Goal: Task Accomplishment & Management: Manage account settings

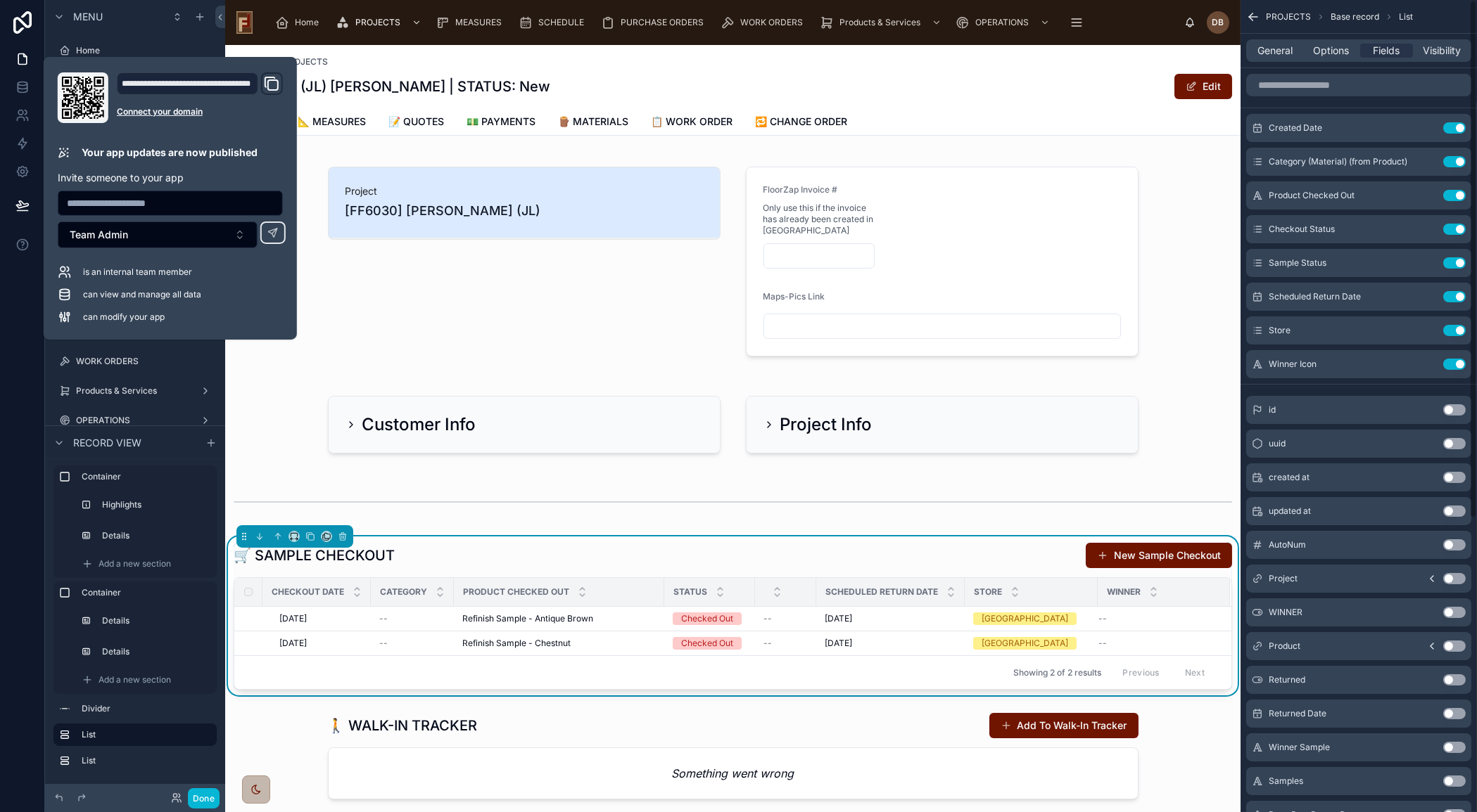
scroll to position [256, 0]
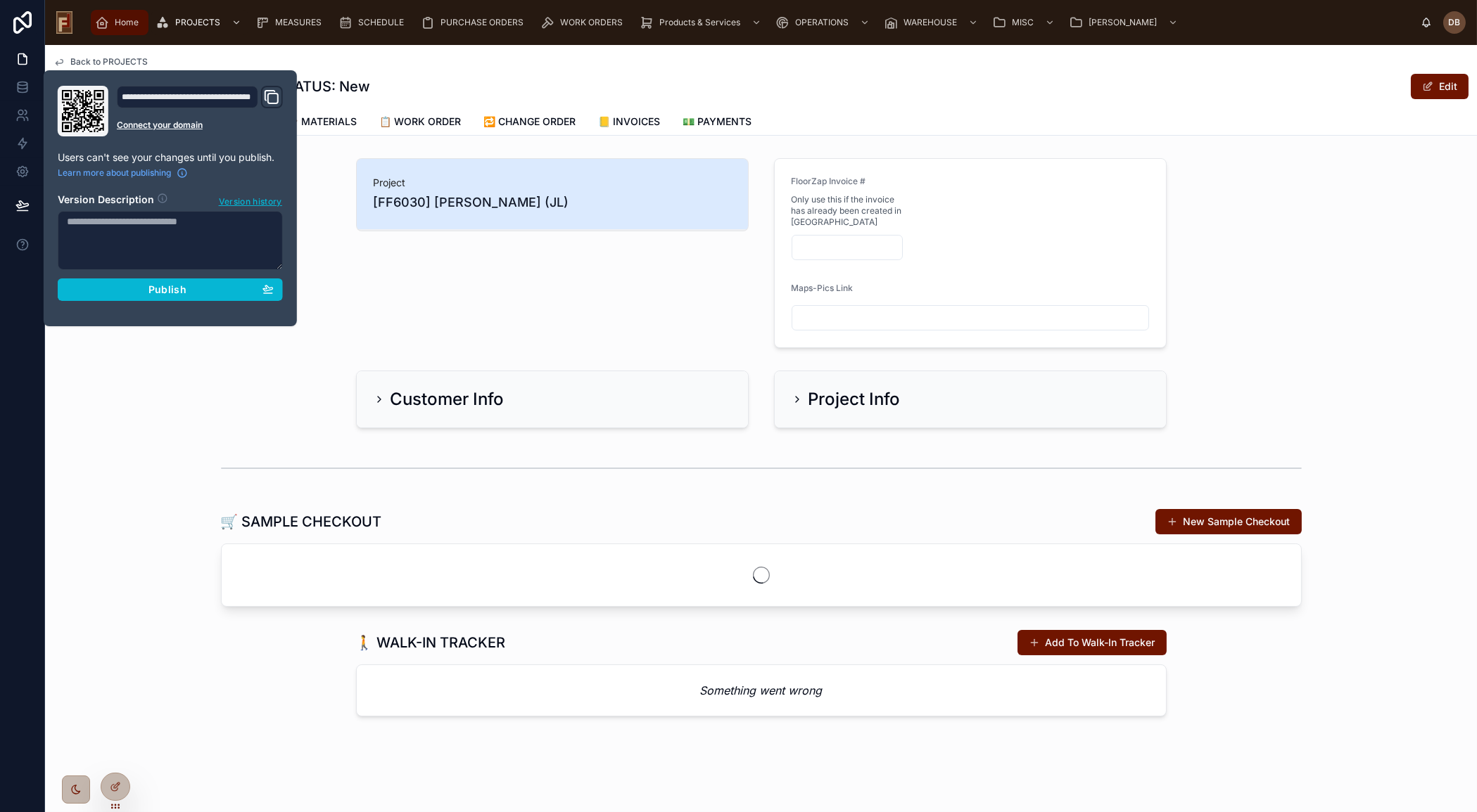
click at [120, 20] on span "Home" at bounding box center [127, 22] width 24 height 11
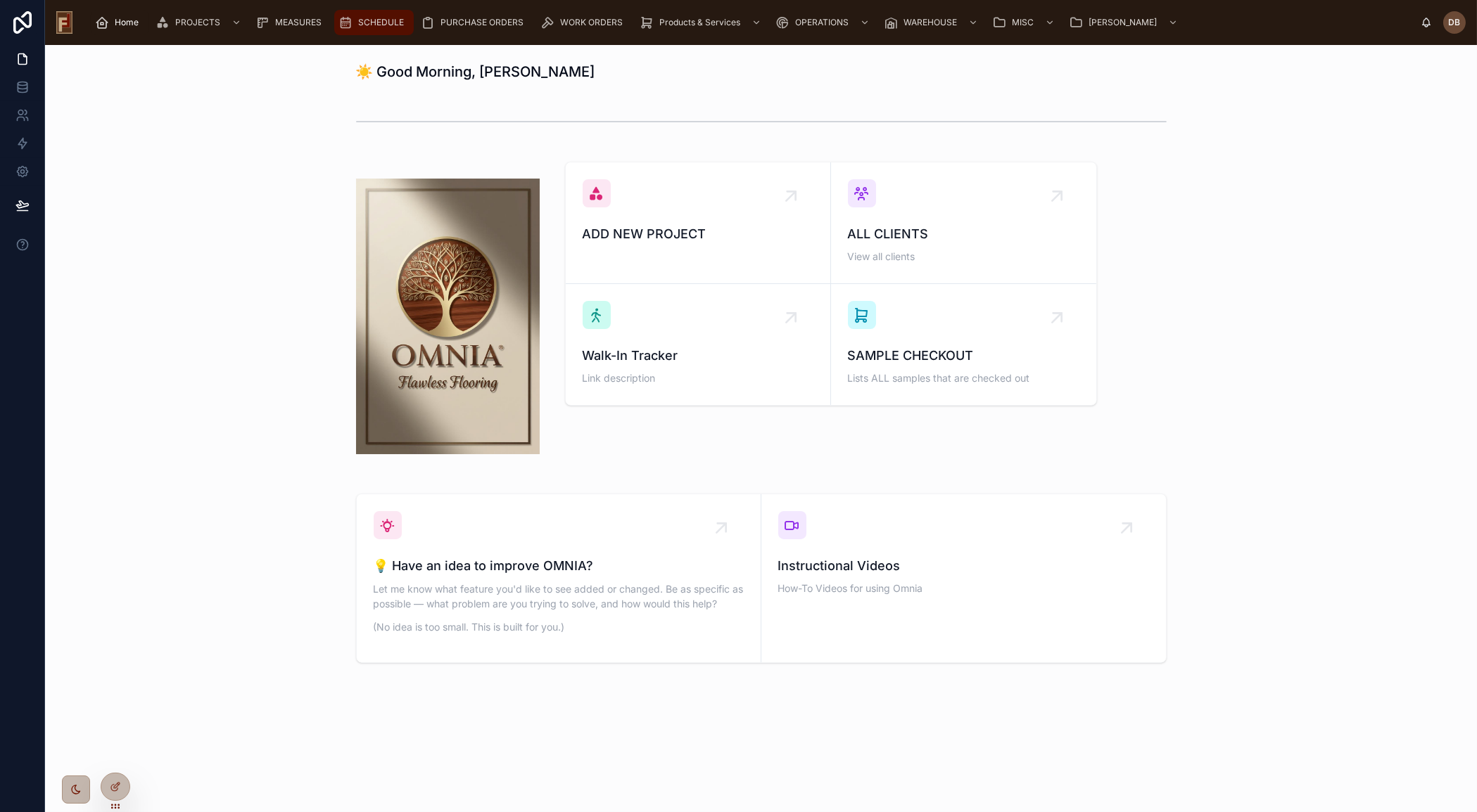
click at [366, 27] on span "SCHEDULE" at bounding box center [381, 22] width 46 height 11
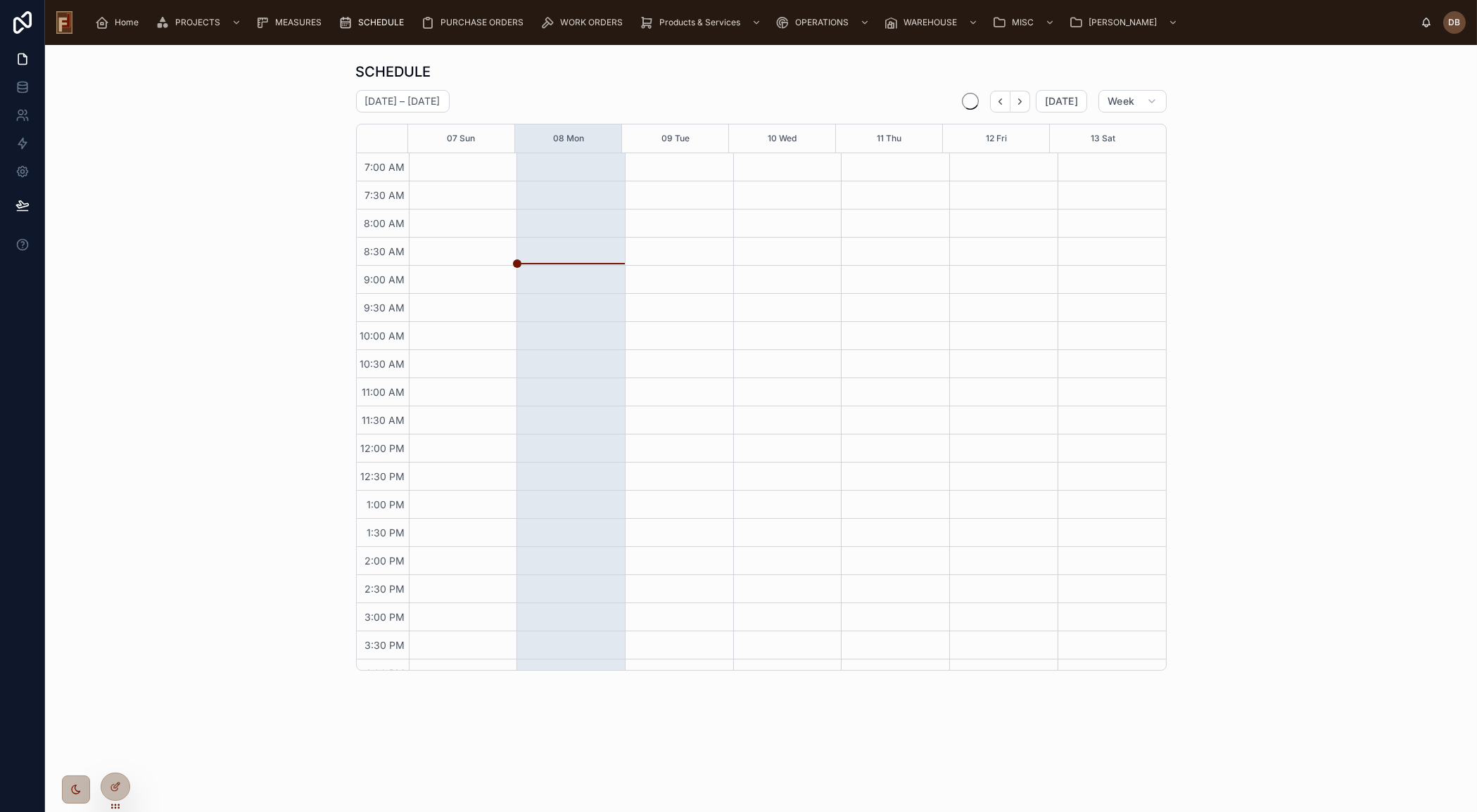
scroll to position [45, 0]
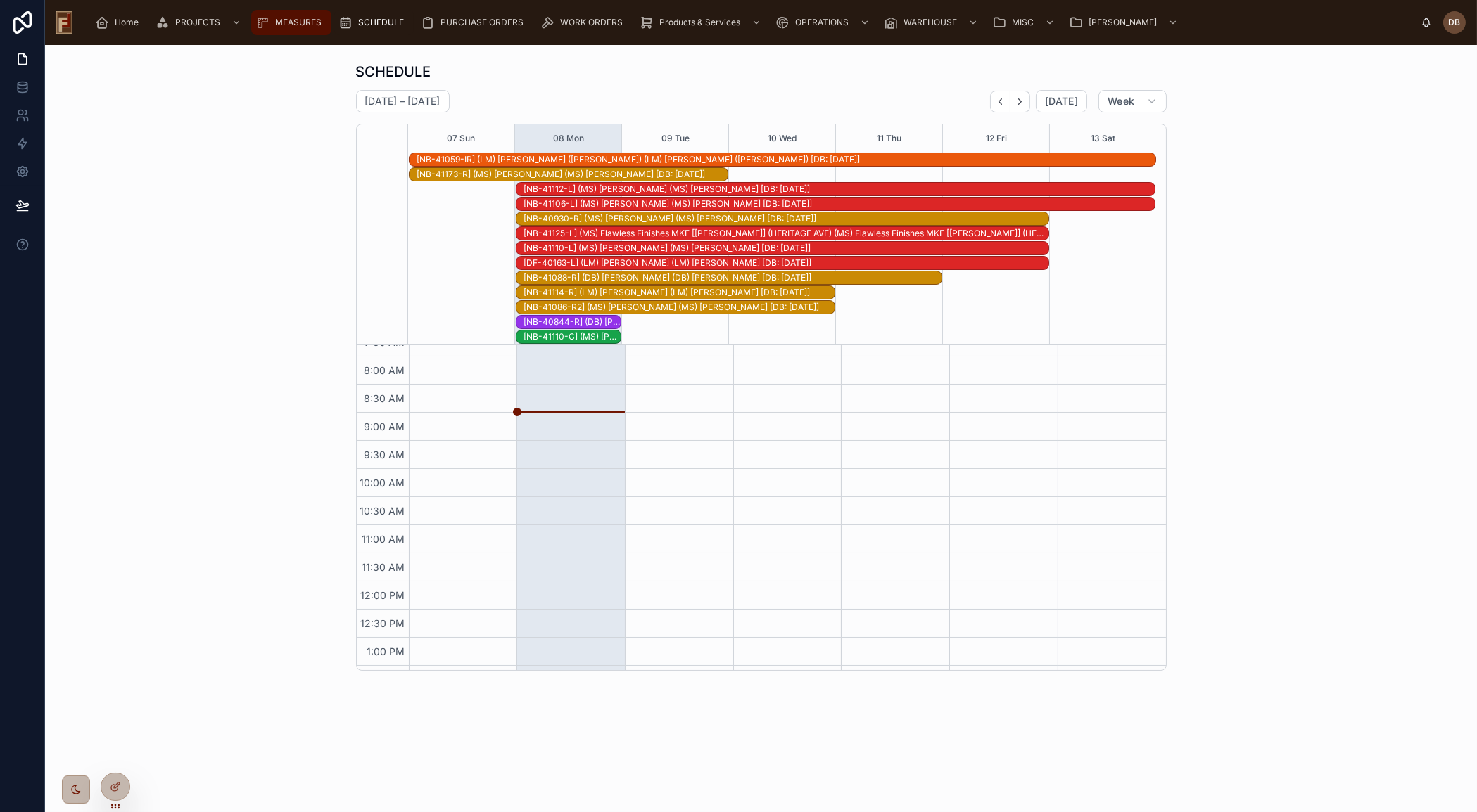
click at [280, 20] on span "MEASURES" at bounding box center [297, 22] width 46 height 11
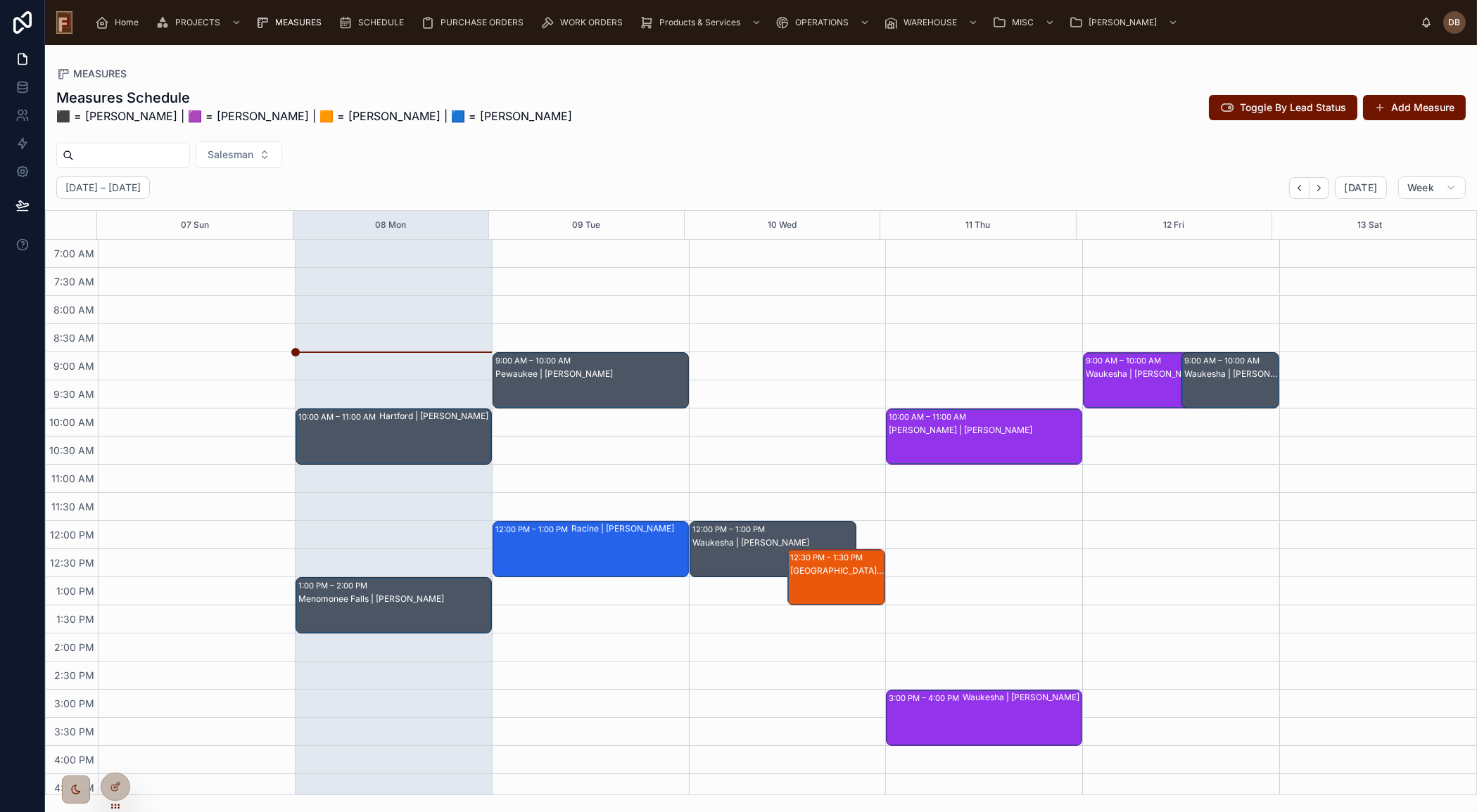
click at [402, 430] on div "Hartford | [PERSON_NAME]" at bounding box center [435, 436] width 111 height 53
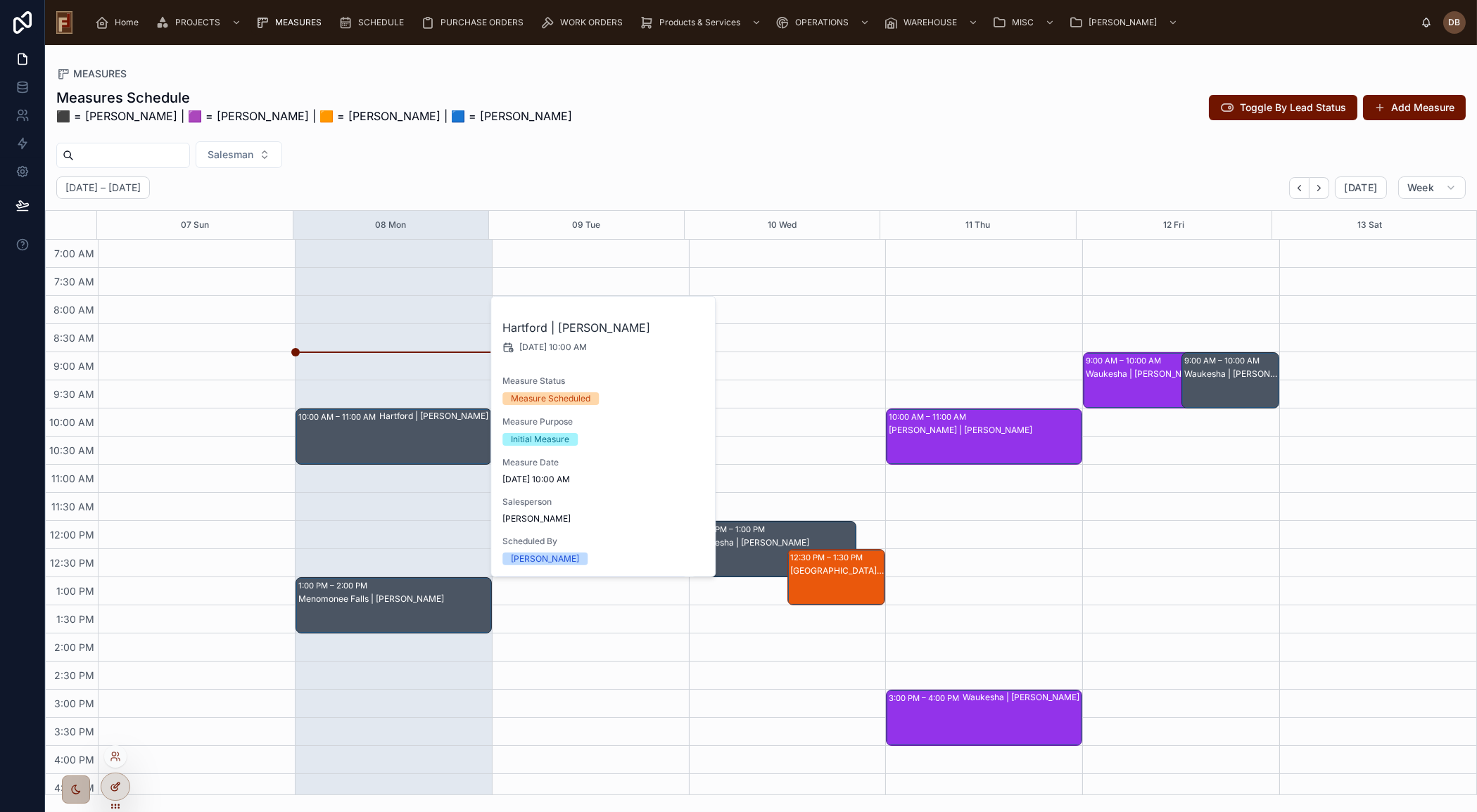
click at [116, 775] on div at bounding box center [116, 787] width 28 height 27
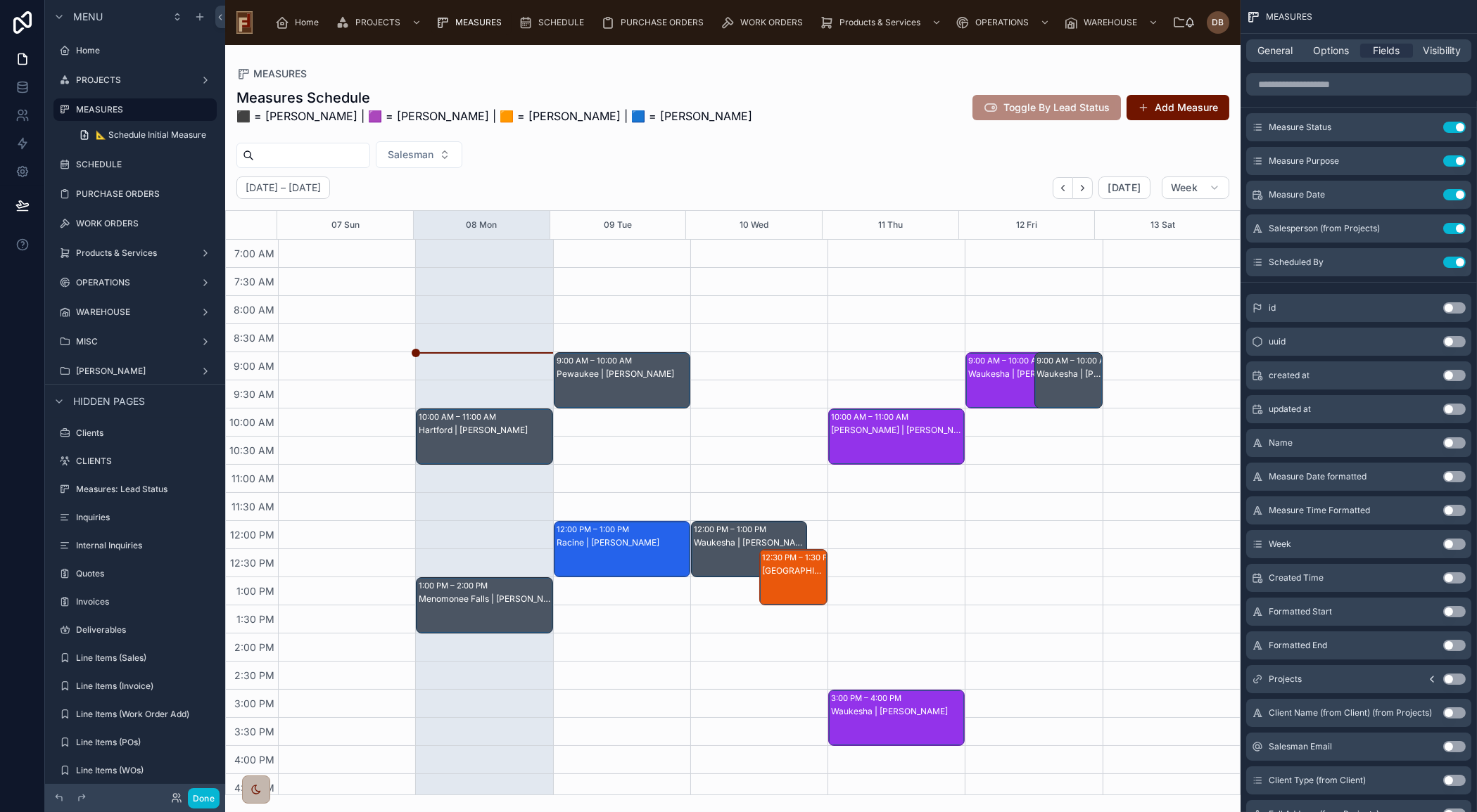
scroll to position [120, 0]
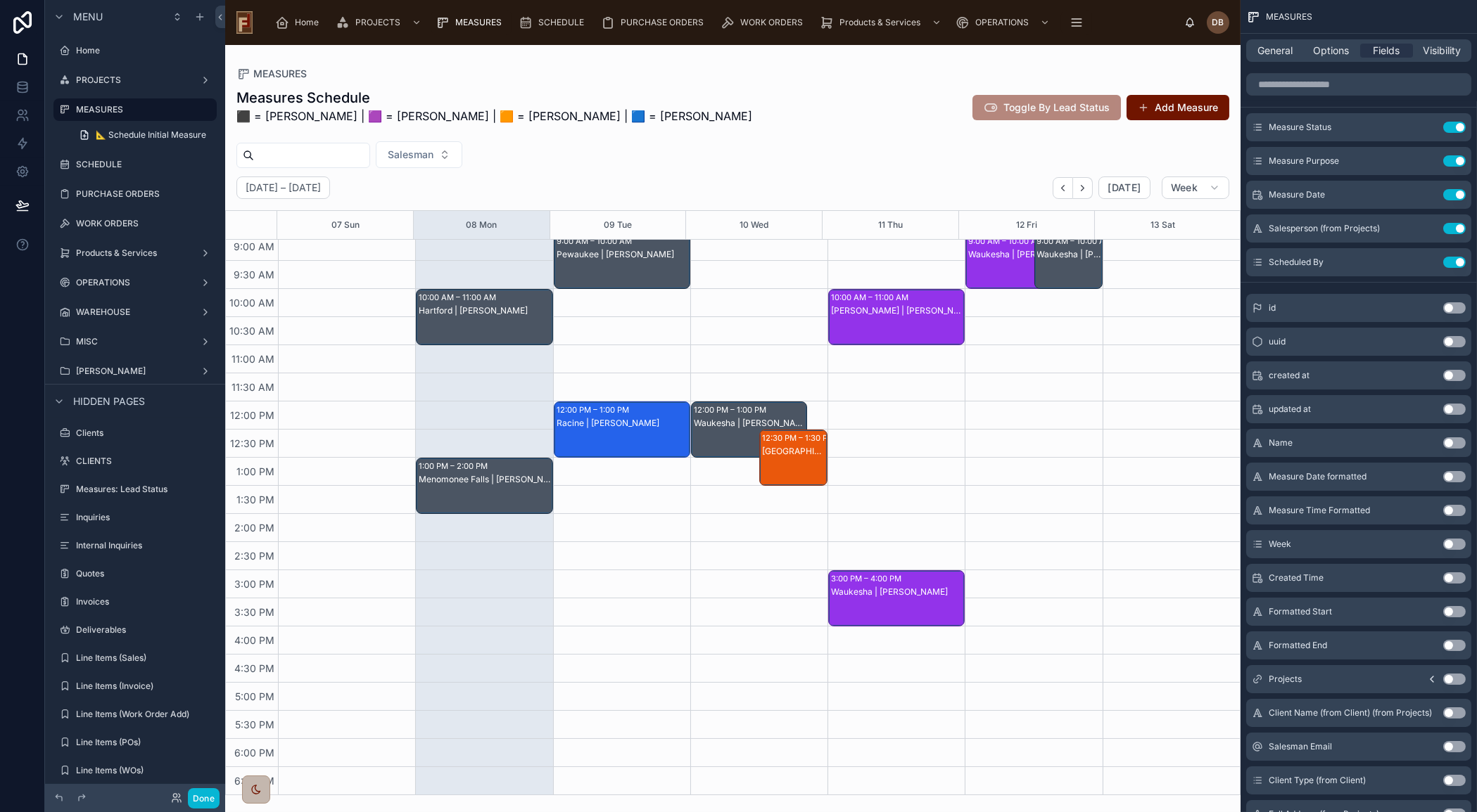
click at [485, 320] on div at bounding box center [732, 429] width 1015 height 768
click at [1312, 89] on input "scrollable content" at bounding box center [1359, 84] width 225 height 23
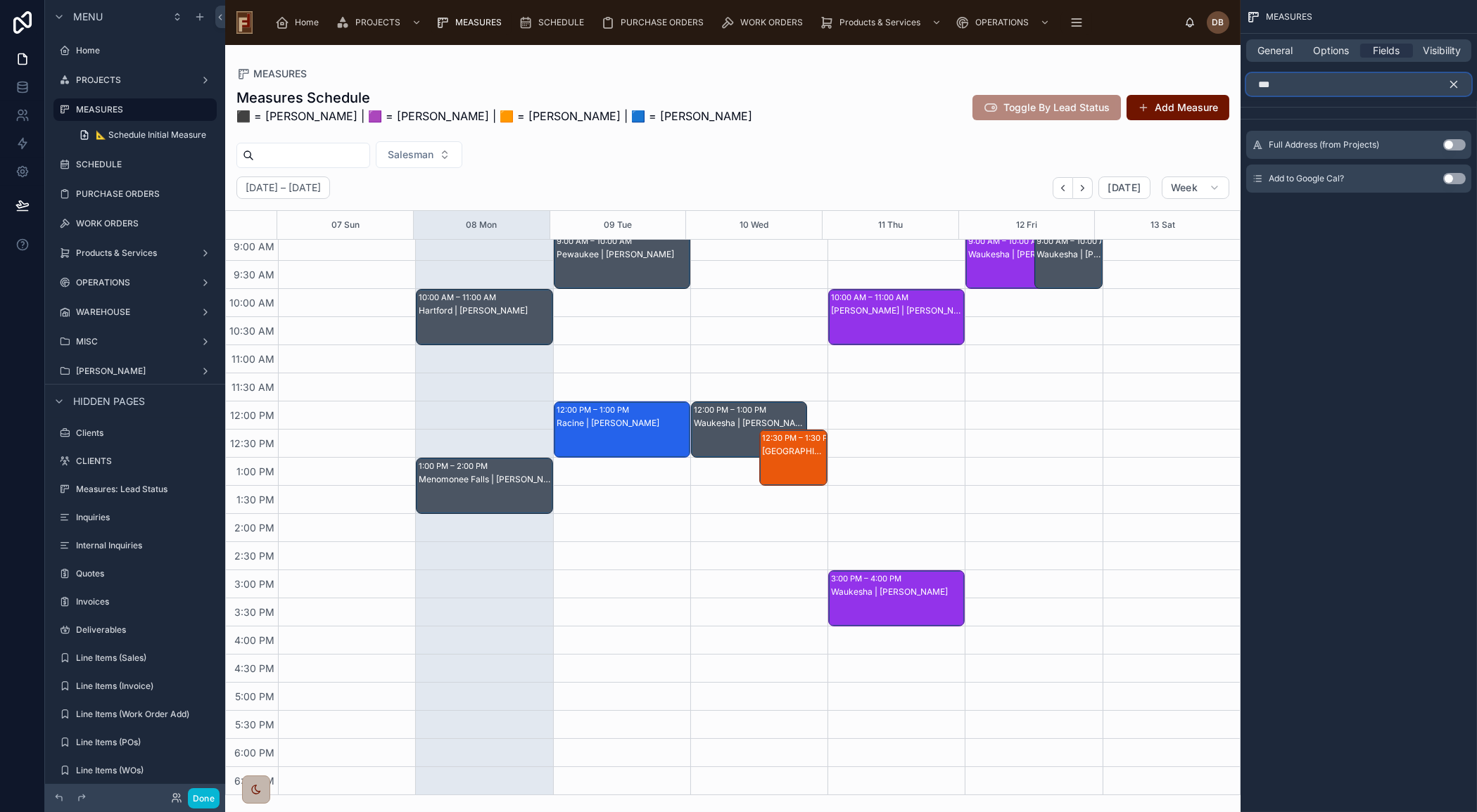
type input "***"
drag, startPoint x: 1449, startPoint y: 144, endPoint x: 1455, endPoint y: 75, distance: 69.3
click at [1450, 143] on button "Use setting" at bounding box center [1454, 144] width 23 height 11
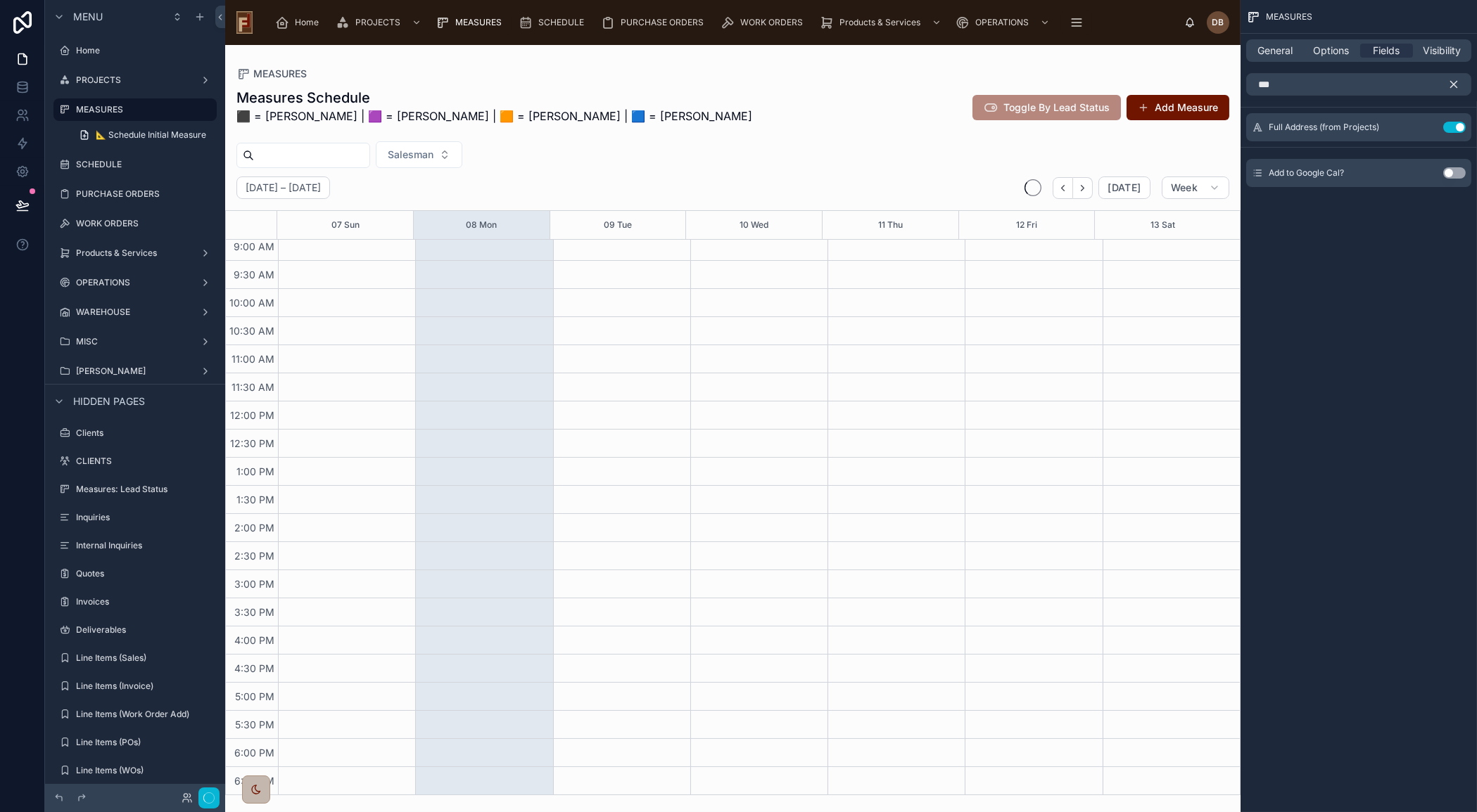
click at [1457, 84] on icon "scrollable content" at bounding box center [1454, 84] width 13 height 13
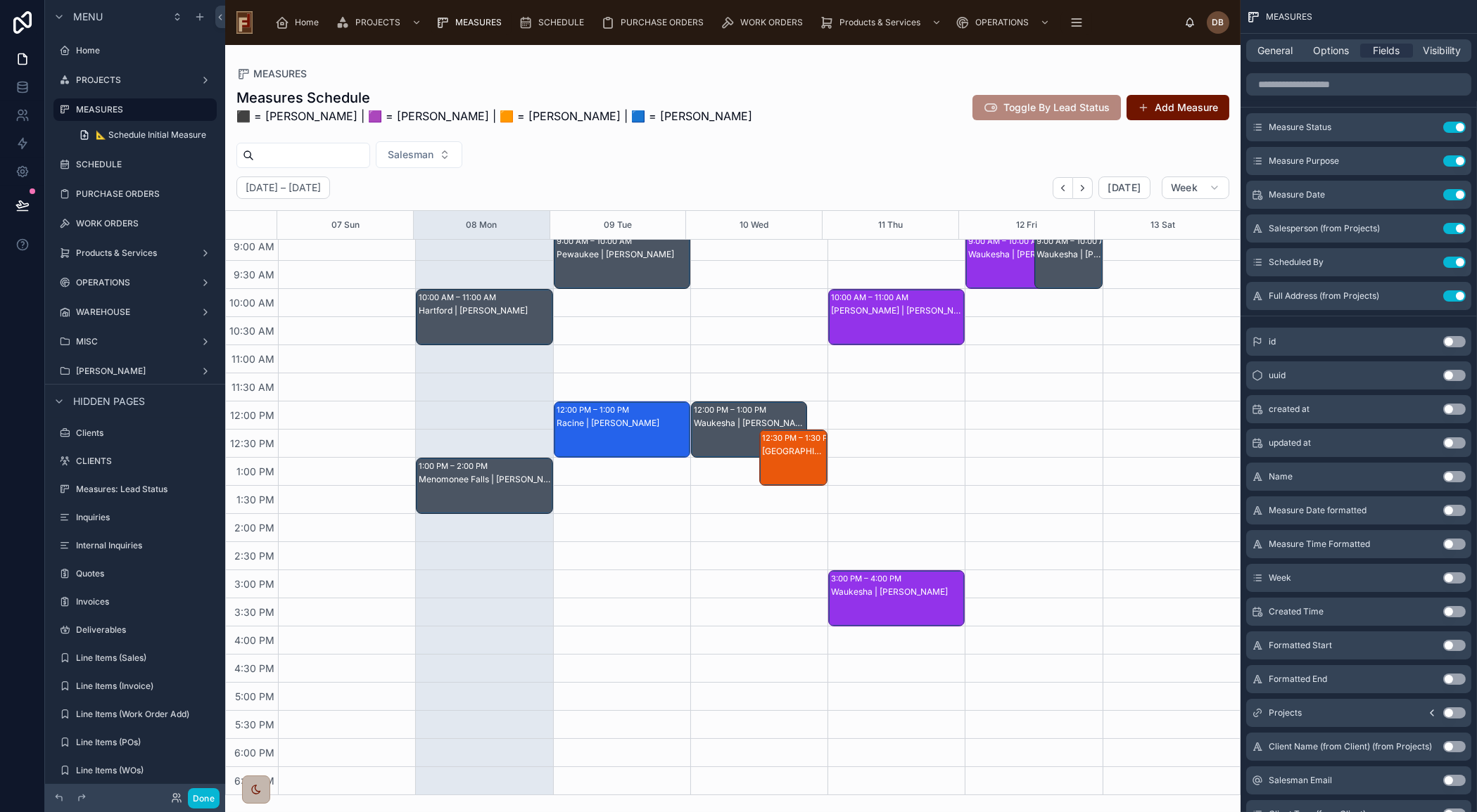
click at [509, 320] on div "Hartford | [PERSON_NAME]" at bounding box center [485, 330] width 132 height 53
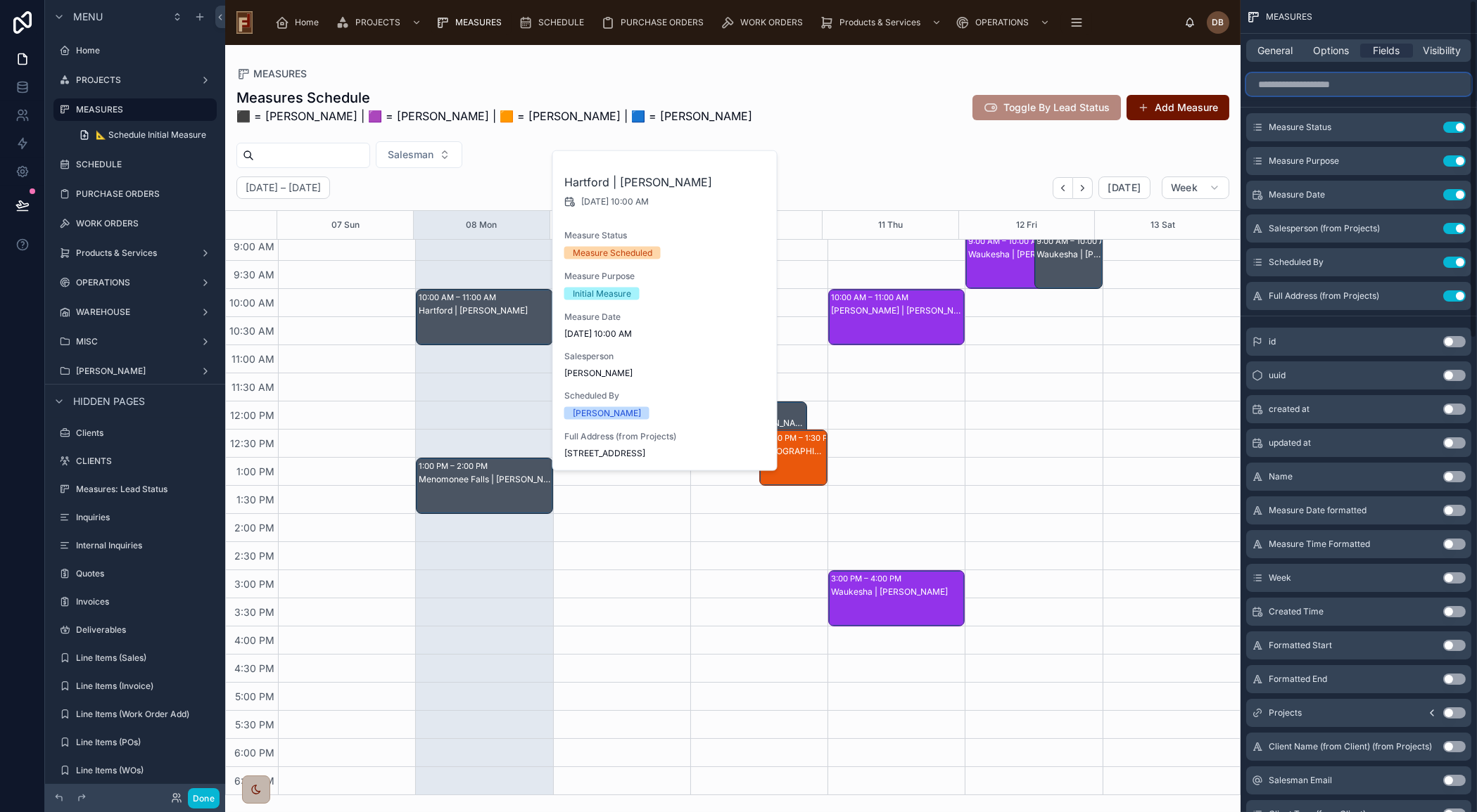
click at [1288, 83] on input "scrollable content" at bounding box center [1359, 84] width 225 height 23
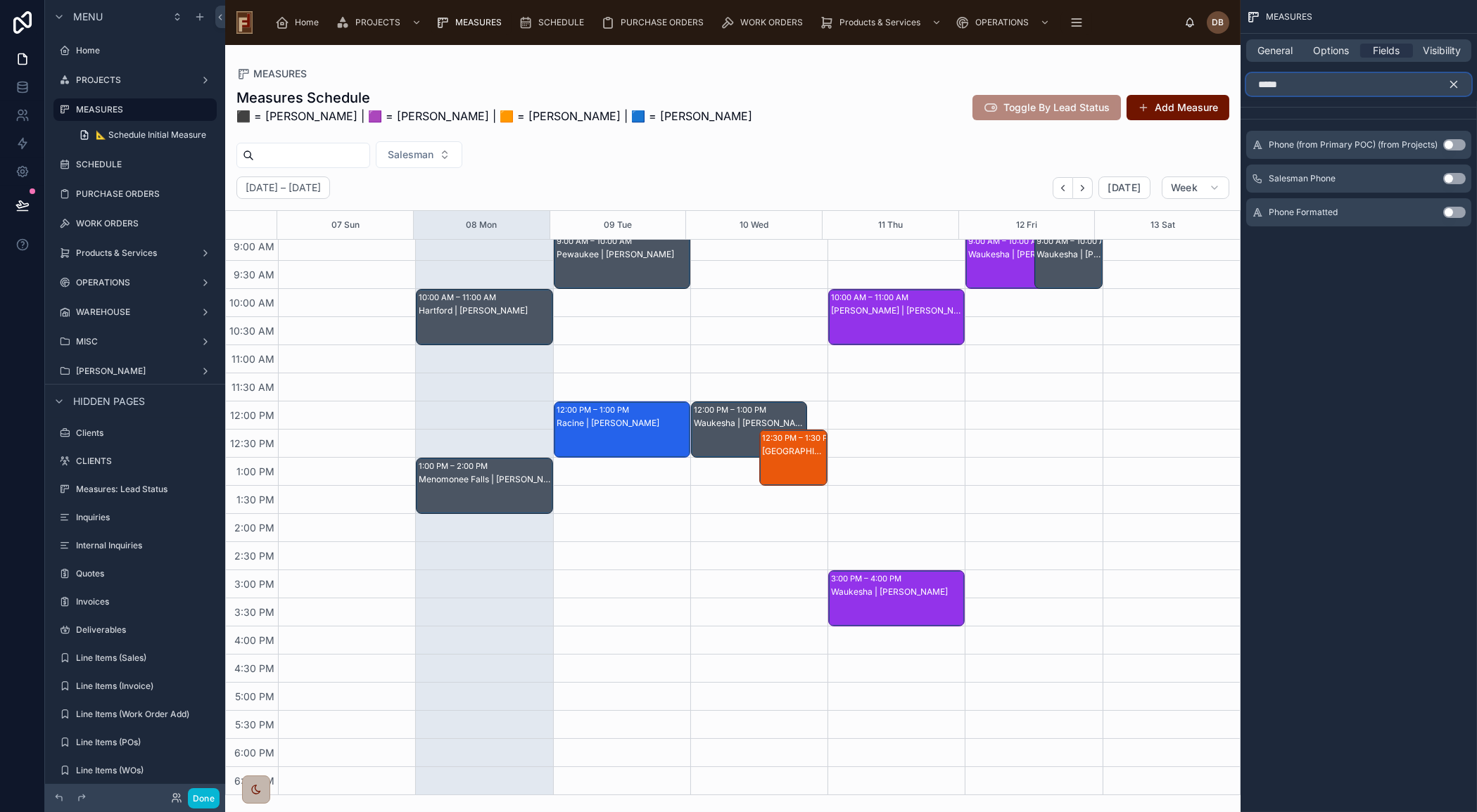
type input "*****"
drag, startPoint x: 1449, startPoint y: 143, endPoint x: 1462, endPoint y: 100, distance: 44.9
click at [1449, 143] on button "Use setting" at bounding box center [1454, 144] width 23 height 11
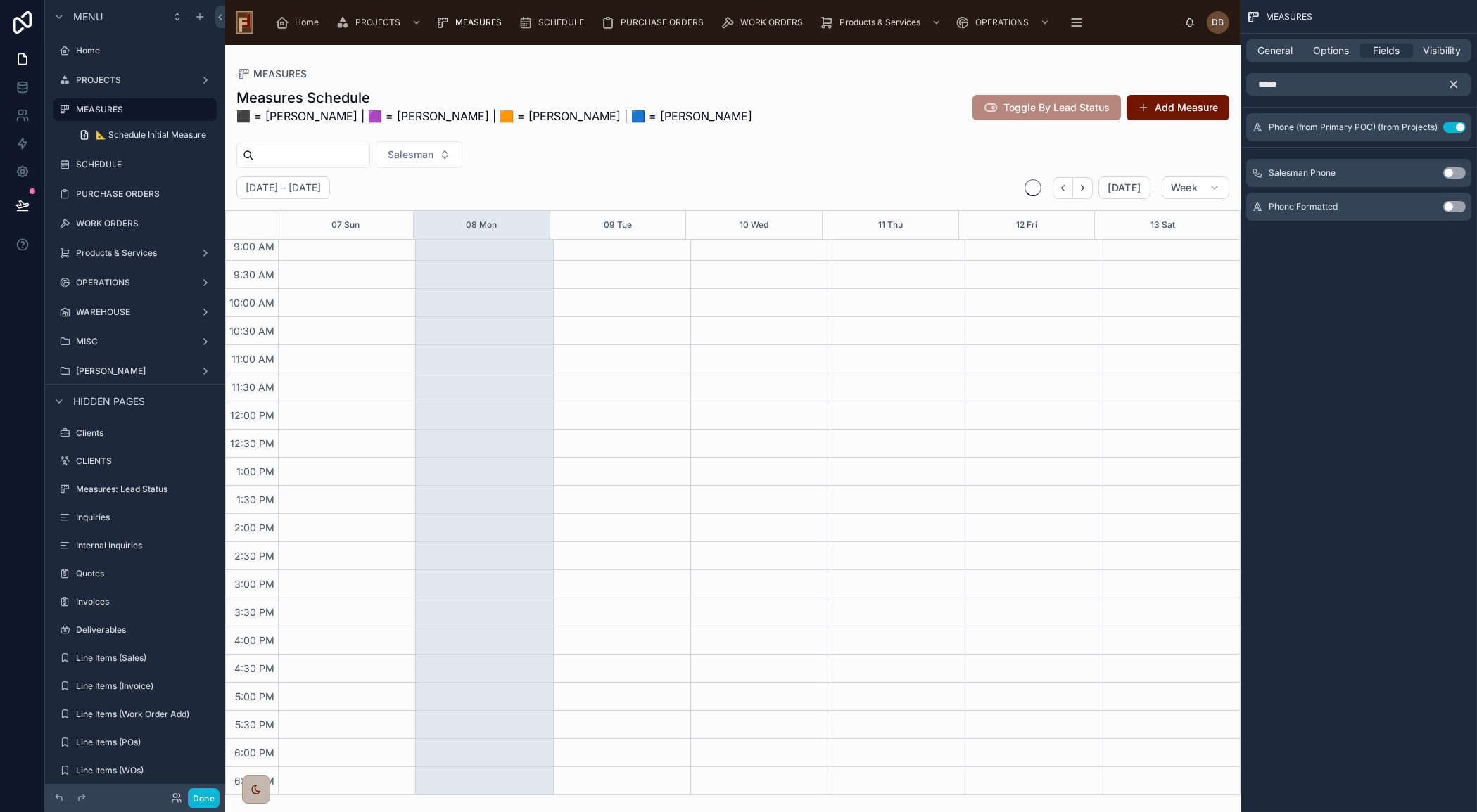
click at [1457, 83] on icon "scrollable content" at bounding box center [1454, 84] width 13 height 13
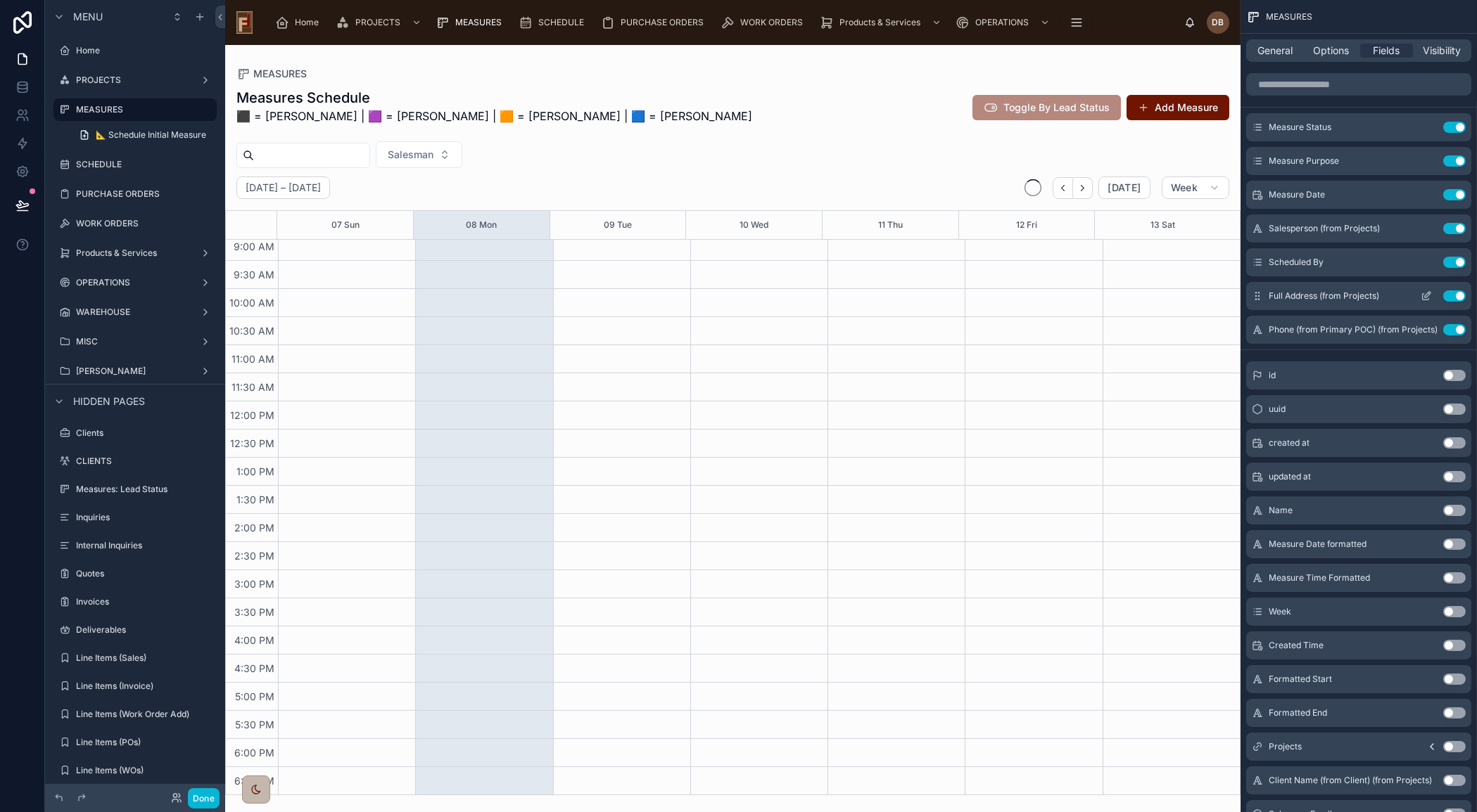
click at [1428, 296] on icon "scrollable content" at bounding box center [1426, 296] width 11 height 11
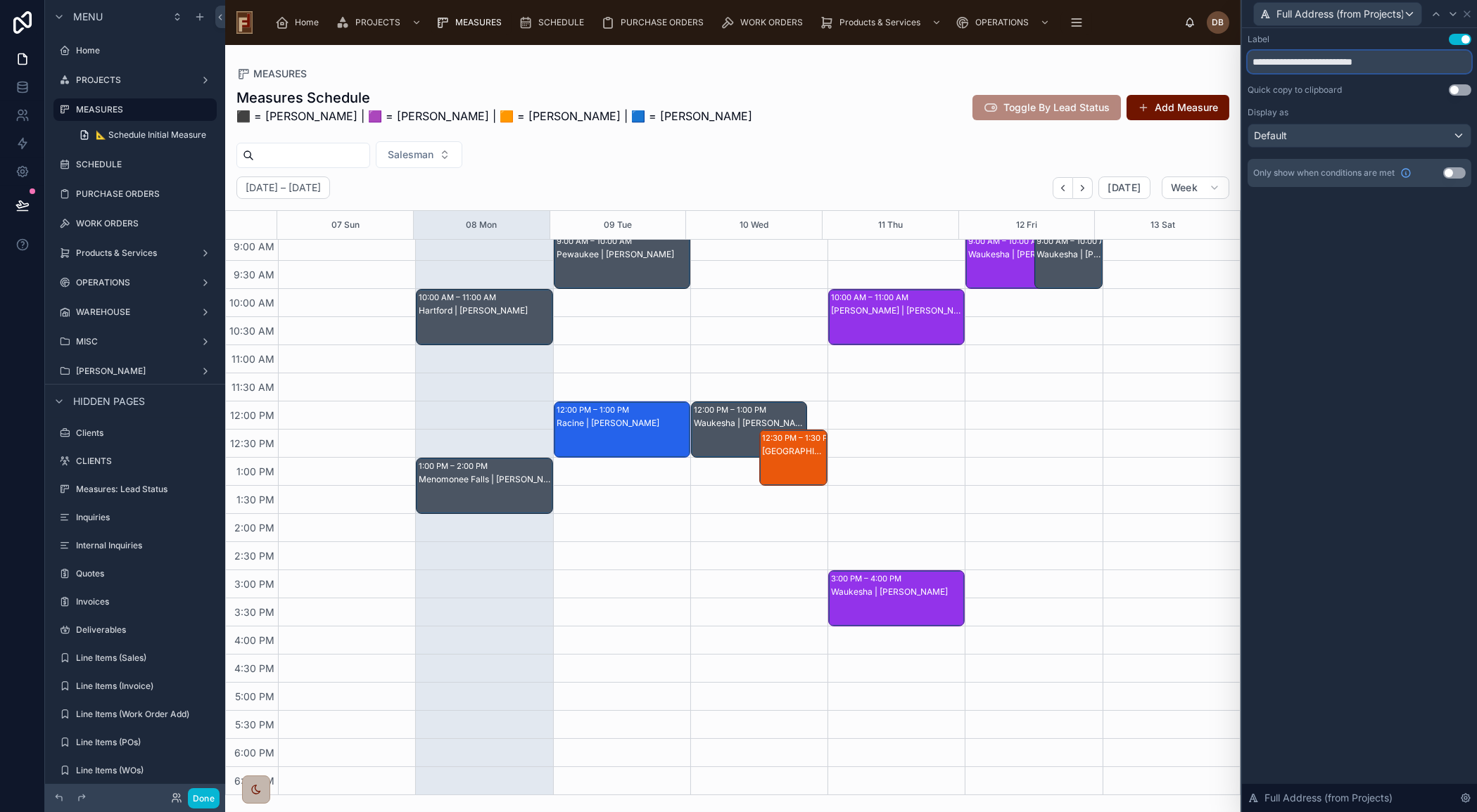
click at [1305, 64] on input "**********" at bounding box center [1359, 62] width 224 height 23
type input "*******"
click at [1410, 15] on div "Full Address (from Projects)" at bounding box center [1338, 14] width 168 height 23
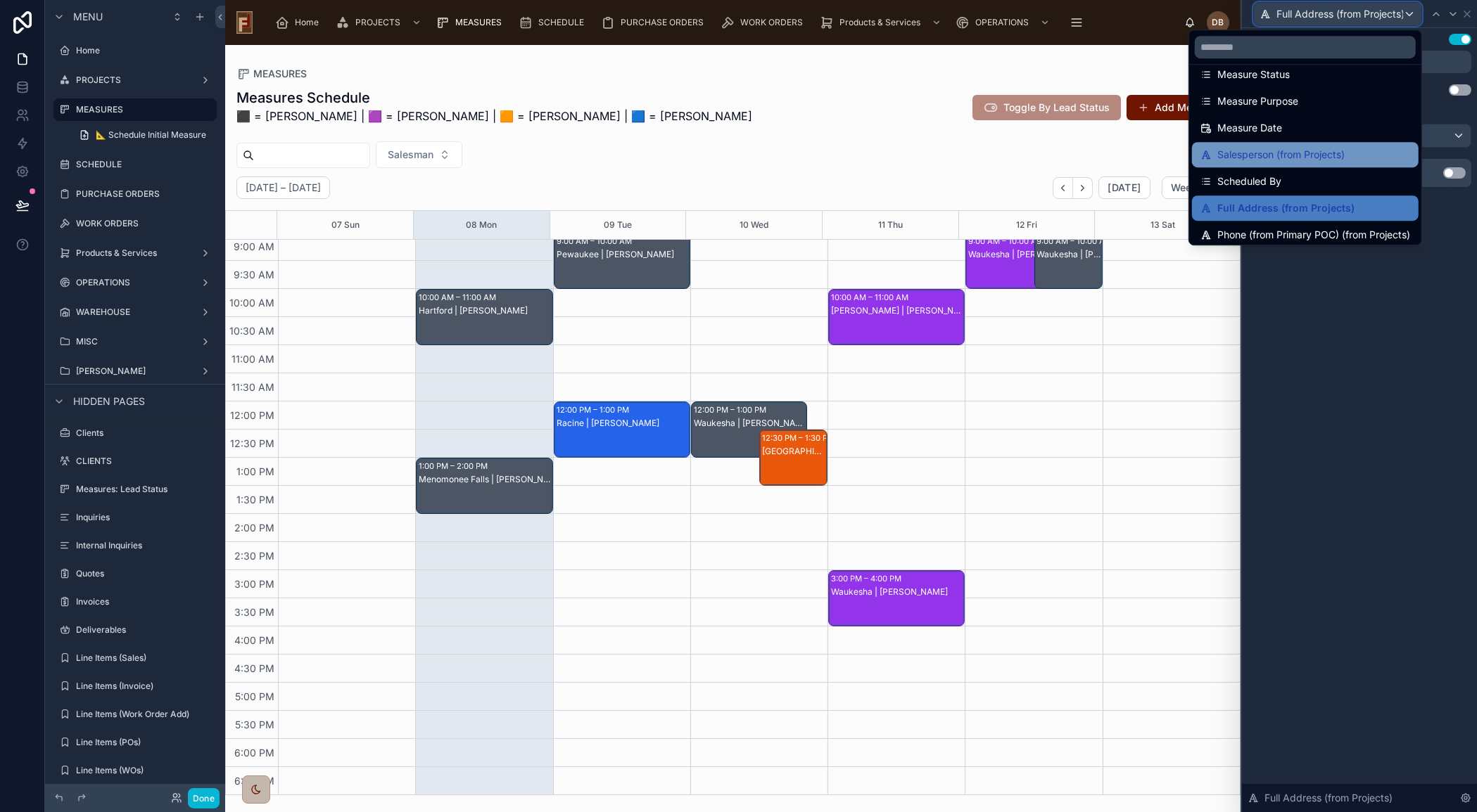
scroll to position [19, 0]
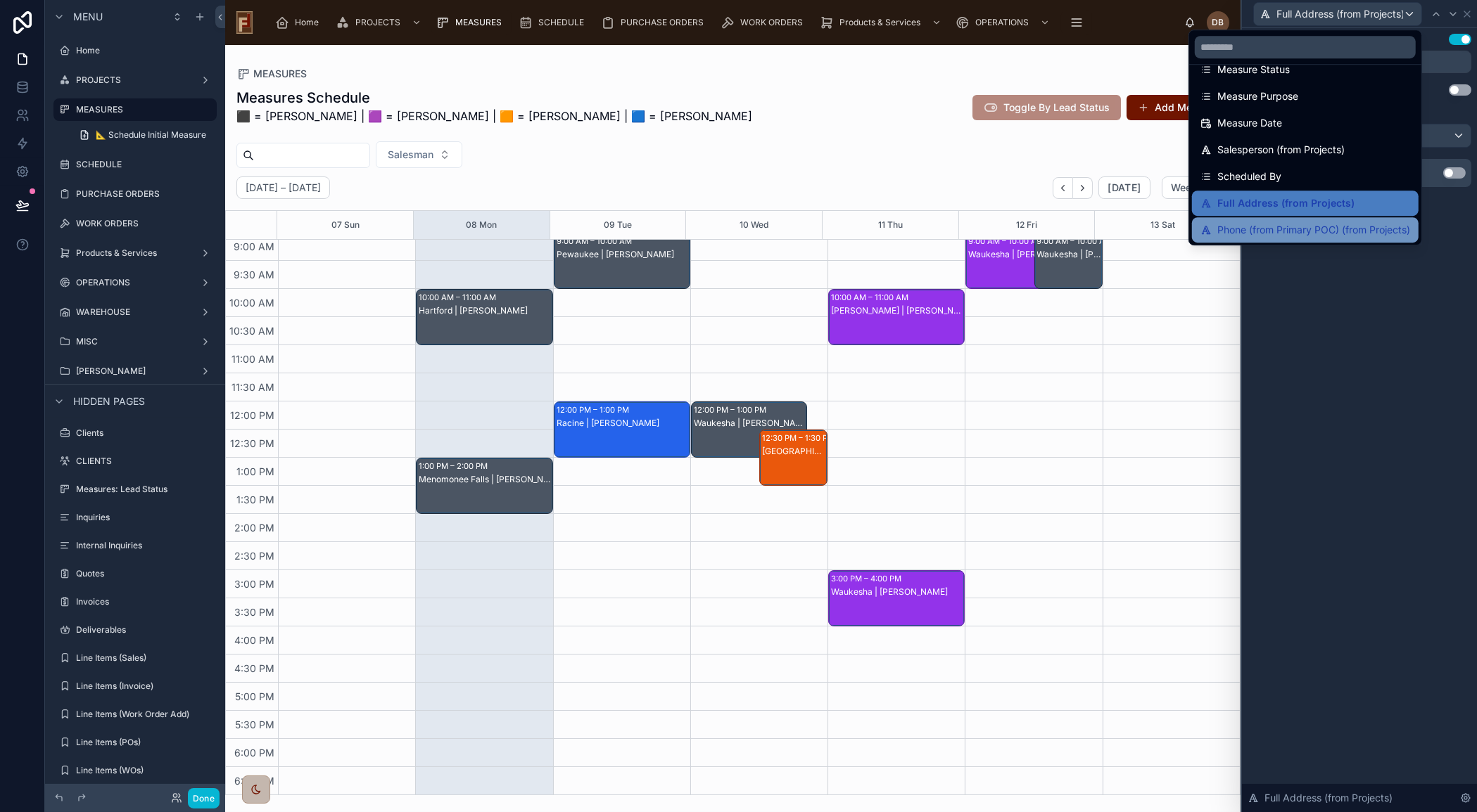
click at [1287, 230] on span "Phone (from Primary POC) (from Projects)" at bounding box center [1314, 230] width 193 height 17
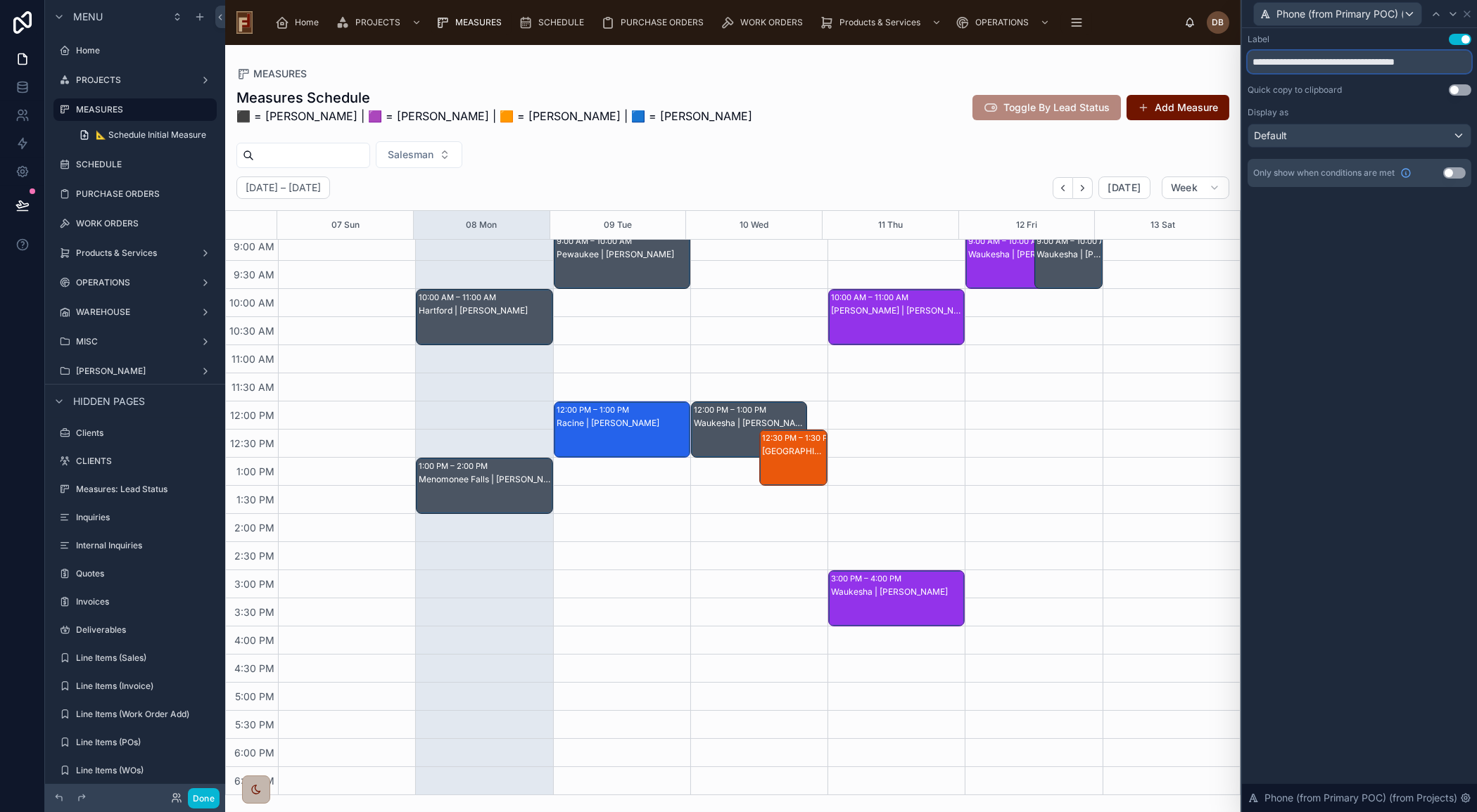
drag, startPoint x: 1280, startPoint y: 61, endPoint x: 1457, endPoint y: 57, distance: 177.0
click at [1457, 57] on input "**********" at bounding box center [1359, 62] width 224 height 23
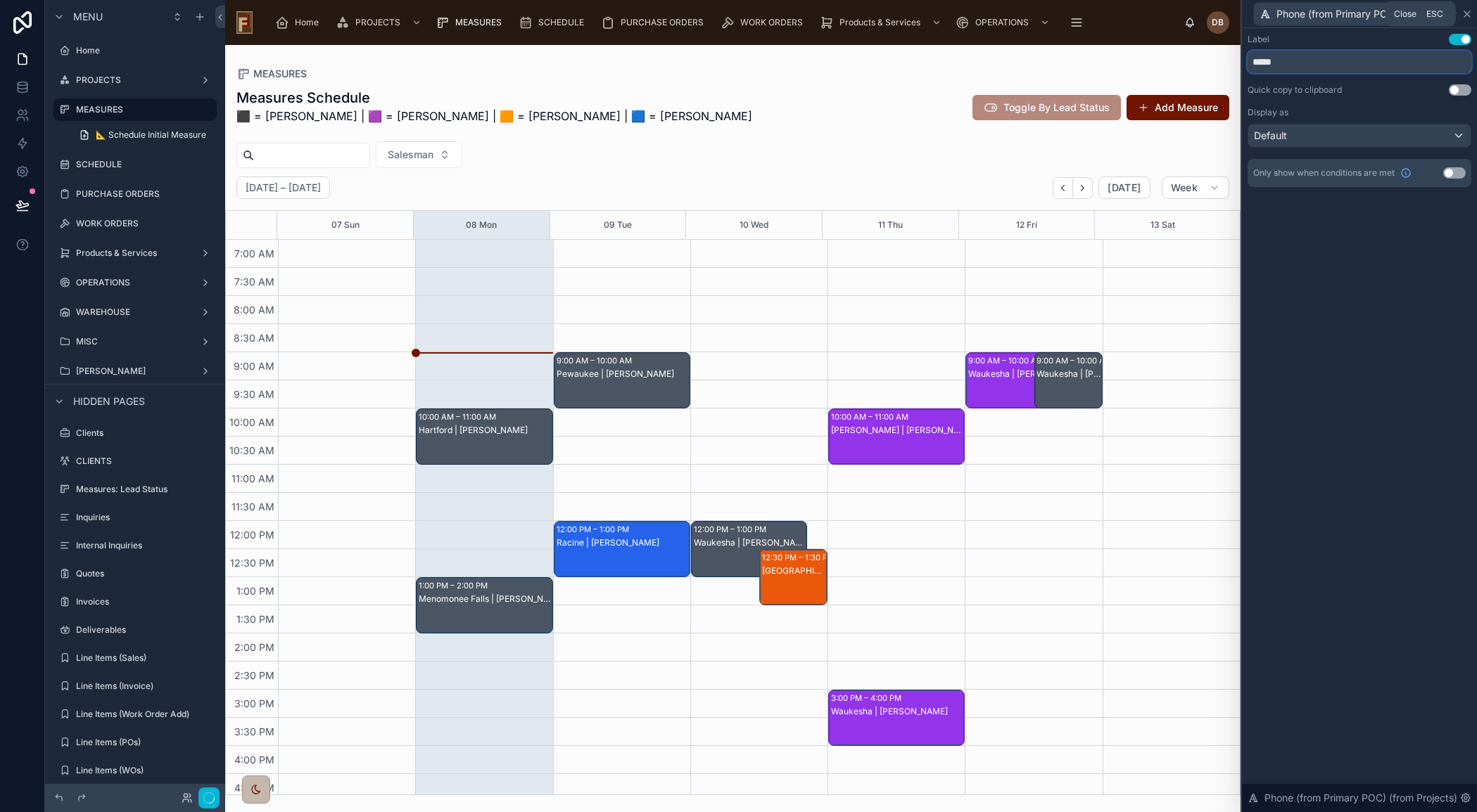
scroll to position [120, 0]
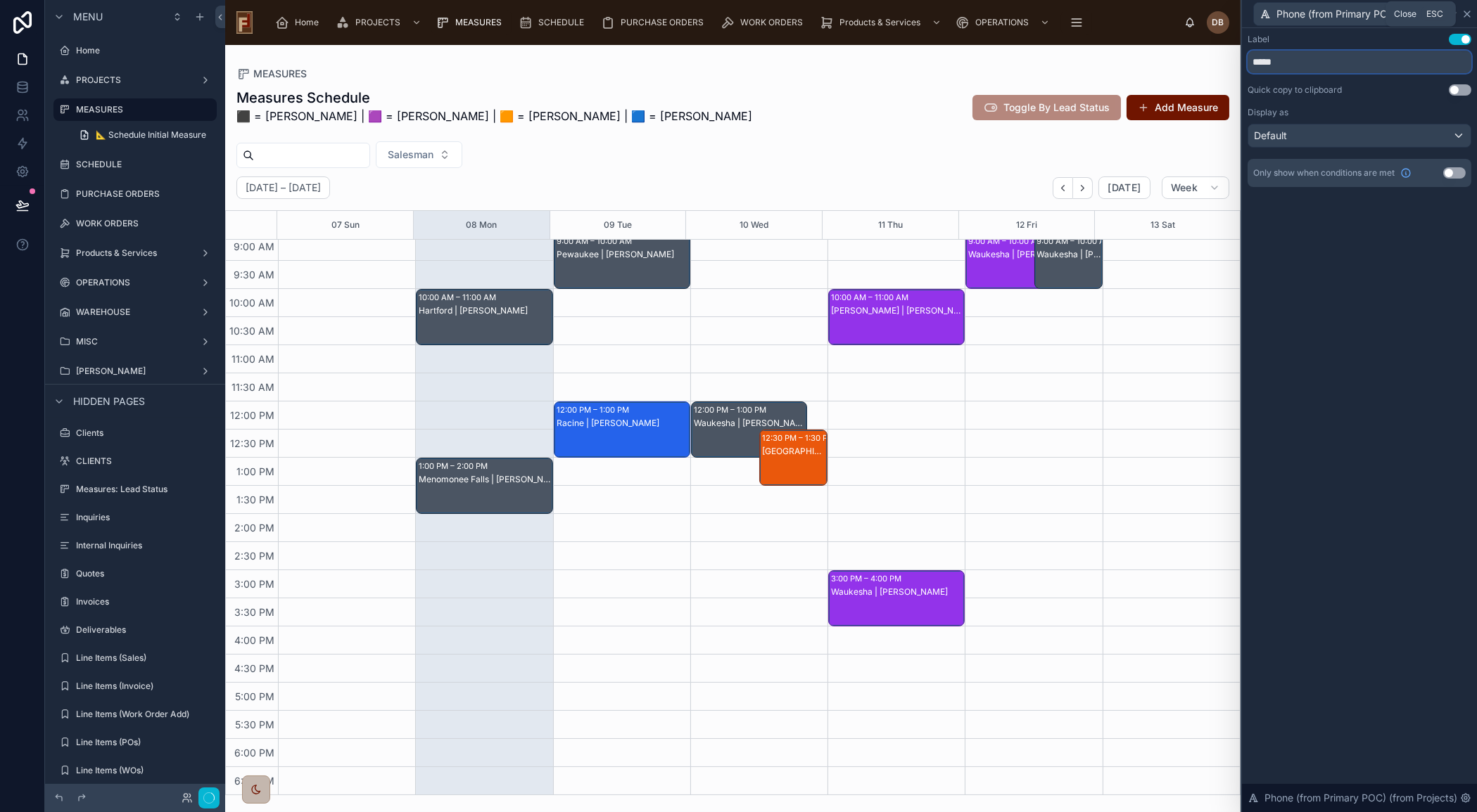
type input "*****"
click at [1465, 10] on icon at bounding box center [1467, 14] width 11 height 11
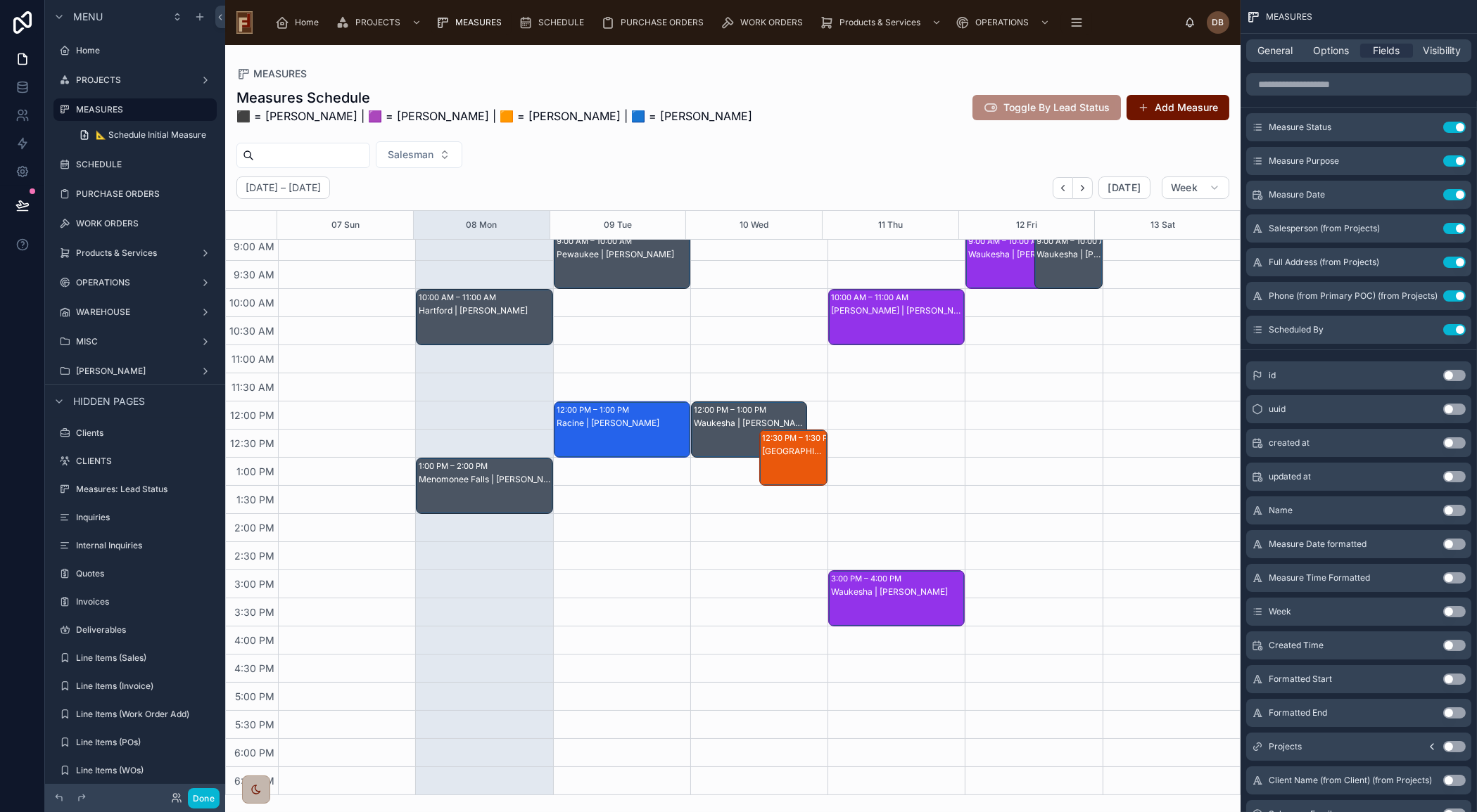
click at [926, 323] on div "[PERSON_NAME] | [PERSON_NAME]" at bounding box center [897, 330] width 132 height 53
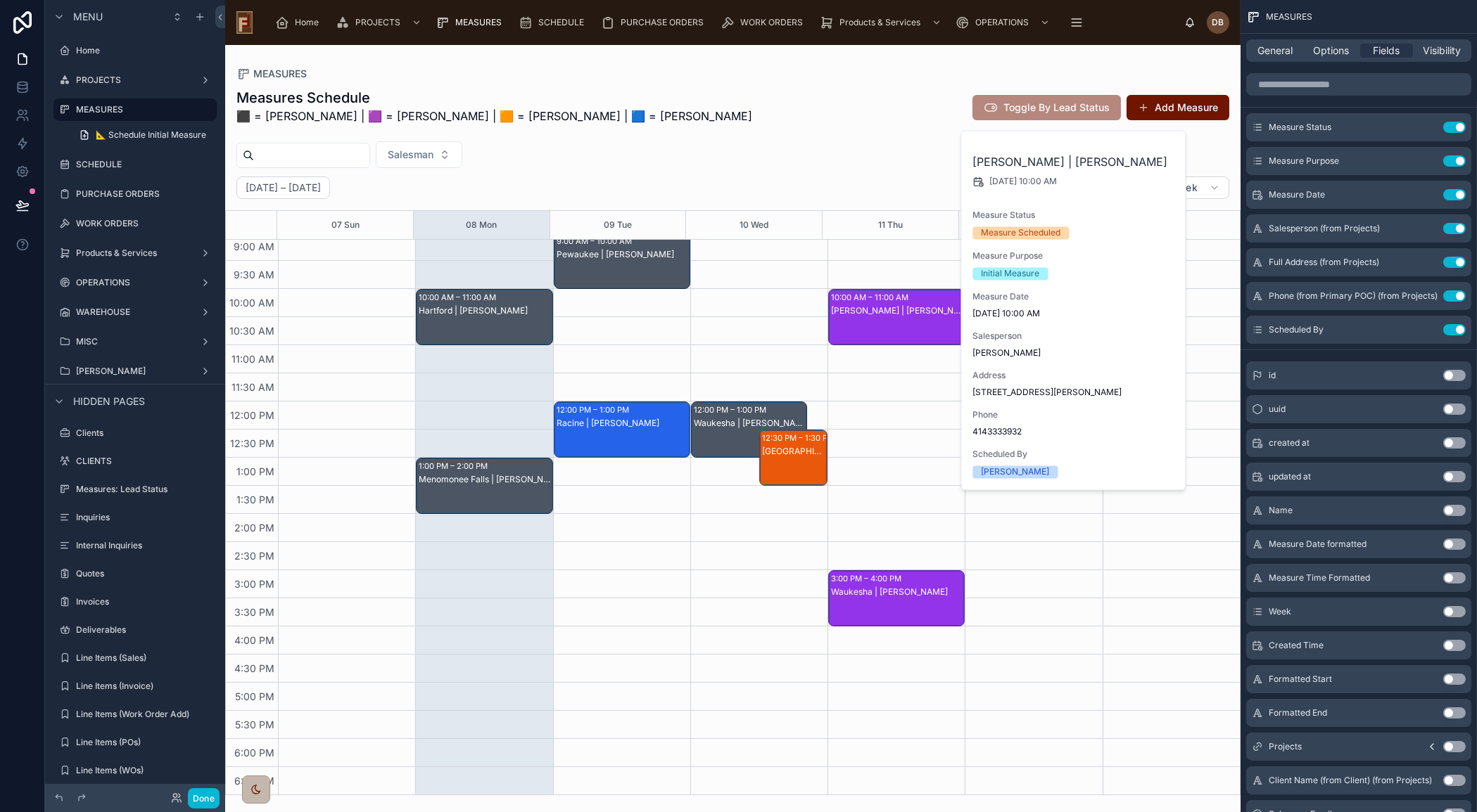
click at [491, 323] on div "Hartford | [PERSON_NAME]" at bounding box center [485, 330] width 132 height 53
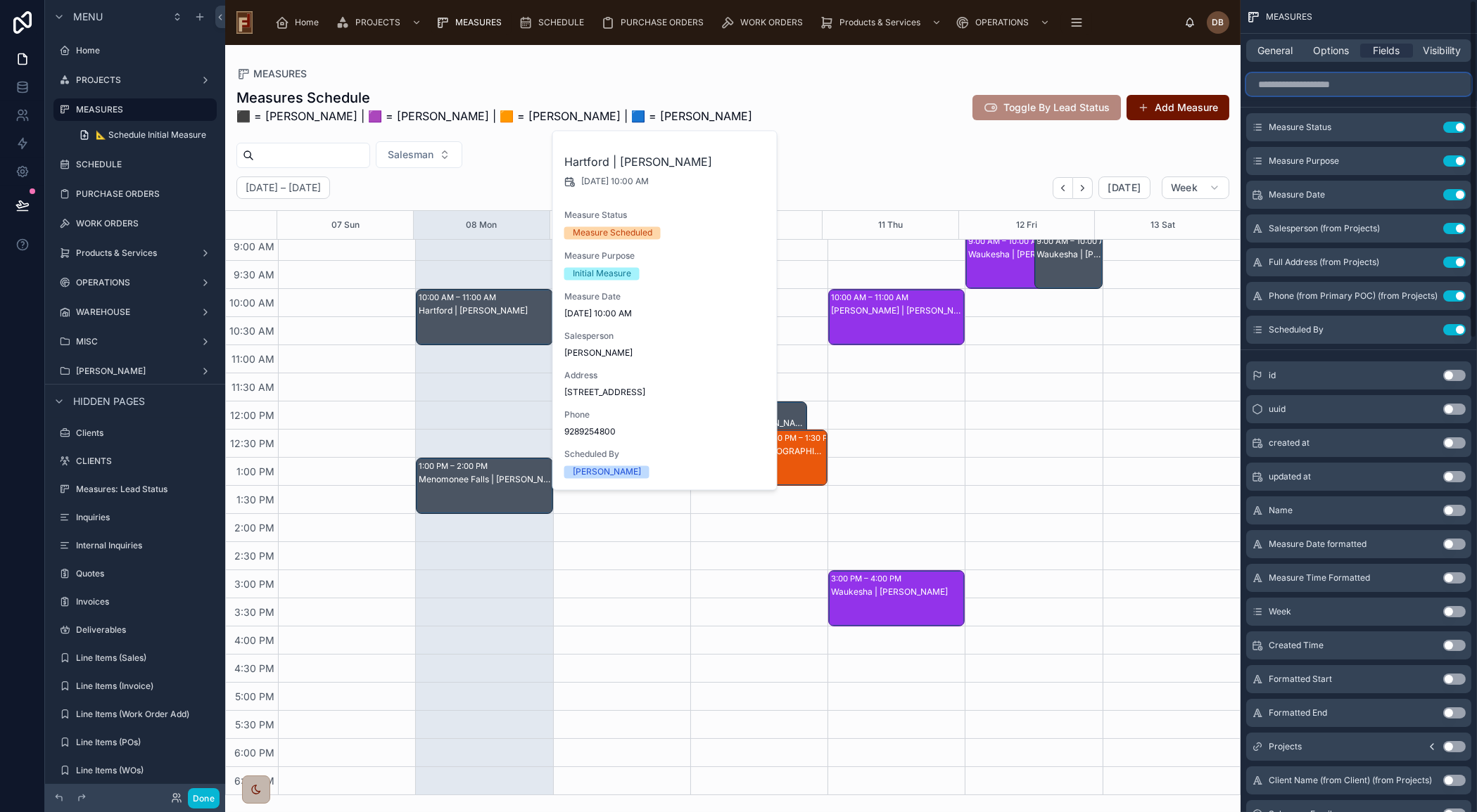
click at [1300, 87] on input "scrollable content" at bounding box center [1359, 84] width 225 height 23
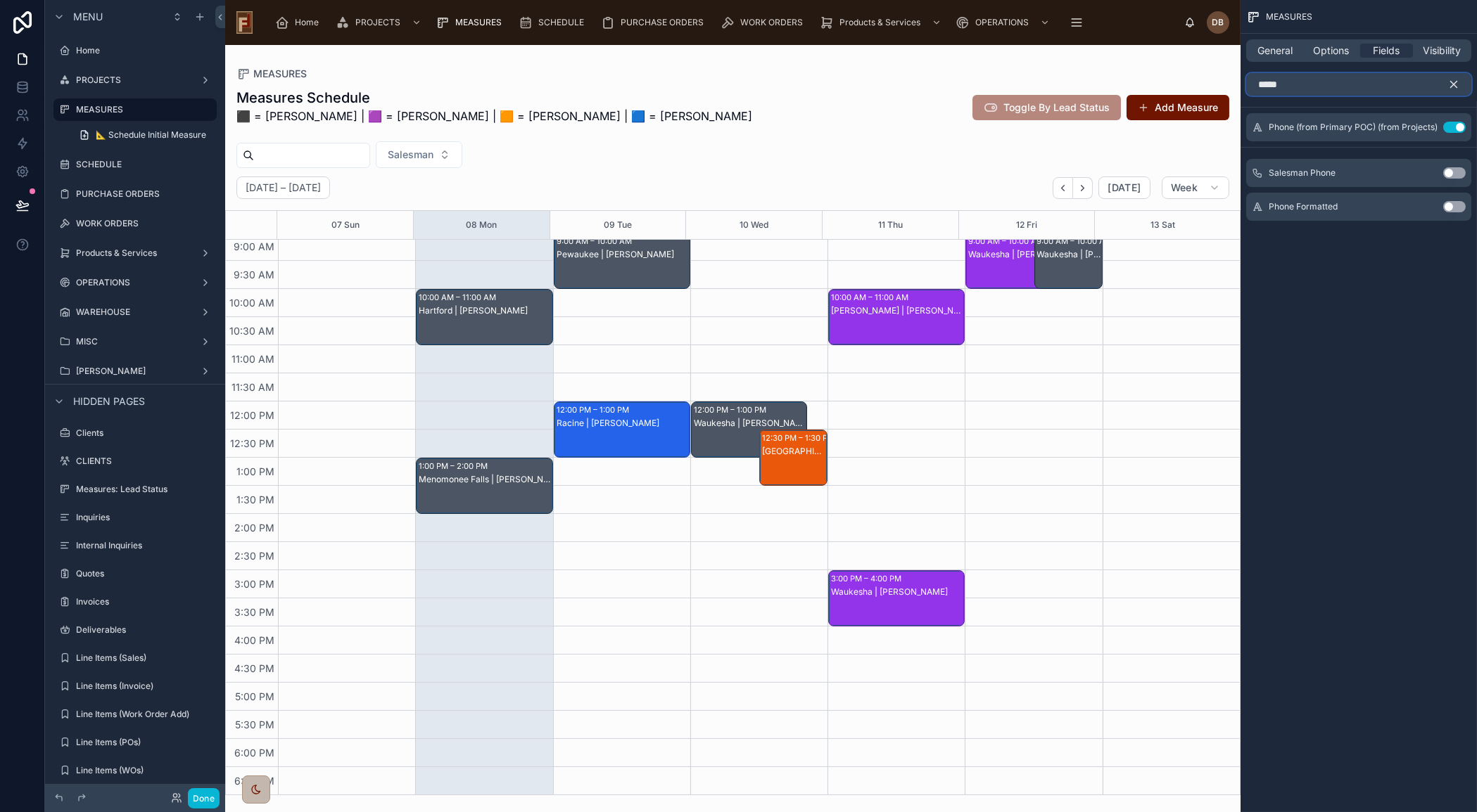
type input "*****"
click at [1448, 206] on button "Use setting" at bounding box center [1454, 206] width 23 height 11
click at [1456, 123] on button "Use setting" at bounding box center [1454, 127] width 23 height 11
click at [1455, 83] on icon "scrollable content" at bounding box center [1454, 84] width 6 height 6
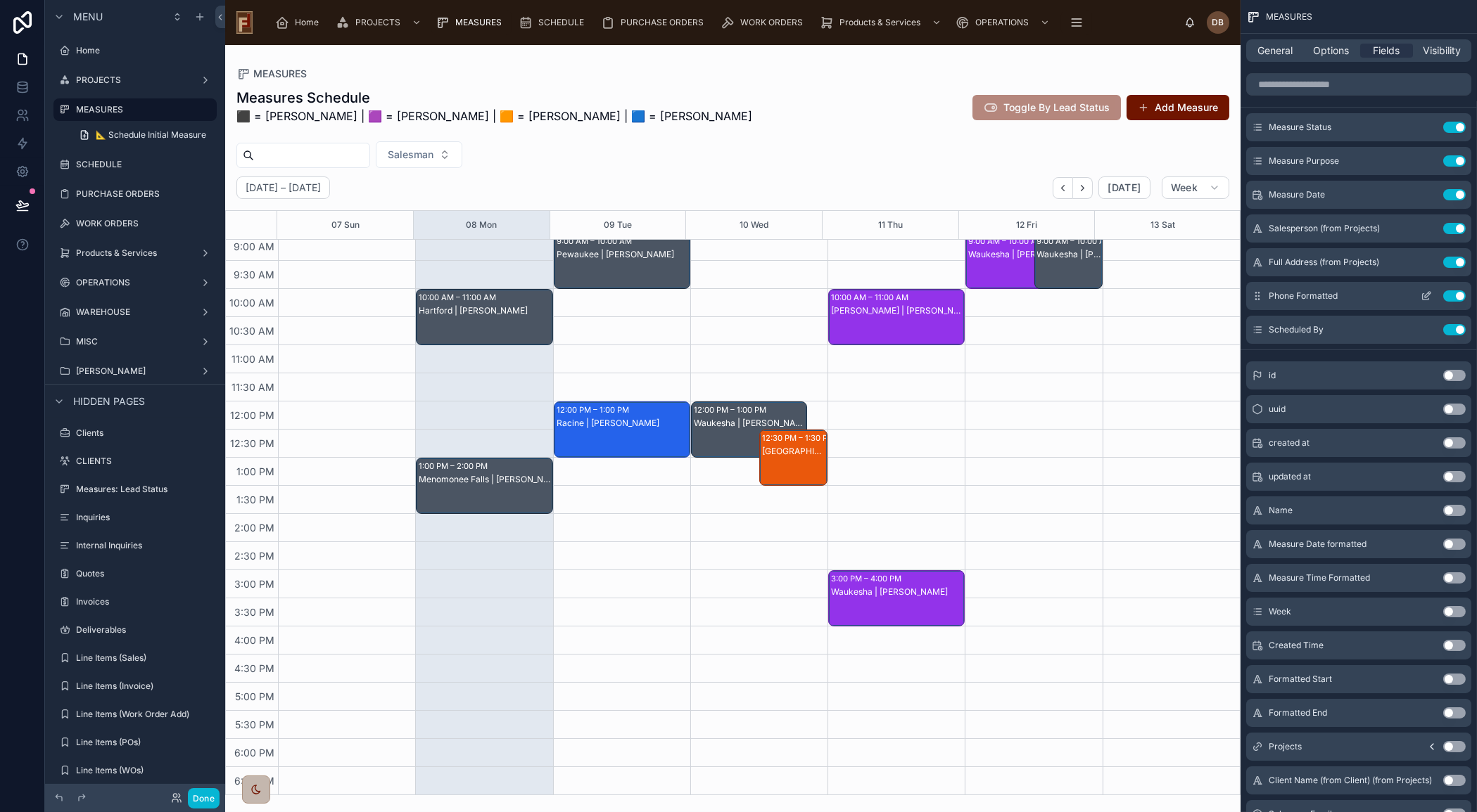
click at [1428, 293] on icon "scrollable content" at bounding box center [1429, 294] width 2 height 2
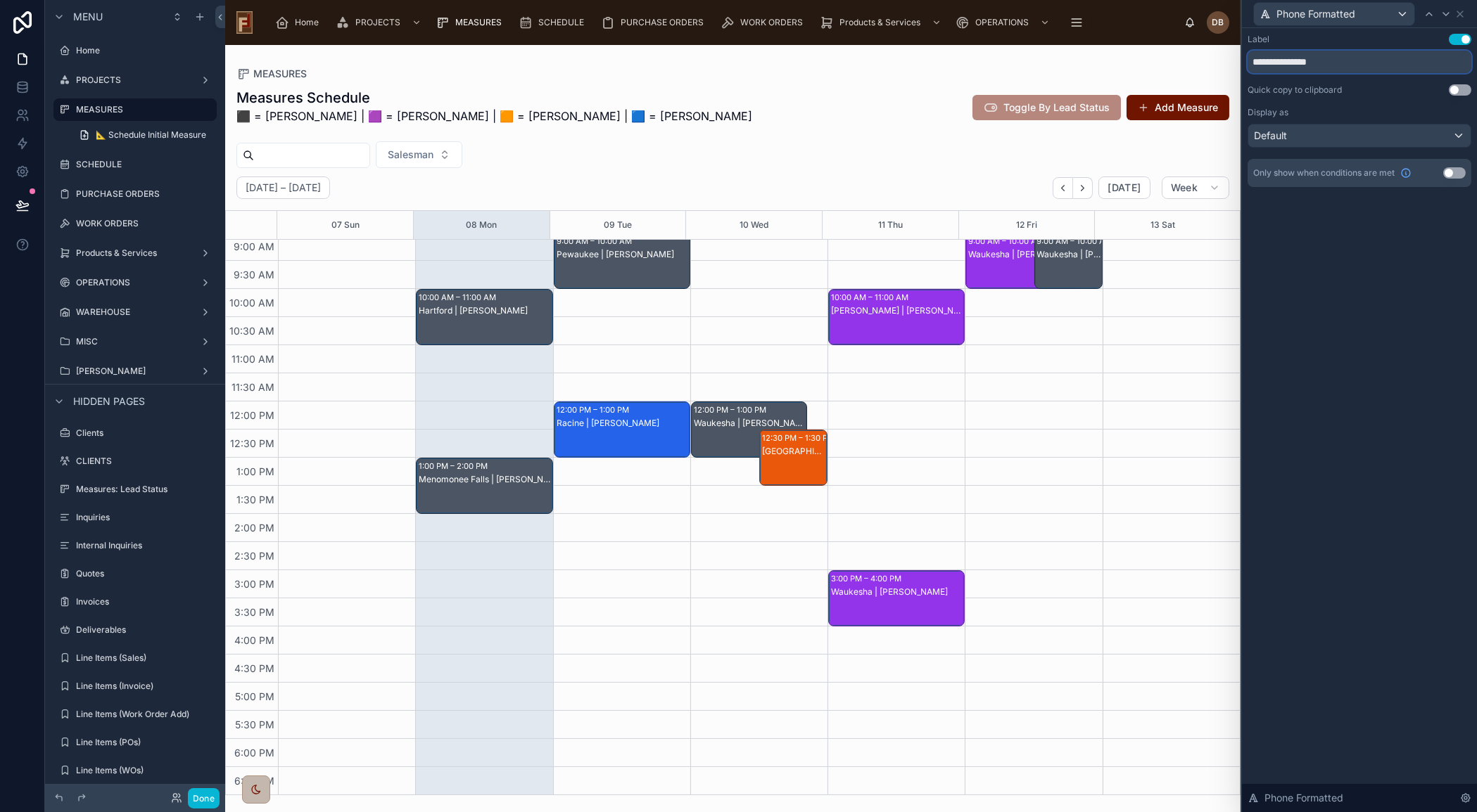
click at [1301, 62] on input "**********" at bounding box center [1359, 62] width 224 height 23
type input "*****"
click at [1461, 10] on icon at bounding box center [1460, 14] width 11 height 11
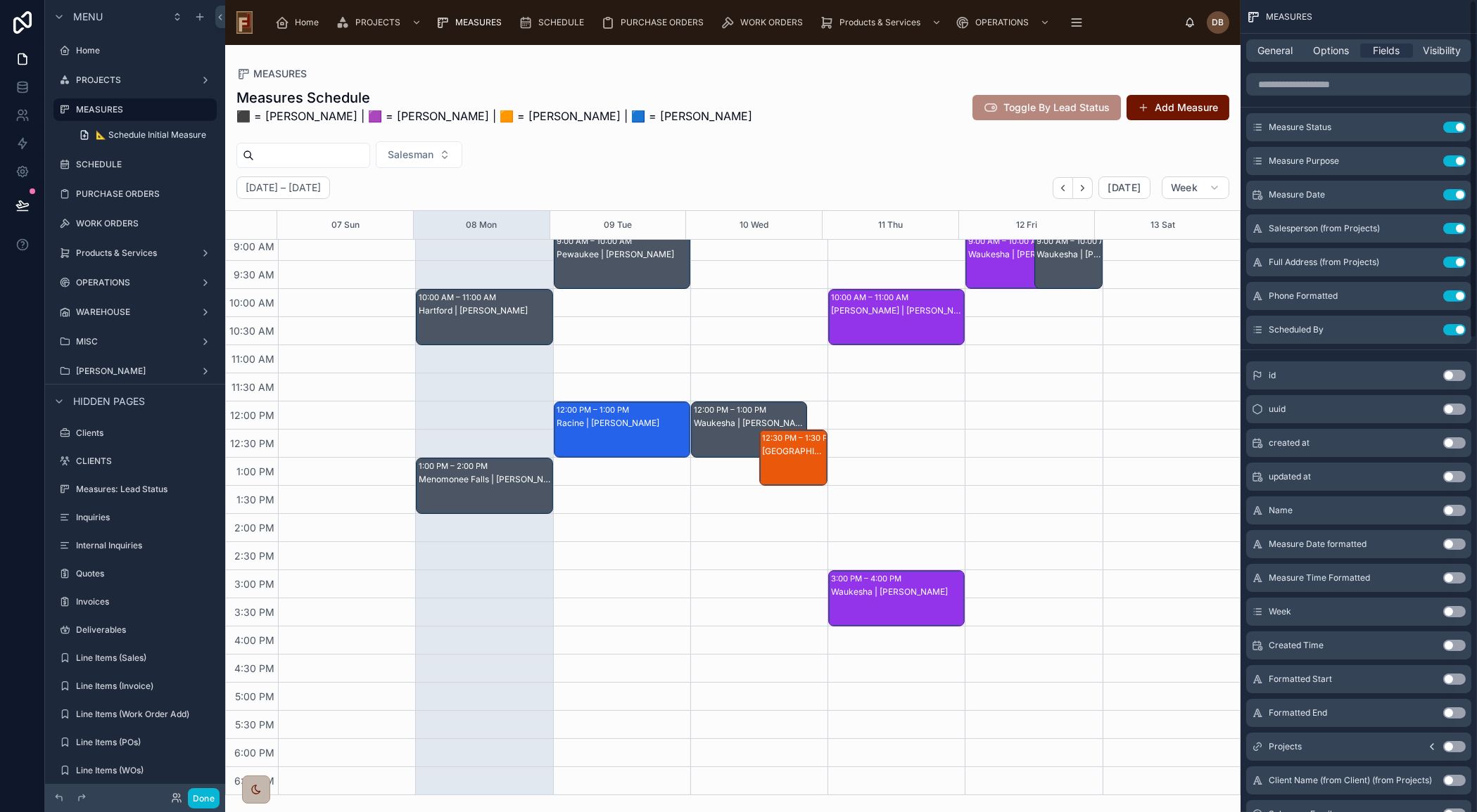
click at [487, 324] on div "Hartford | [PERSON_NAME]" at bounding box center [485, 330] width 132 height 53
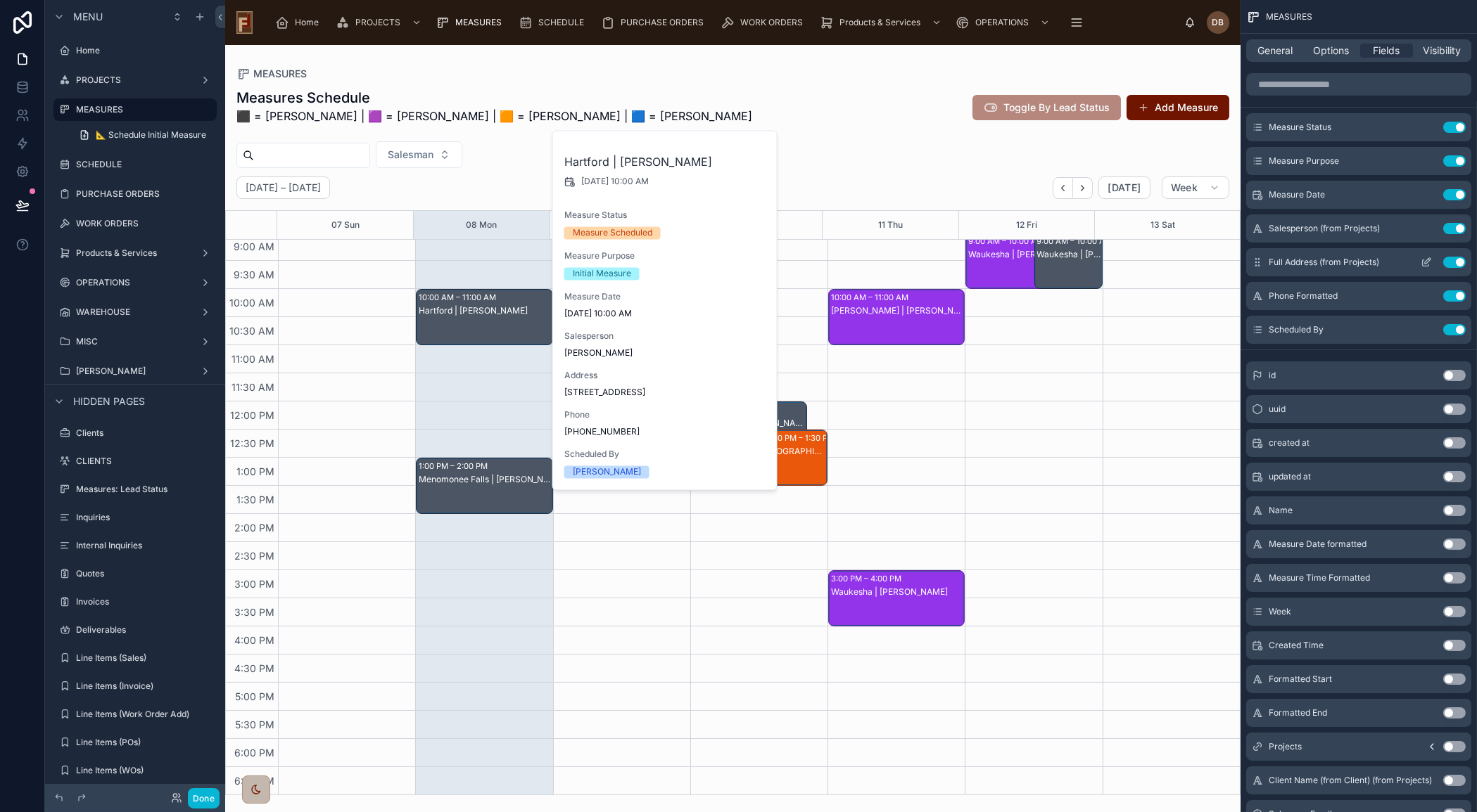
click at [1427, 260] on icon "scrollable content" at bounding box center [1427, 261] width 5 height 5
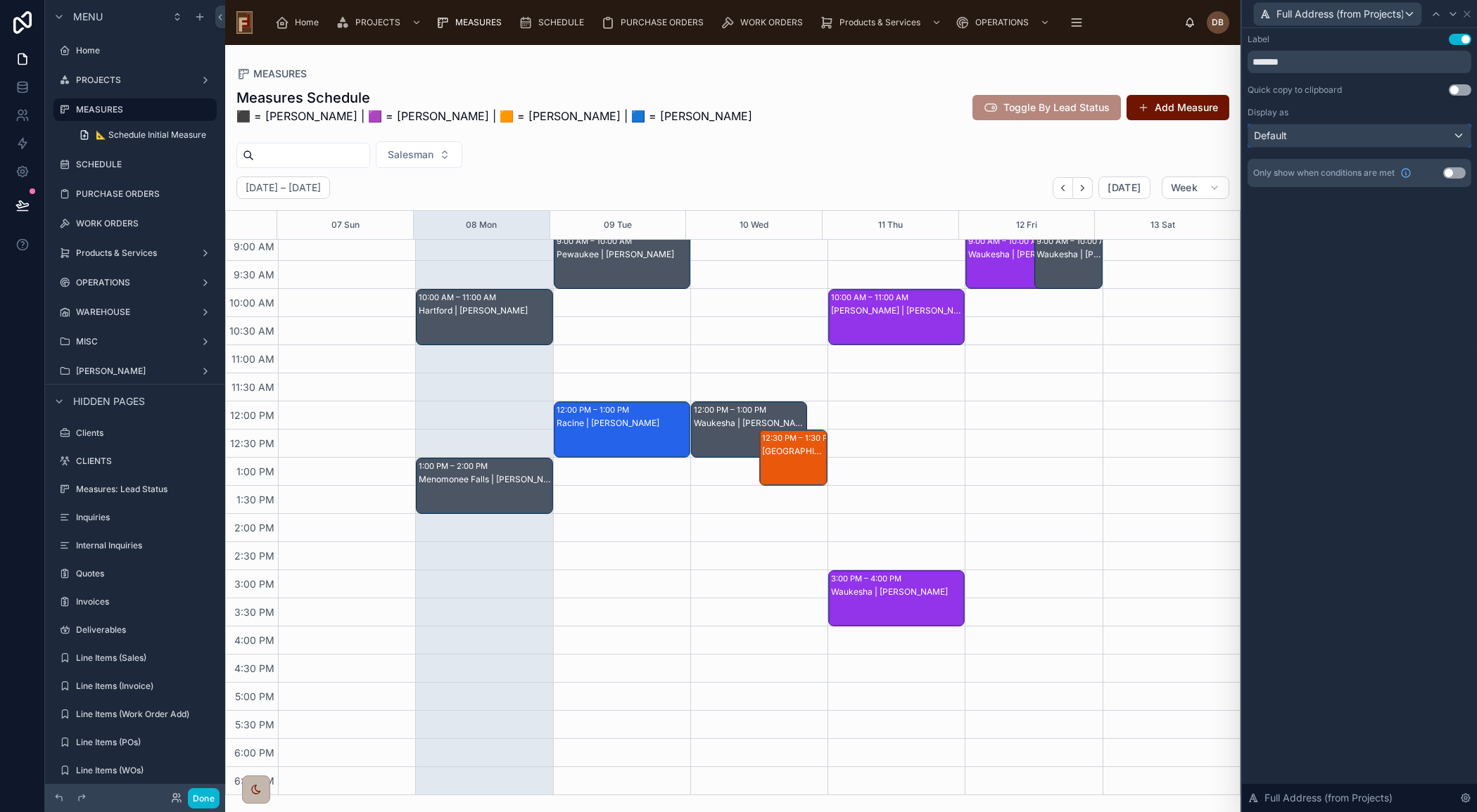
click at [1359, 141] on div "Default" at bounding box center [1360, 136] width 223 height 23
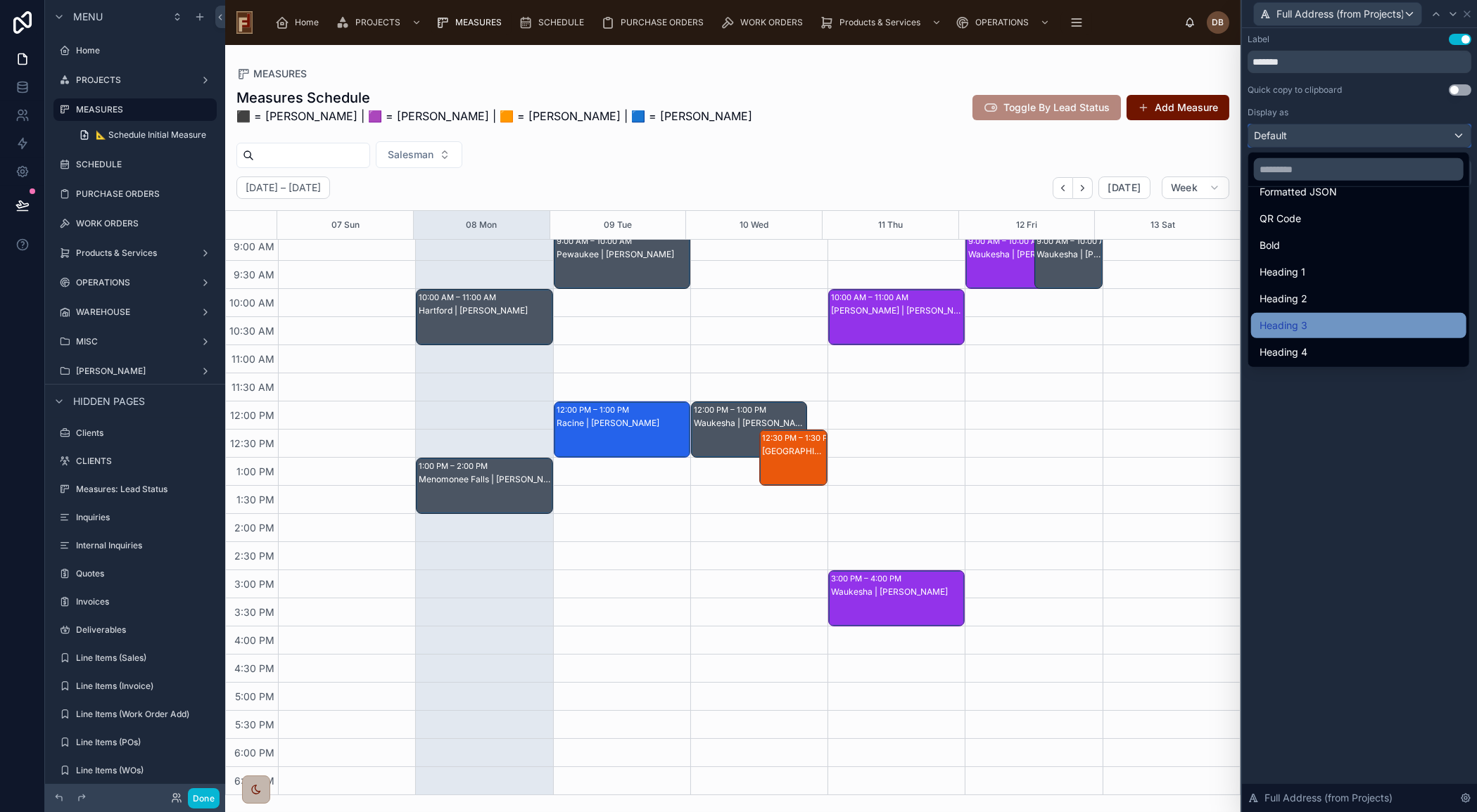
scroll to position [0, 0]
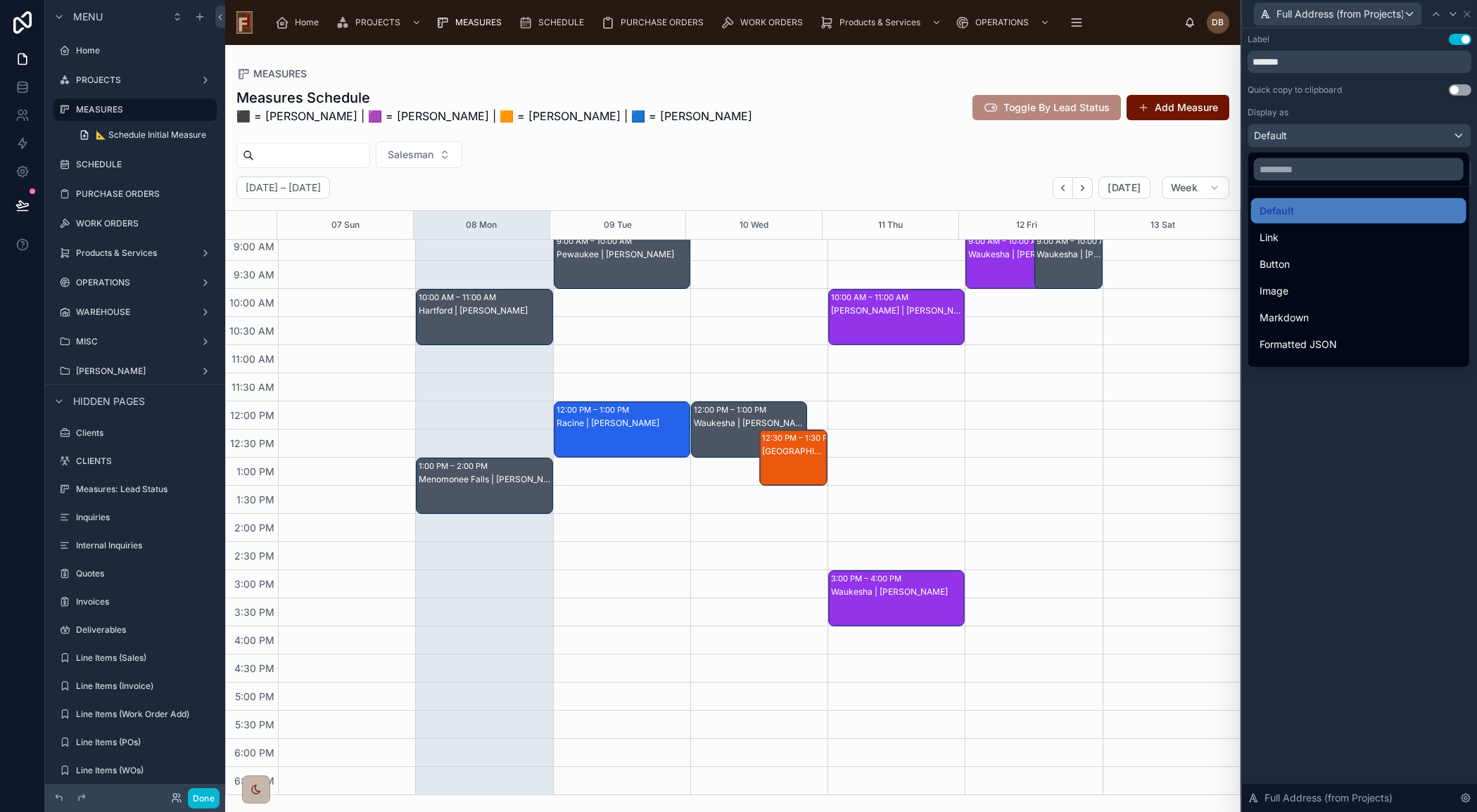
click at [1358, 494] on div at bounding box center [1360, 406] width 235 height 812
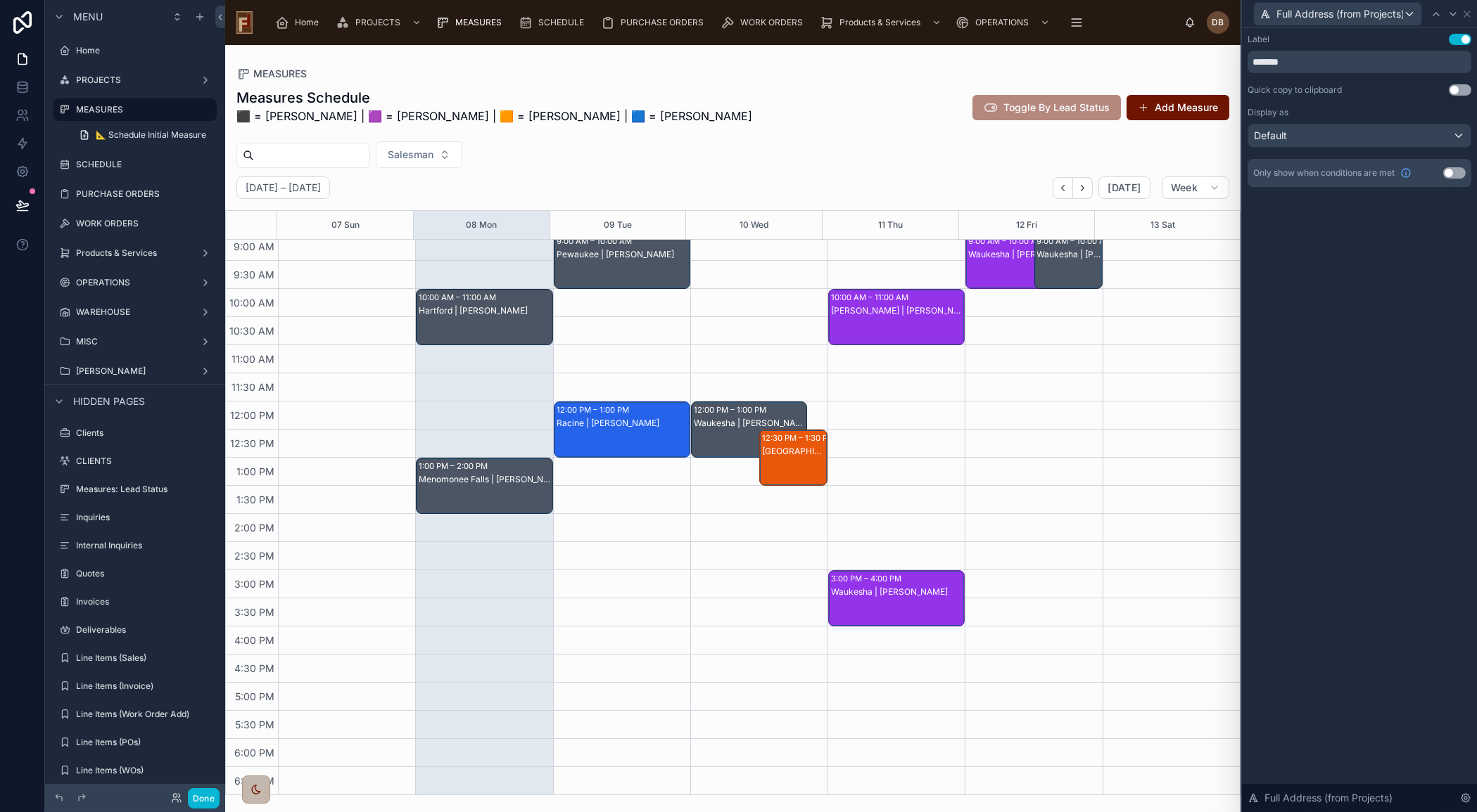
click at [483, 323] on div "Hartford | [PERSON_NAME]" at bounding box center [485, 330] width 132 height 53
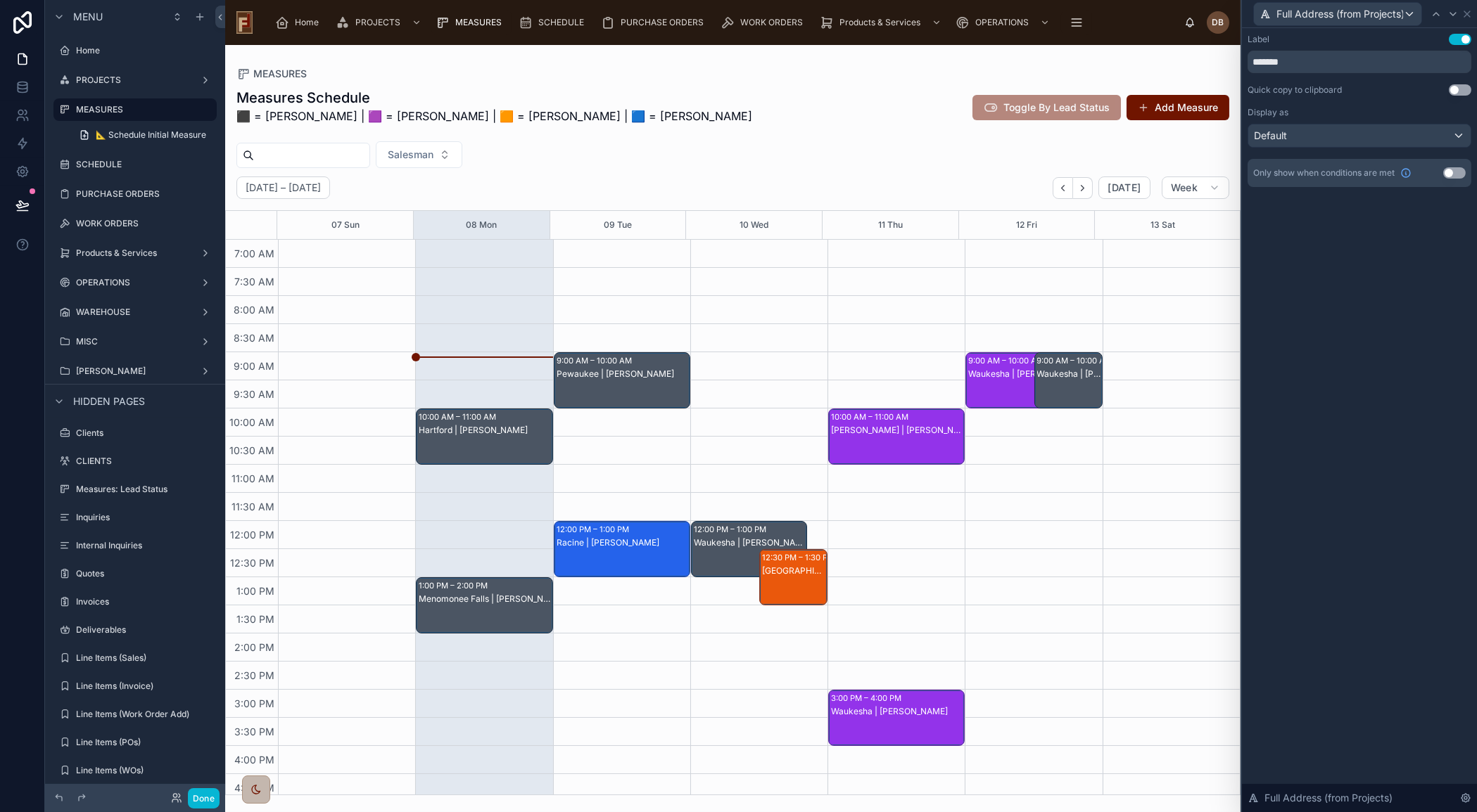
scroll to position [120, 0]
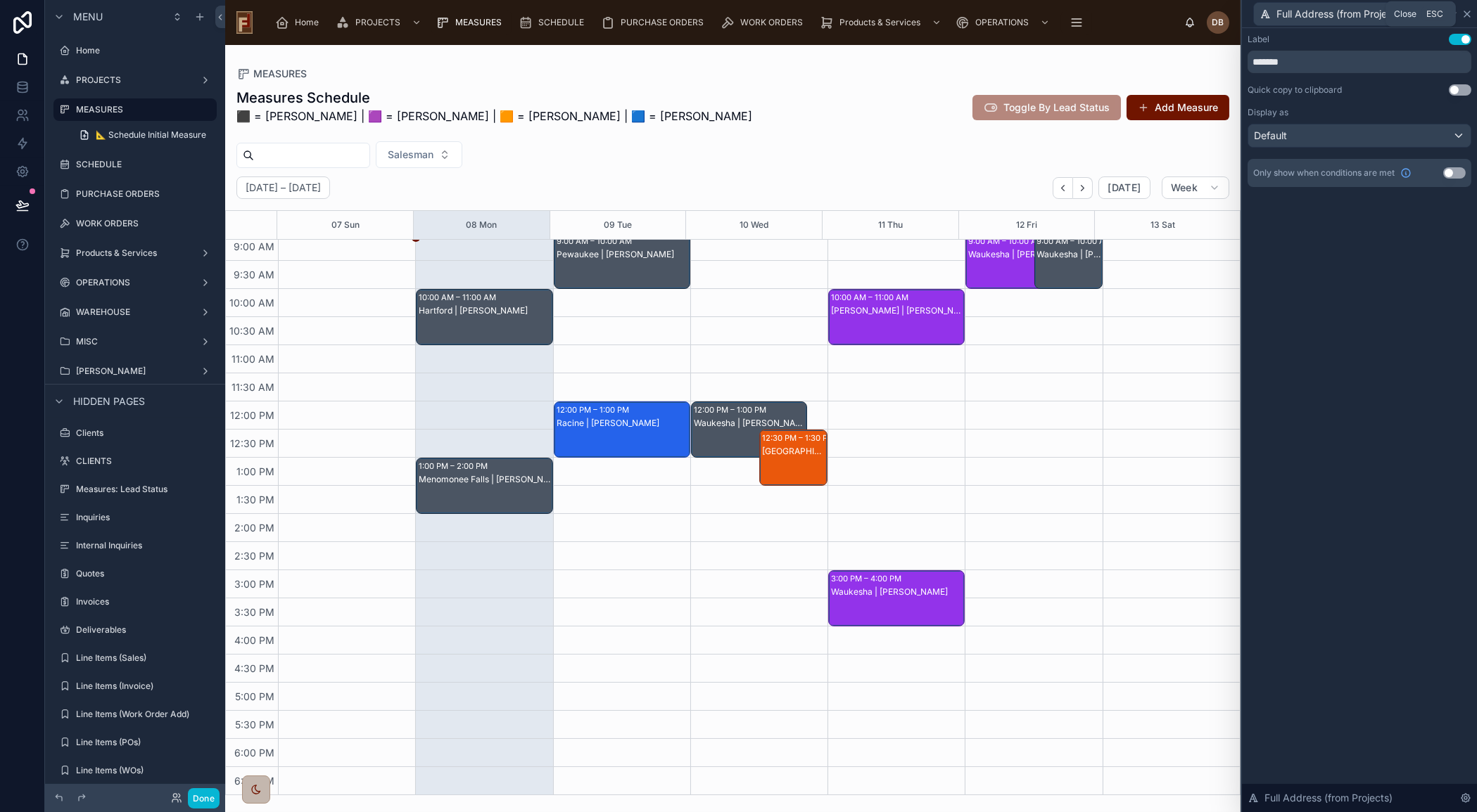
click at [1470, 12] on icon at bounding box center [1467, 14] width 11 height 11
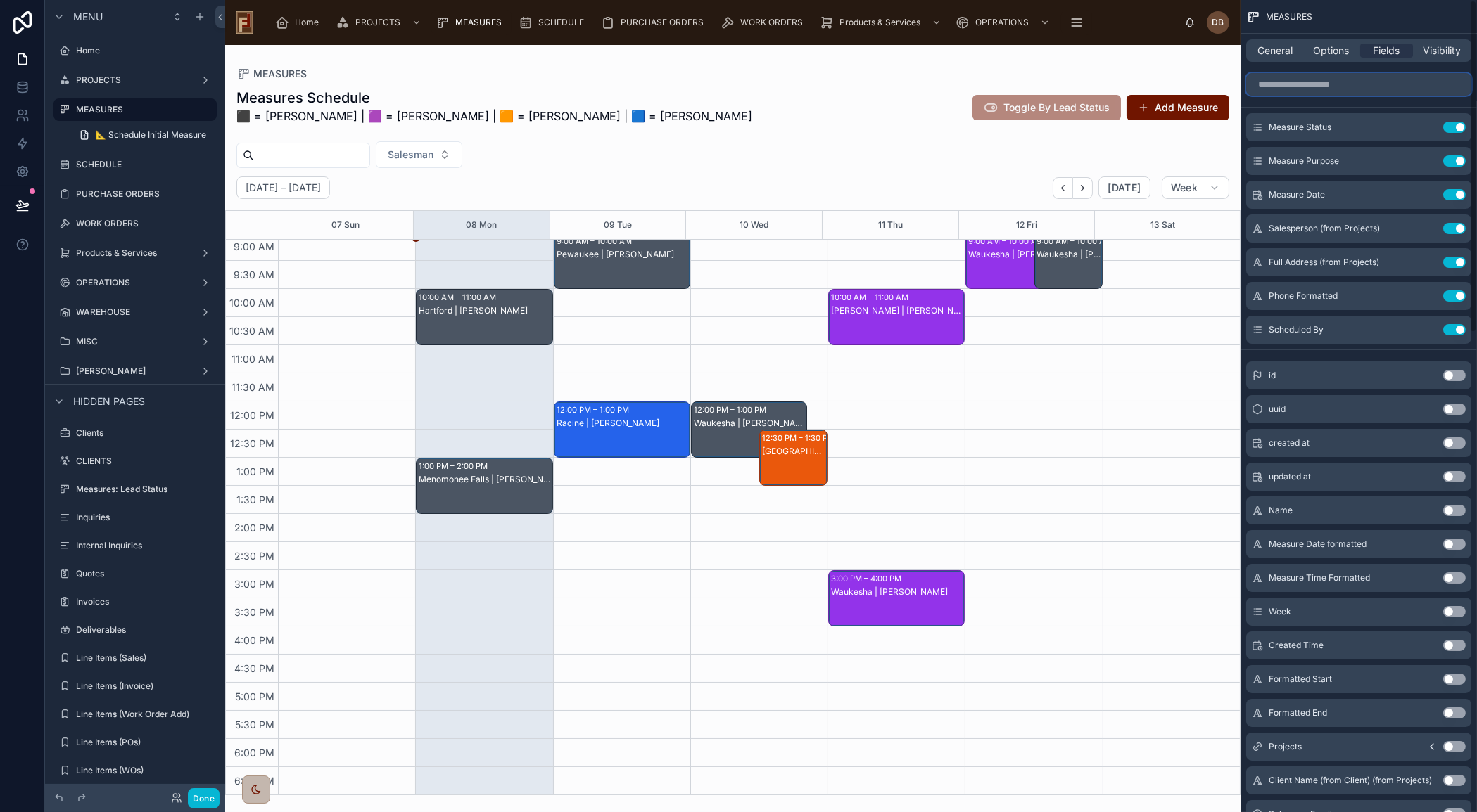
click at [1311, 86] on input "scrollable content" at bounding box center [1359, 84] width 225 height 23
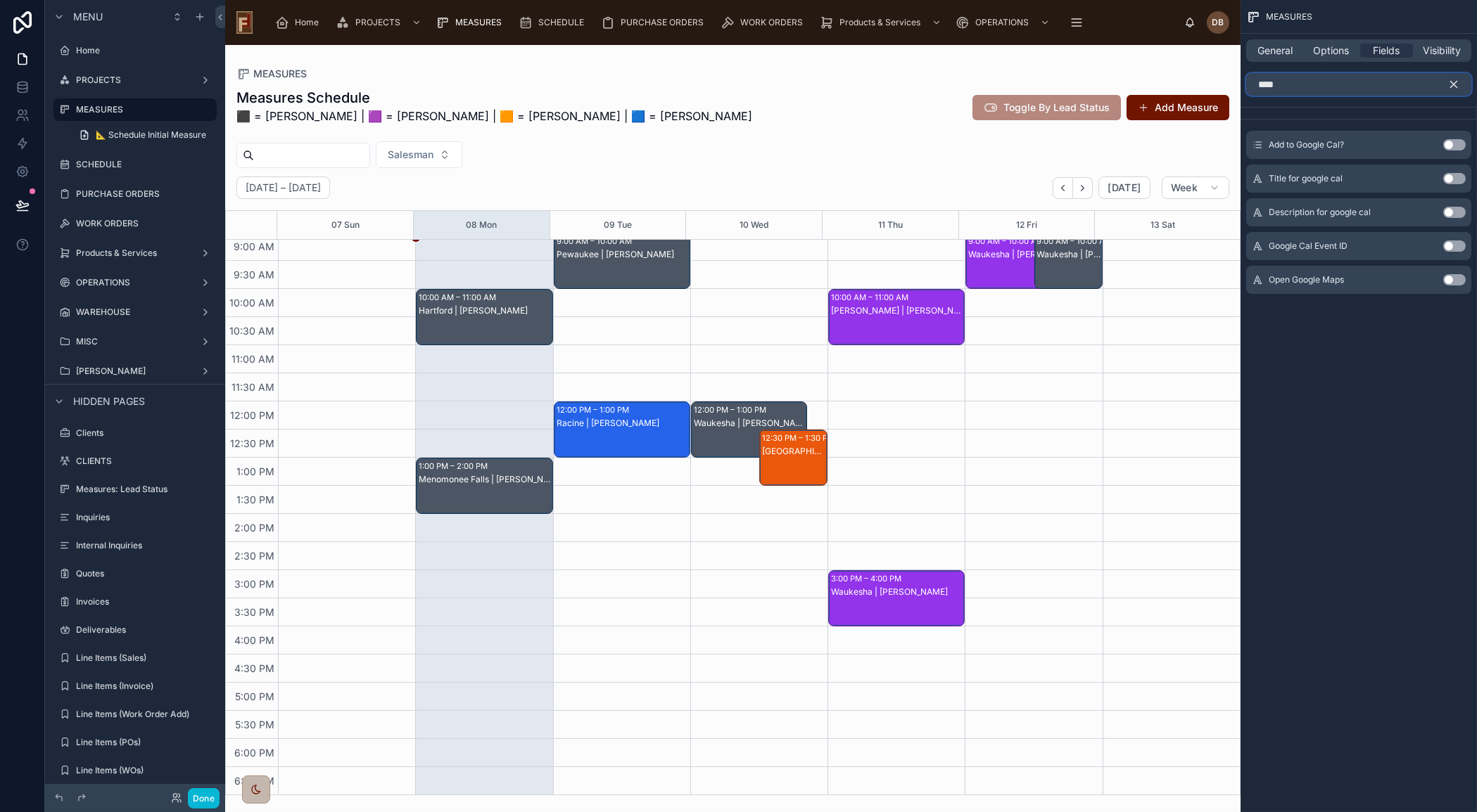
type input "****"
click at [494, 314] on div "Hartford | [PERSON_NAME]" at bounding box center [485, 310] width 132 height 11
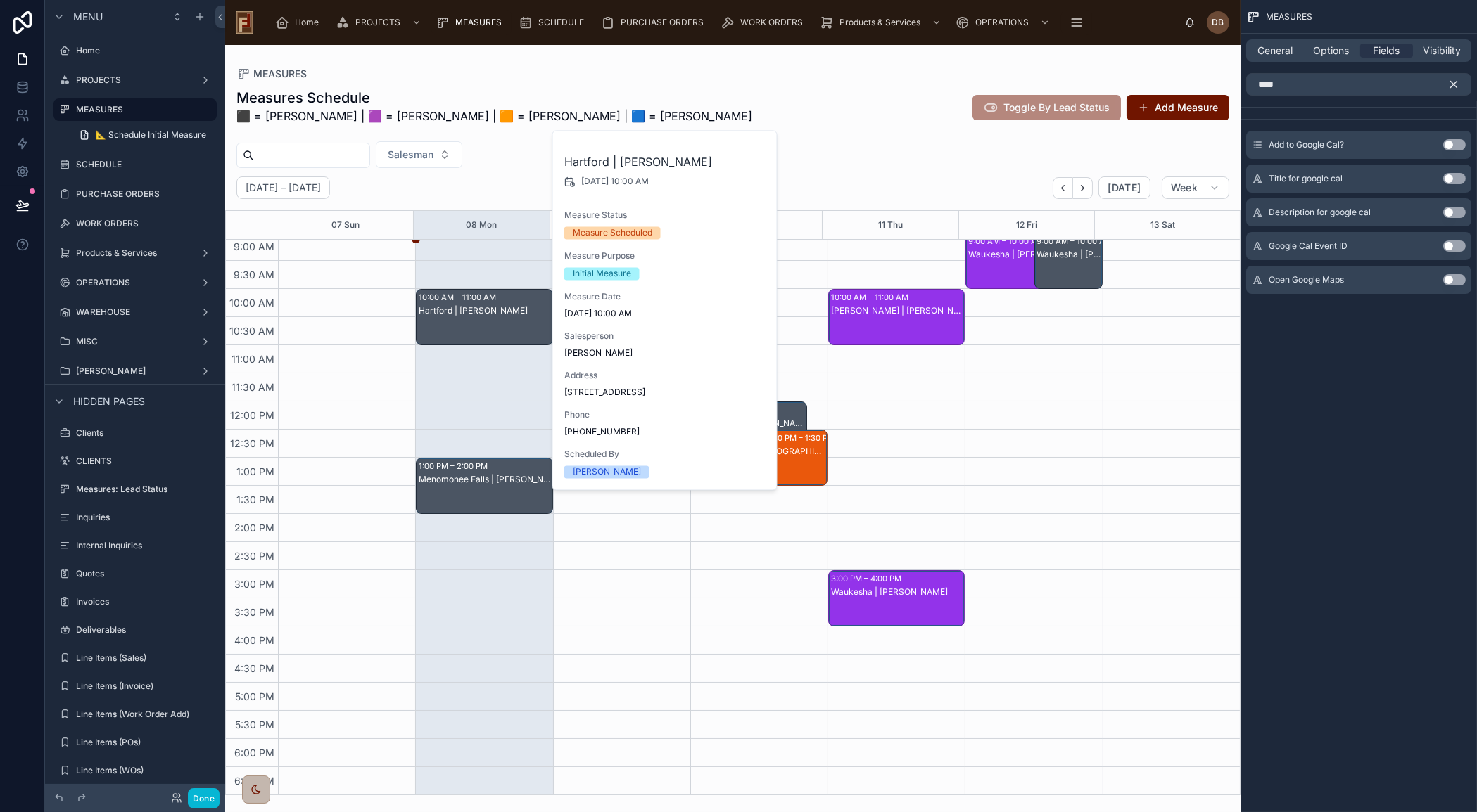
click at [891, 112] on div "Measures Schedule ⬛ = David B | 🟪 = Lance | 🟧 = Marcus | 🟦 = Justin Toggle By L…" at bounding box center [733, 110] width 993 height 45
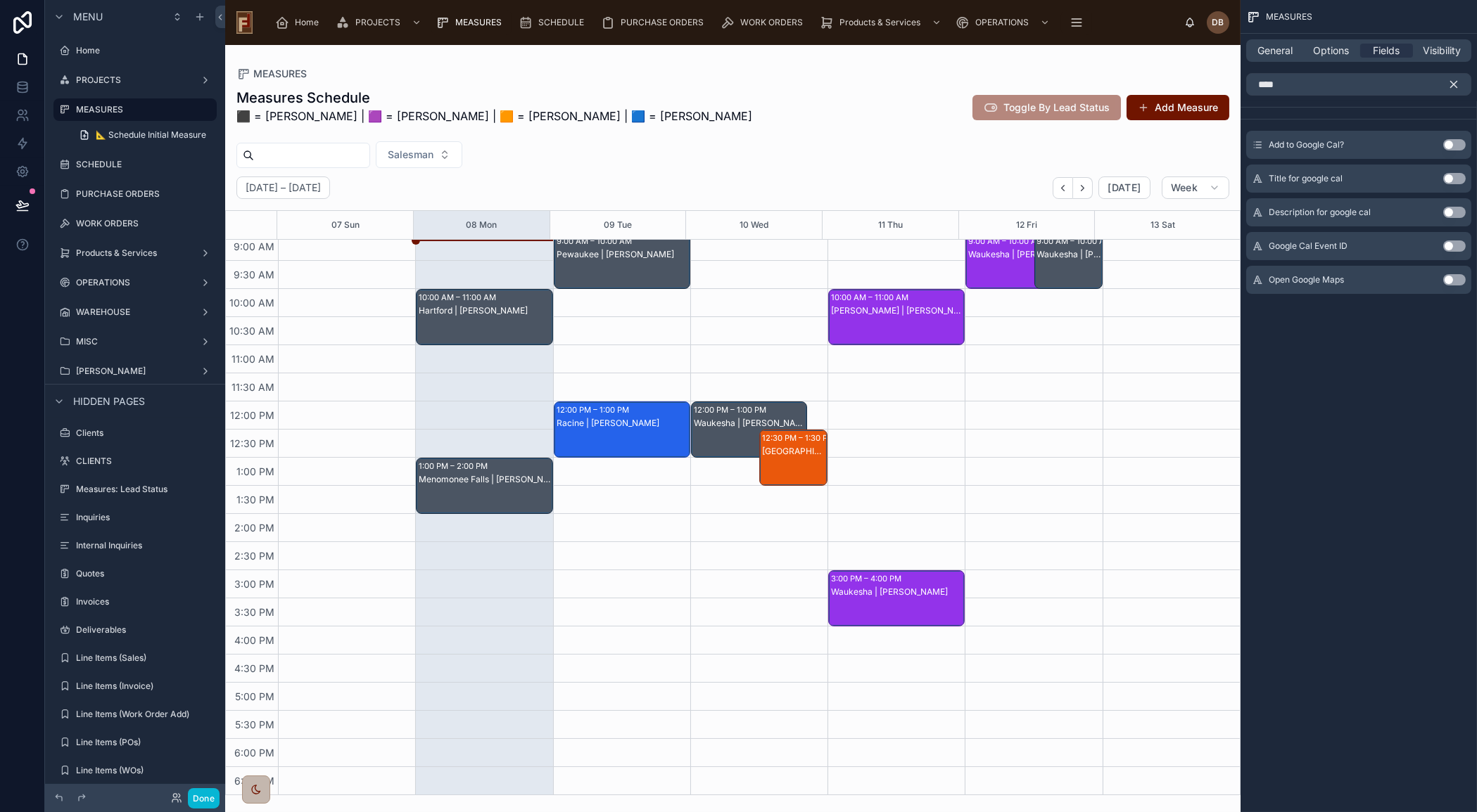
click at [1380, 326] on div "MEASURES General Options Fields Visibility **** Add to Google Cal? Use setting …" at bounding box center [1359, 166] width 237 height 333
click at [1454, 79] on icon "scrollable content" at bounding box center [1454, 84] width 13 height 13
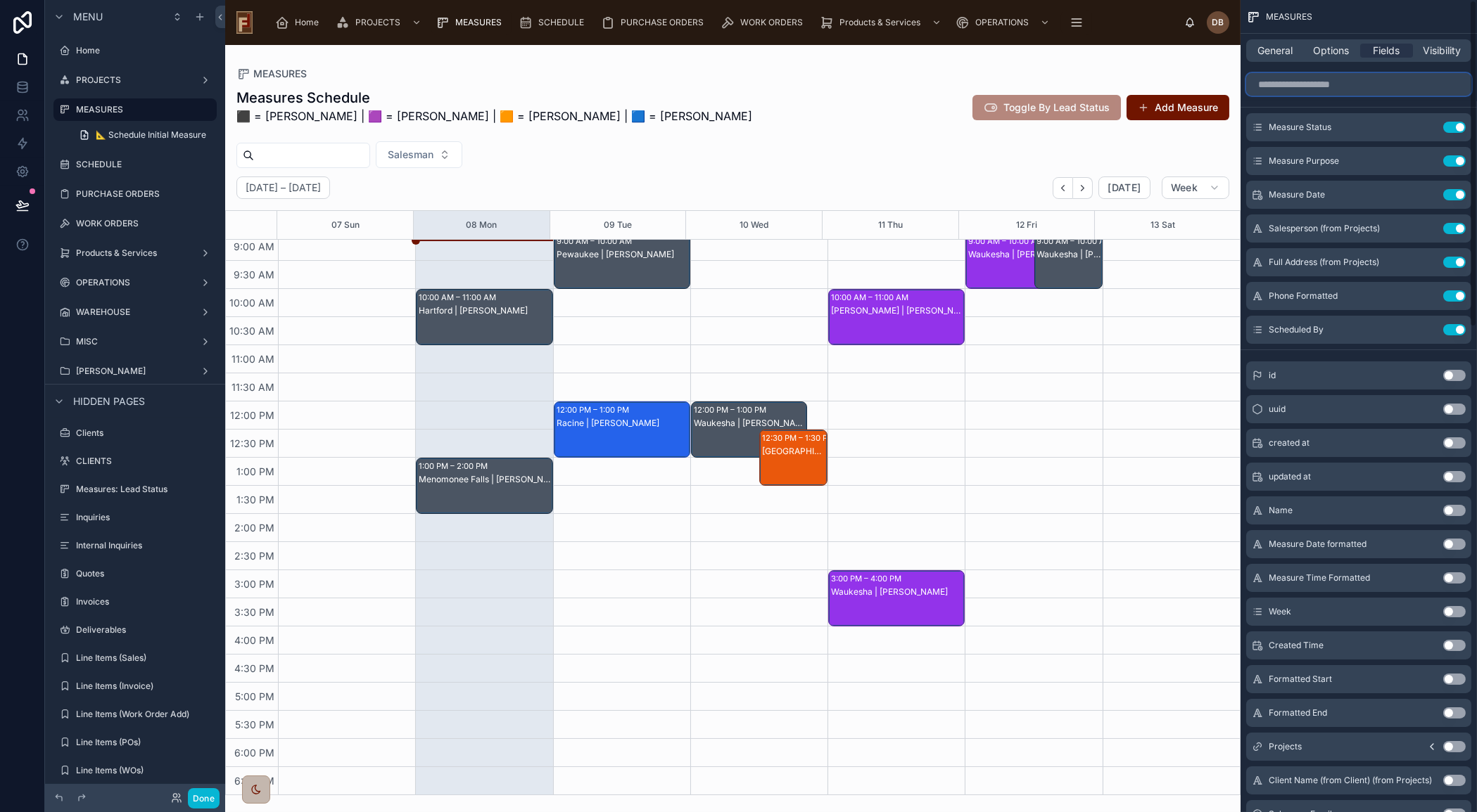
click at [1347, 83] on input "scrollable content" at bounding box center [1359, 84] width 225 height 23
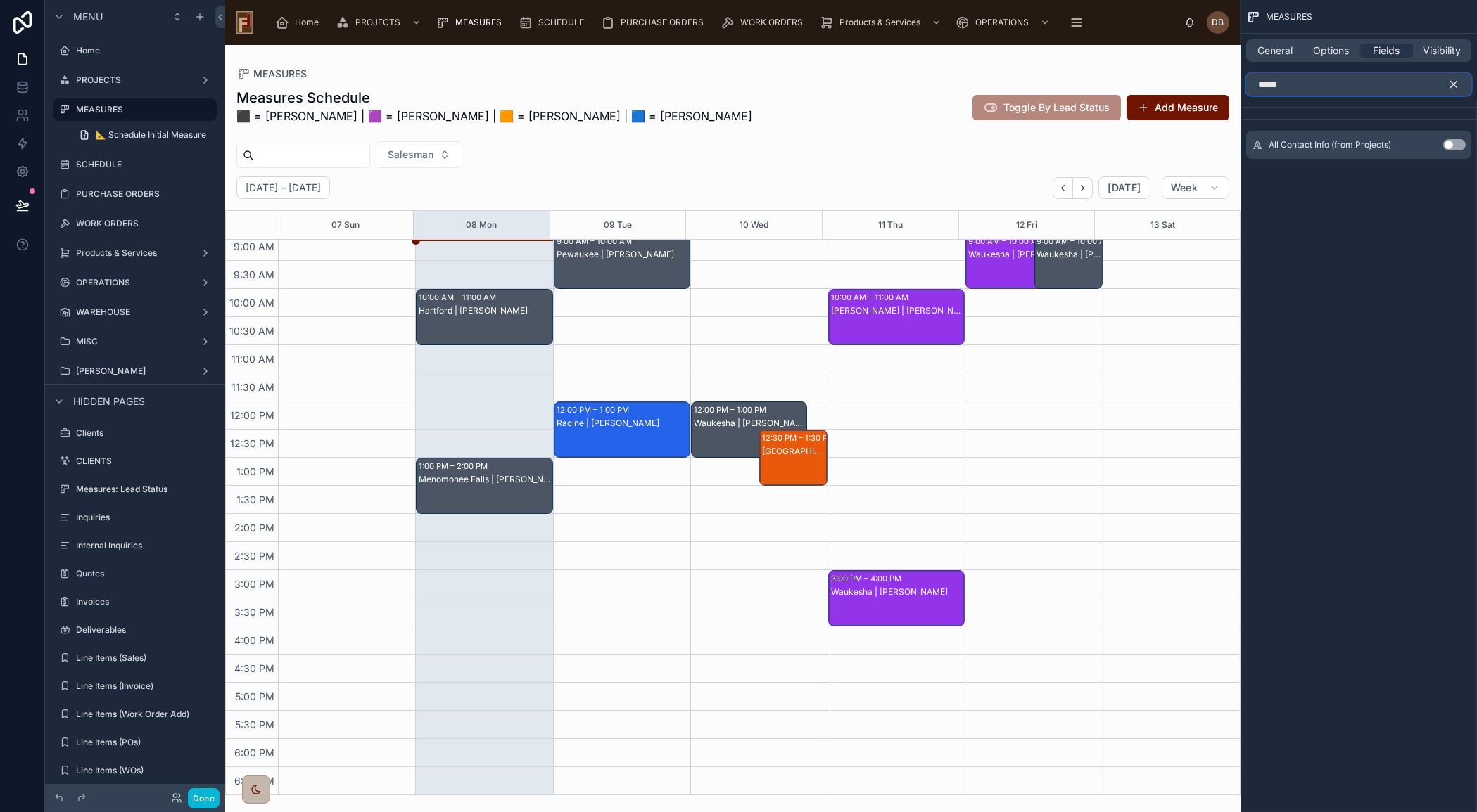
type input "*****"
click at [1450, 144] on button "Use setting" at bounding box center [1454, 144] width 23 height 11
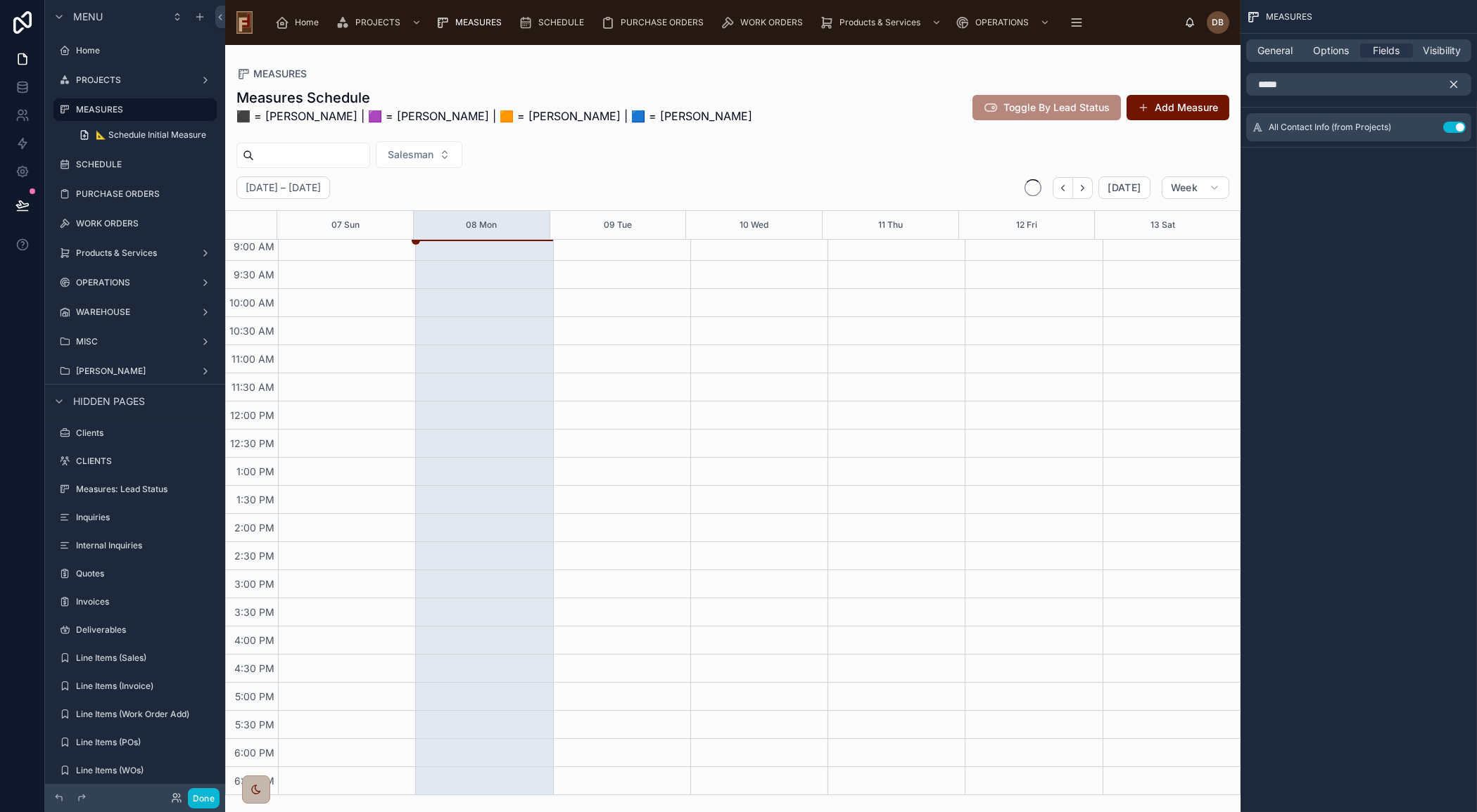
click at [1455, 83] on icon "scrollable content" at bounding box center [1454, 84] width 13 height 13
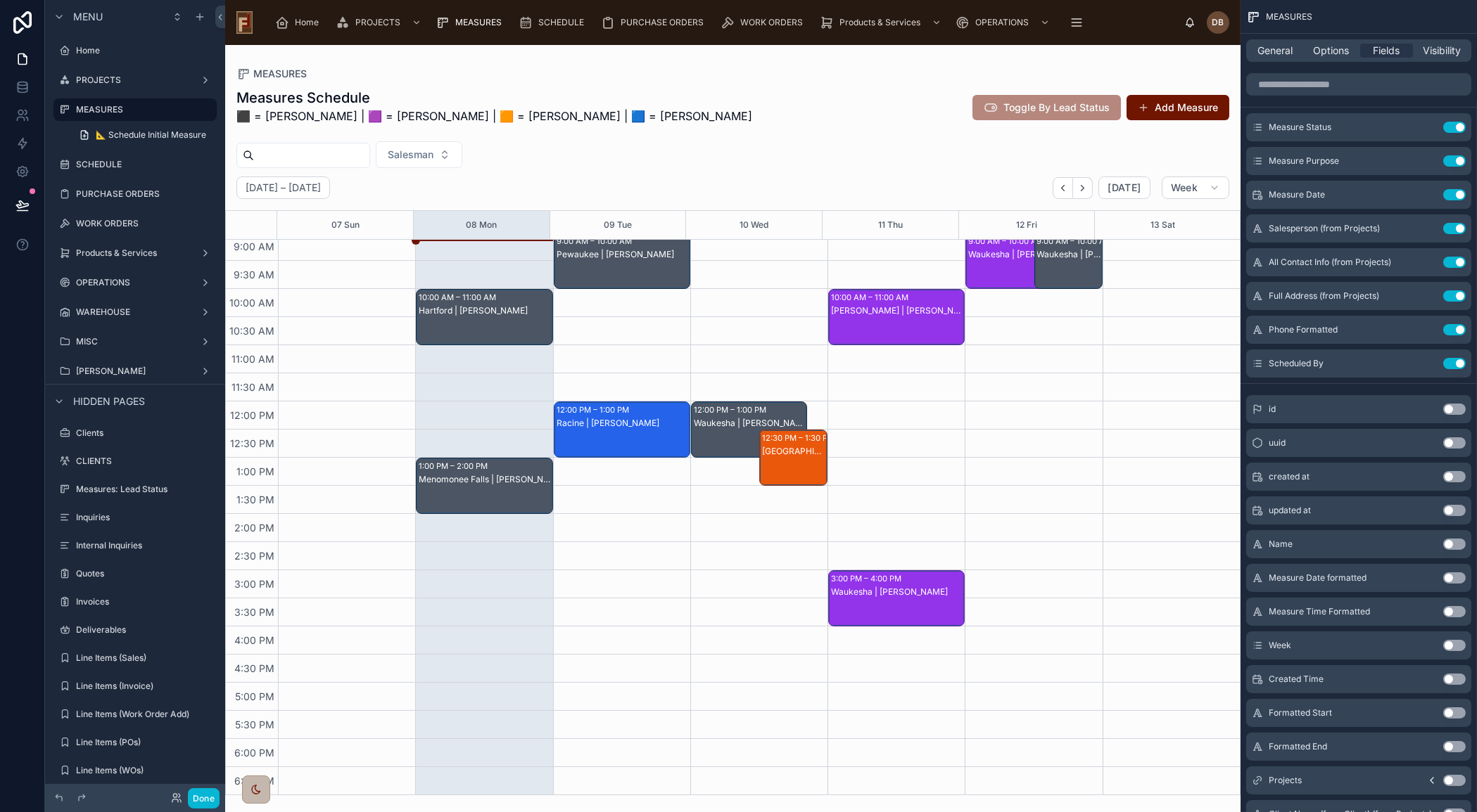
click at [589, 432] on div "Racine | [PERSON_NAME]" at bounding box center [623, 443] width 132 height 53
click at [1427, 126] on icon "scrollable content" at bounding box center [1427, 126] width 5 height 5
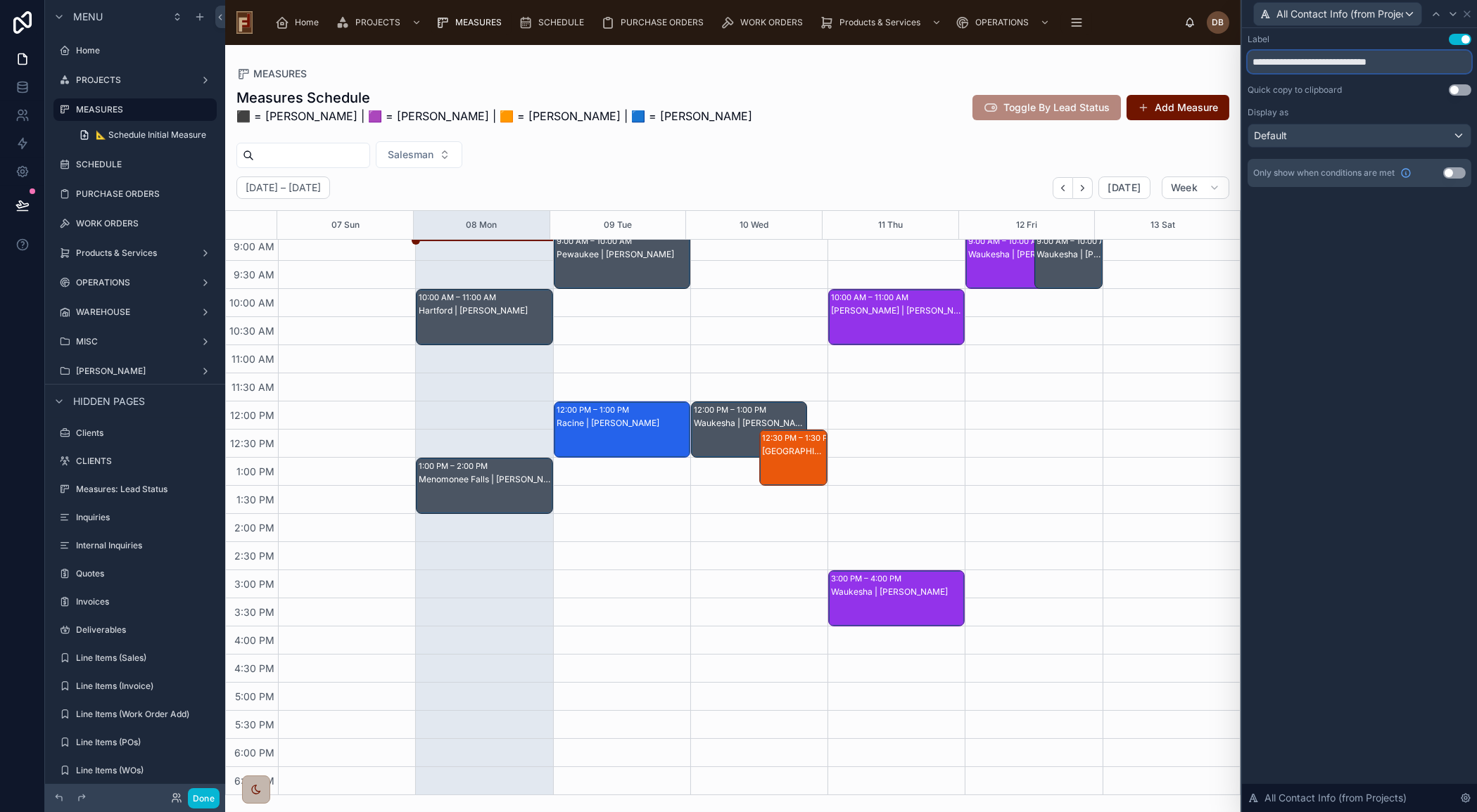
click at [1320, 60] on input "**********" at bounding box center [1359, 62] width 224 height 23
click at [1320, 59] on input "**********" at bounding box center [1359, 62] width 224 height 23
type input "**********"
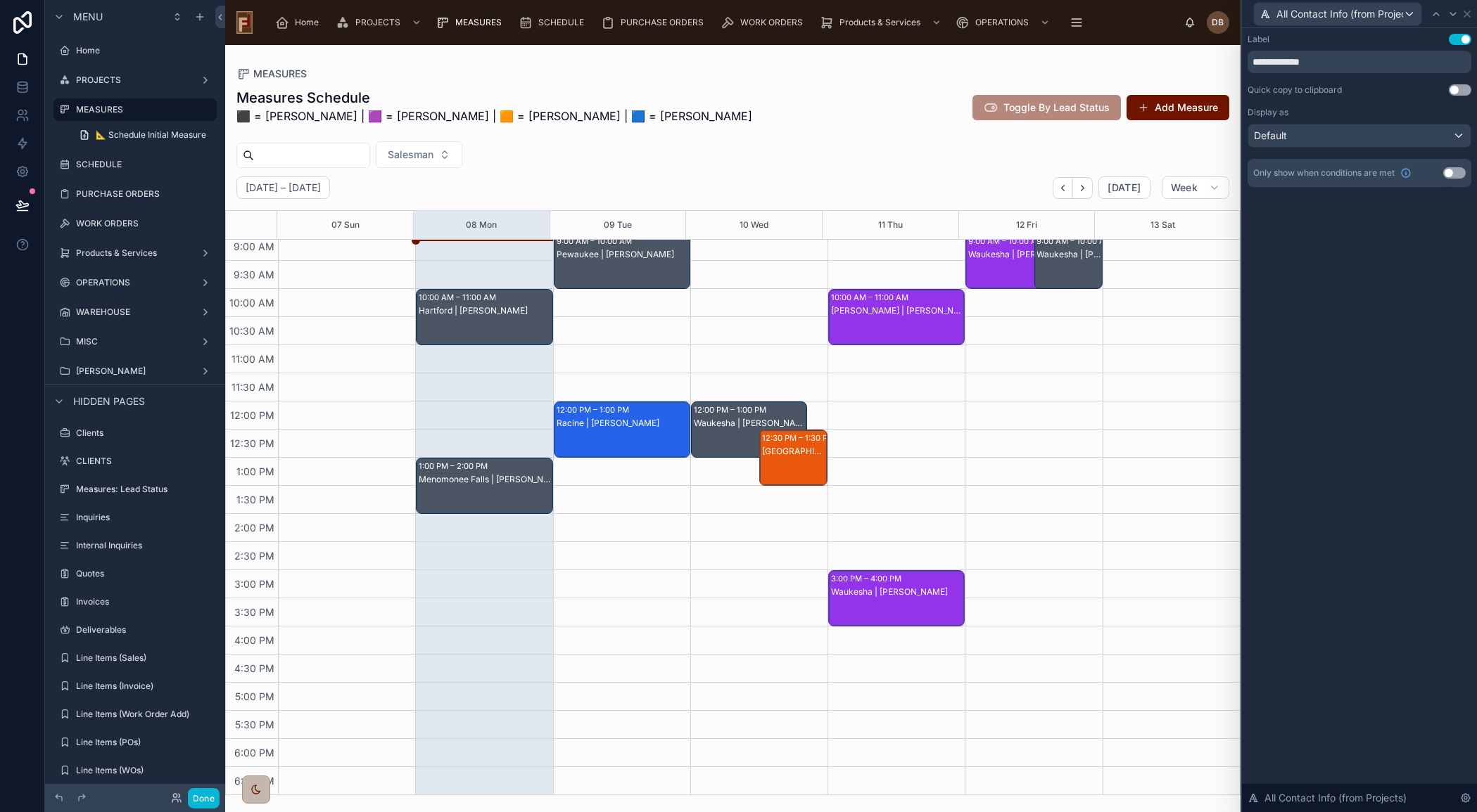
click at [476, 323] on div "Hartford | [PERSON_NAME]" at bounding box center [485, 330] width 132 height 53
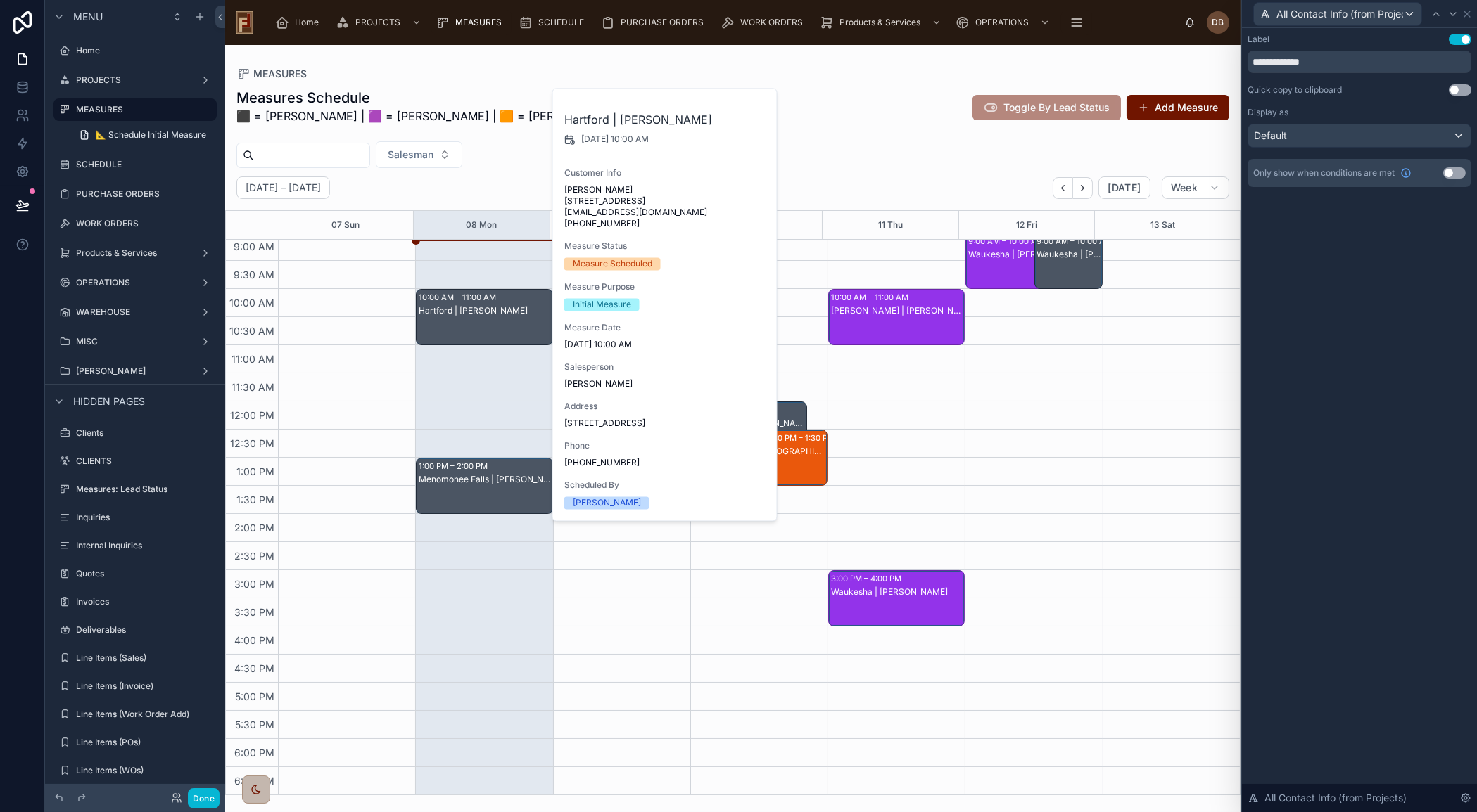
click at [1464, 37] on button "Use setting" at bounding box center [1460, 39] width 23 height 11
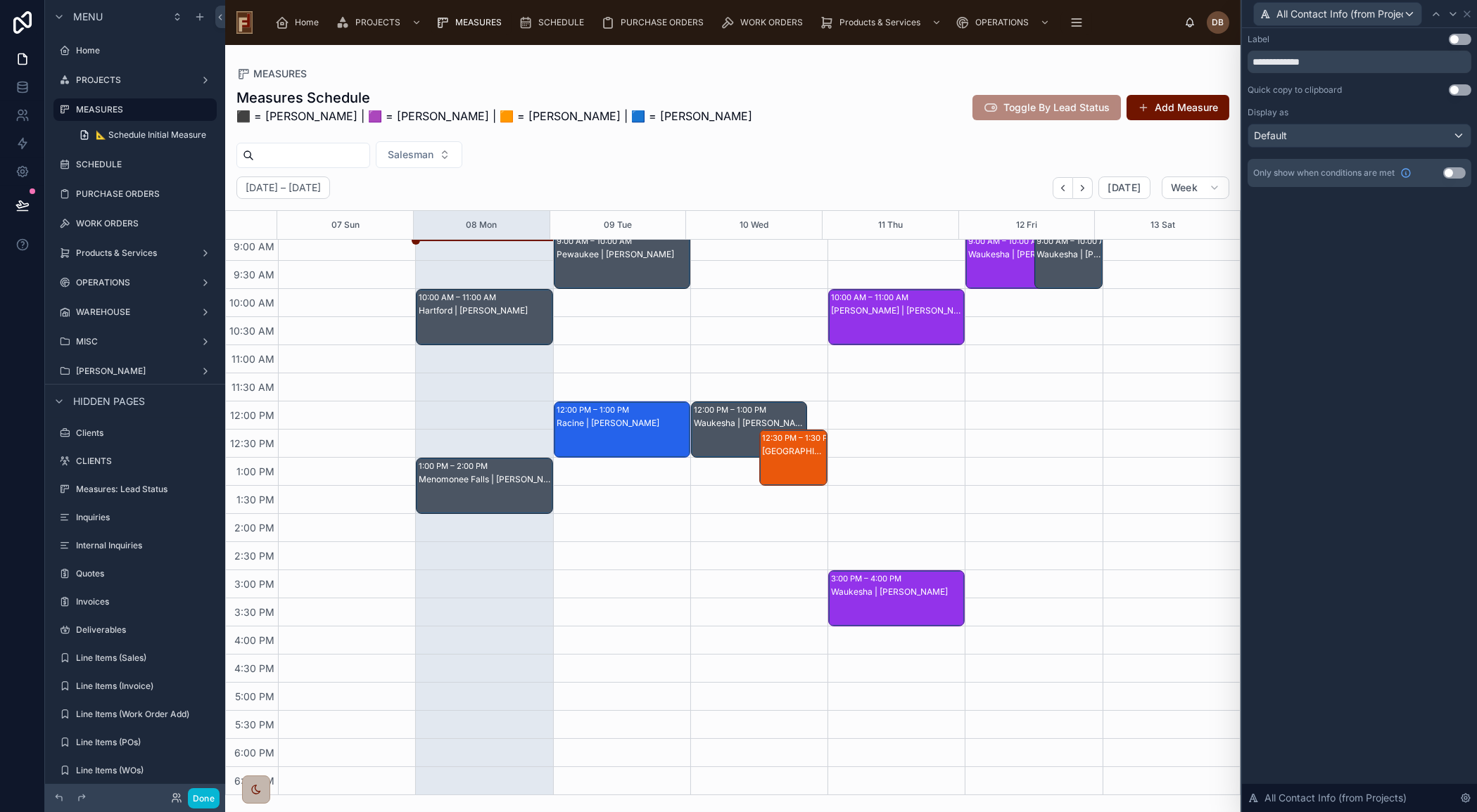
click at [492, 316] on div "Hartford | [PERSON_NAME]" at bounding box center [485, 330] width 132 height 53
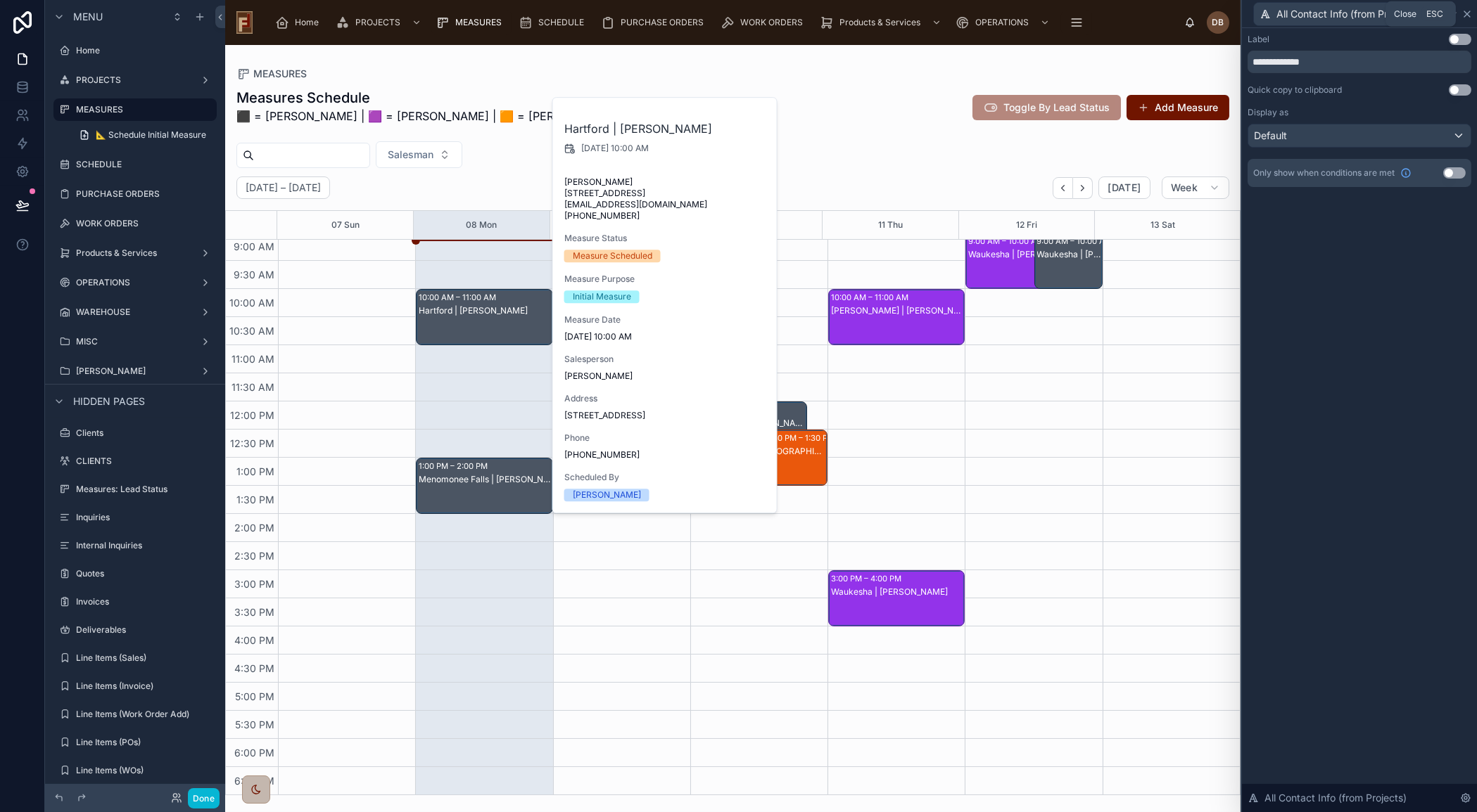
click at [1468, 15] on icon at bounding box center [1467, 14] width 5 height 5
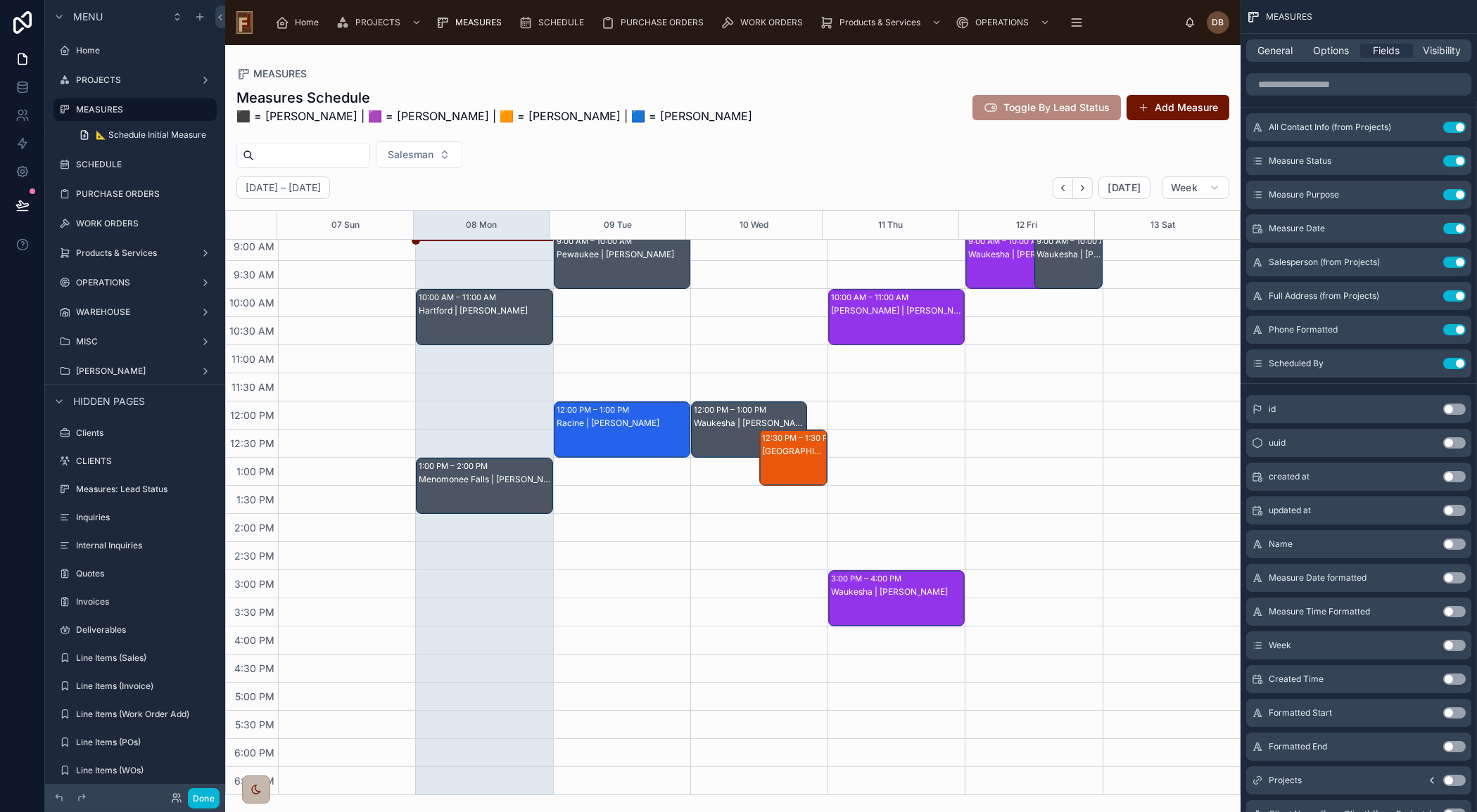
click at [499, 326] on div "Hartford | [PERSON_NAME]" at bounding box center [485, 330] width 132 height 53
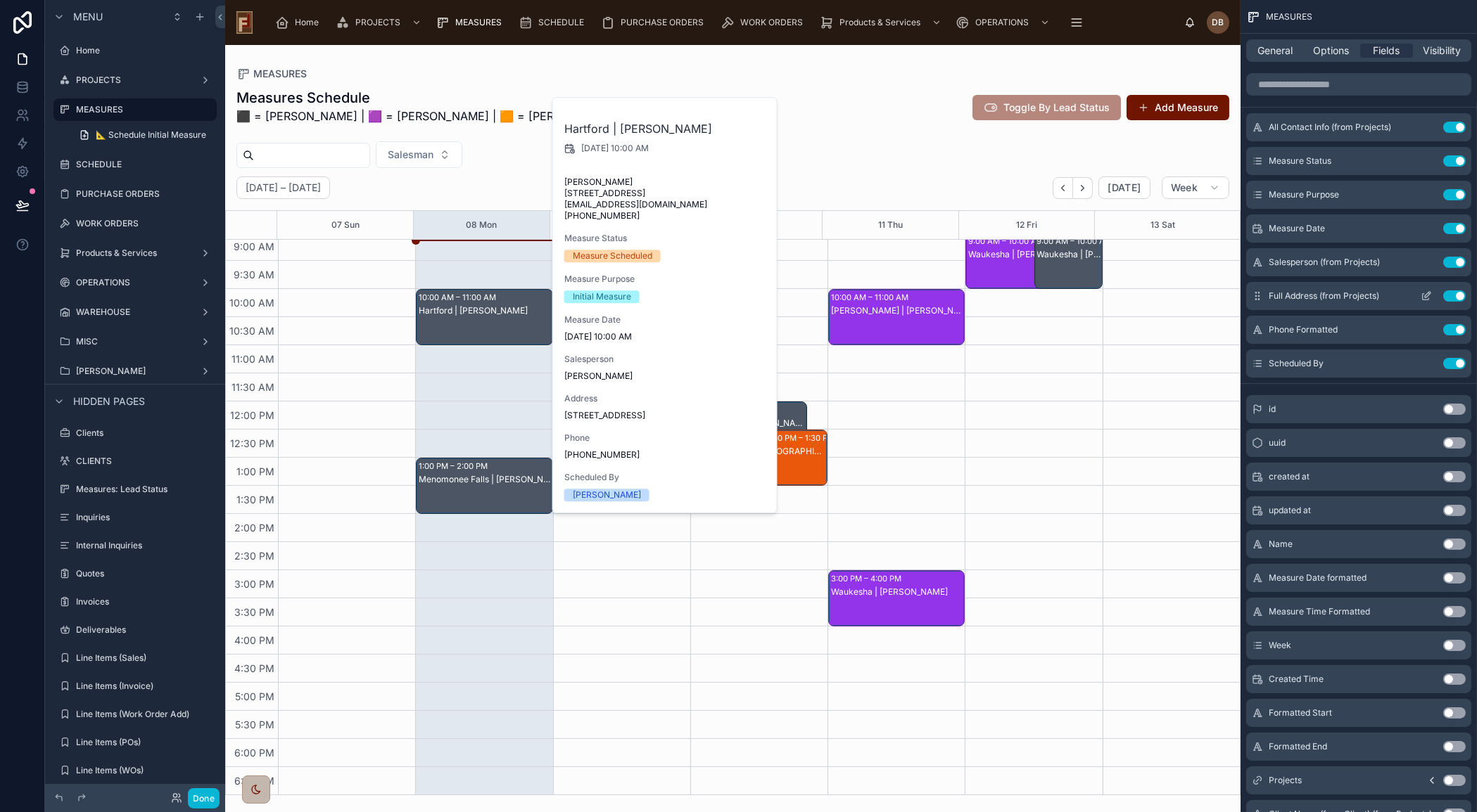
click at [1457, 291] on button "Use setting" at bounding box center [1454, 296] width 23 height 11
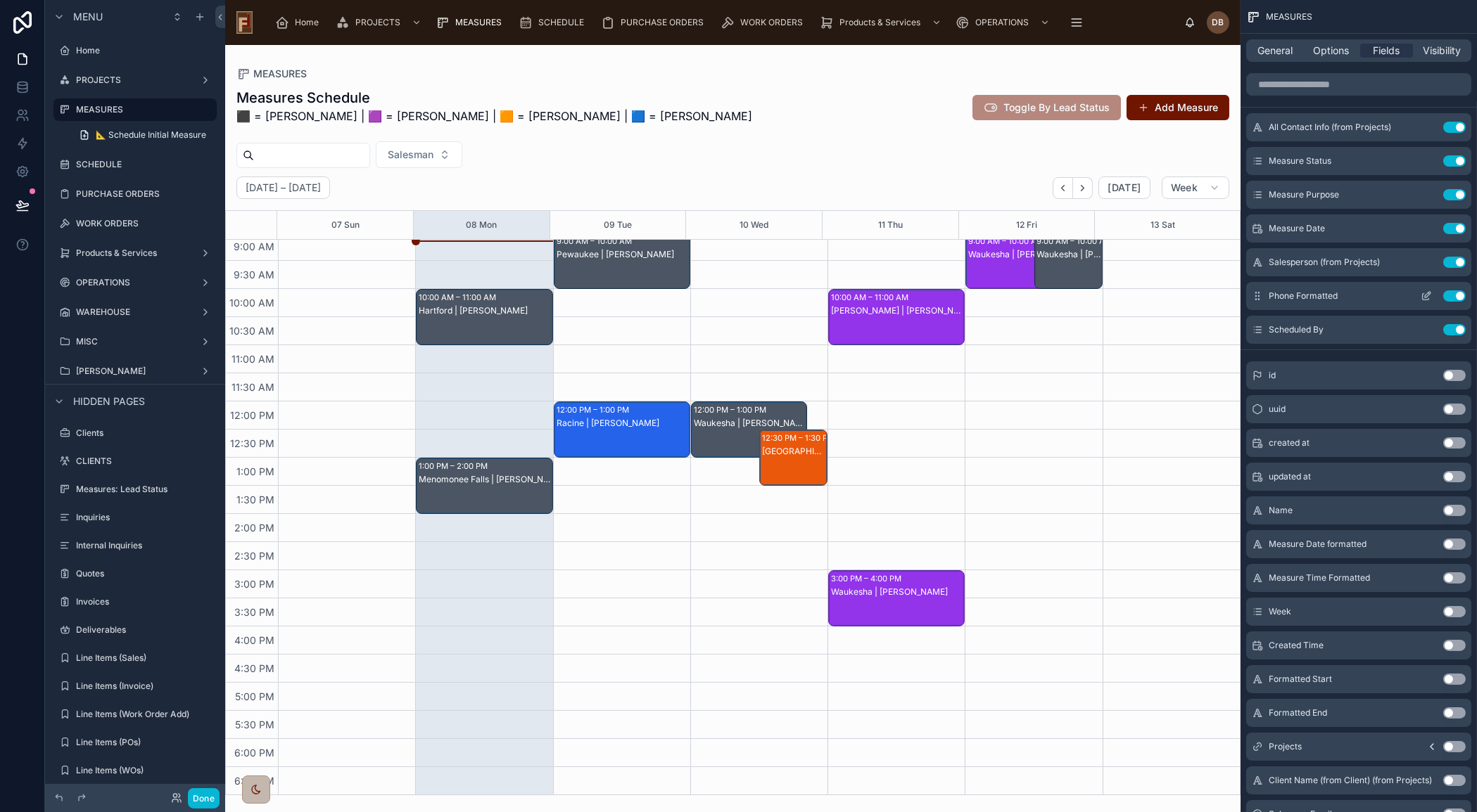
click at [1458, 295] on button "Use setting" at bounding box center [1454, 296] width 23 height 11
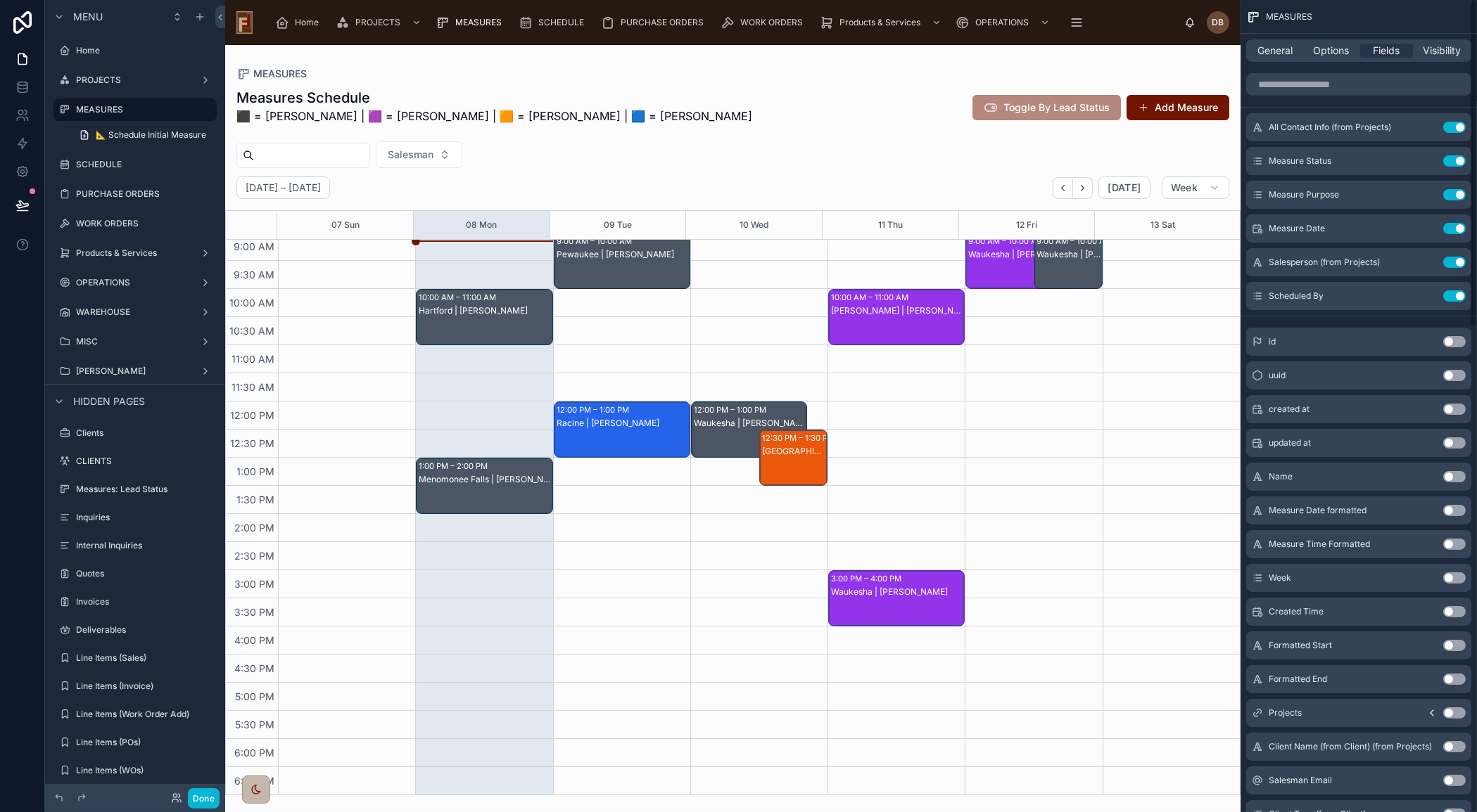
click at [526, 308] on div "Hartford | [PERSON_NAME]" at bounding box center [485, 310] width 132 height 11
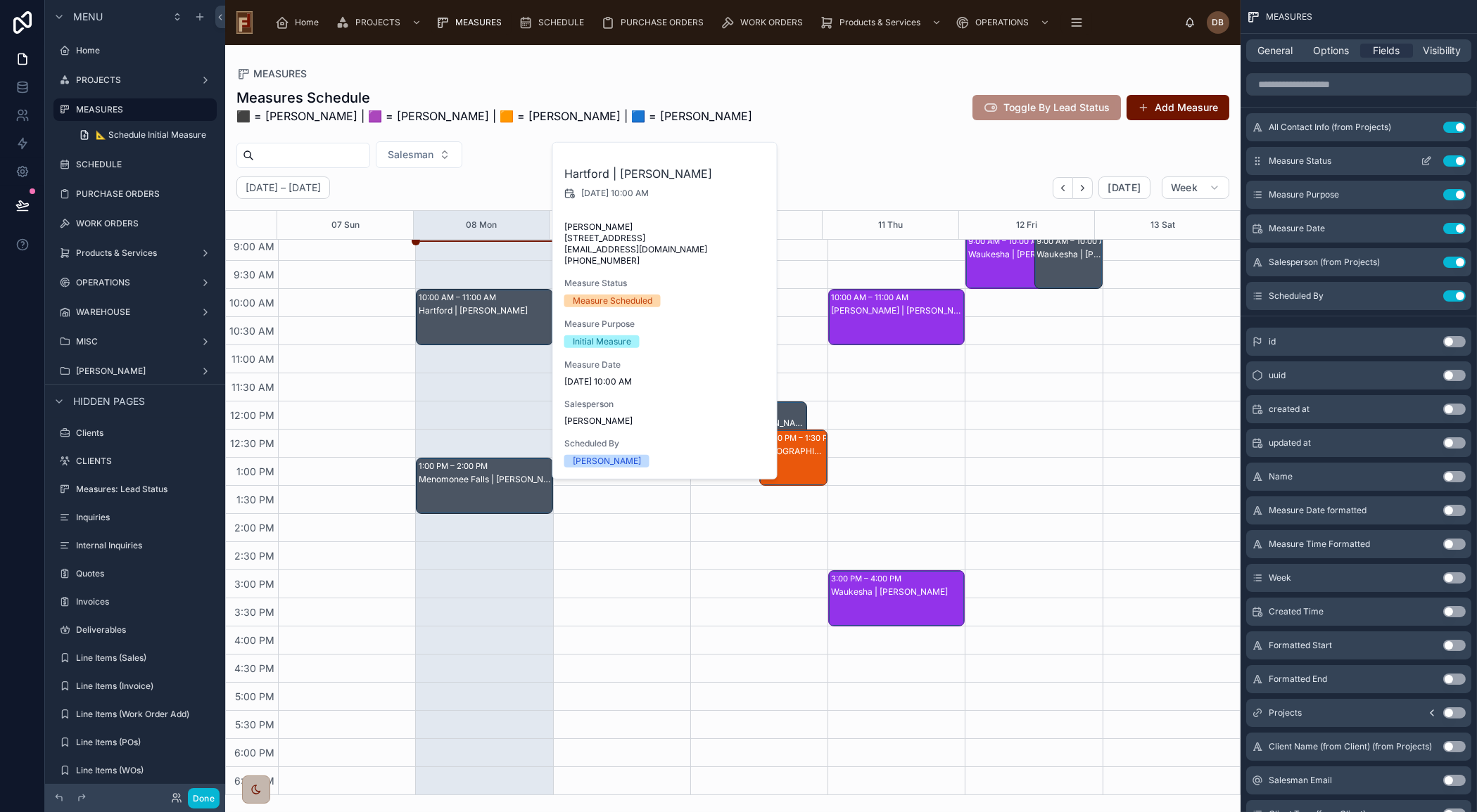
click at [1453, 156] on button "Use setting" at bounding box center [1454, 161] width 23 height 11
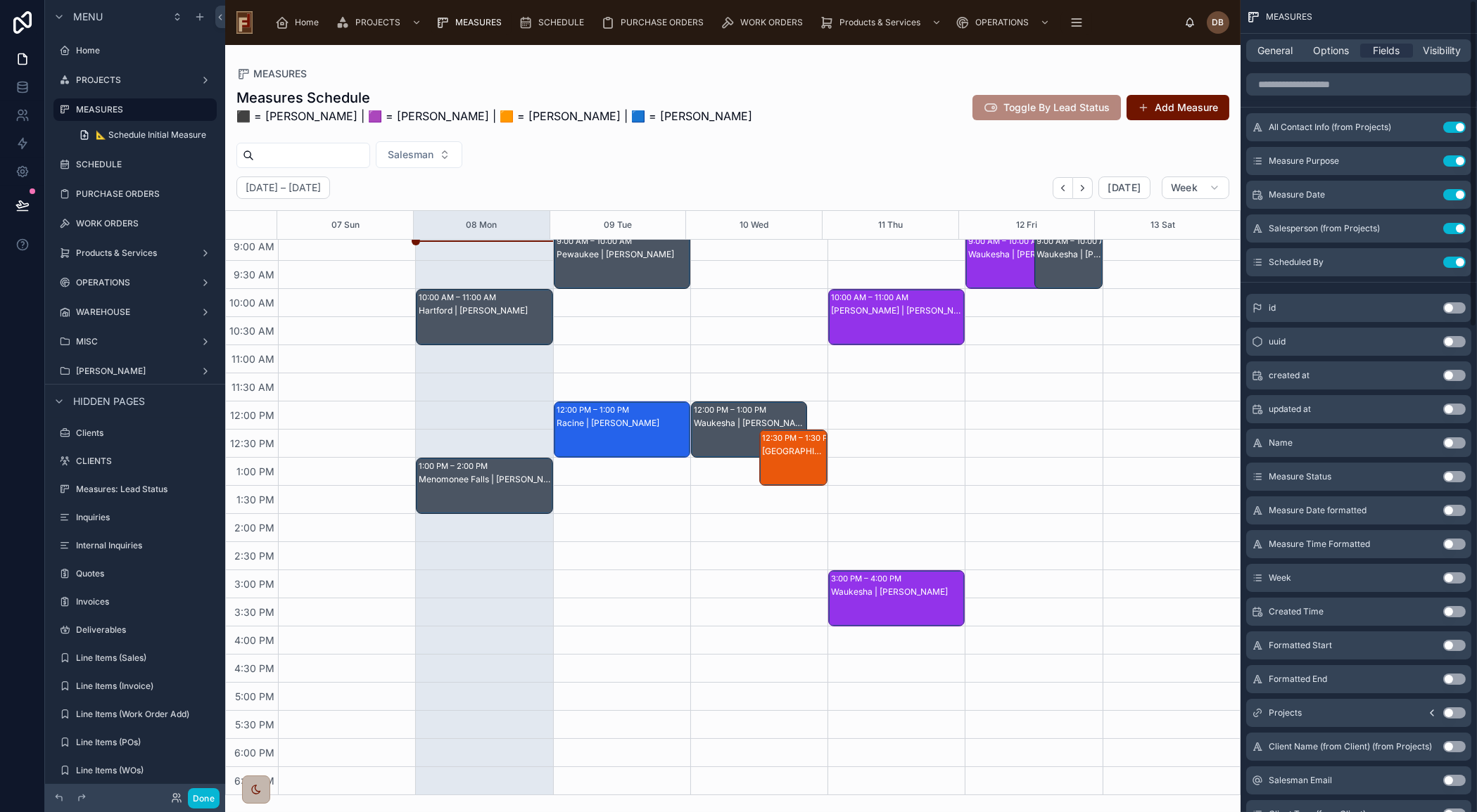
click at [496, 316] on div "Hartford | [PERSON_NAME]" at bounding box center [485, 310] width 132 height 13
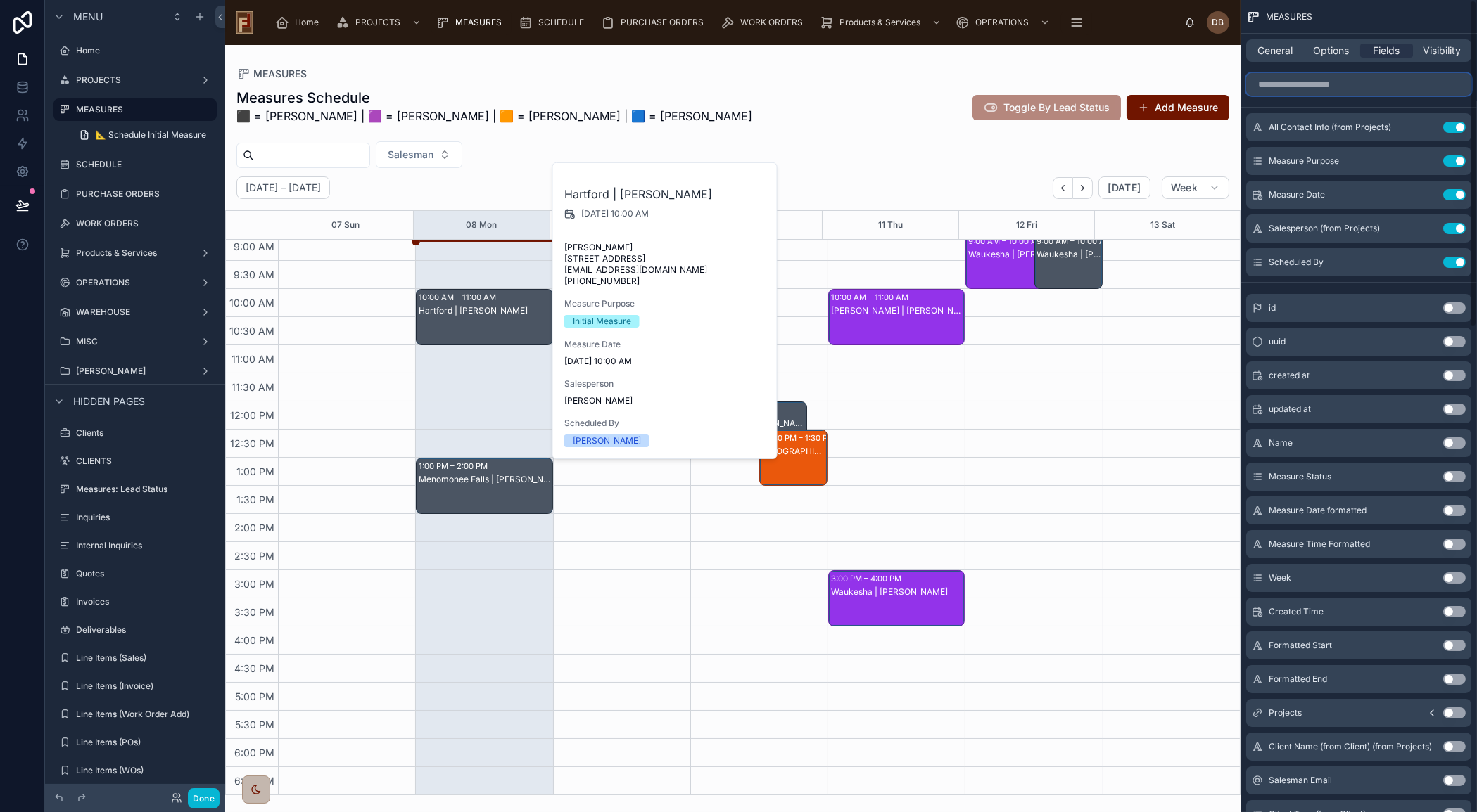
click at [1304, 90] on input "scrollable content" at bounding box center [1359, 84] width 225 height 23
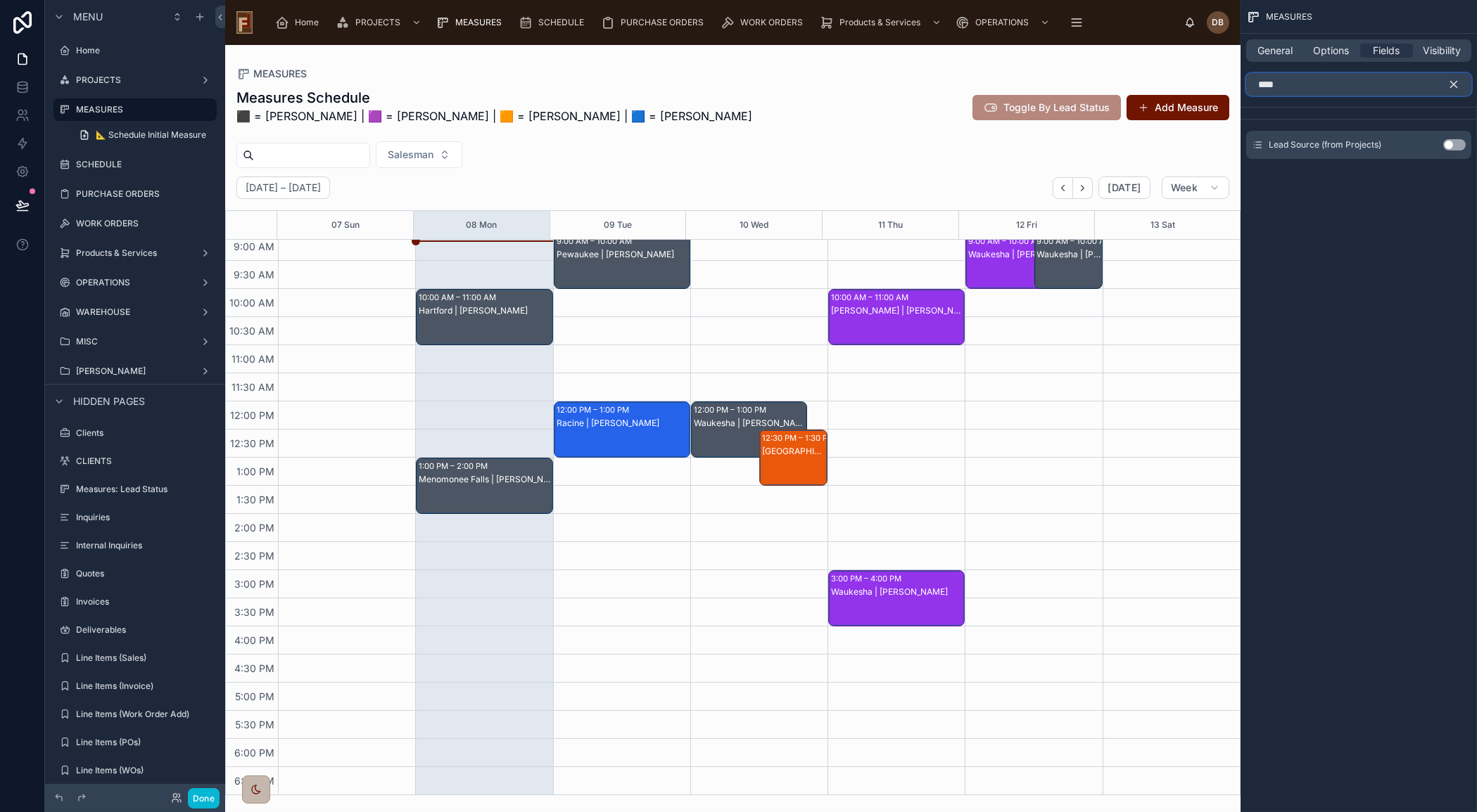
type input "****"
drag, startPoint x: 1452, startPoint y: 142, endPoint x: 1455, endPoint y: 93, distance: 49.1
click at [1453, 142] on button "Use setting" at bounding box center [1454, 144] width 23 height 11
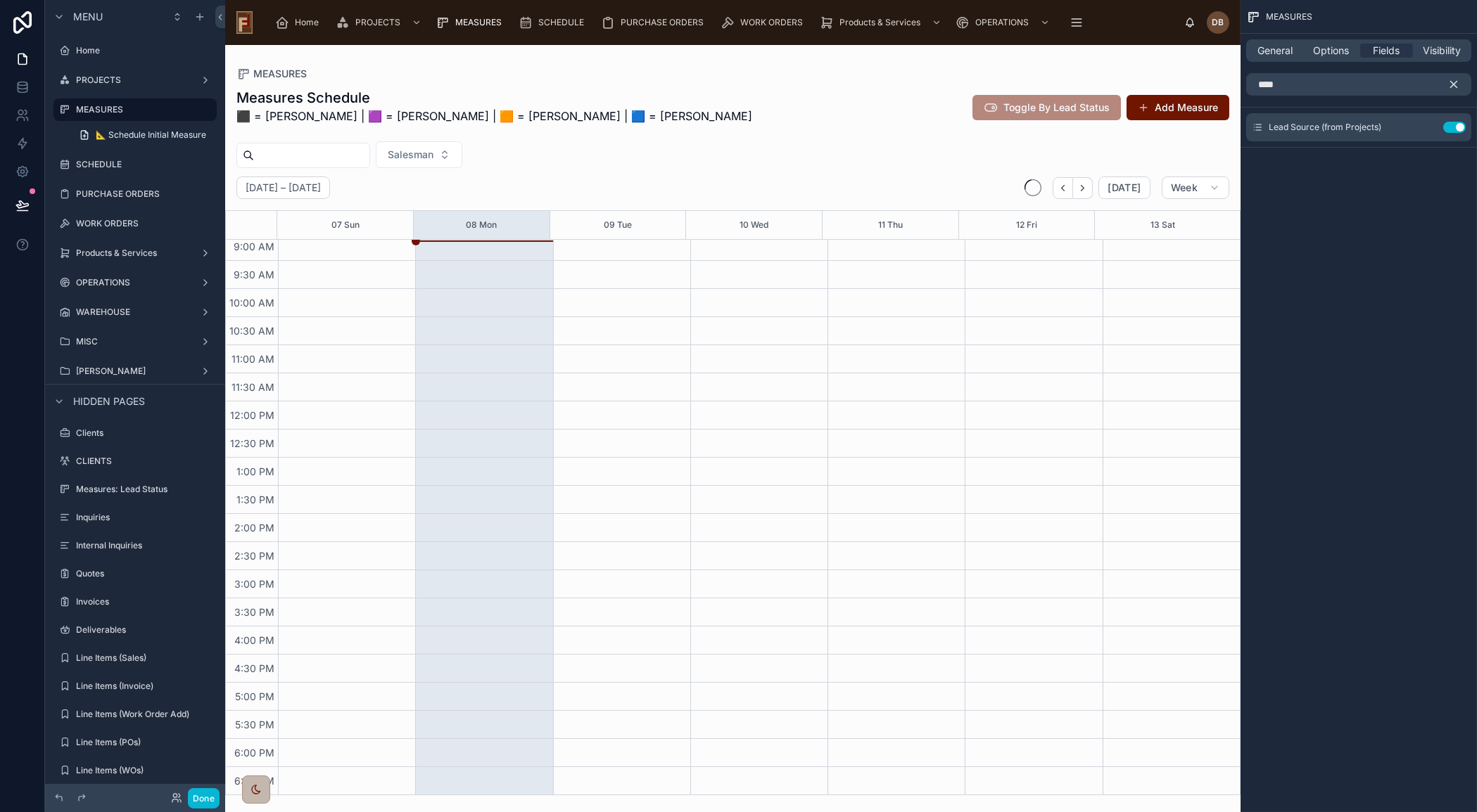
click at [1457, 83] on icon "scrollable content" at bounding box center [1454, 84] width 13 height 13
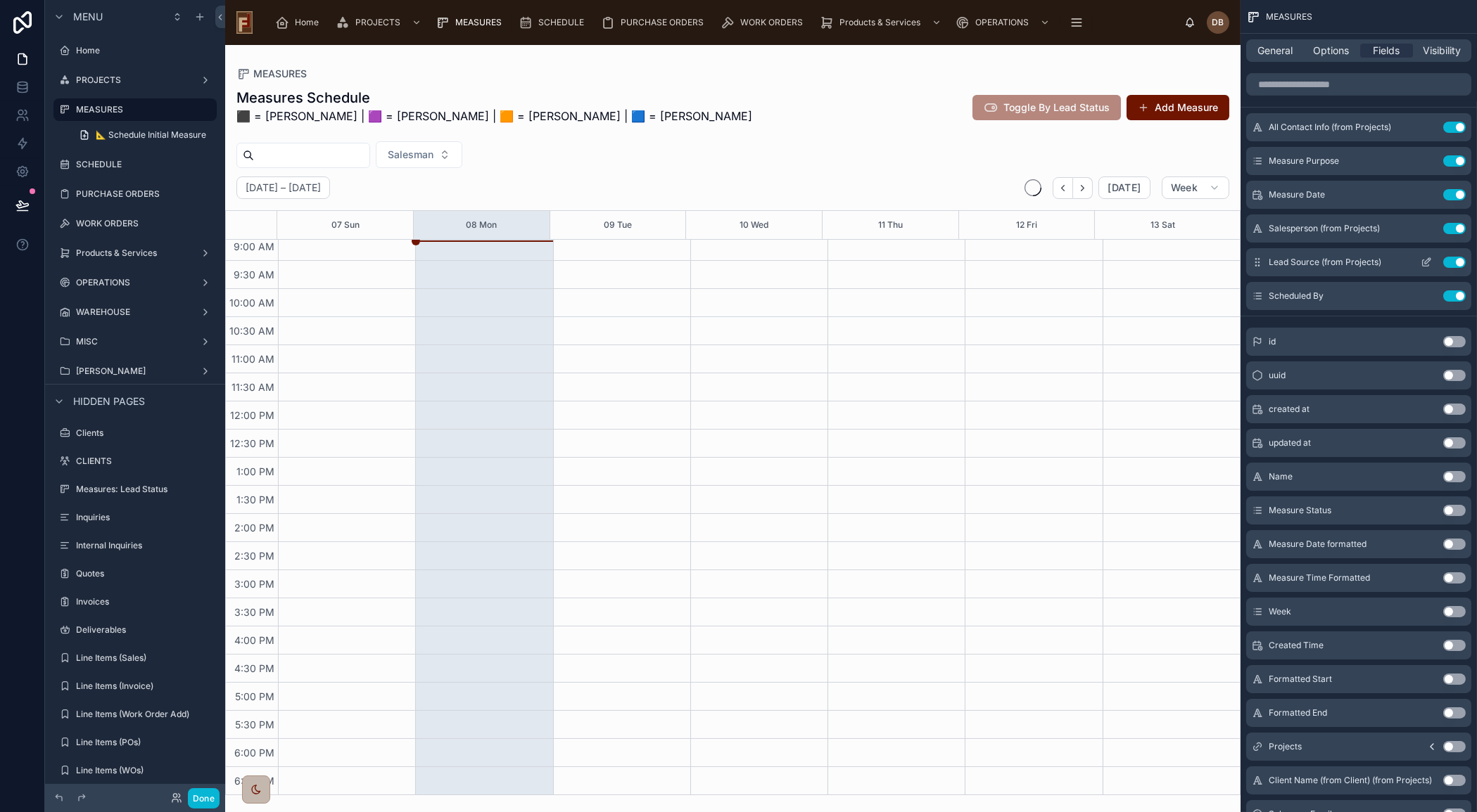
click at [1426, 258] on icon "scrollable content" at bounding box center [1426, 262] width 11 height 11
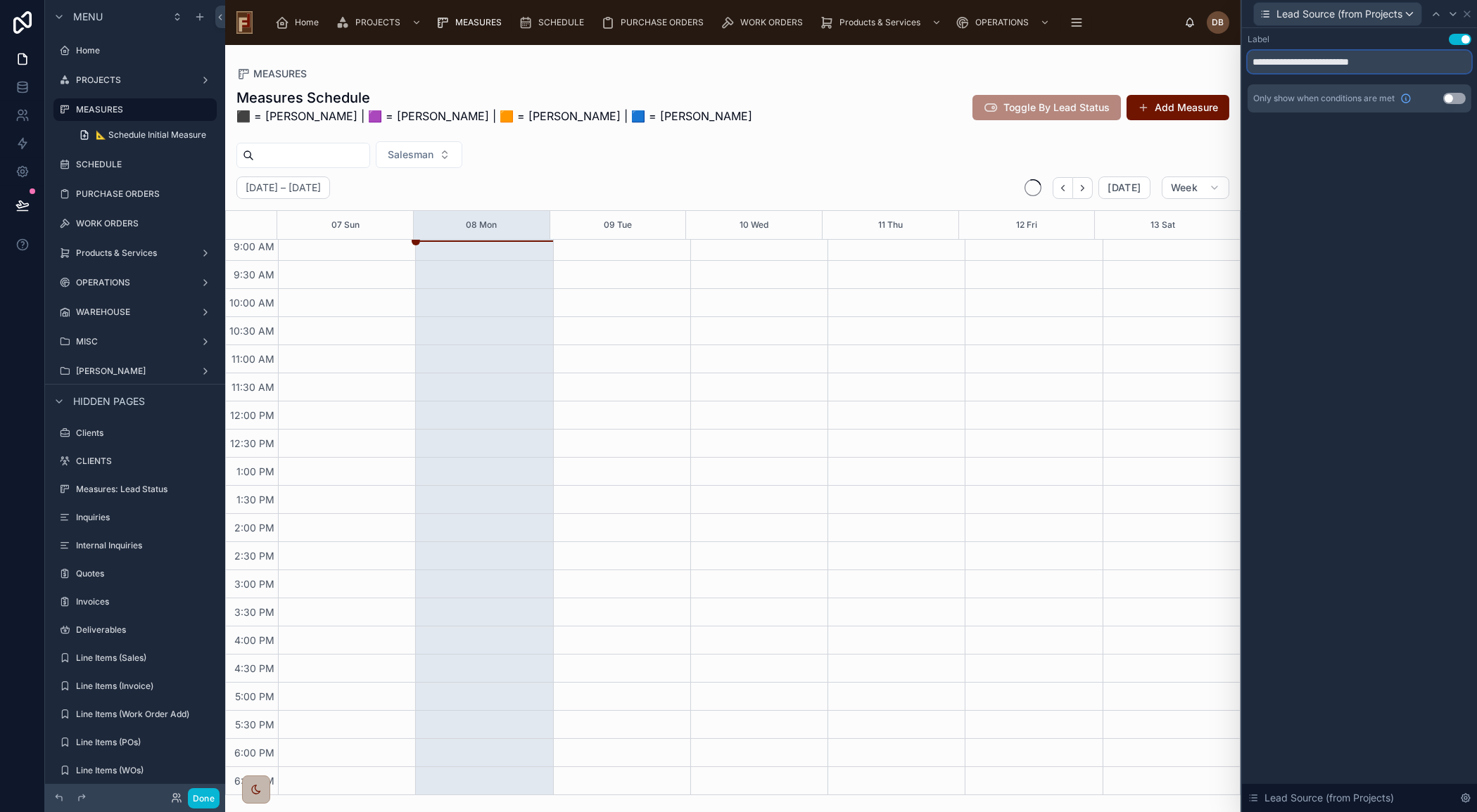
drag, startPoint x: 1312, startPoint y: 61, endPoint x: 1403, endPoint y: 61, distance: 91.0
click at [1403, 61] on input "**********" at bounding box center [1359, 62] width 224 height 23
type input "**********"
click at [1467, 13] on icon at bounding box center [1467, 14] width 11 height 11
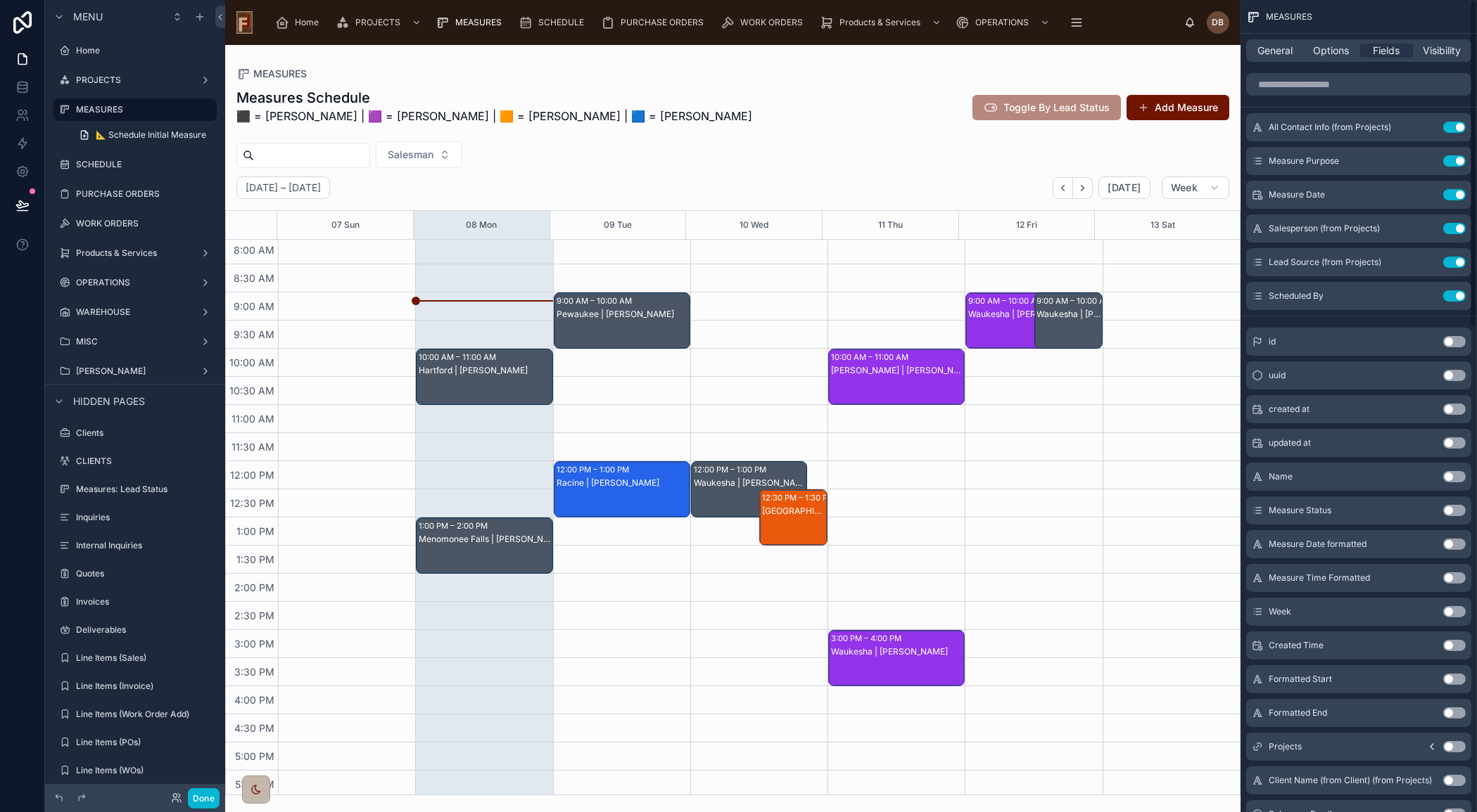
scroll to position [0, 0]
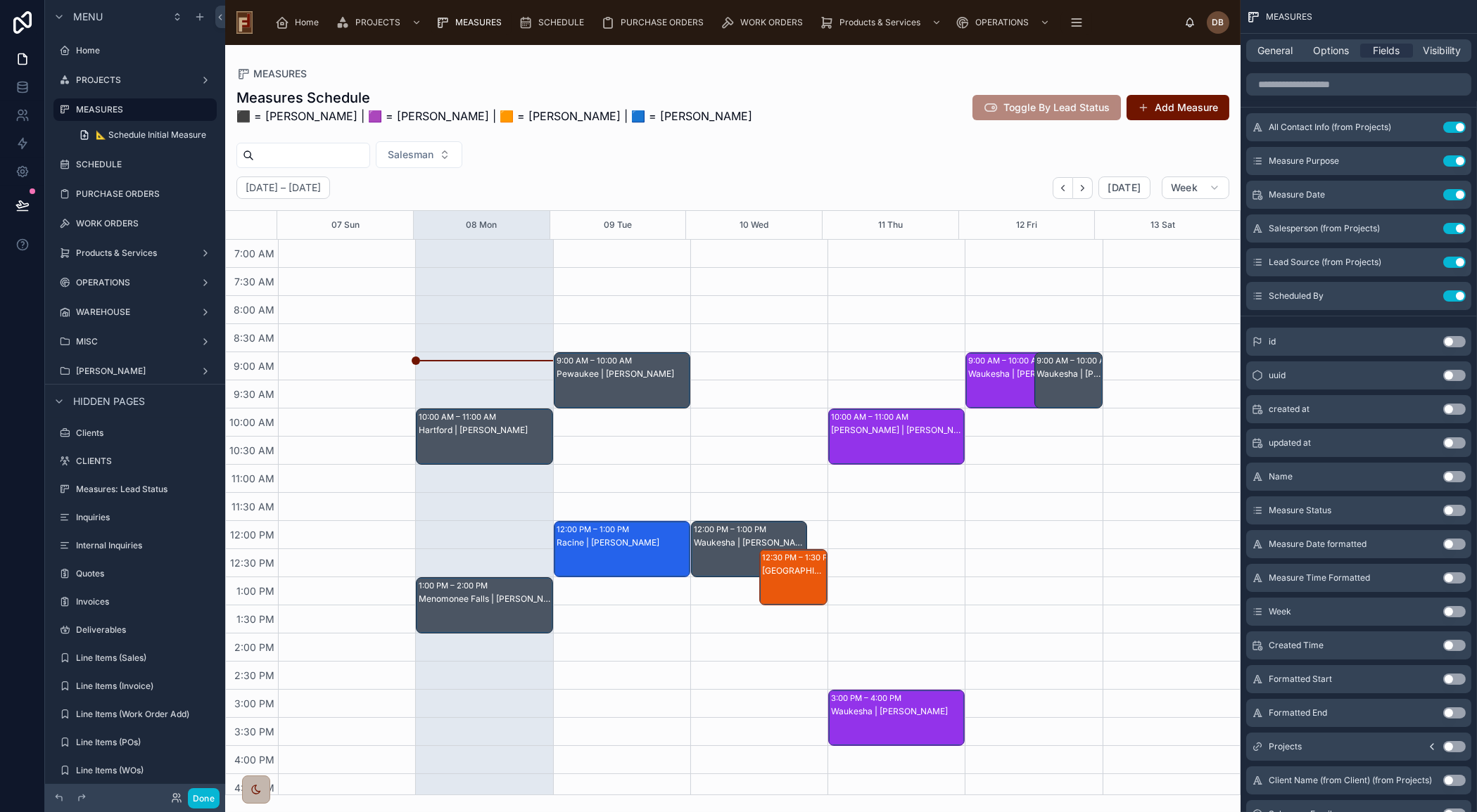
click at [494, 436] on div "Hartford | [PERSON_NAME]" at bounding box center [485, 450] width 132 height 53
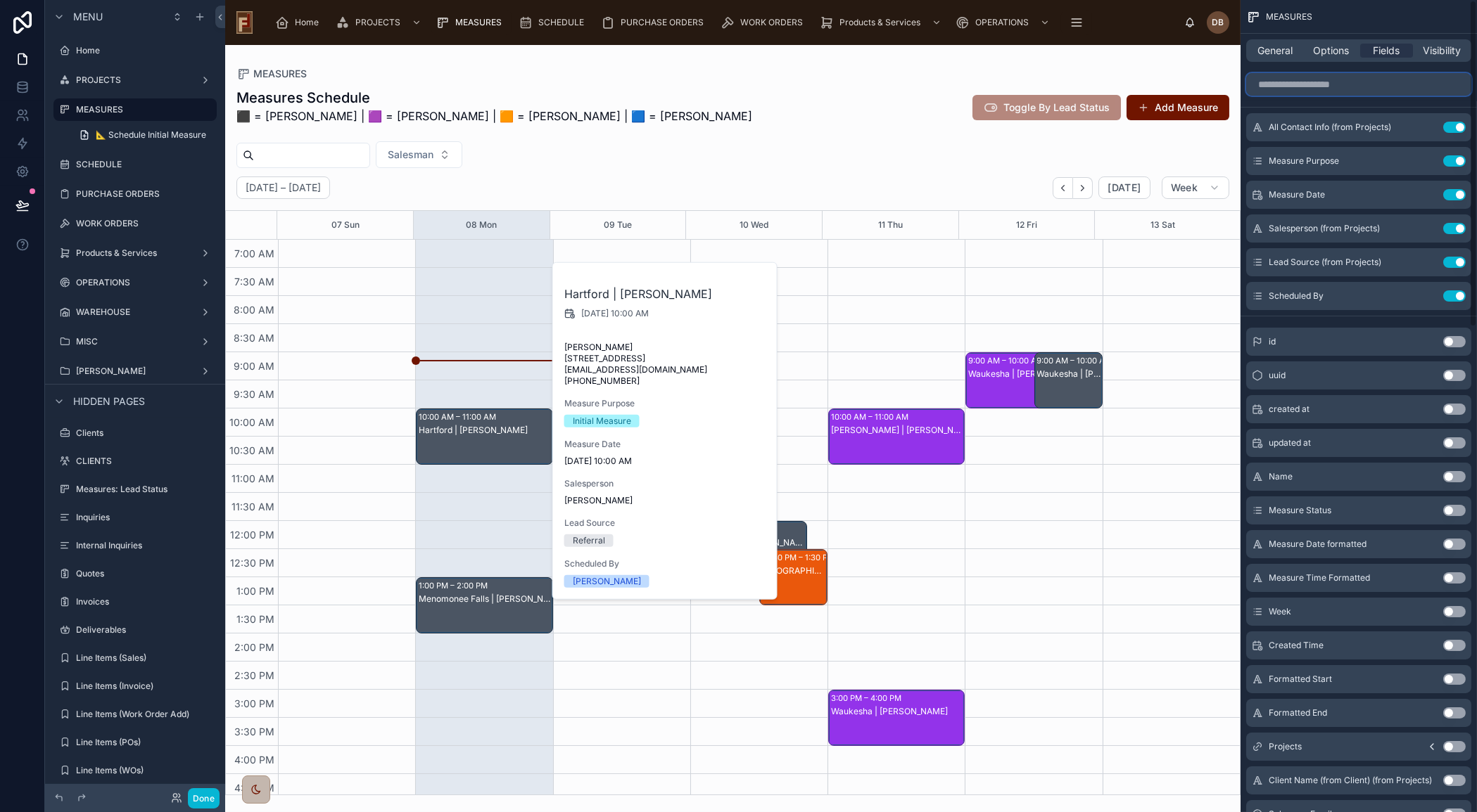
click at [1343, 83] on input "scrollable content" at bounding box center [1359, 84] width 225 height 23
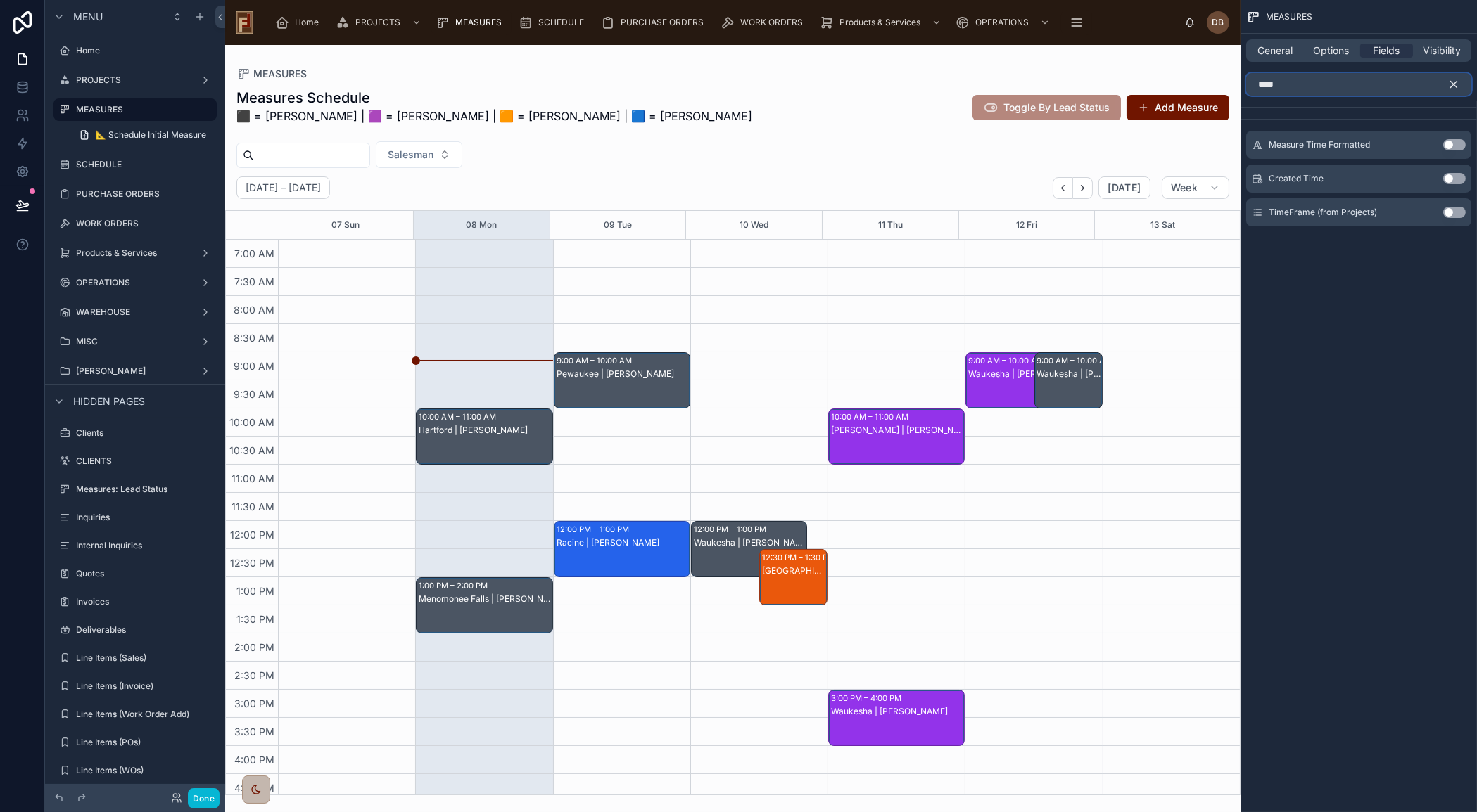
type input "****"
click at [1457, 211] on button "Use setting" at bounding box center [1454, 212] width 23 height 11
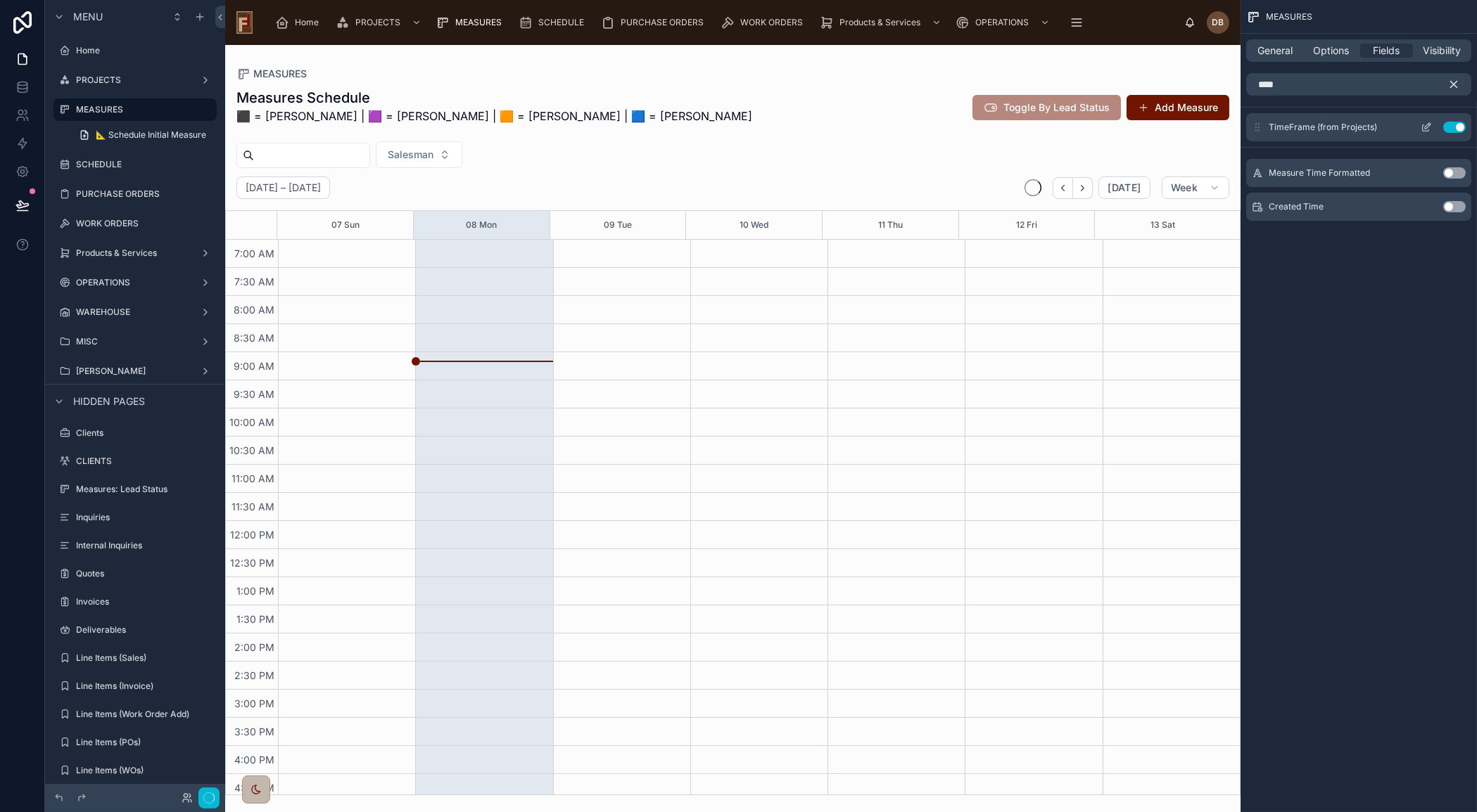
scroll to position [120, 0]
click at [1456, 82] on icon "scrollable content" at bounding box center [1454, 84] width 6 height 6
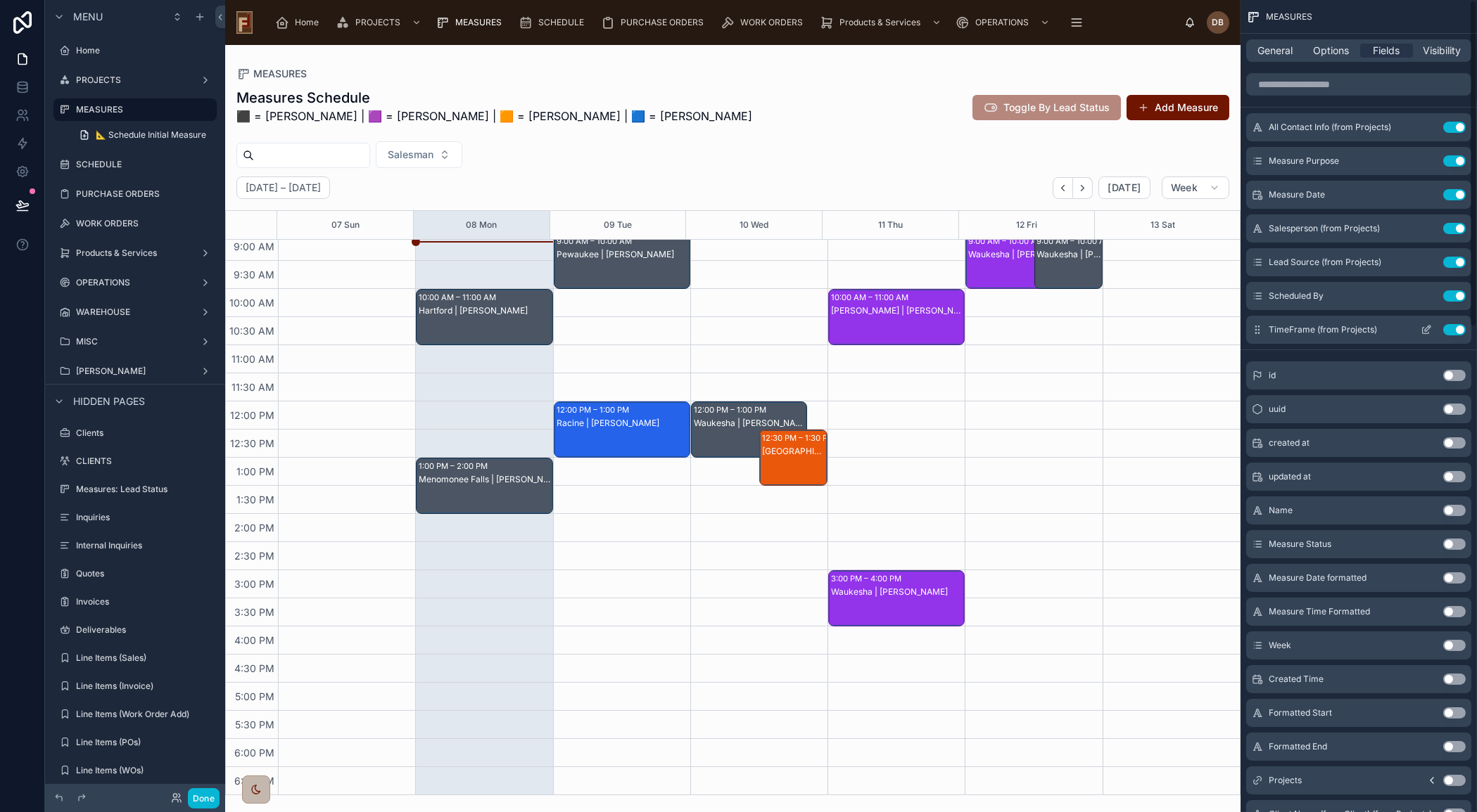
click at [1428, 326] on icon "scrollable content" at bounding box center [1427, 329] width 5 height 5
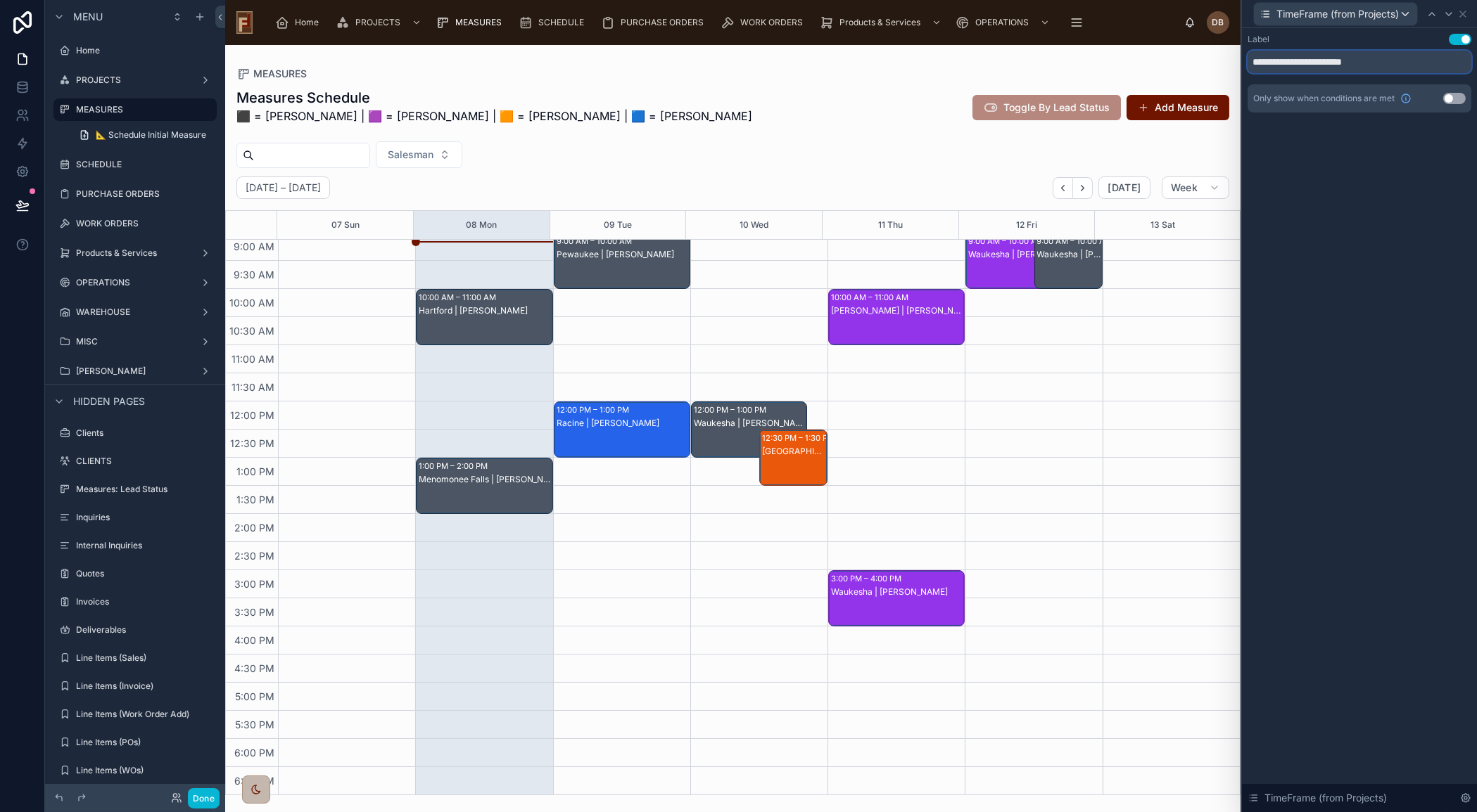
drag, startPoint x: 1307, startPoint y: 61, endPoint x: 1438, endPoint y: 56, distance: 131.1
click at [1438, 56] on input "**********" at bounding box center [1359, 62] width 224 height 23
type input "*********"
click at [1465, 14] on icon at bounding box center [1463, 14] width 5 height 5
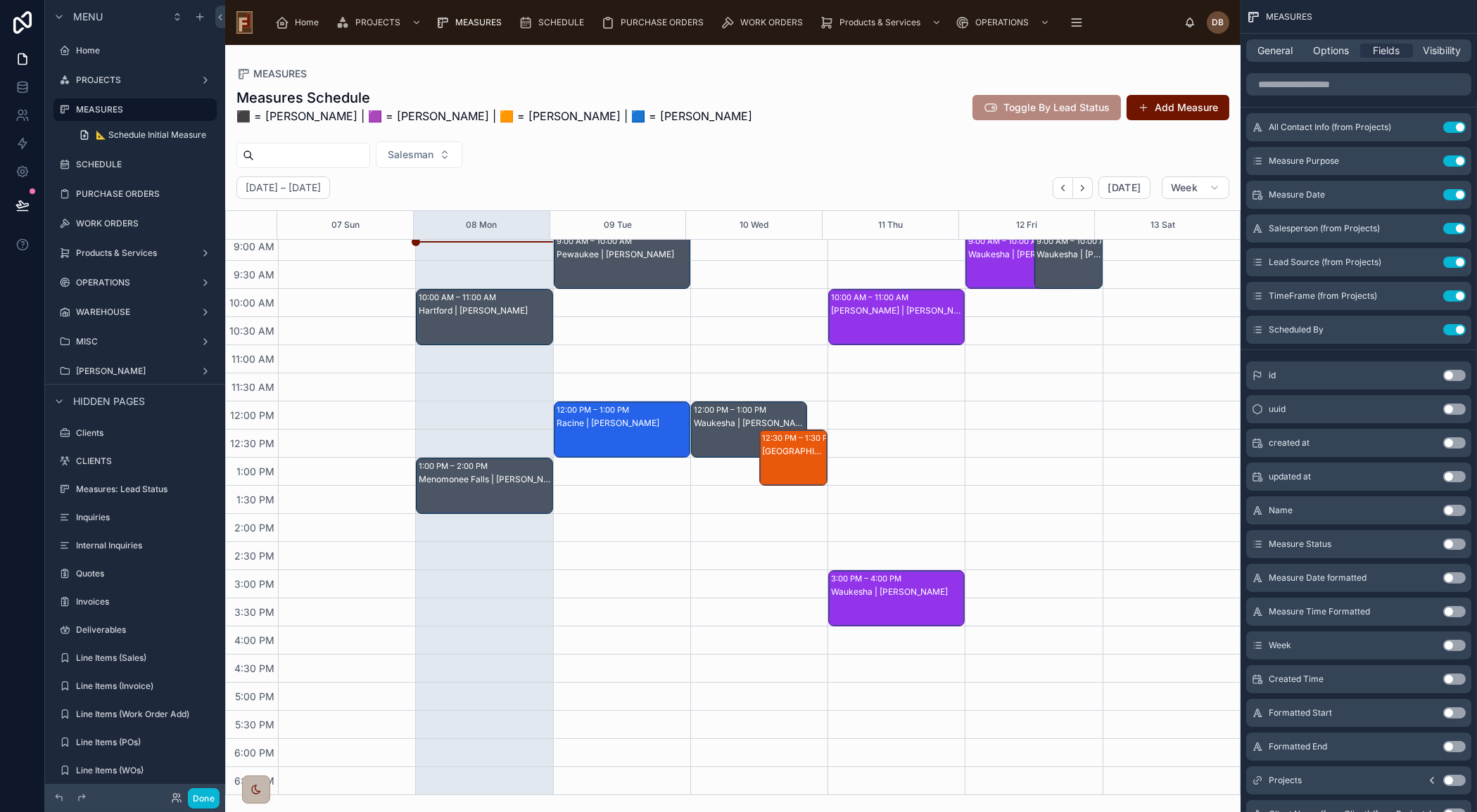
click at [491, 482] on div "Menomonee Falls | [PERSON_NAME]" at bounding box center [485, 479] width 132 height 11
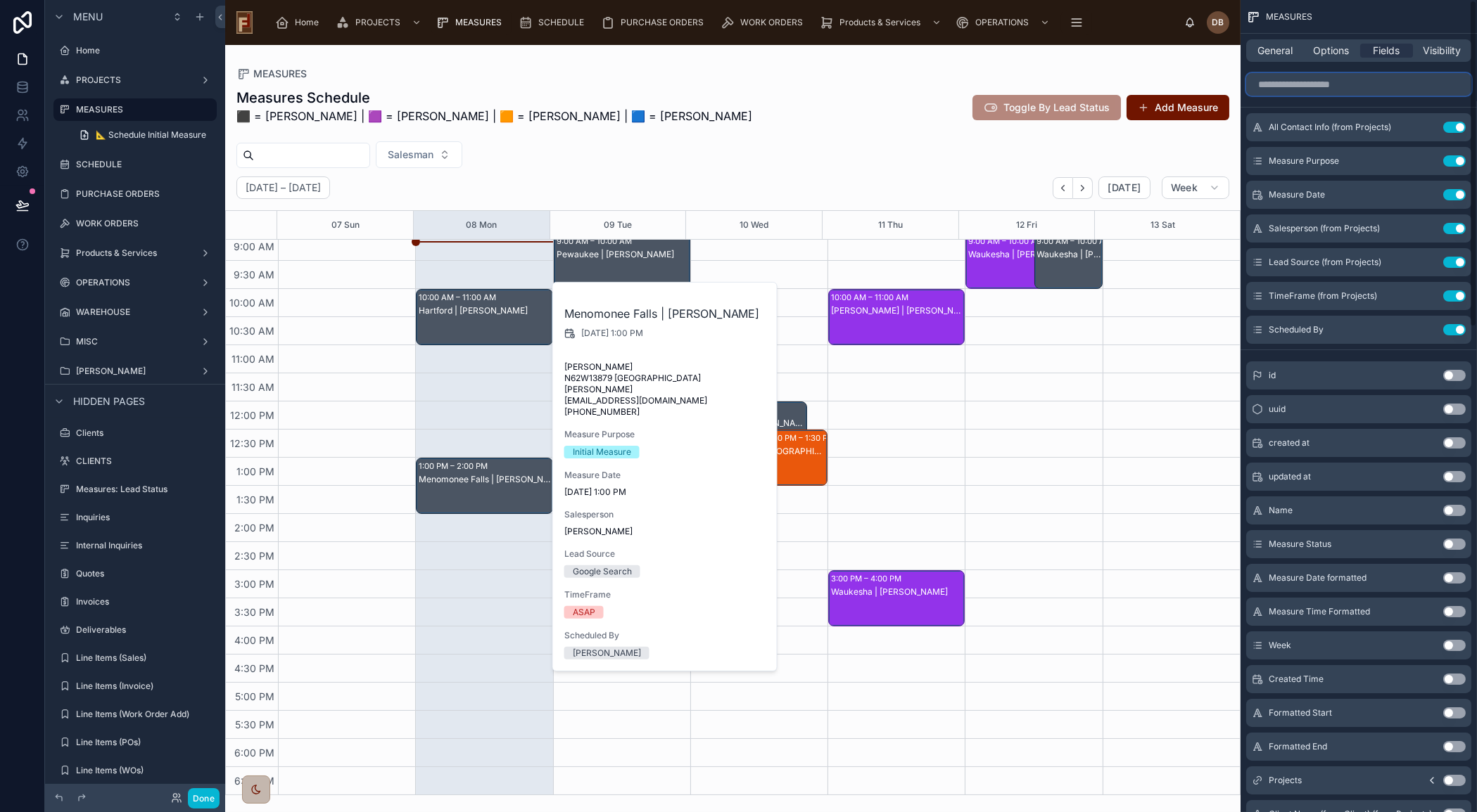
click at [1284, 83] on input "scrollable content" at bounding box center [1359, 84] width 225 height 23
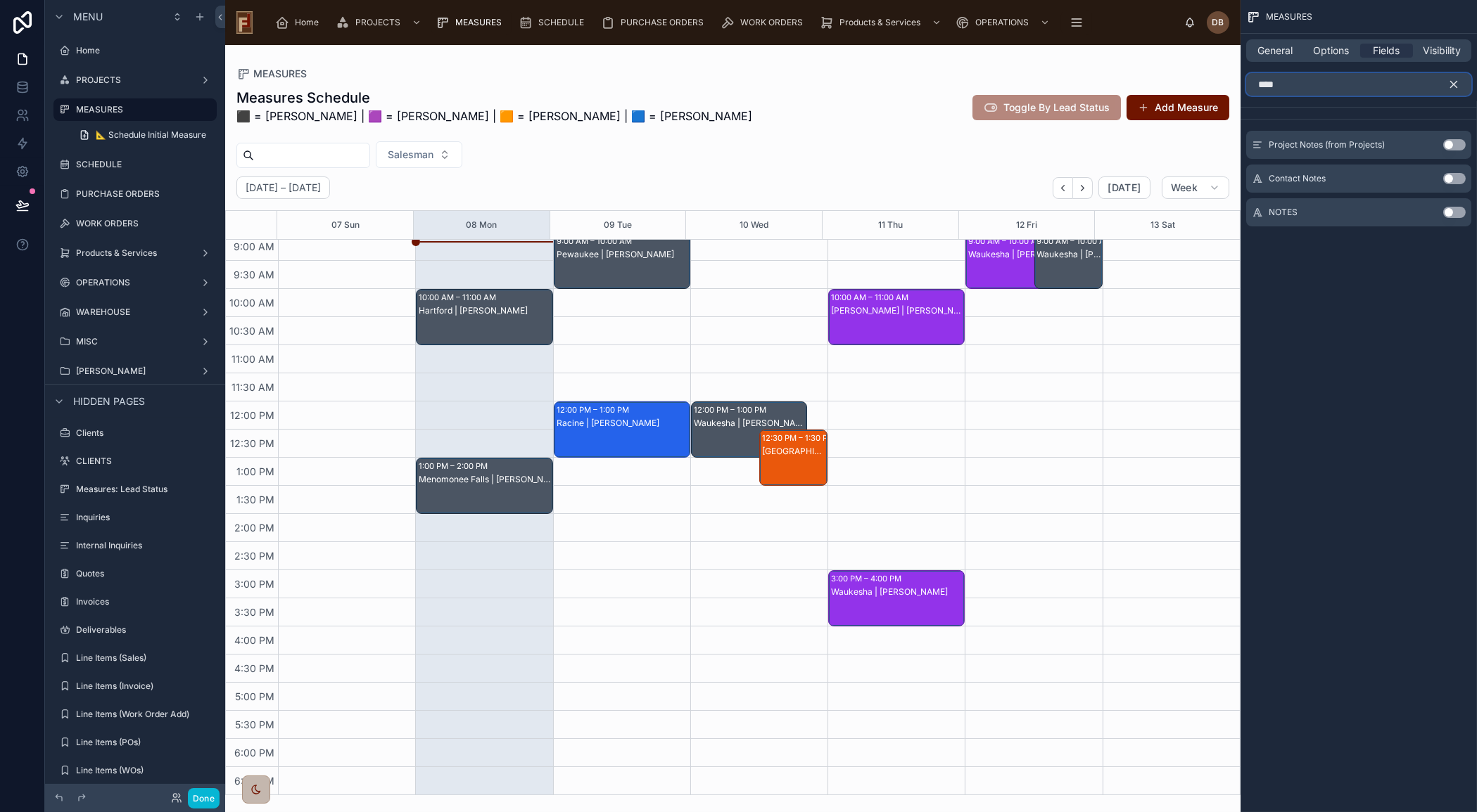
type input "****"
drag, startPoint x: 1450, startPoint y: 143, endPoint x: 1456, endPoint y: 112, distance: 31.6
click at [1450, 142] on button "Use setting" at bounding box center [1454, 144] width 23 height 11
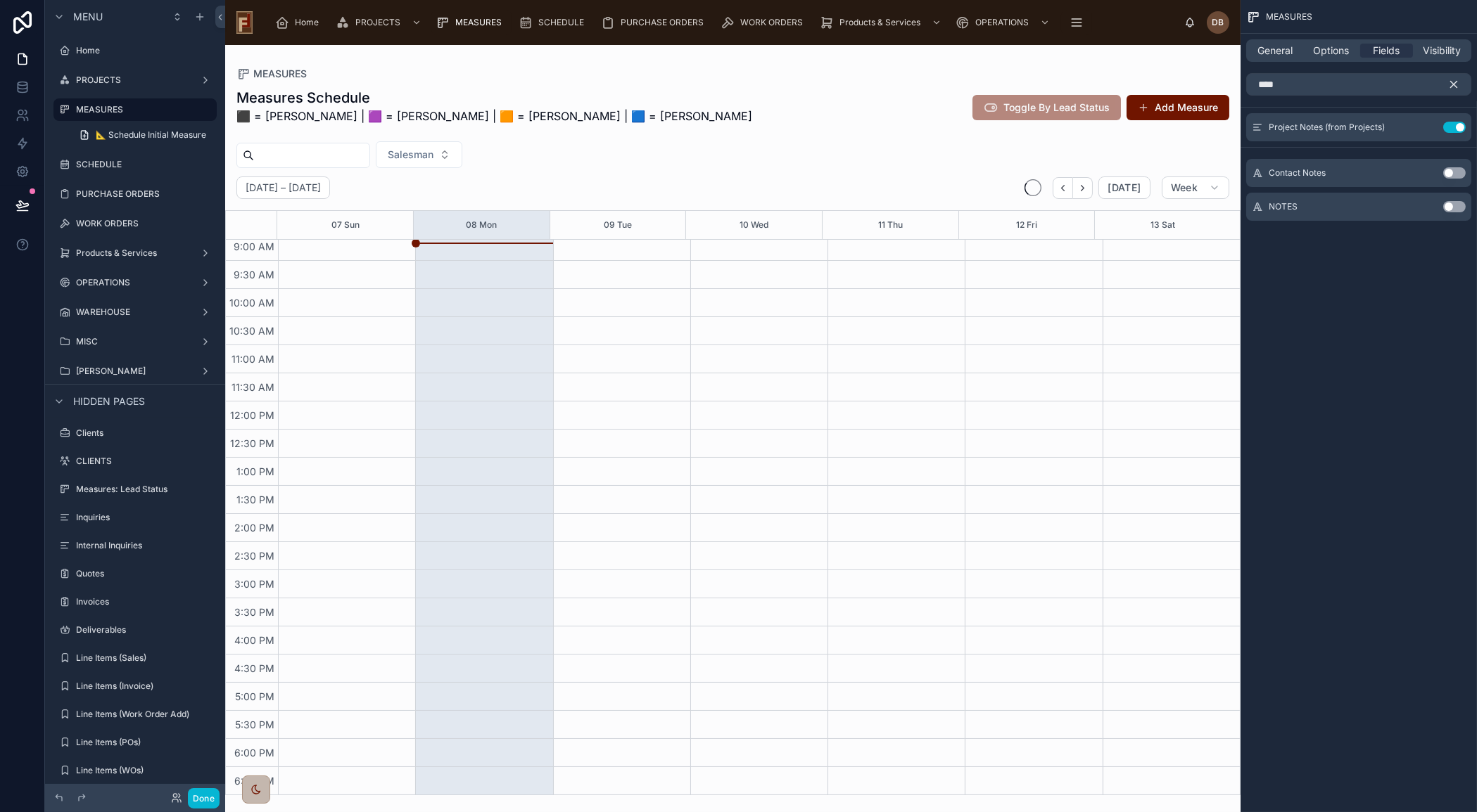
click at [1455, 83] on icon "scrollable content" at bounding box center [1454, 84] width 6 height 6
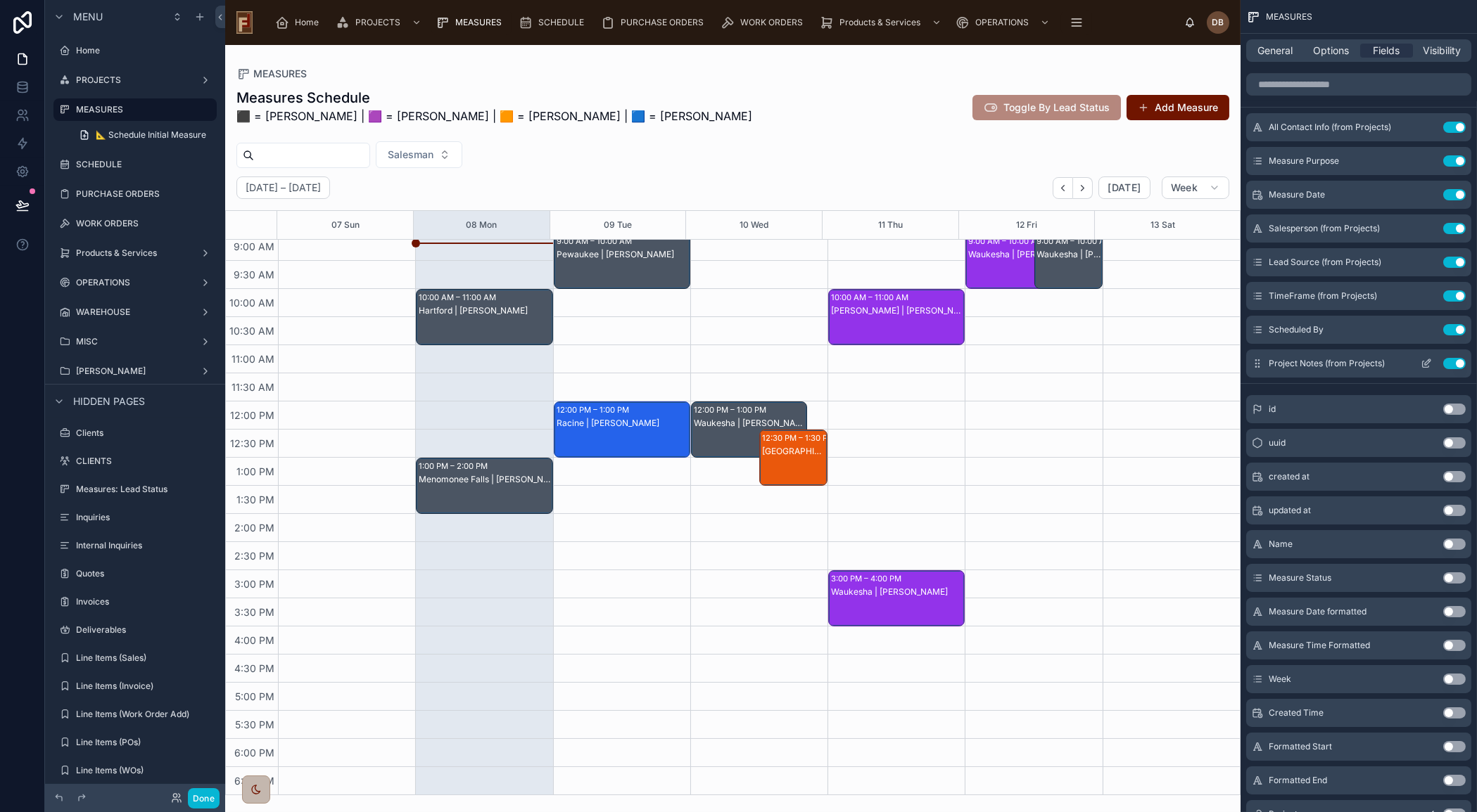
click at [1427, 363] on icon "scrollable content" at bounding box center [1426, 363] width 11 height 11
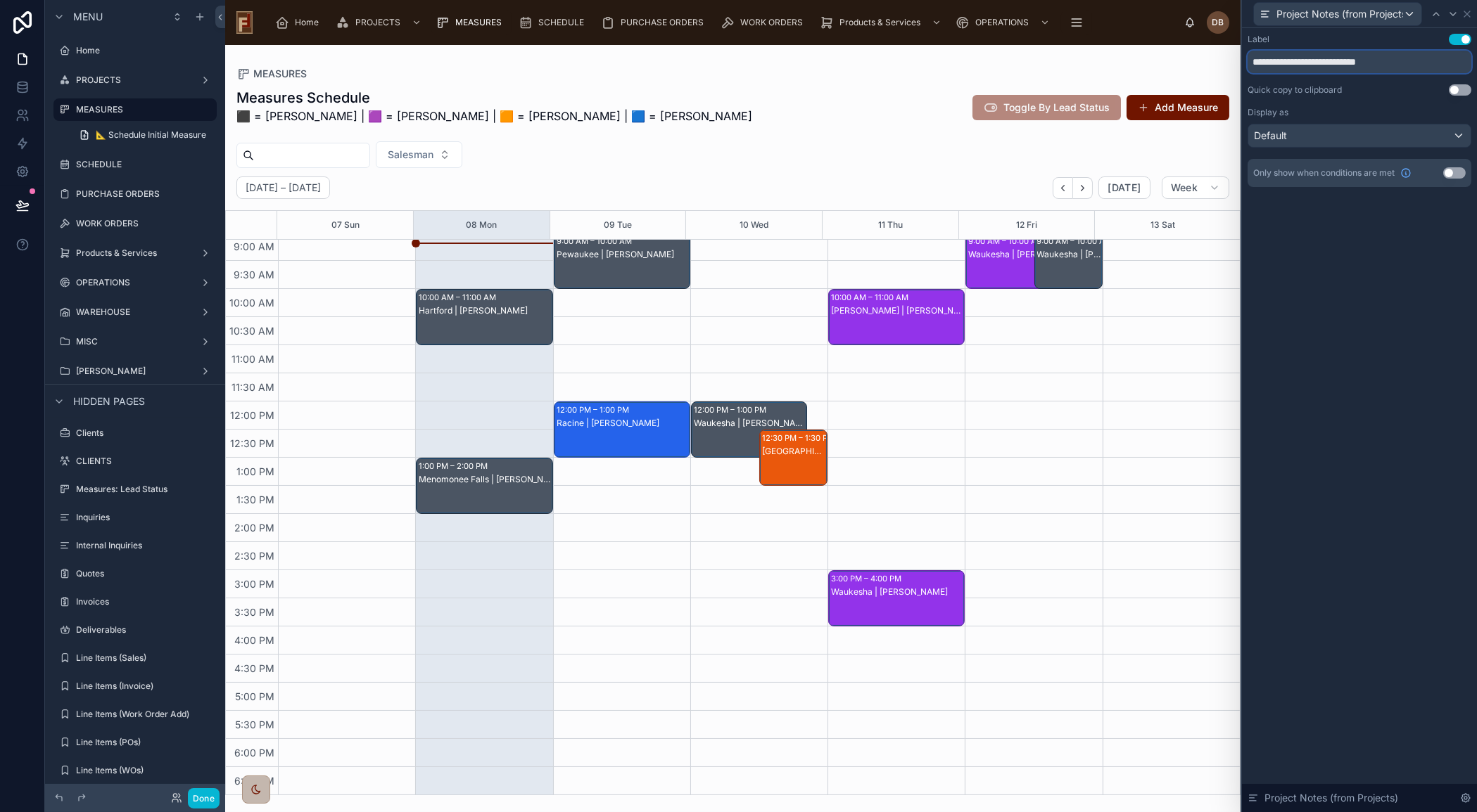
click at [1335, 61] on input "**********" at bounding box center [1359, 62] width 224 height 23
type input "**********"
click at [503, 480] on div "Menomonee Falls | [PERSON_NAME]" at bounding box center [485, 479] width 132 height 11
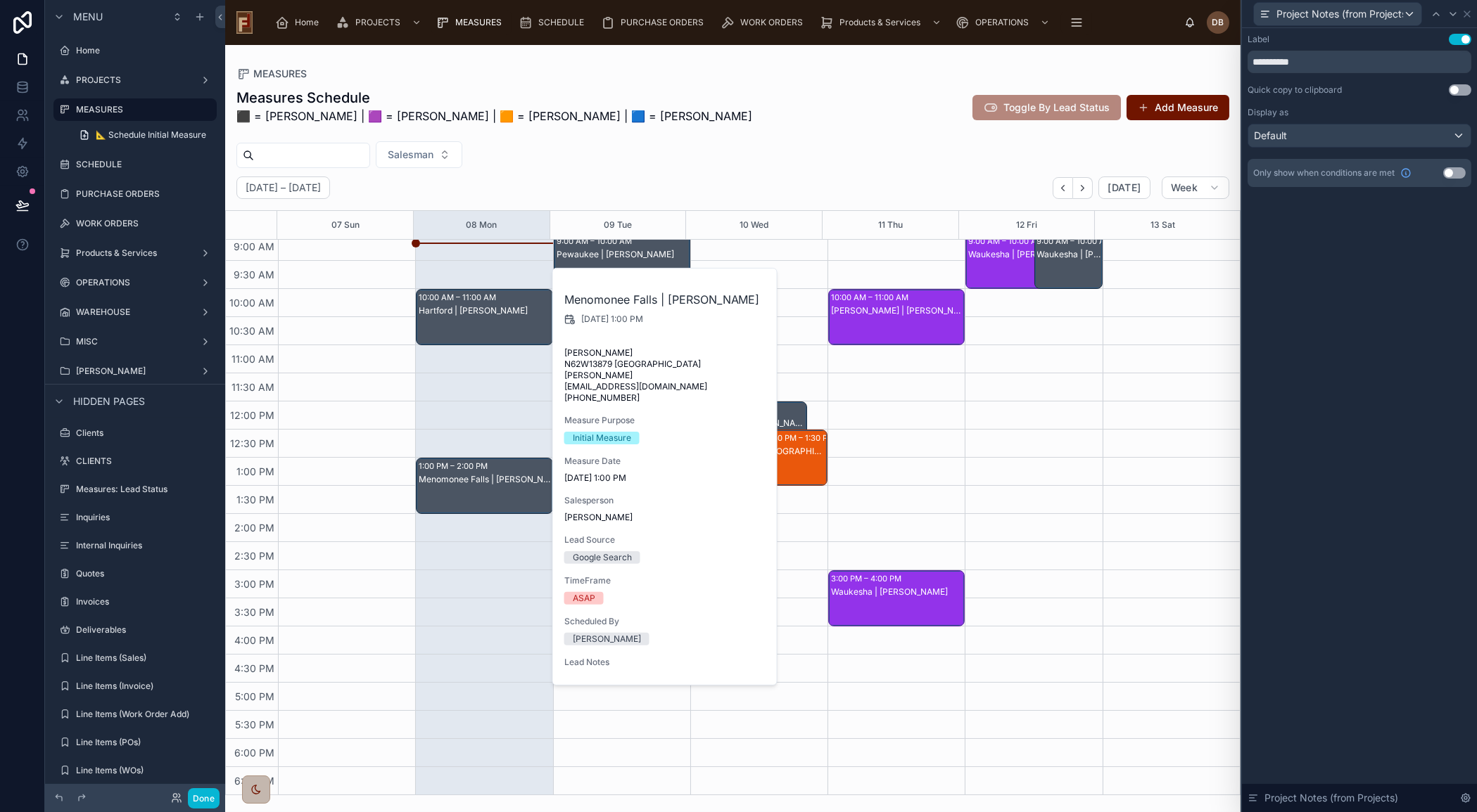
click at [485, 316] on div "Hartford | [PERSON_NAME]" at bounding box center [485, 330] width 132 height 53
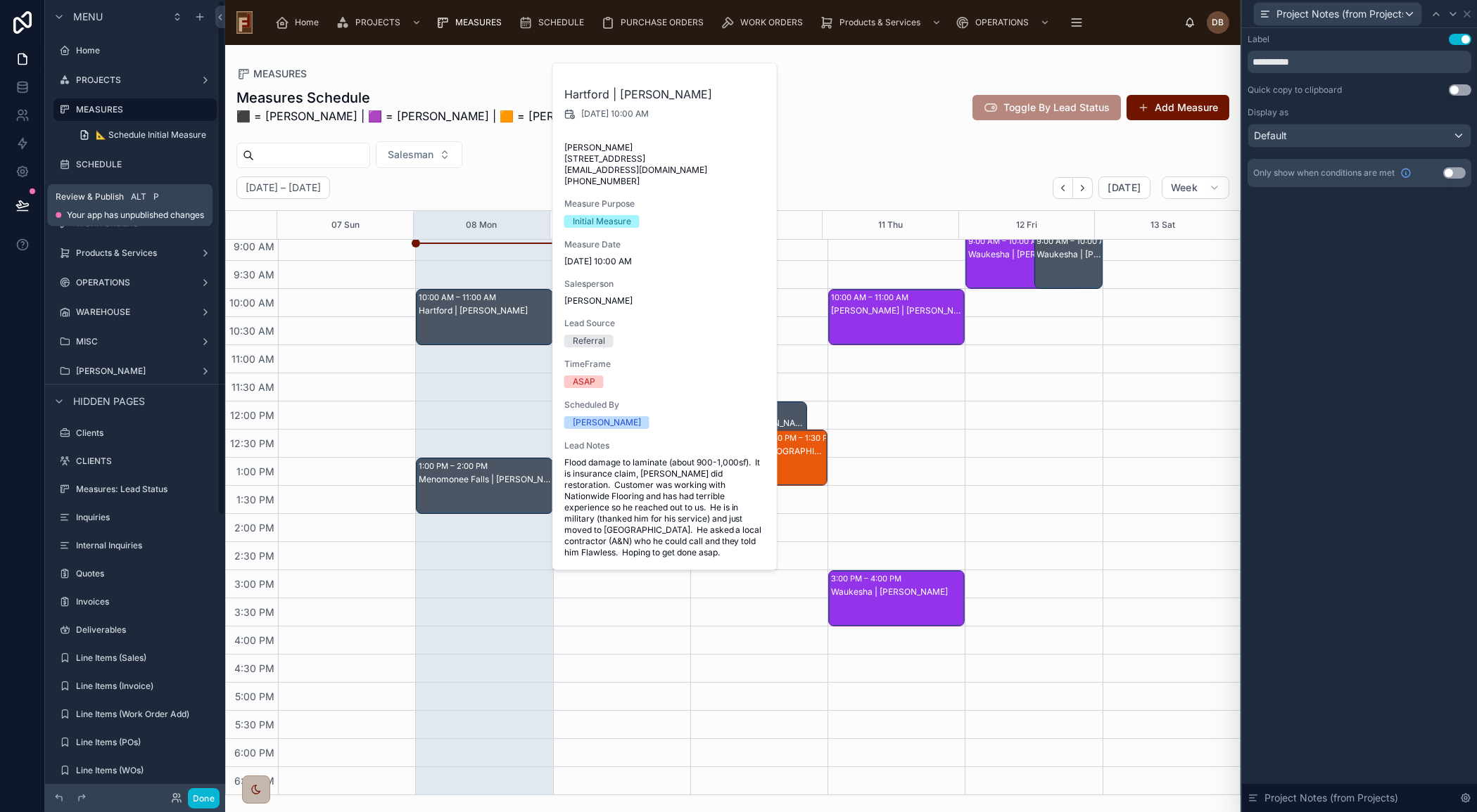
click at [20, 204] on icon at bounding box center [23, 204] width 12 height 7
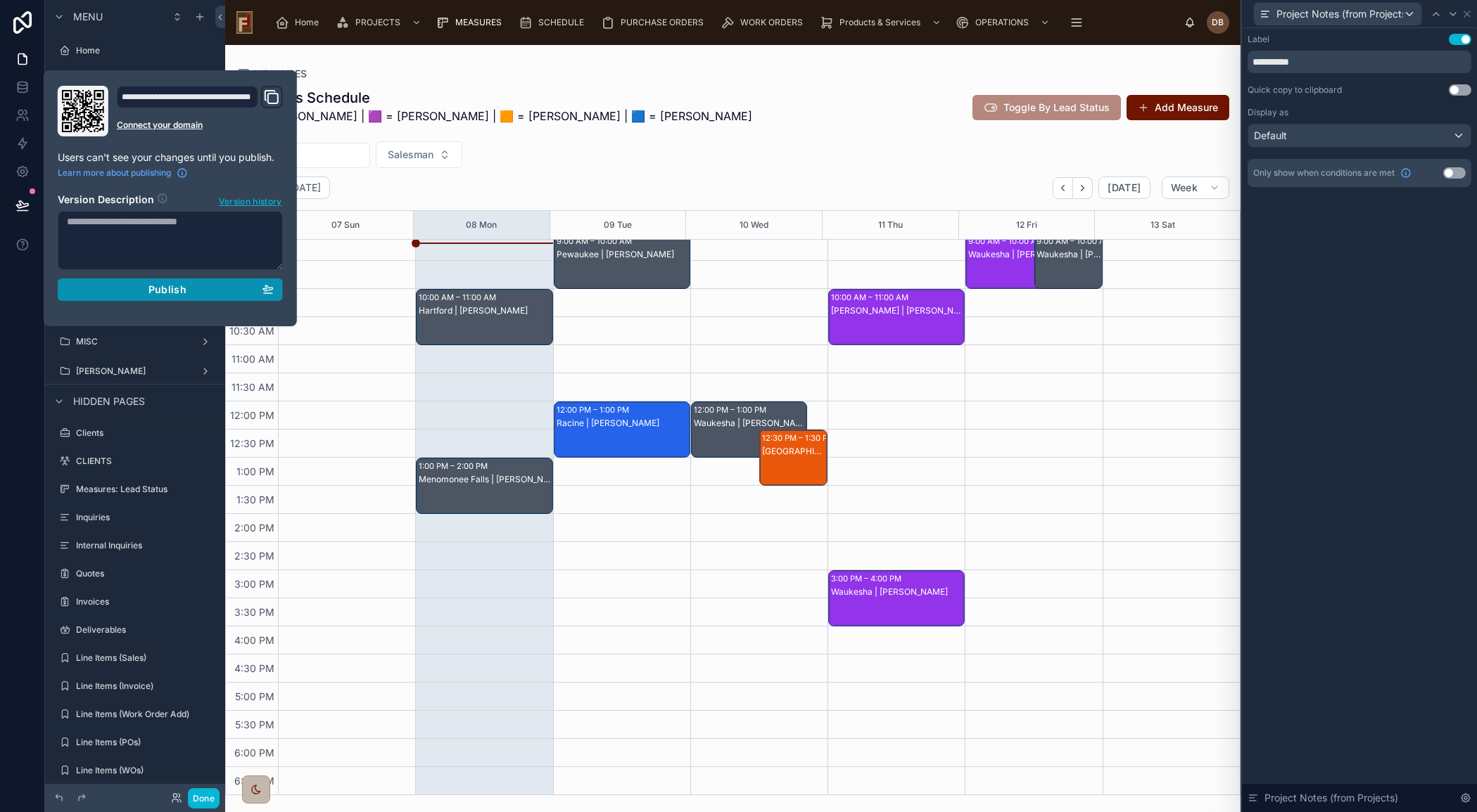
click at [159, 289] on span "Publish" at bounding box center [168, 290] width 38 height 13
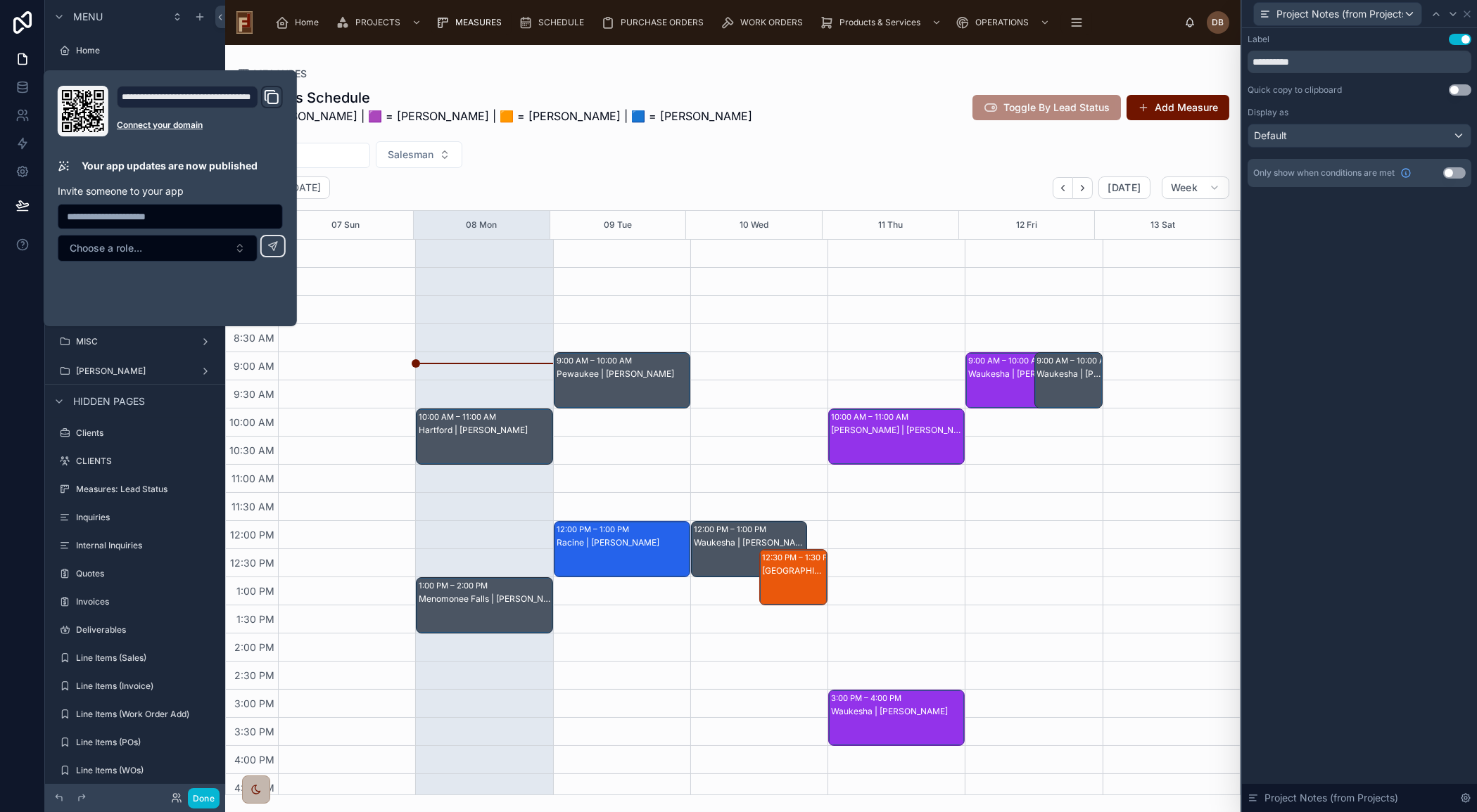
scroll to position [120, 0]
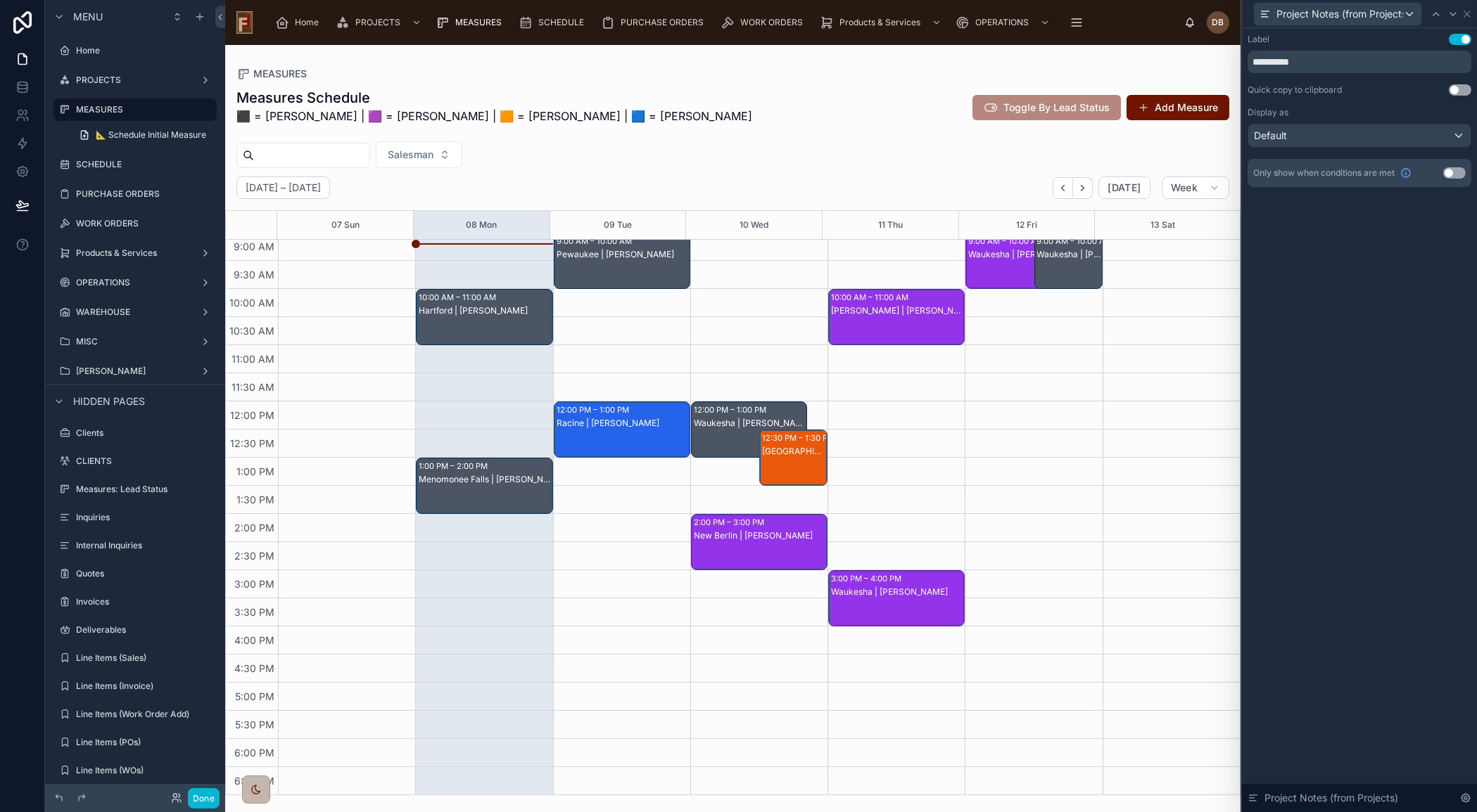
click at [632, 268] on div "Pewaukee | [PERSON_NAME]" at bounding box center [623, 275] width 132 height 53
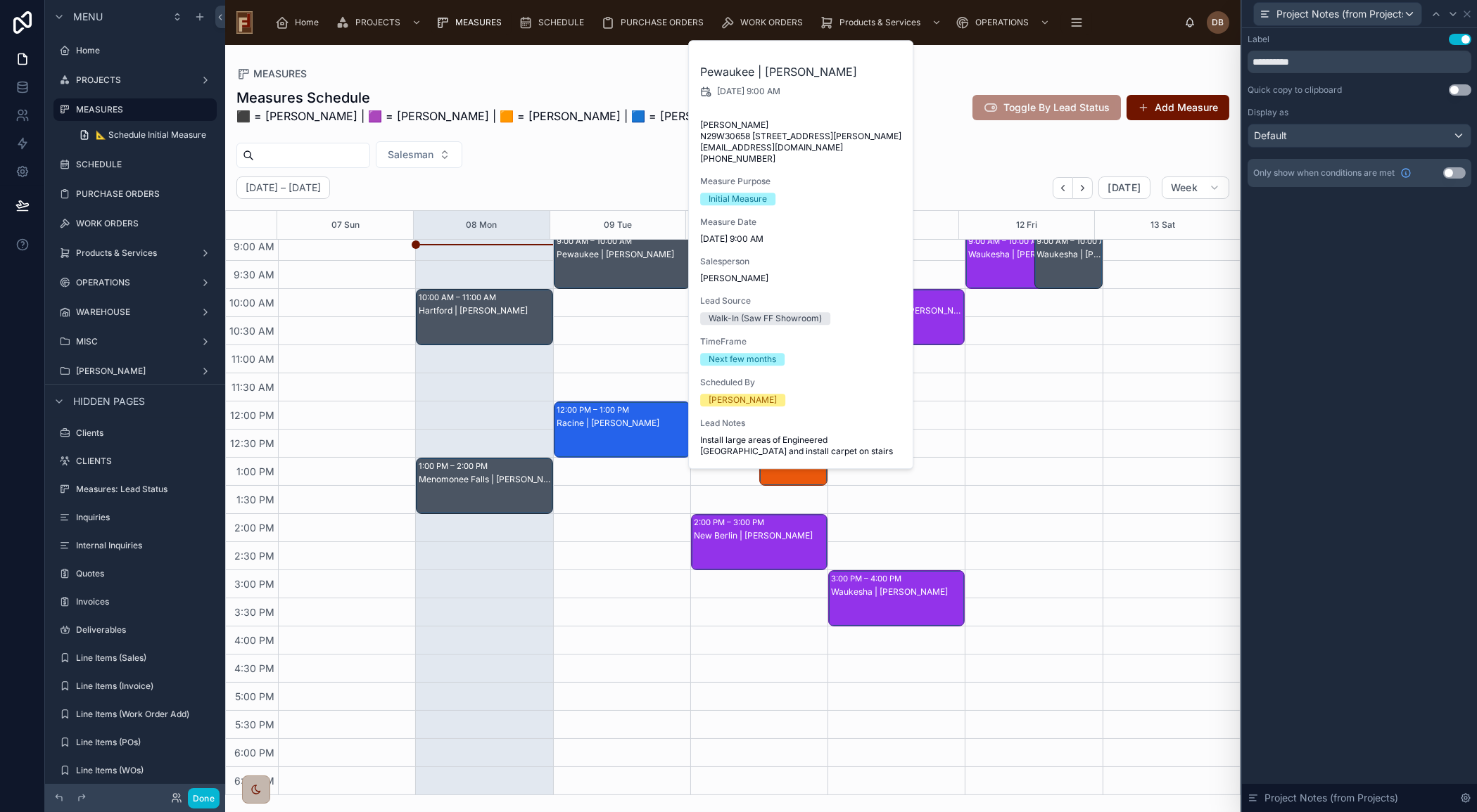
click at [585, 190] on div "September 07 – 13 Today Week" at bounding box center [732, 188] width 1015 height 23
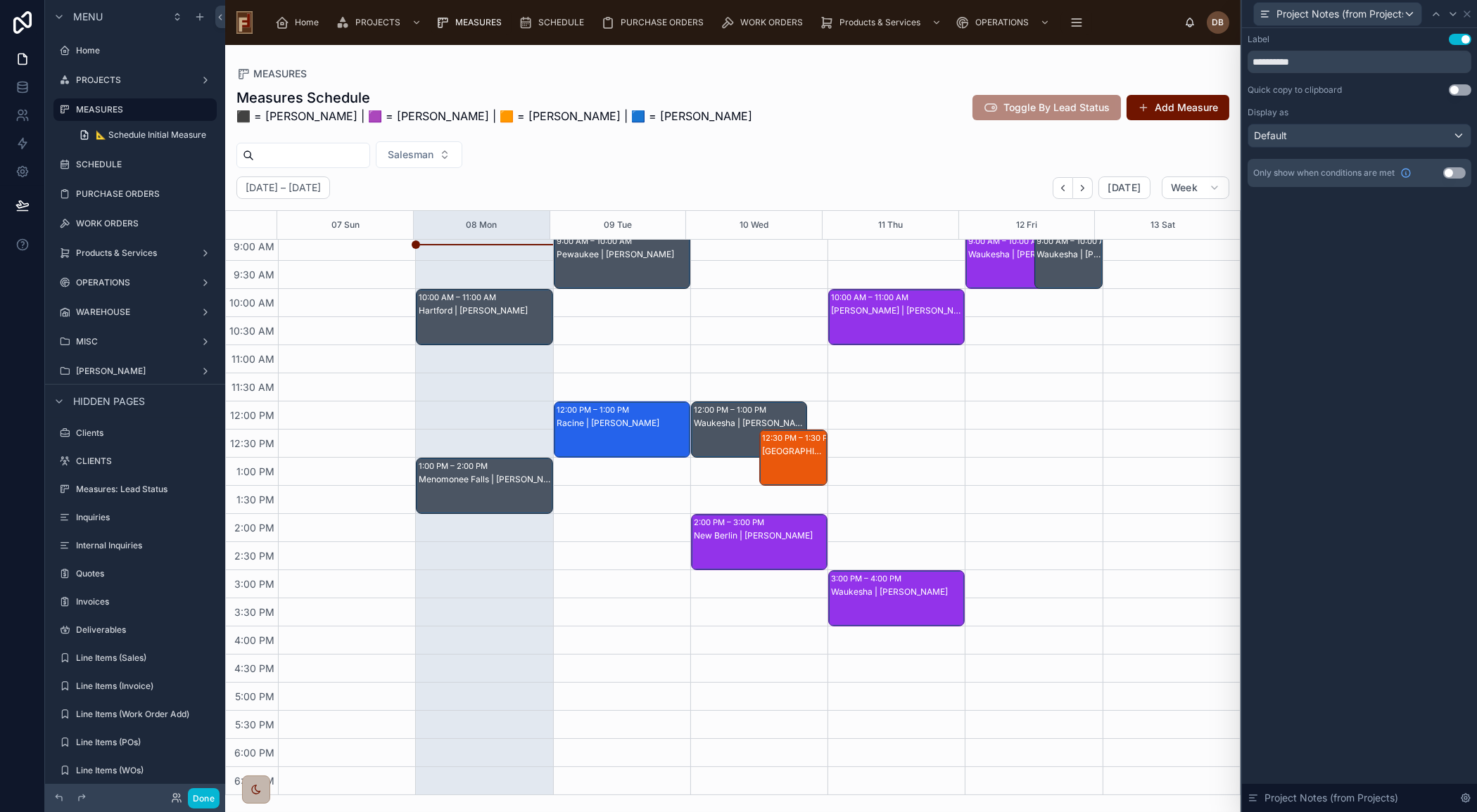
click at [489, 322] on div "Hartford | [PERSON_NAME]" at bounding box center [485, 330] width 132 height 53
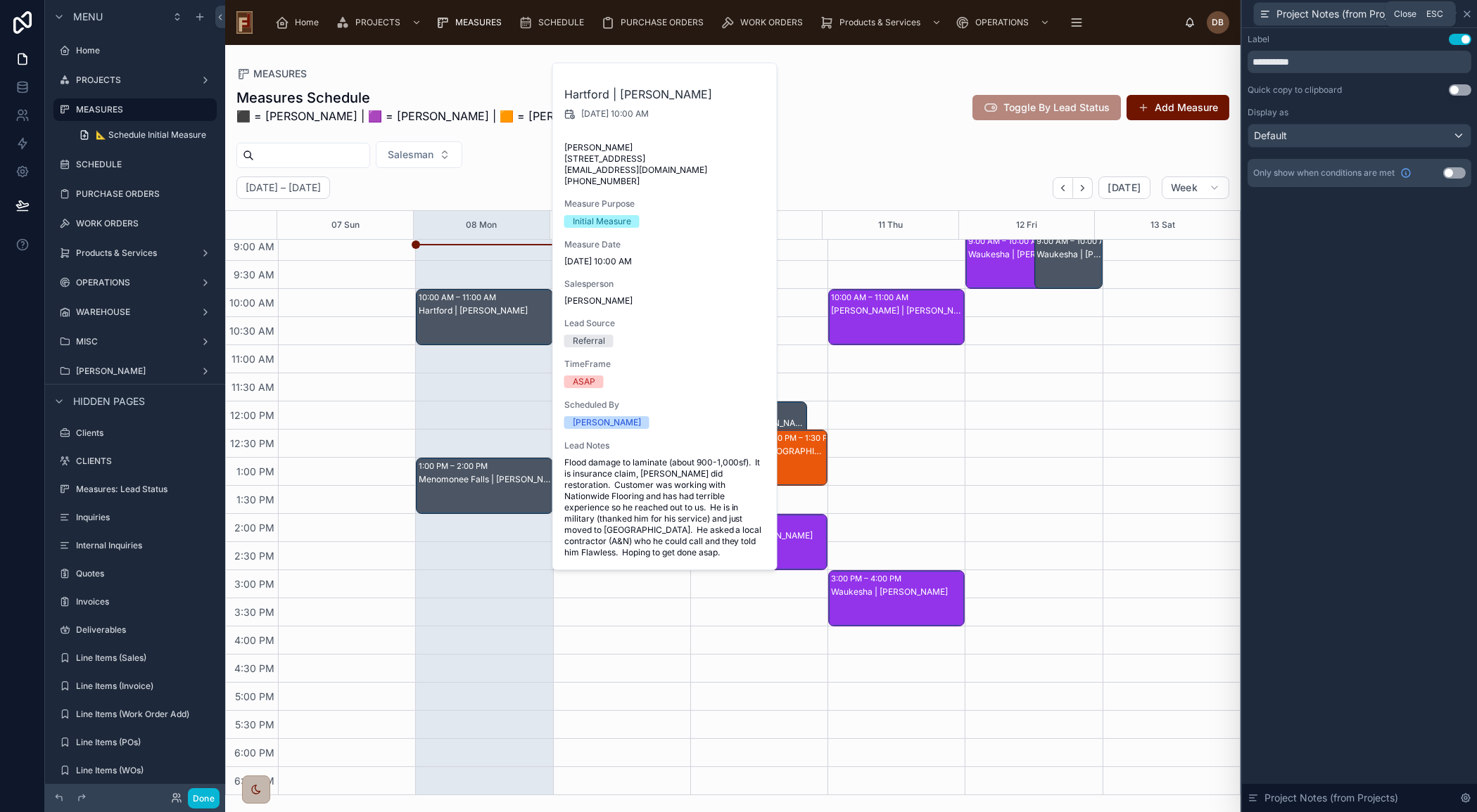
click at [1467, 13] on icon at bounding box center [1467, 14] width 11 height 11
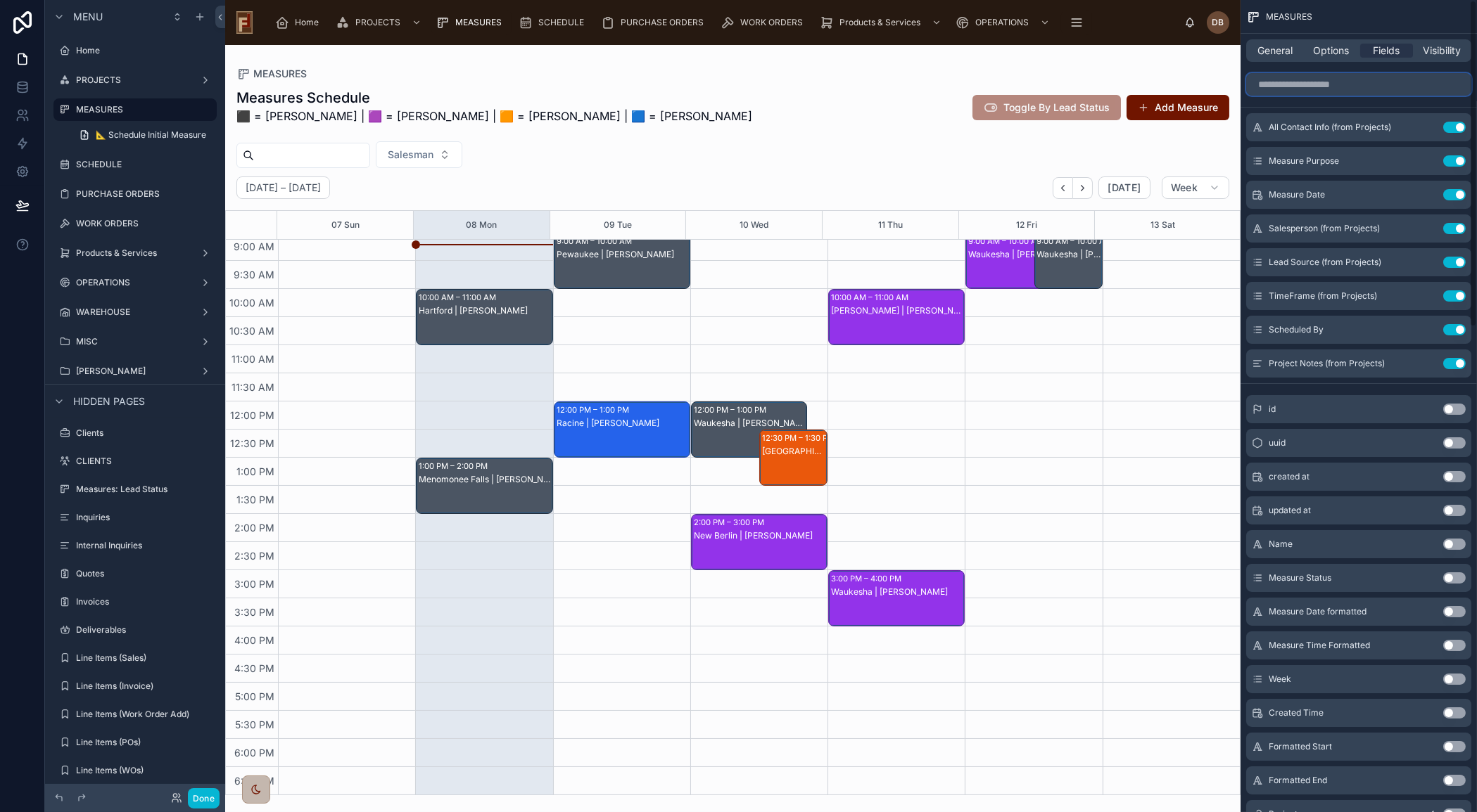
click at [1385, 83] on input "scrollable content" at bounding box center [1359, 84] width 225 height 23
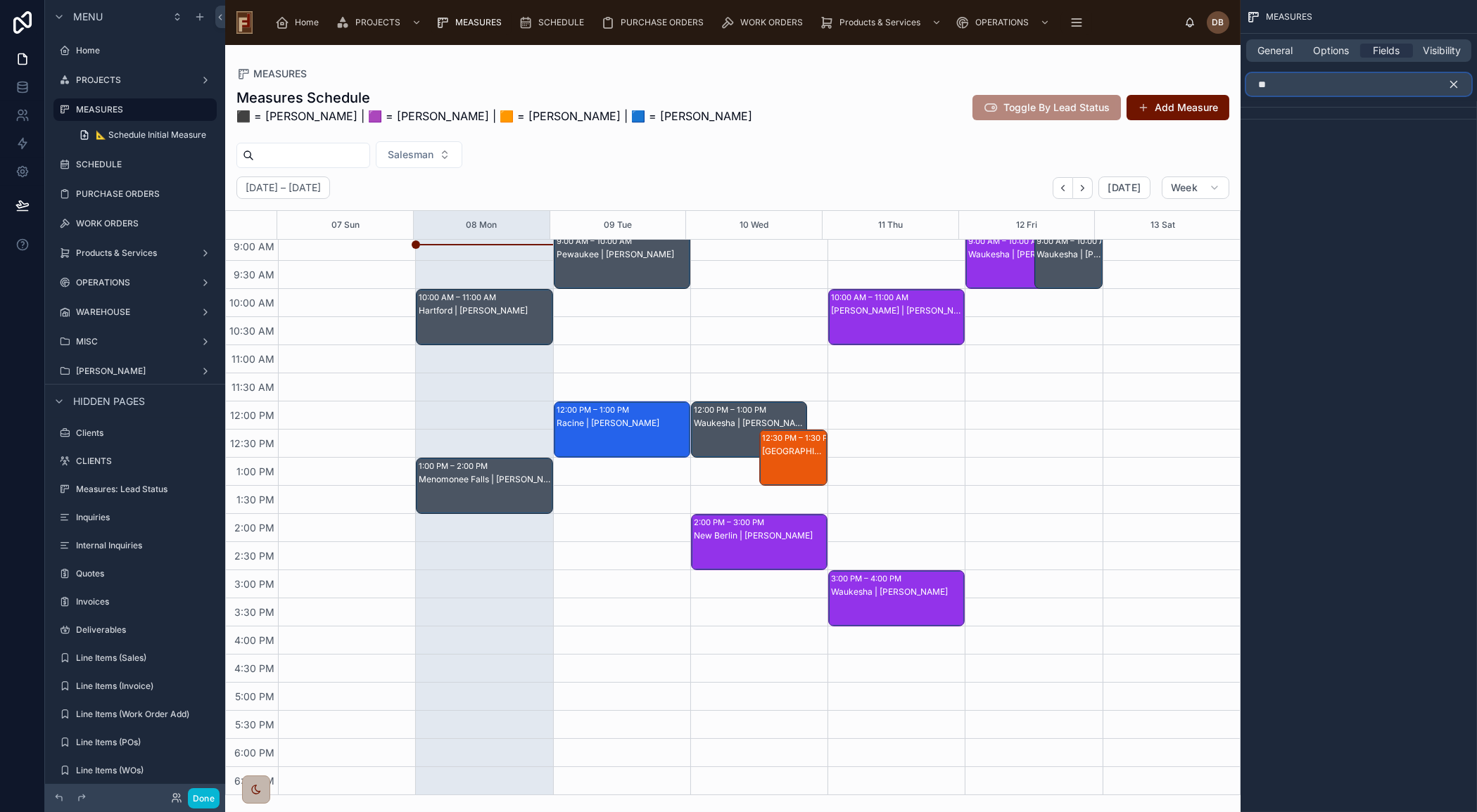
type input "*"
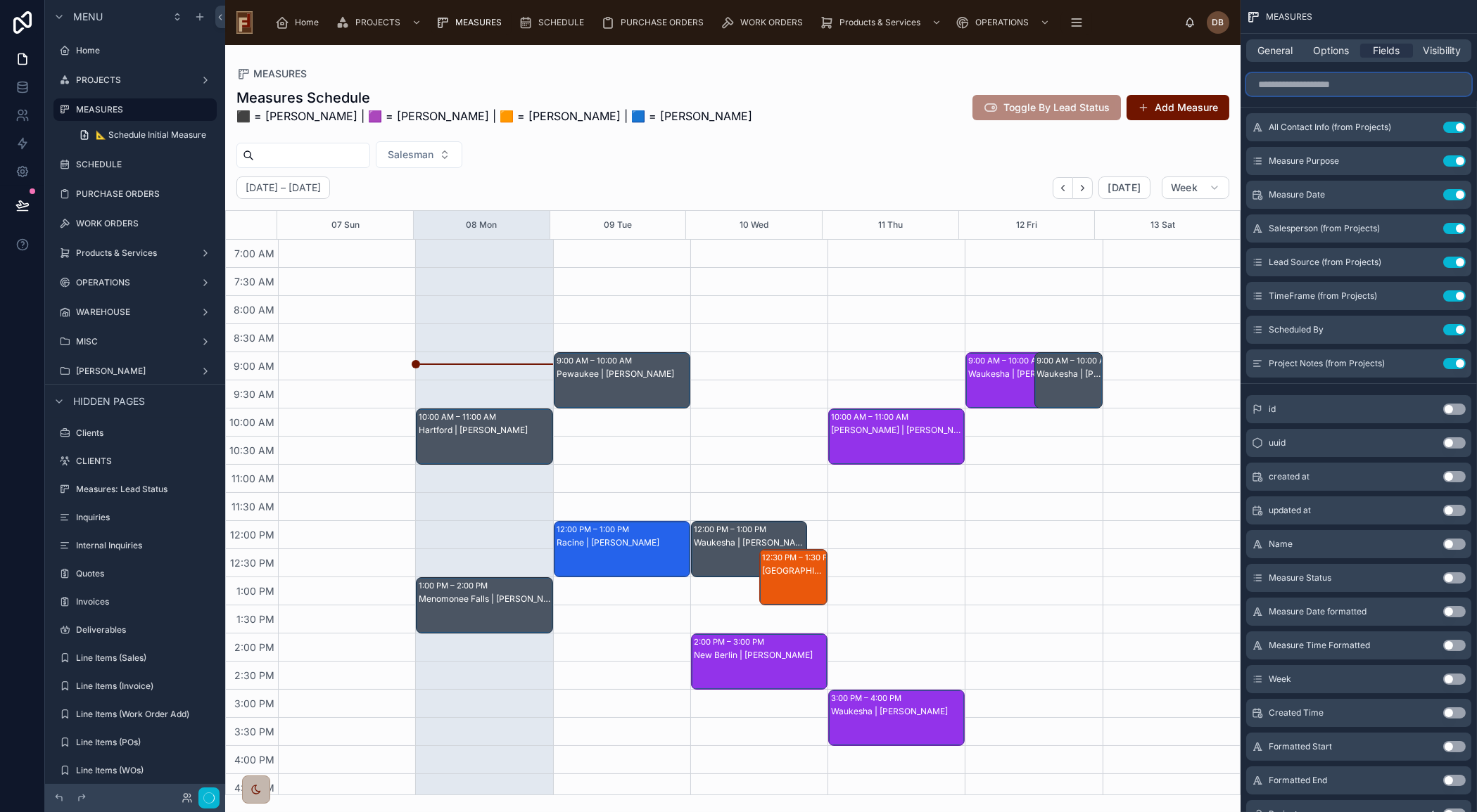
scroll to position [120, 0]
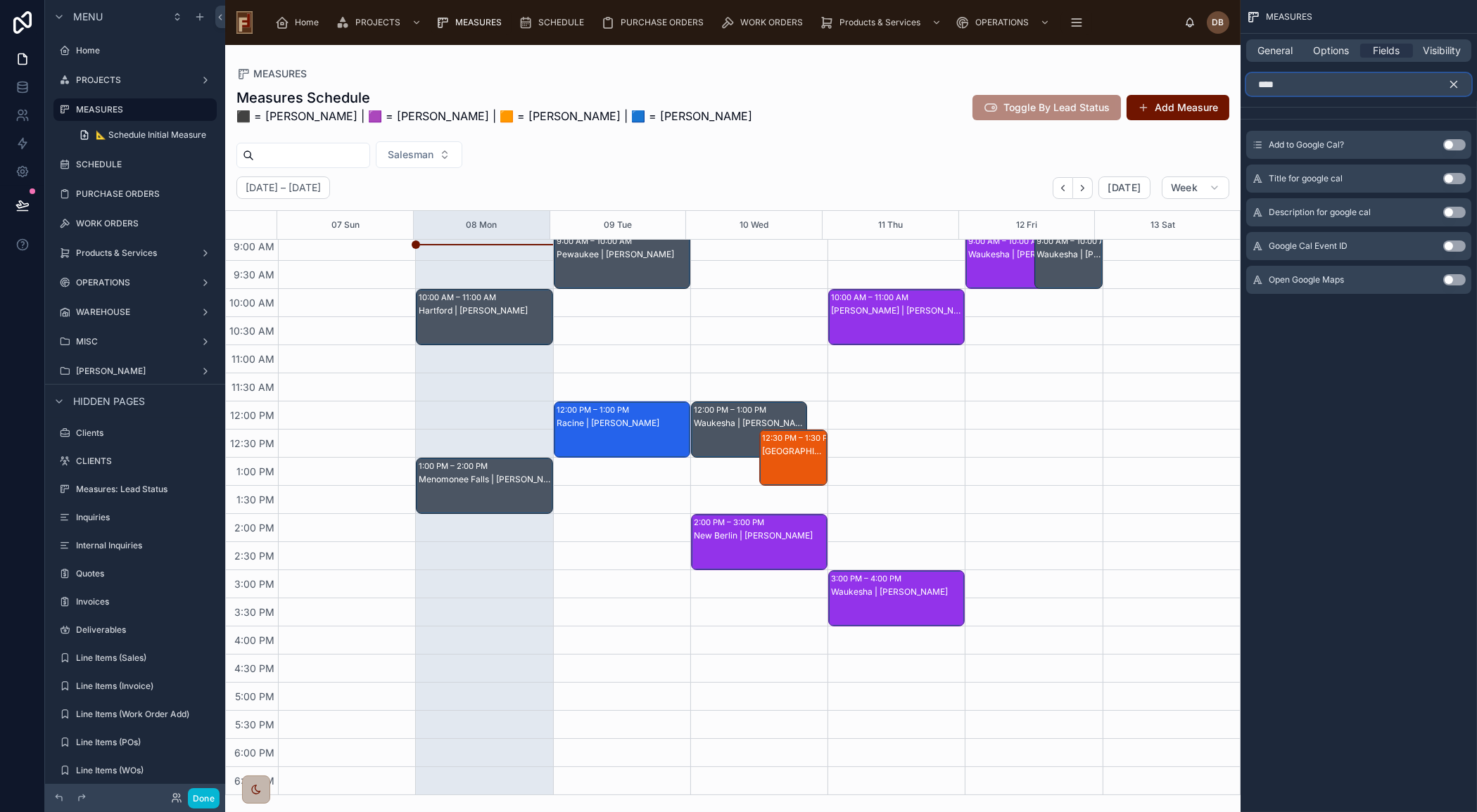
type input "****"
click at [1457, 277] on button "Use setting" at bounding box center [1454, 280] width 23 height 11
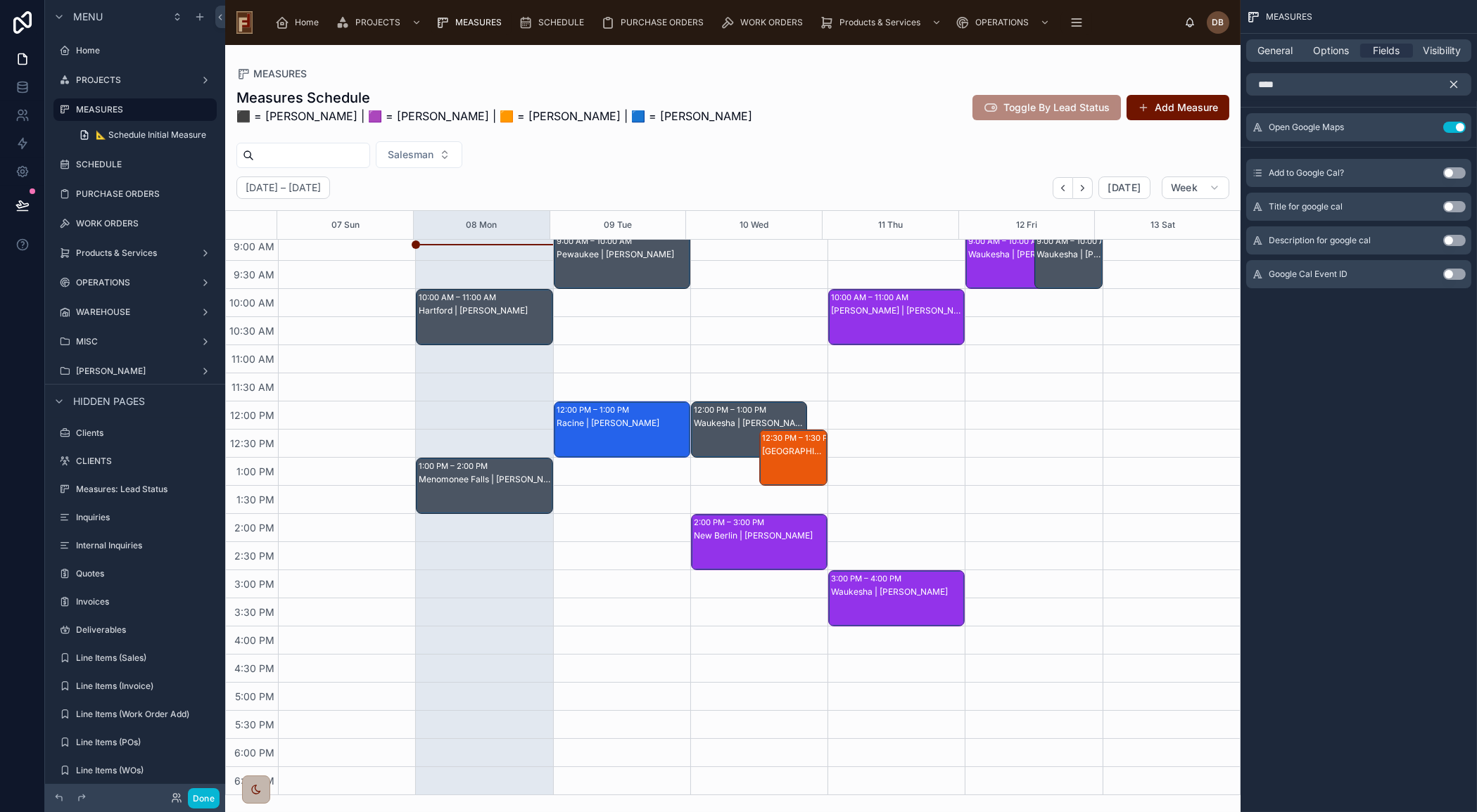
click at [495, 316] on div "Hartford | [PERSON_NAME]" at bounding box center [485, 310] width 132 height 13
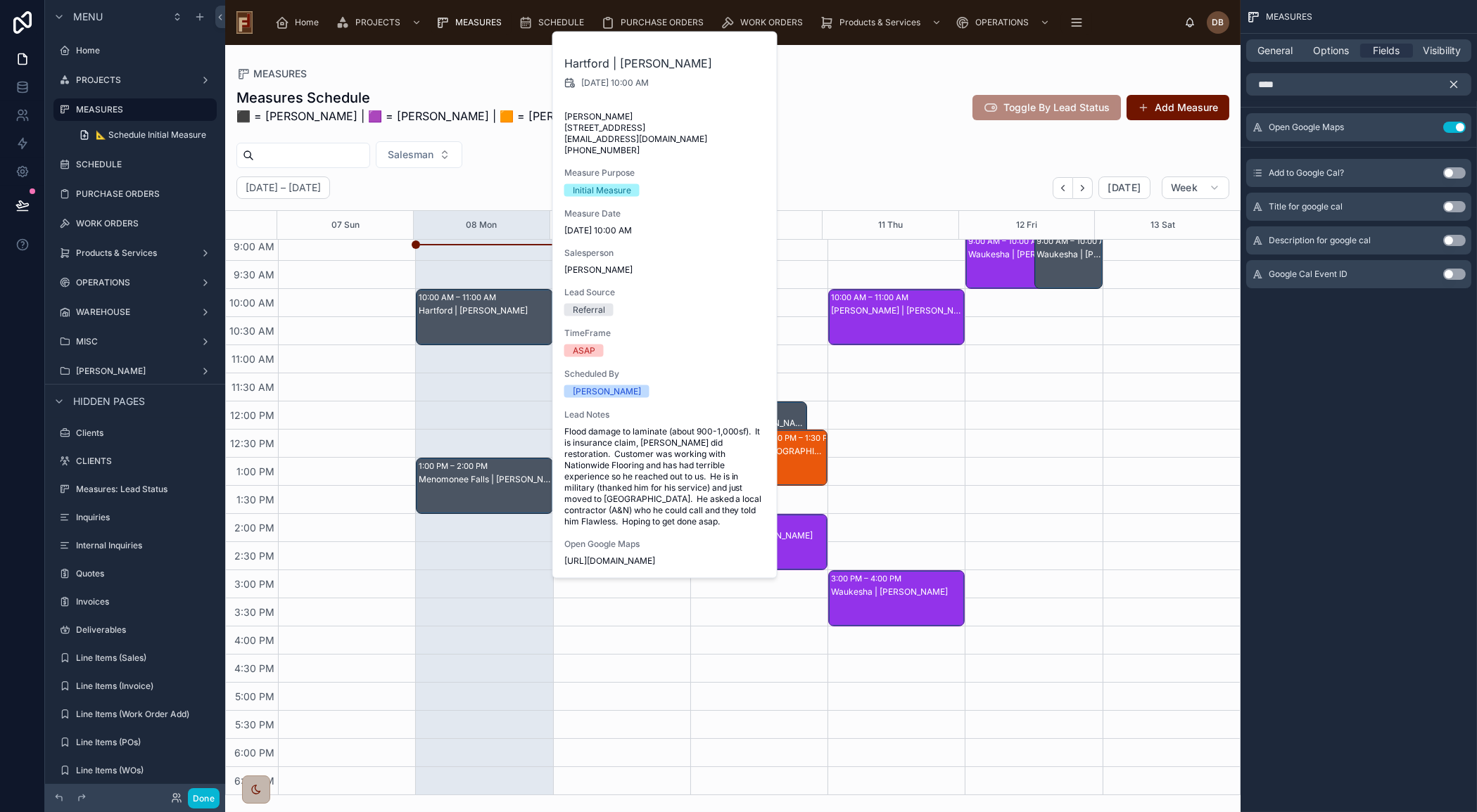
drag, startPoint x: 1403, startPoint y: 315, endPoint x: 1414, endPoint y: 233, distance: 82.7
click at [1403, 314] on div "MEASURES General Options Fields Visibility **** Open Google Maps Use setting Ad…" at bounding box center [1359, 163] width 237 height 328
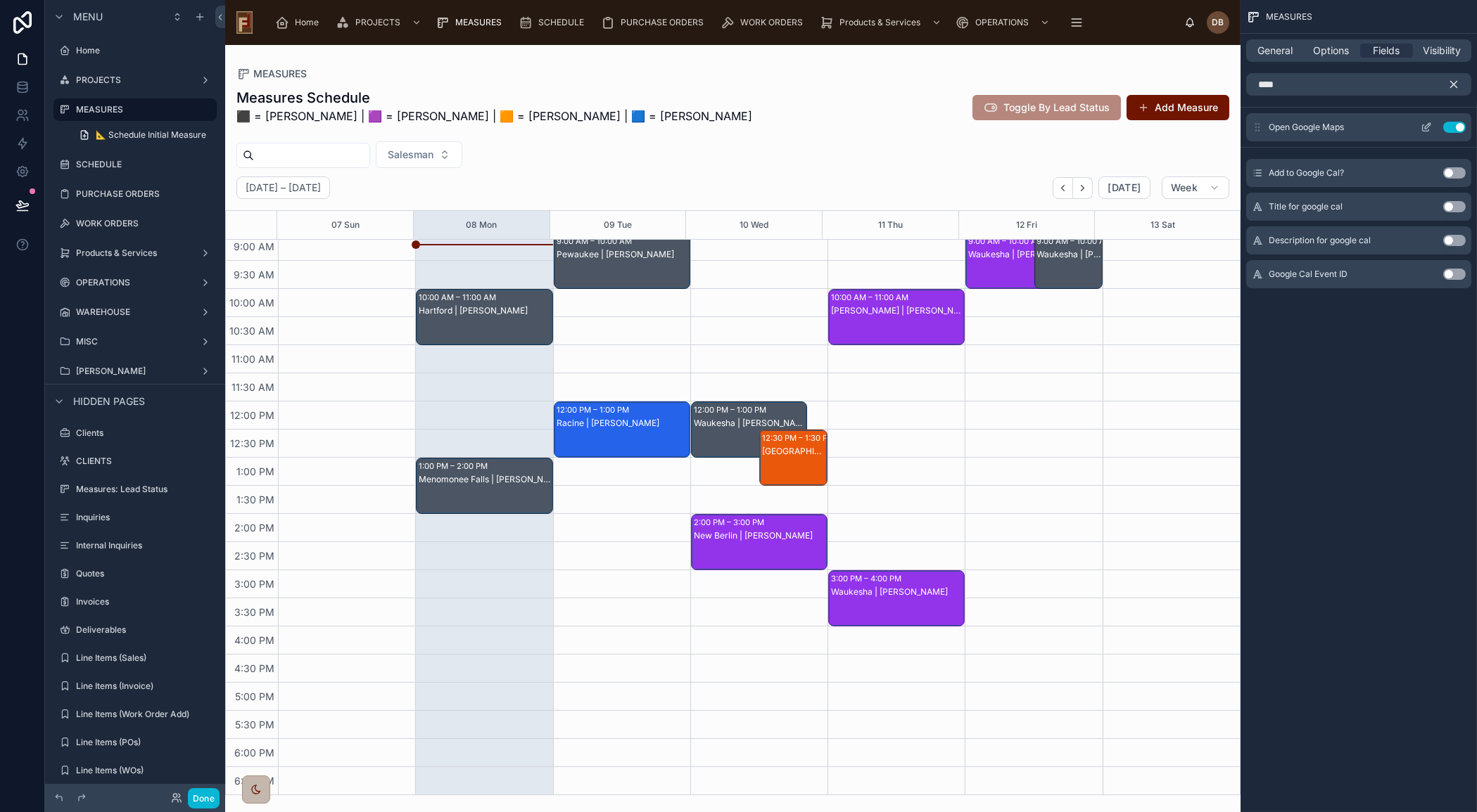
click at [1427, 122] on icon "scrollable content" at bounding box center [1426, 127] width 11 height 11
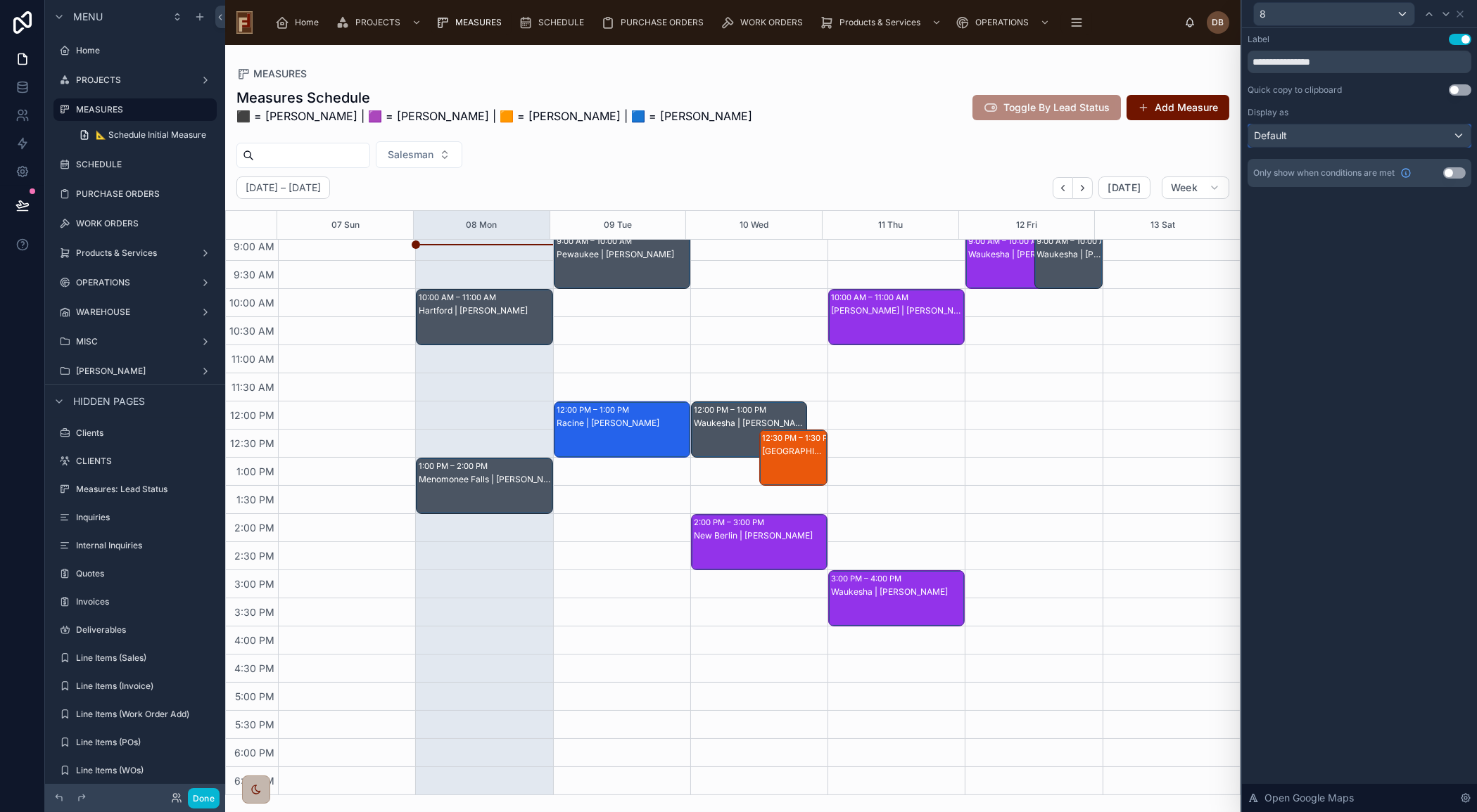
click at [1423, 140] on div "Default" at bounding box center [1360, 136] width 223 height 23
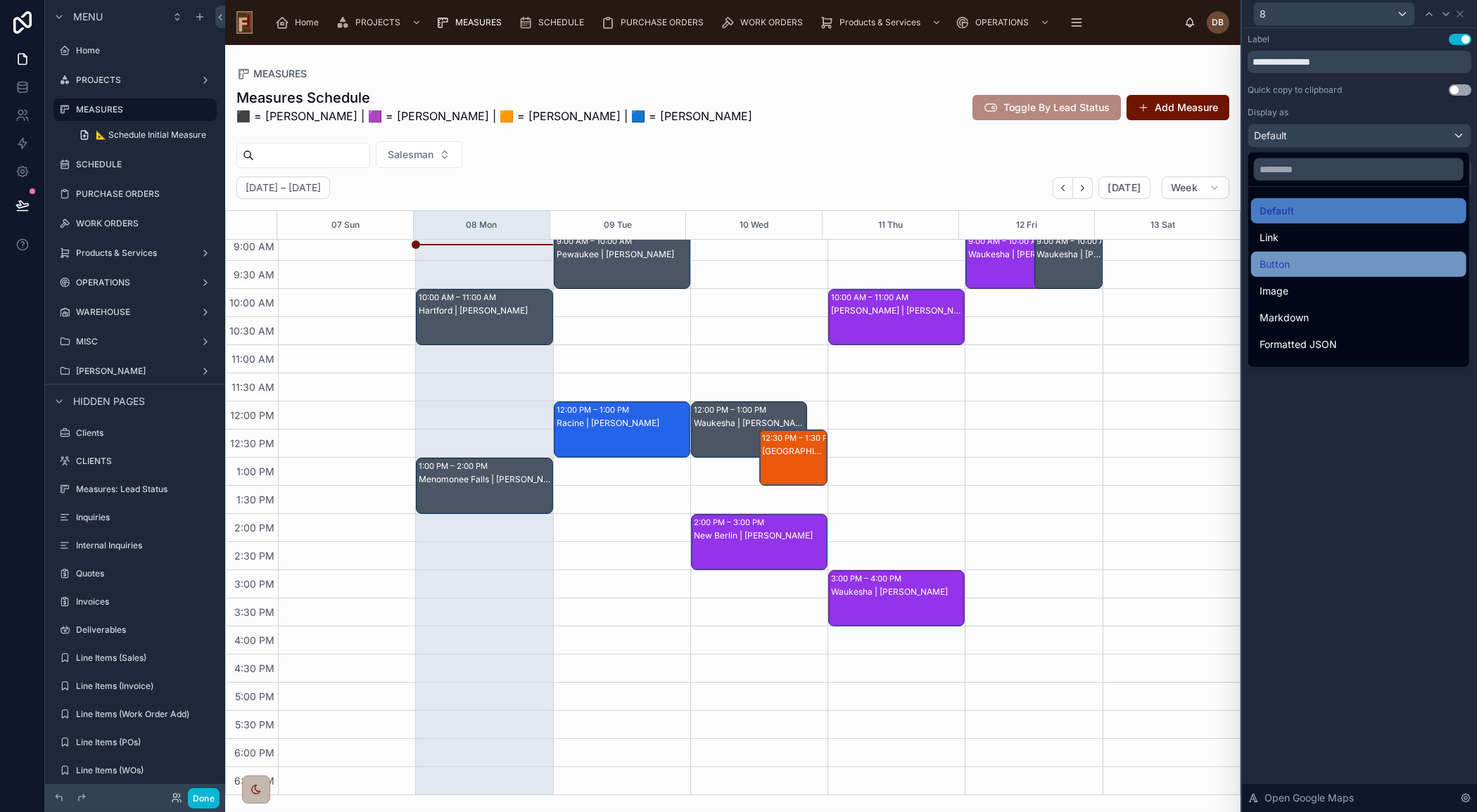
click at [1307, 259] on div "Button" at bounding box center [1359, 263] width 198 height 17
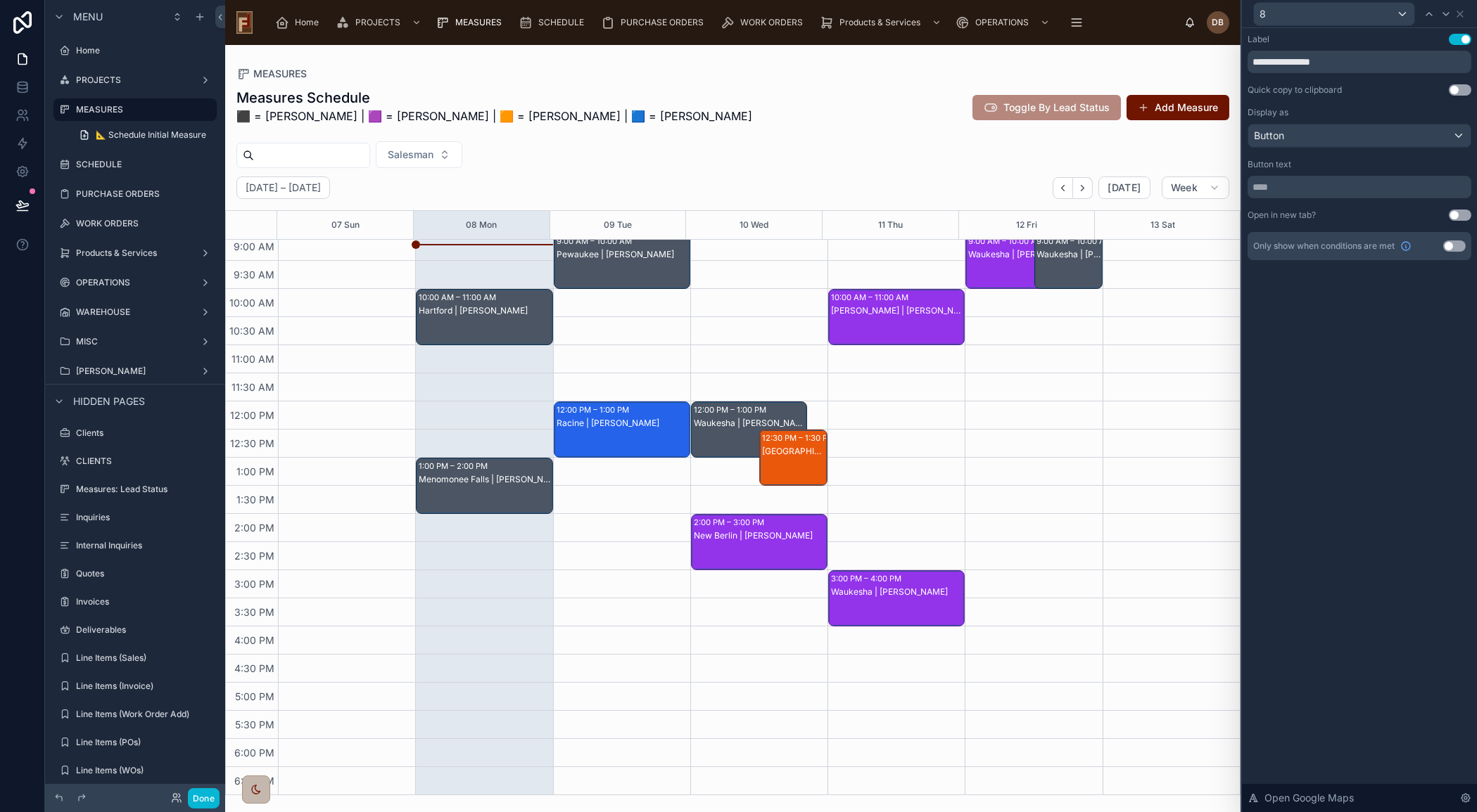
click at [512, 493] on div "Menomonee Falls | [PERSON_NAME]" at bounding box center [485, 499] width 132 height 53
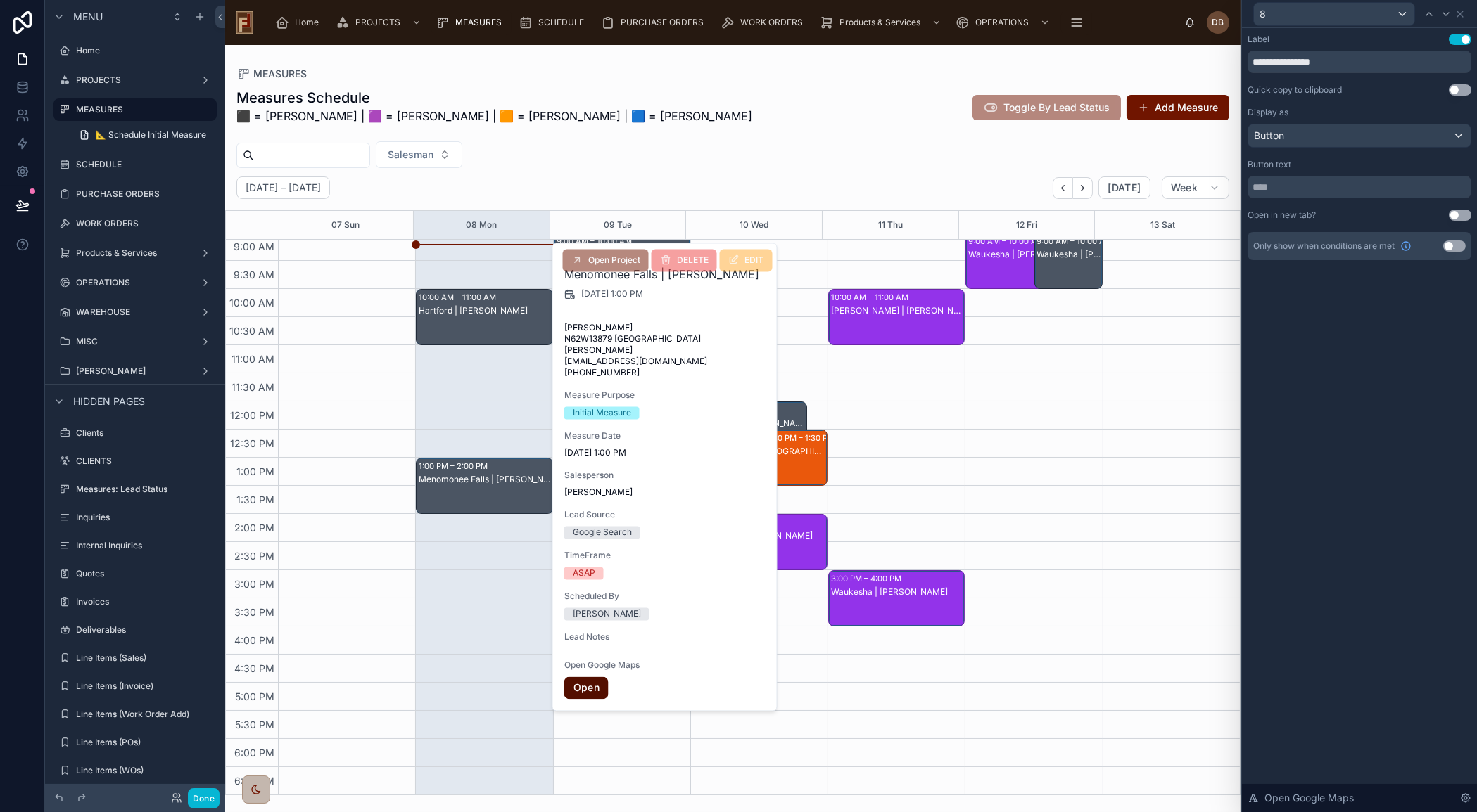
click at [586, 699] on link "Open" at bounding box center [586, 688] width 44 height 23
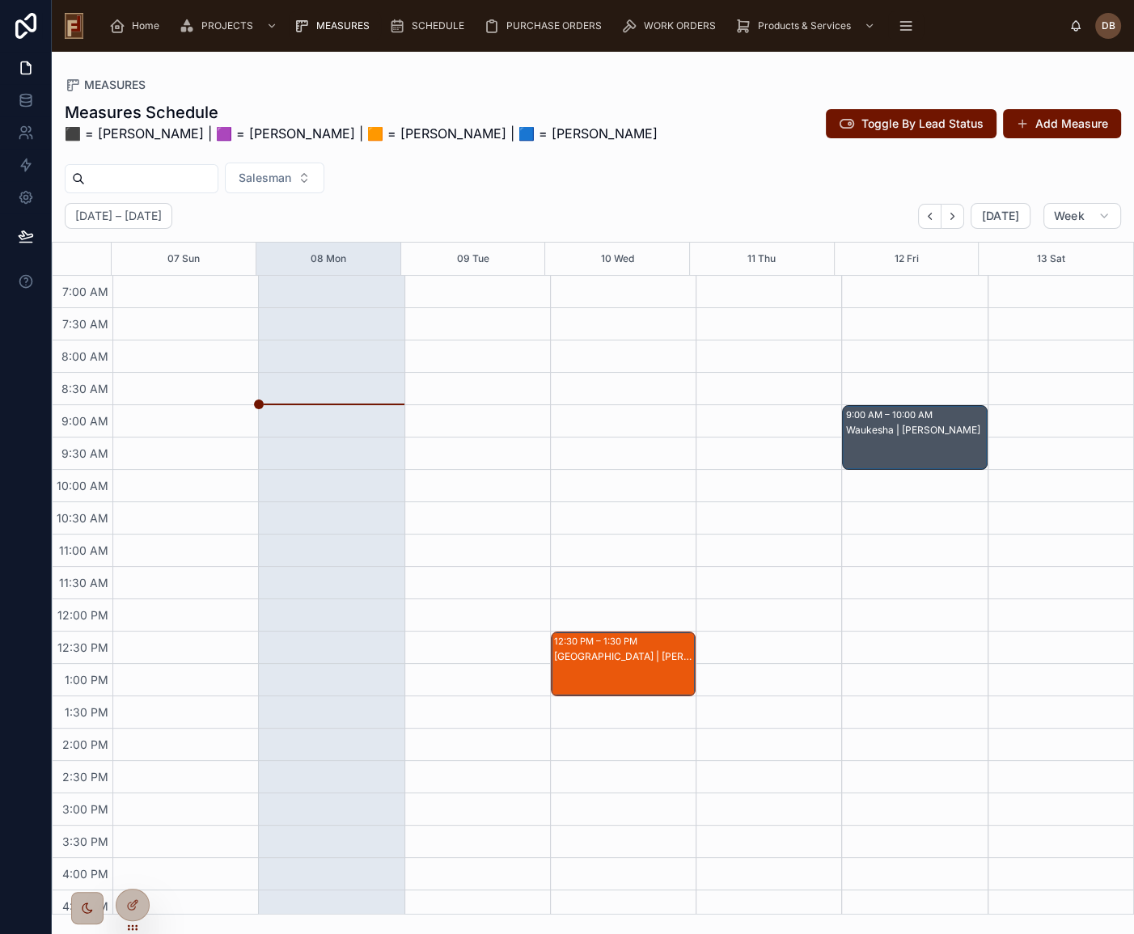
scroll to position [138, 0]
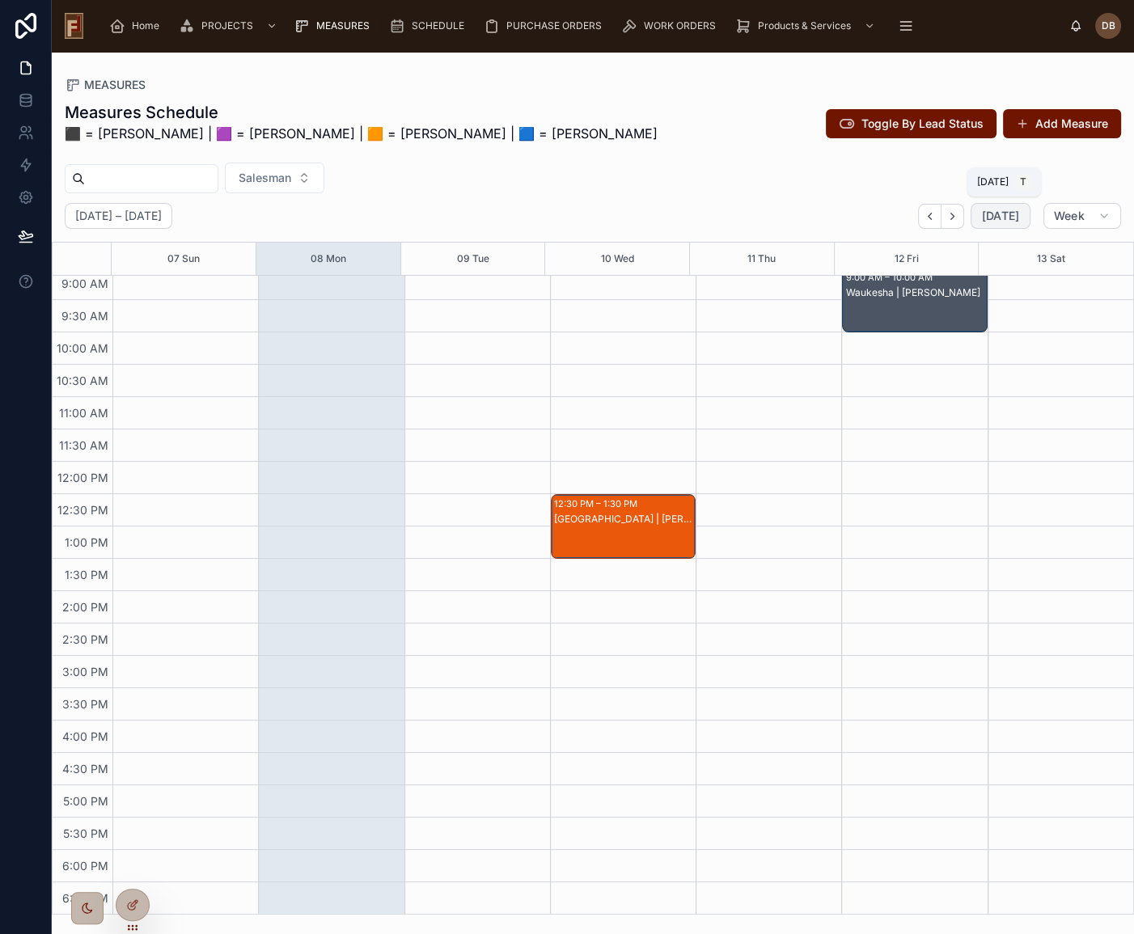
click at [996, 217] on span "Today" at bounding box center [1000, 216] width 38 height 15
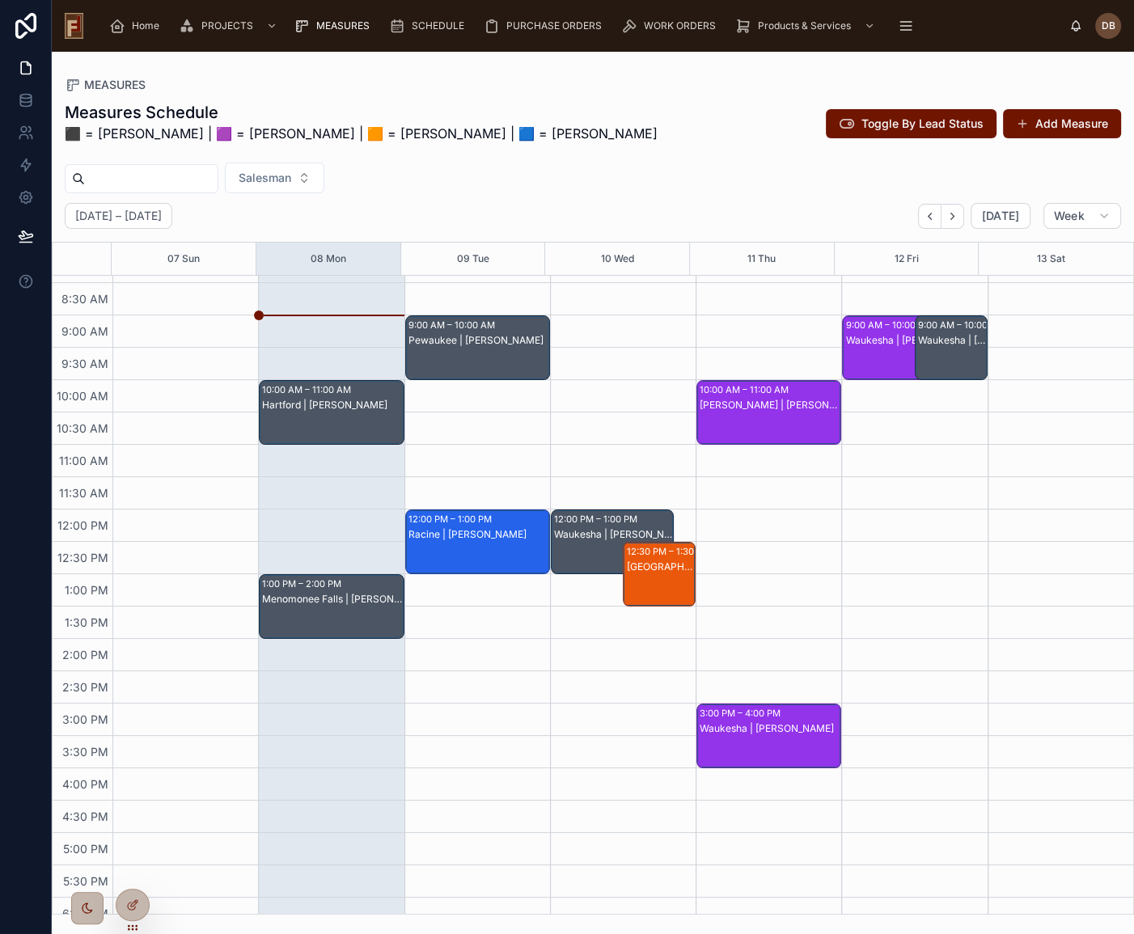
scroll to position [65, 0]
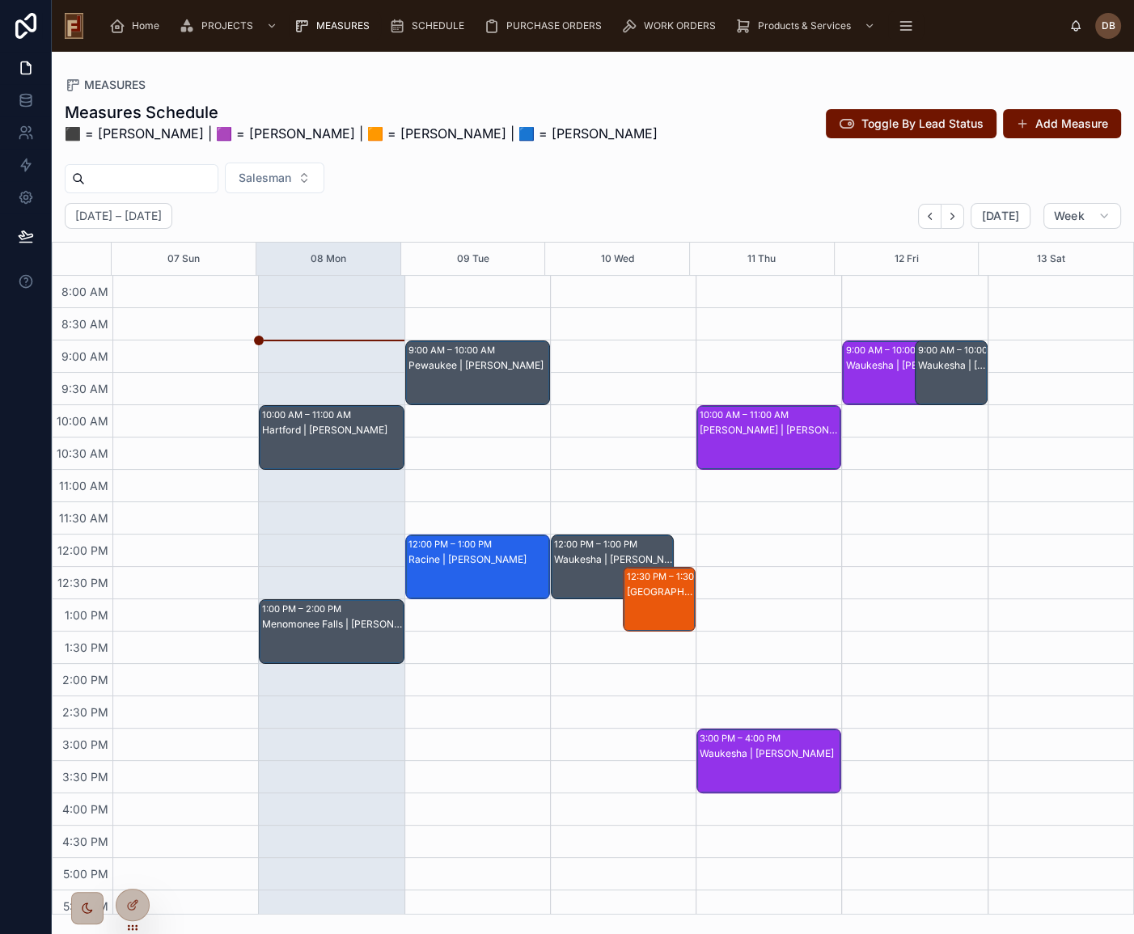
click at [338, 432] on div "Hartford | Noah Peschel" at bounding box center [332, 430] width 140 height 13
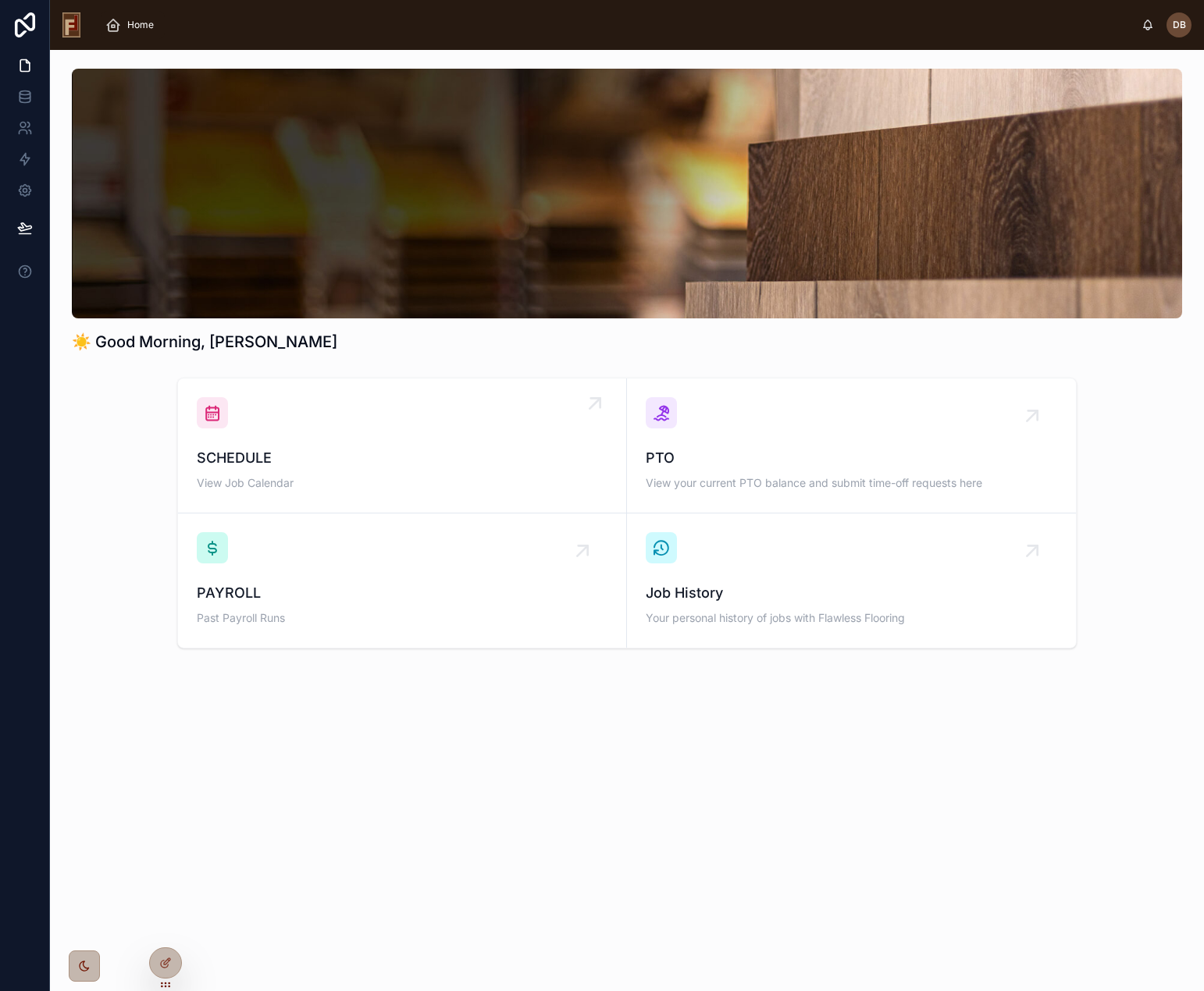
click at [433, 427] on div "SCHEDULE View Job Calendar" at bounding box center [402, 446] width 411 height 96
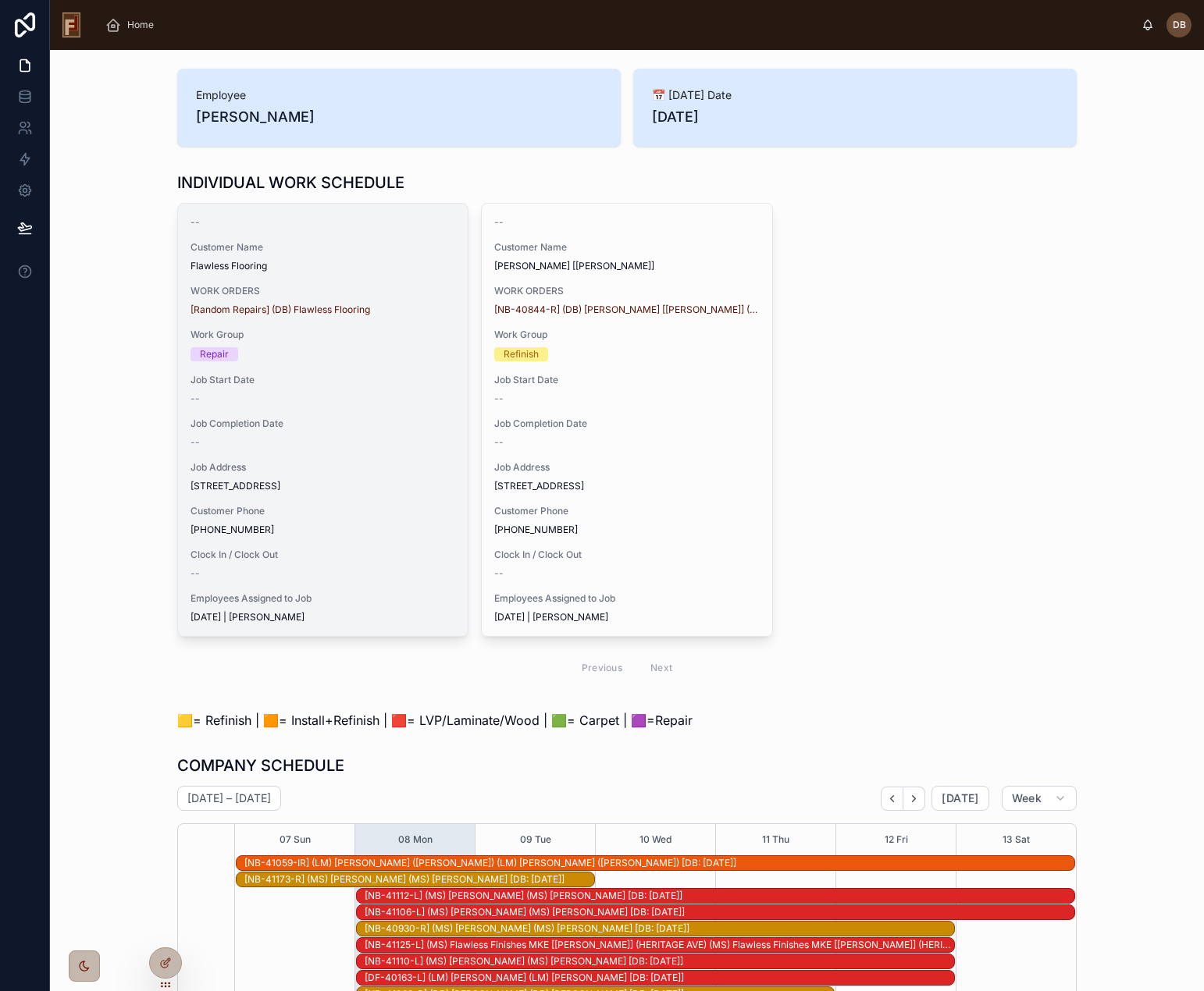
click at [377, 447] on div "--" at bounding box center [322, 442] width 264 height 13
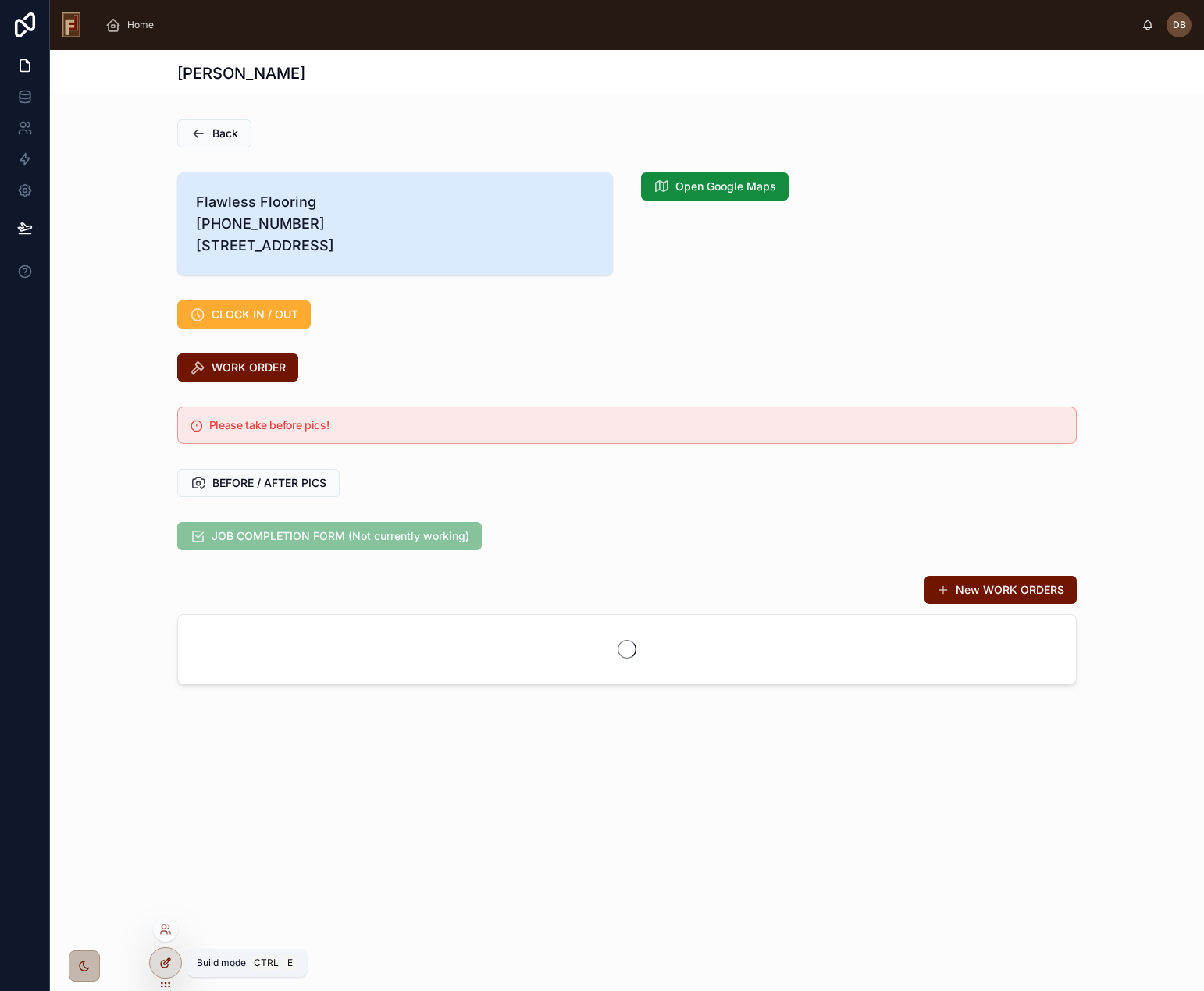
click at [167, 960] on icon at bounding box center [167, 962] width 6 height 6
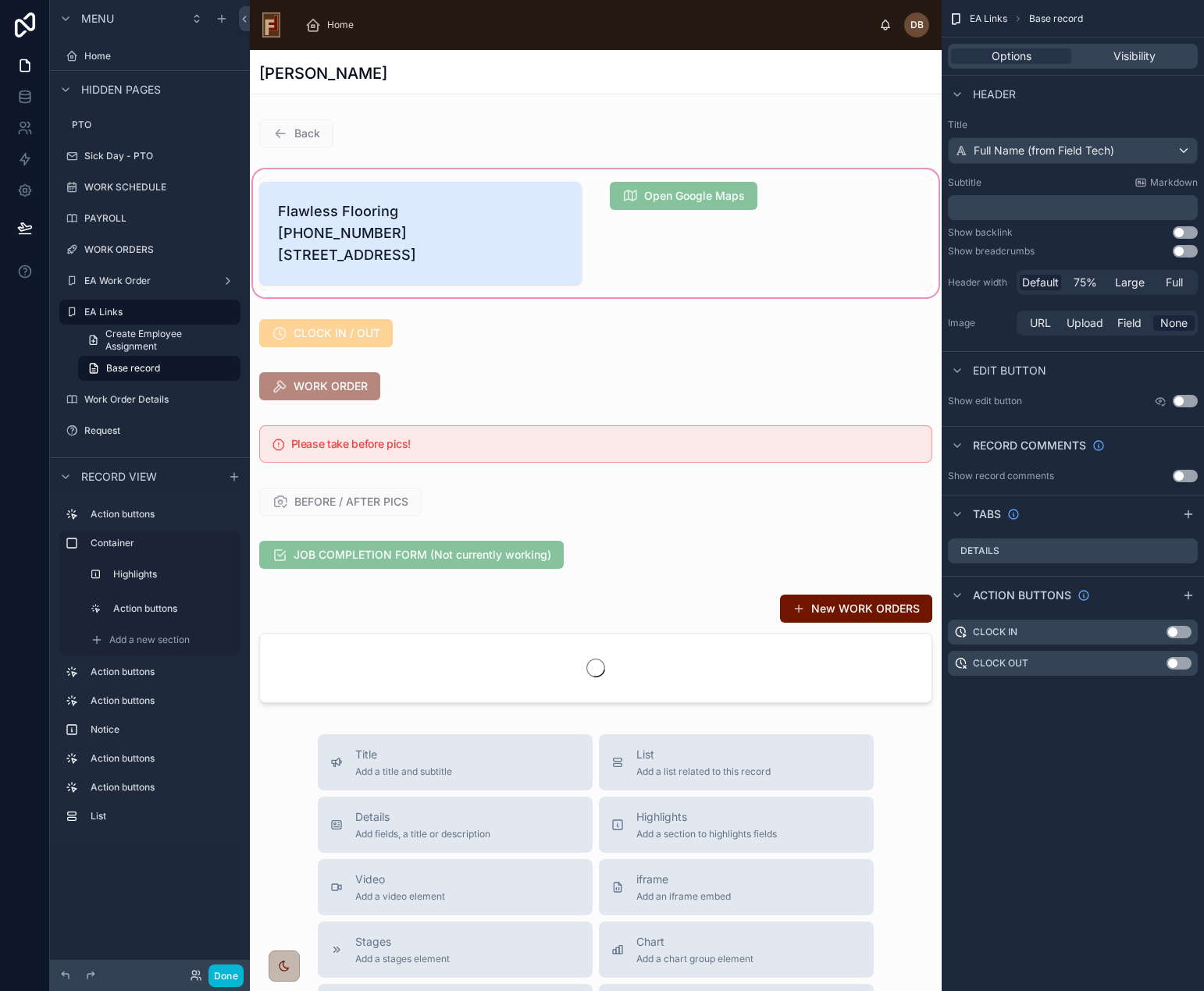
click at [832, 226] on div at bounding box center [595, 233] width 692 height 134
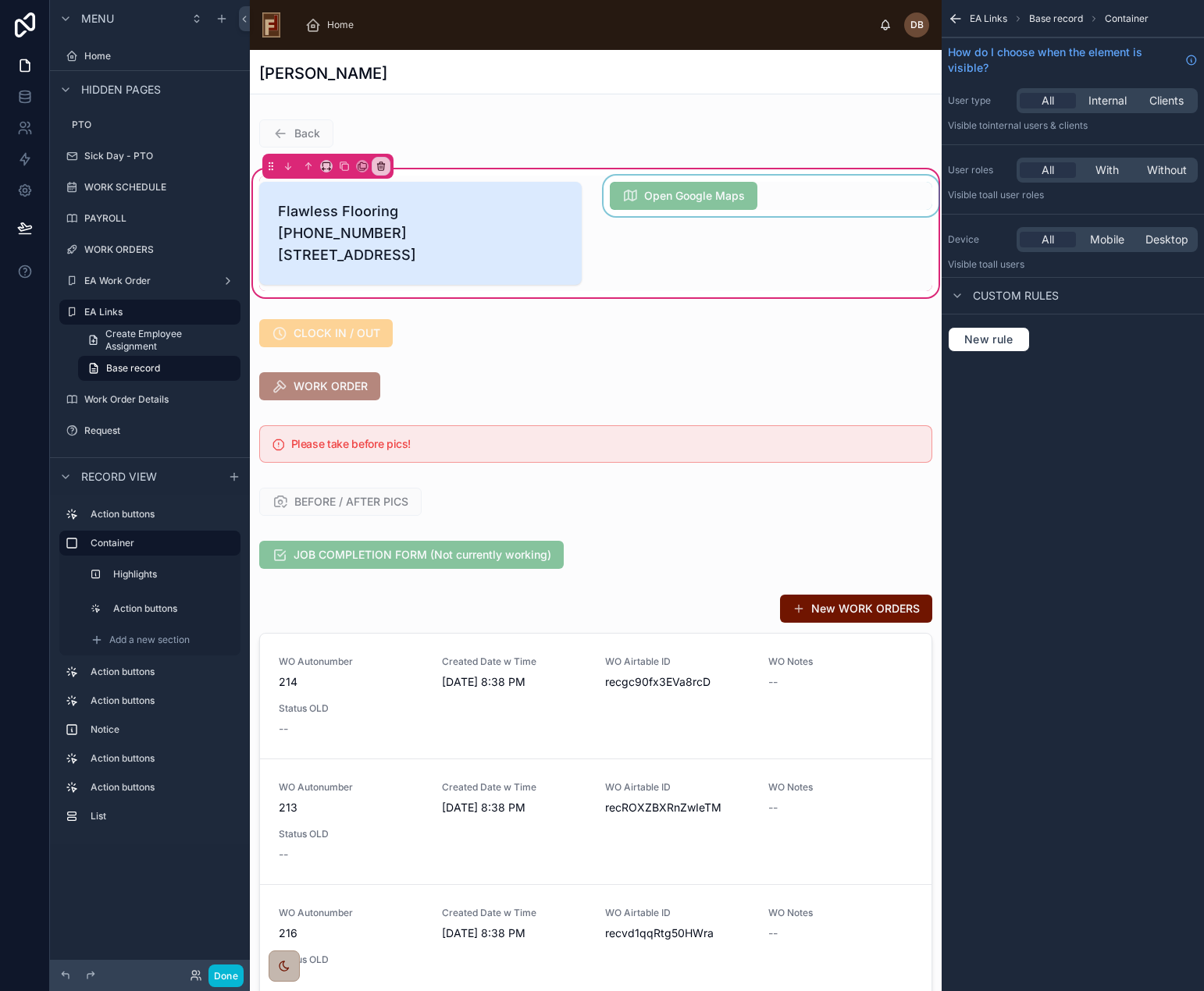
click at [835, 184] on div at bounding box center [771, 234] width 342 height 116
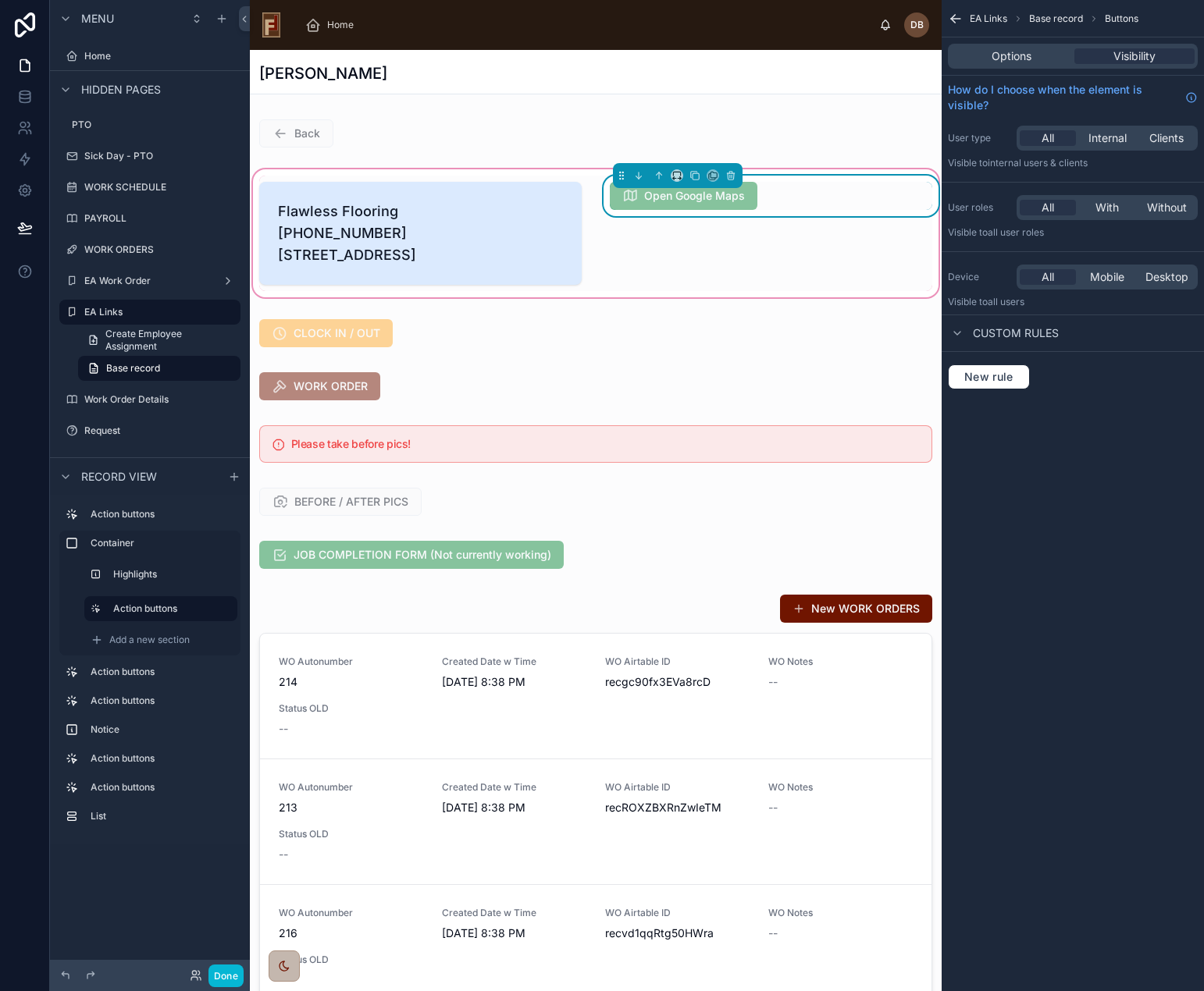
click at [845, 184] on div "Open Google Maps" at bounding box center [771, 196] width 322 height 28
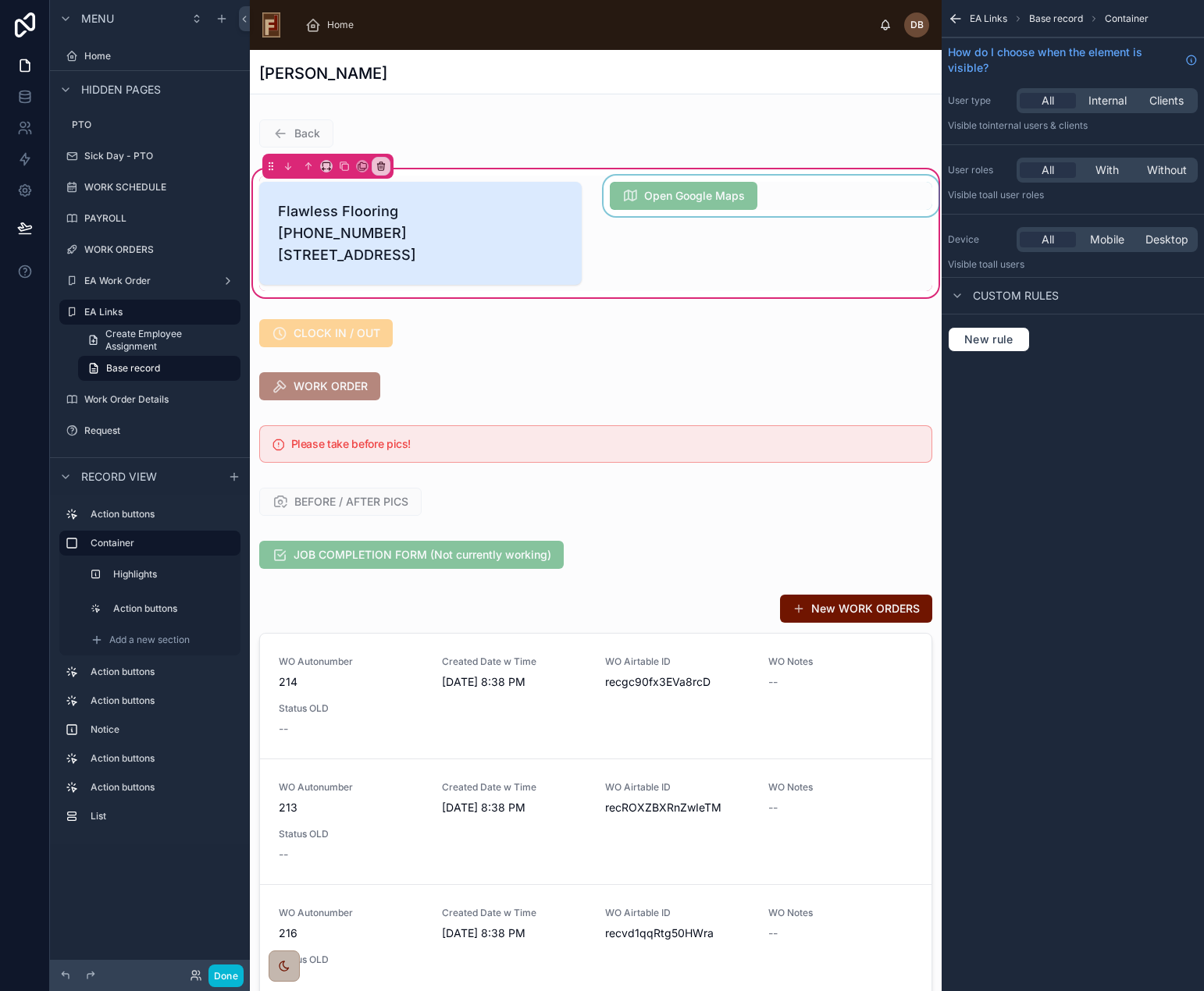
click at [834, 206] on div at bounding box center [771, 234] width 342 height 116
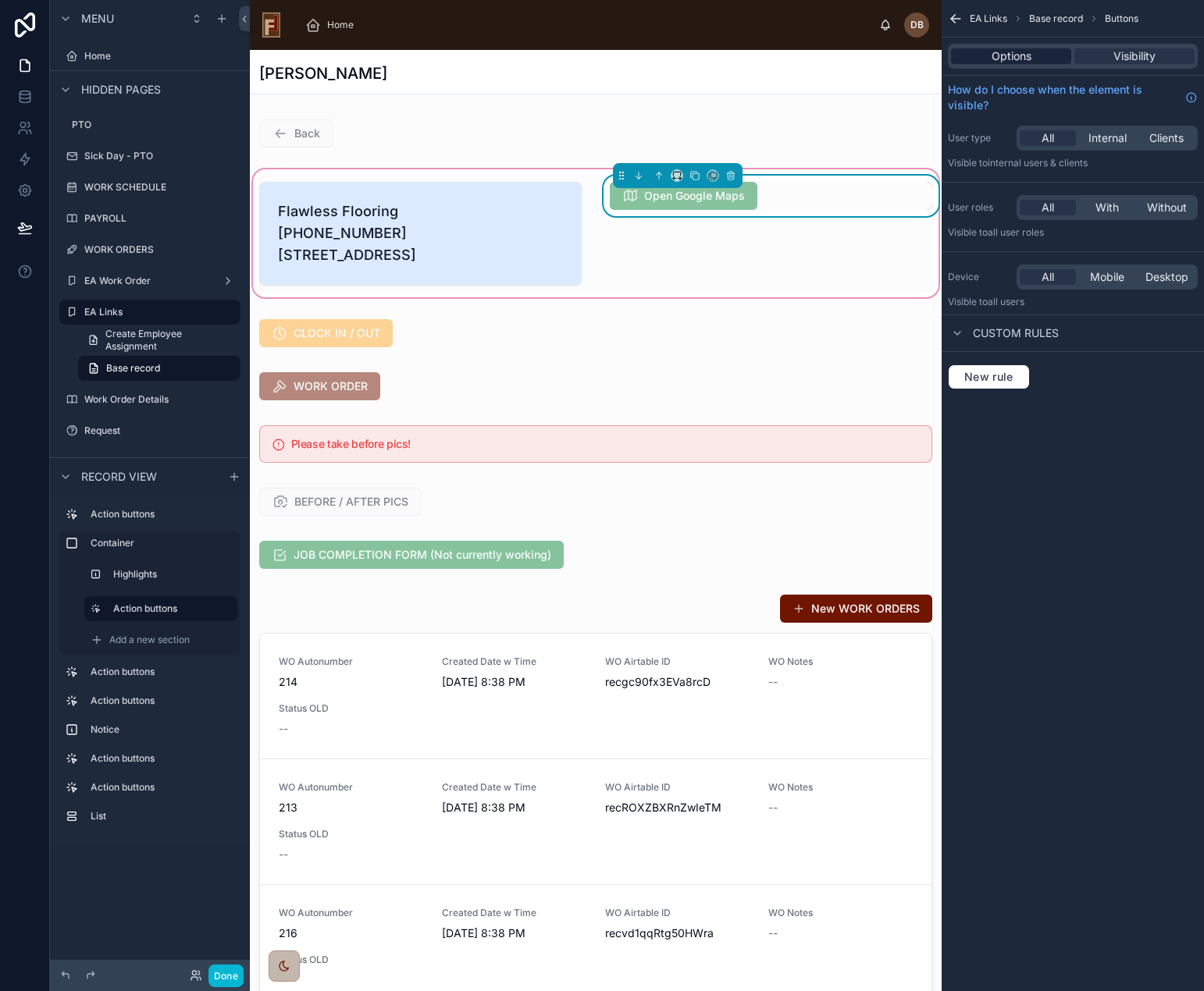
click at [1003, 56] on span "Options" at bounding box center [1010, 56] width 40 height 15
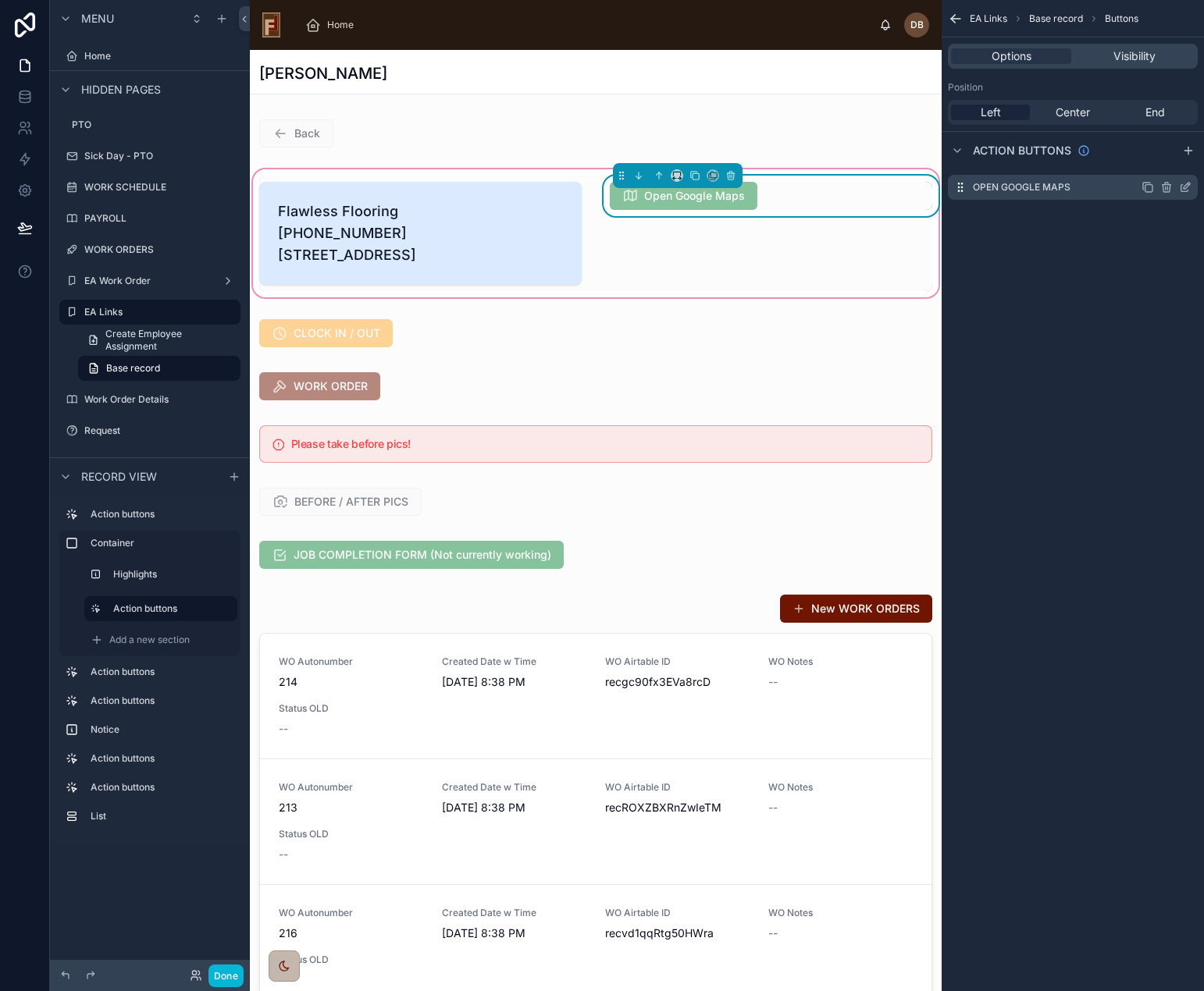
click at [1187, 187] on icon "scrollable content" at bounding box center [1187, 185] width 6 height 6
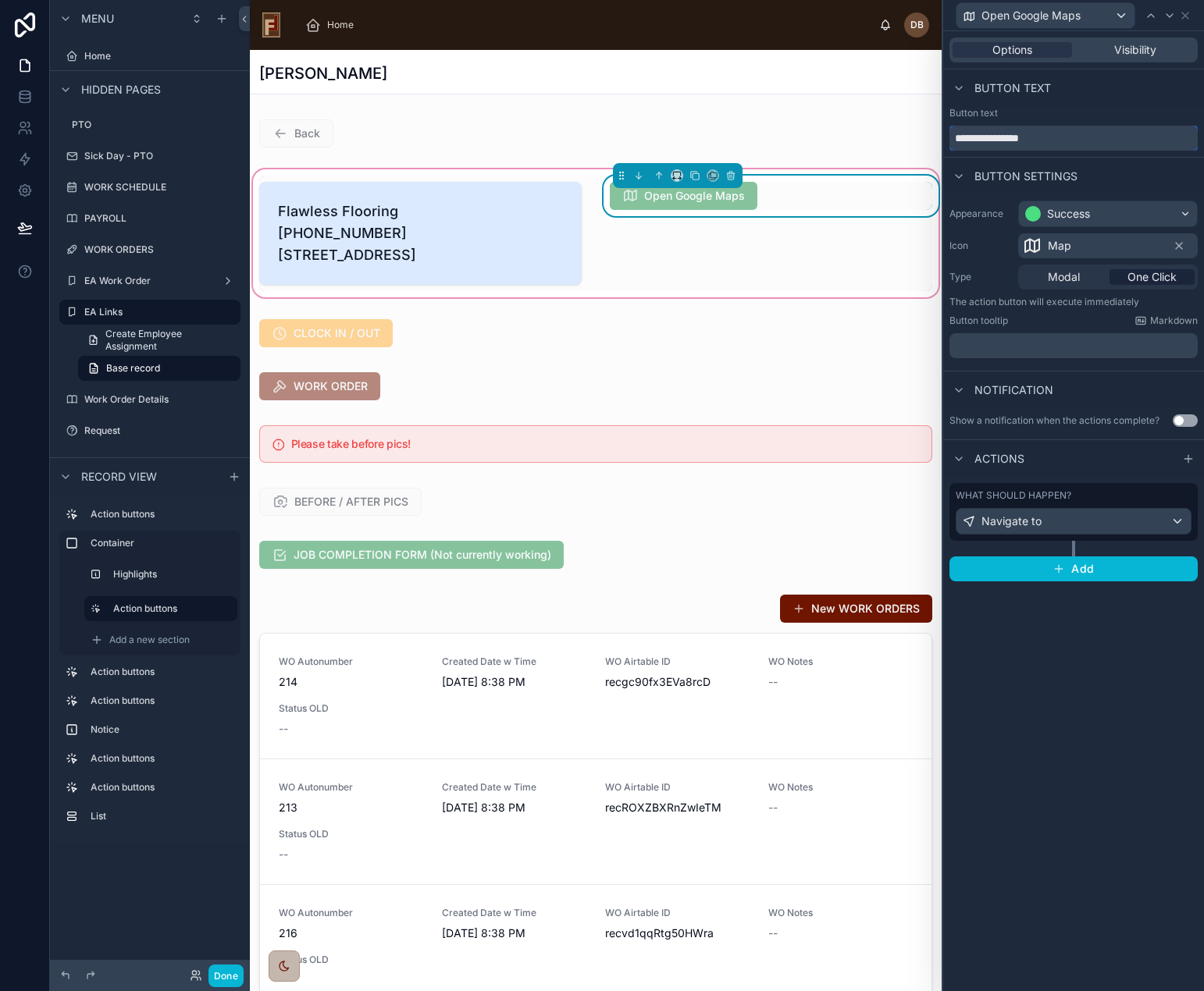
drag, startPoint x: 1066, startPoint y: 139, endPoint x: 945, endPoint y: 142, distance: 121.0
click at [945, 142] on div "**********" at bounding box center [1073, 128] width 260 height 43
click at [1130, 522] on div "Navigate to" at bounding box center [1073, 521] width 234 height 25
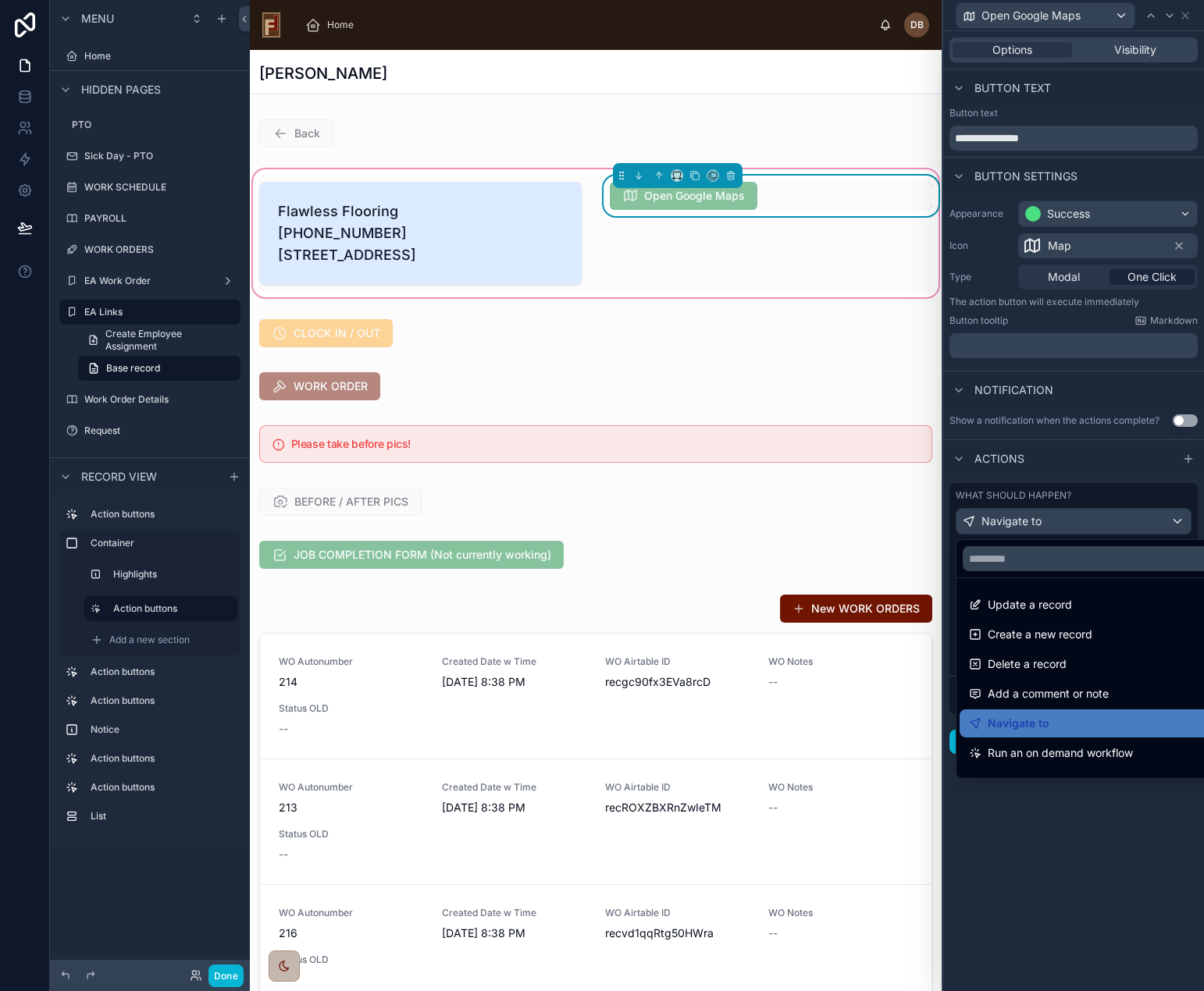
click at [1130, 522] on div at bounding box center [1073, 495] width 260 height 991
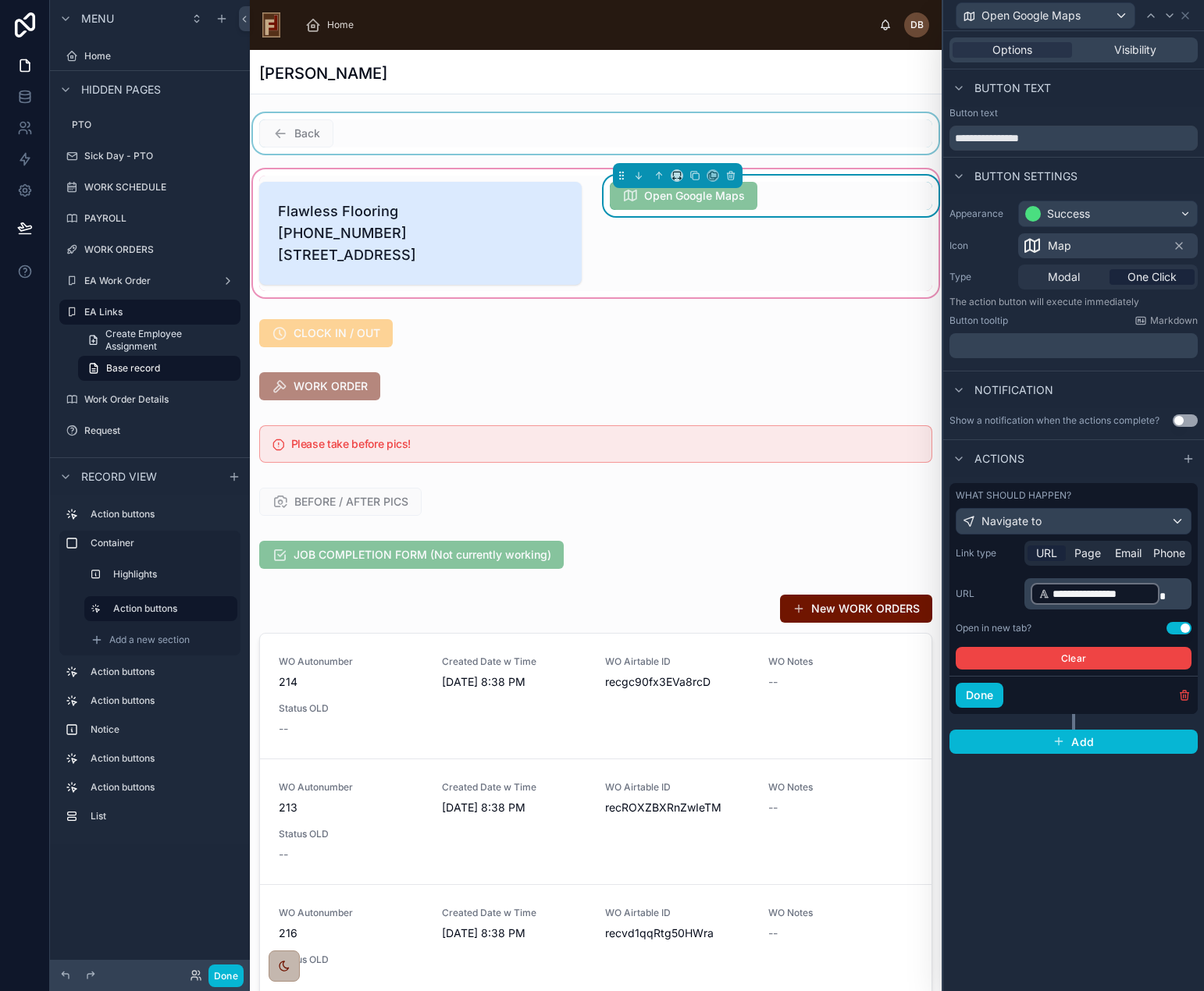
click at [570, 141] on div at bounding box center [595, 133] width 692 height 41
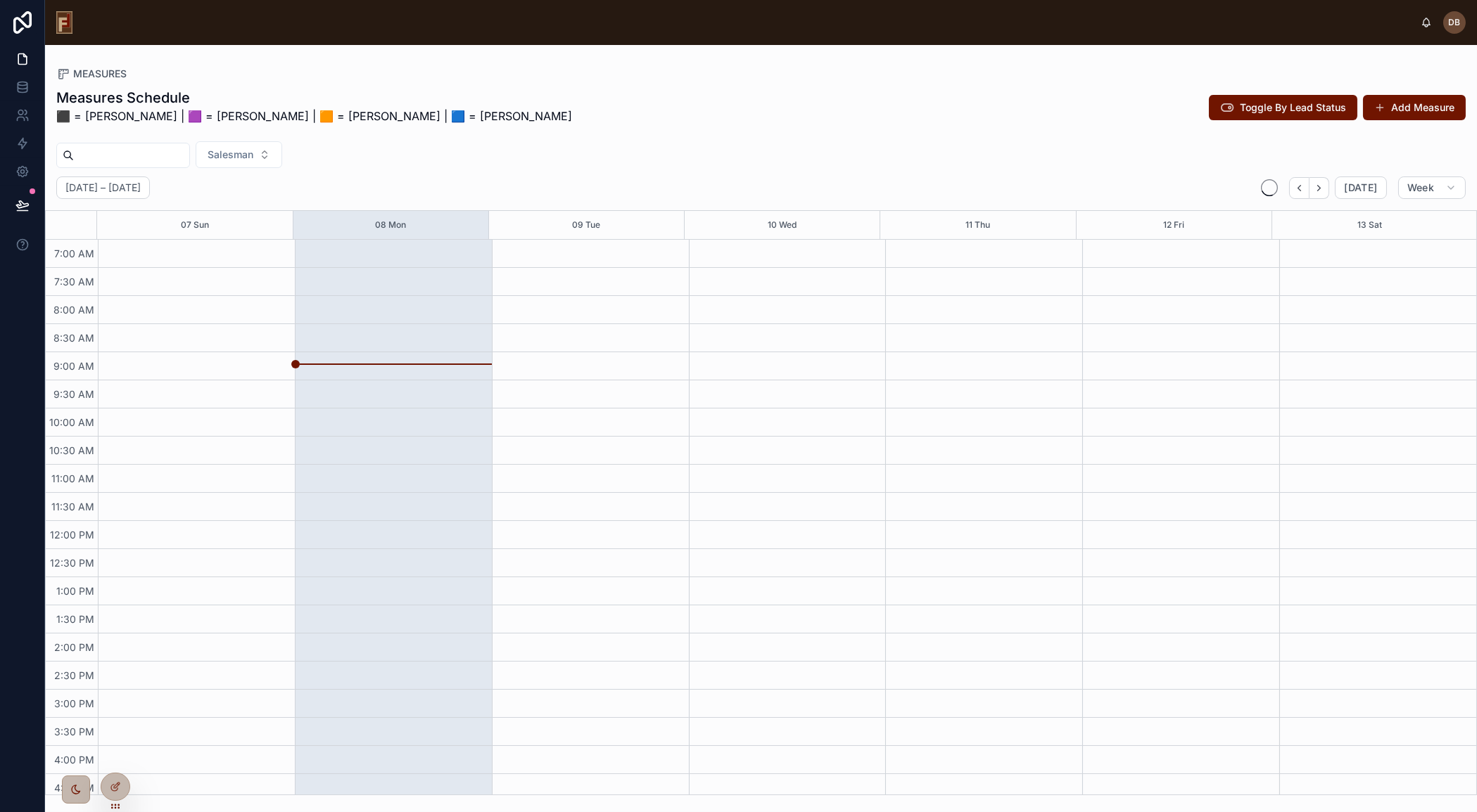
scroll to position [120, 0]
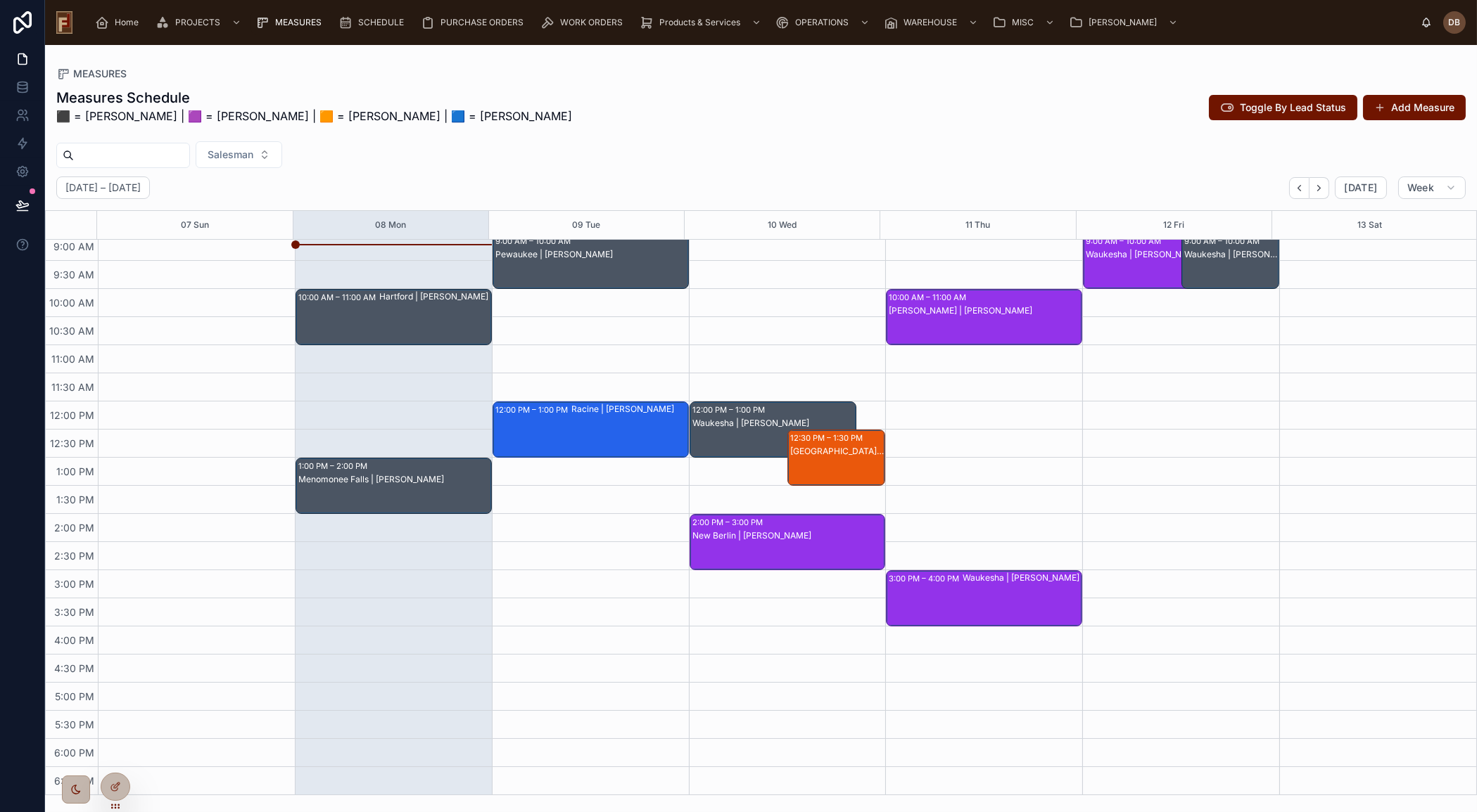
click at [426, 316] on div "Hartford | [PERSON_NAME]" at bounding box center [435, 316] width 111 height 53
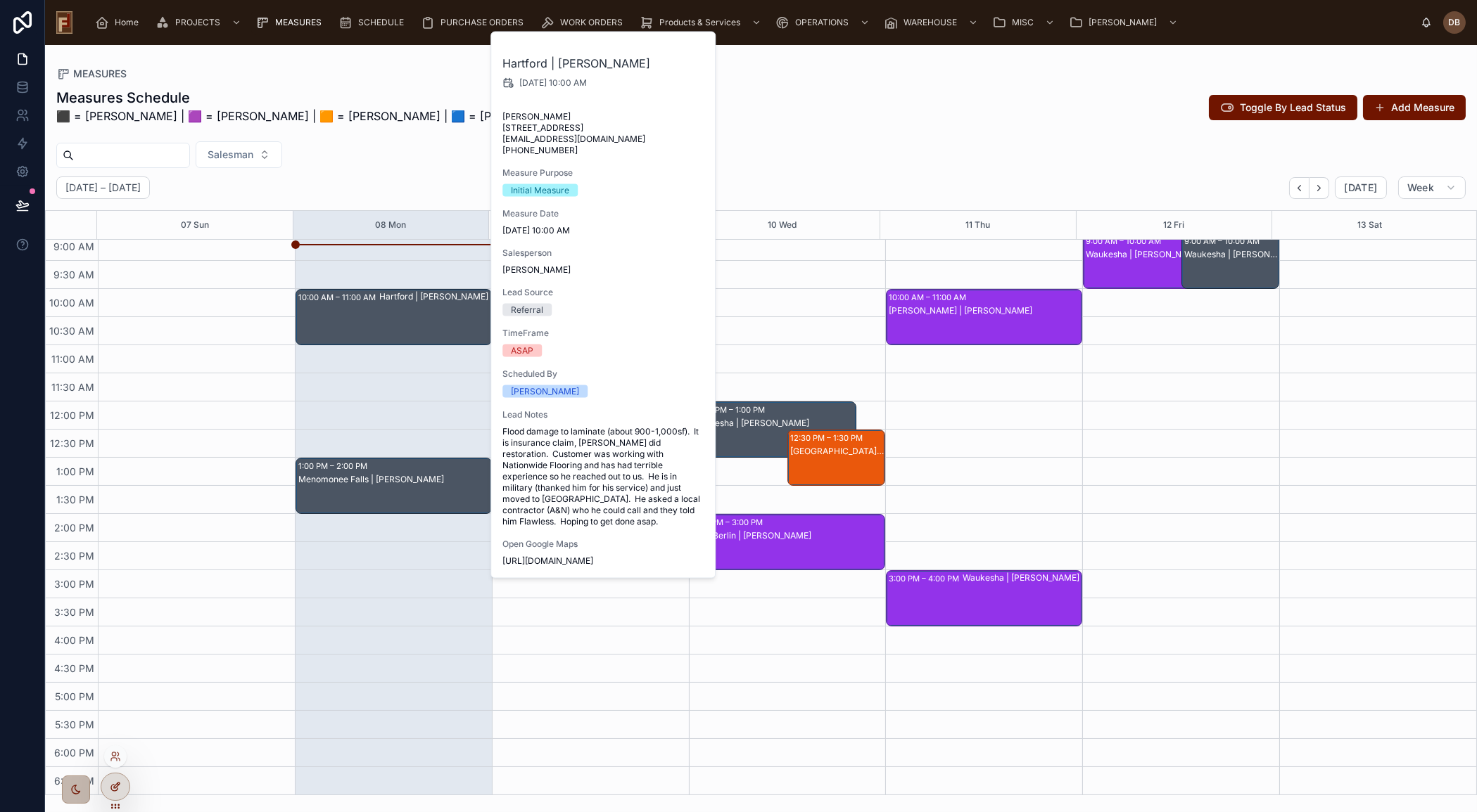
click at [120, 788] on icon at bounding box center [115, 787] width 11 height 11
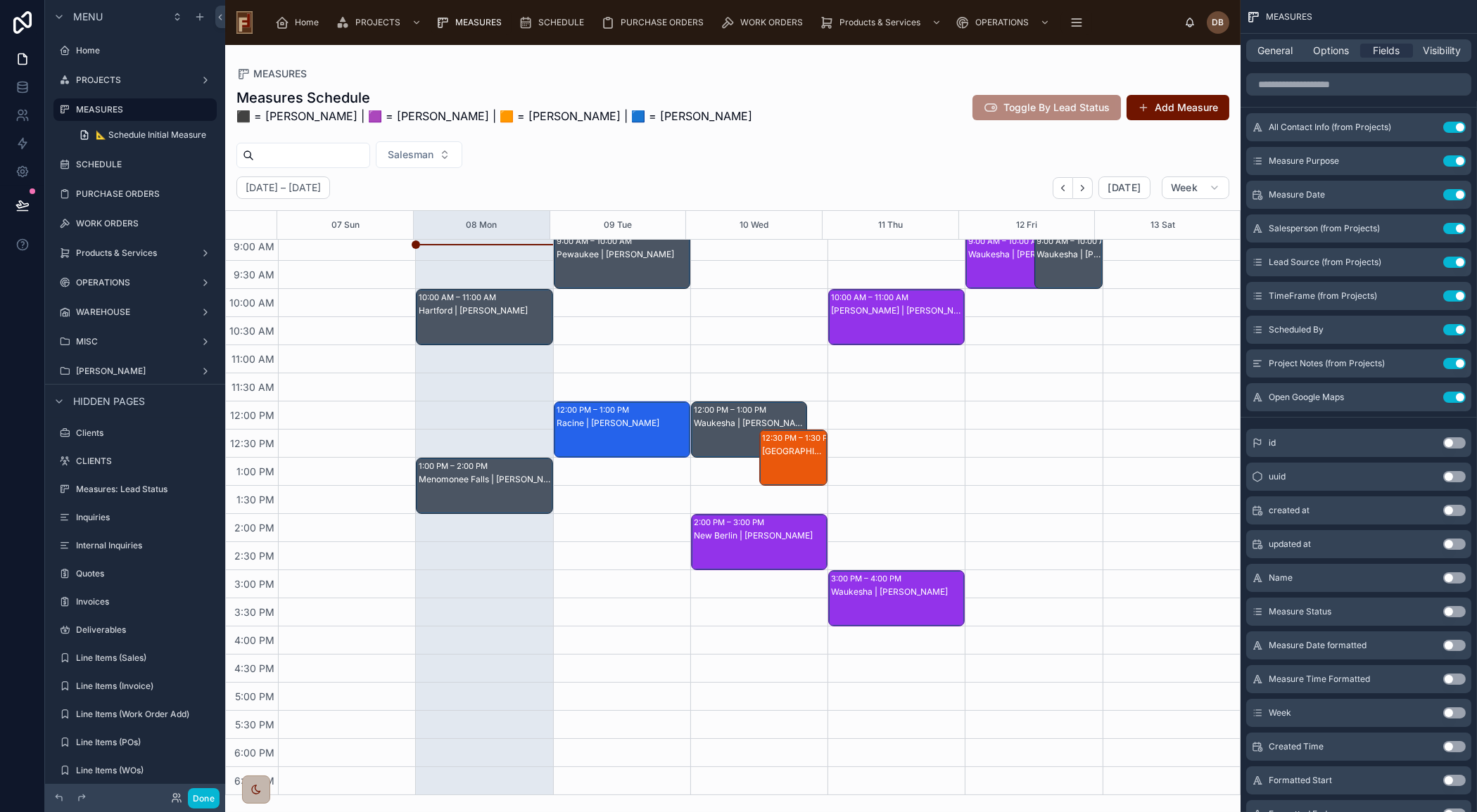
click at [479, 323] on div at bounding box center [732, 429] width 1015 height 768
click at [479, 323] on div "Hartford | [PERSON_NAME]" at bounding box center [485, 330] width 132 height 53
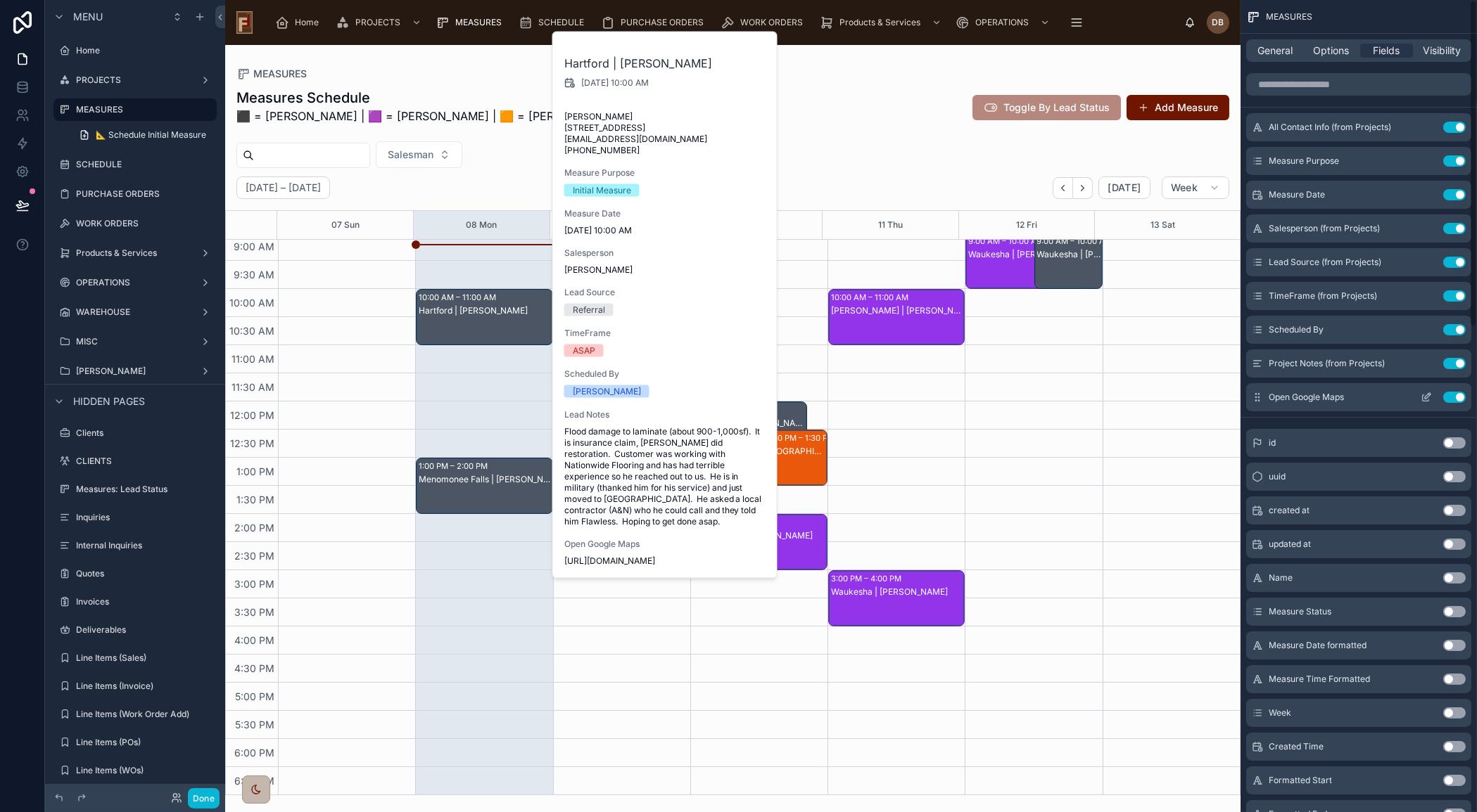
click at [1395, 399] on div "Open Google Maps Use setting" at bounding box center [1359, 397] width 225 height 28
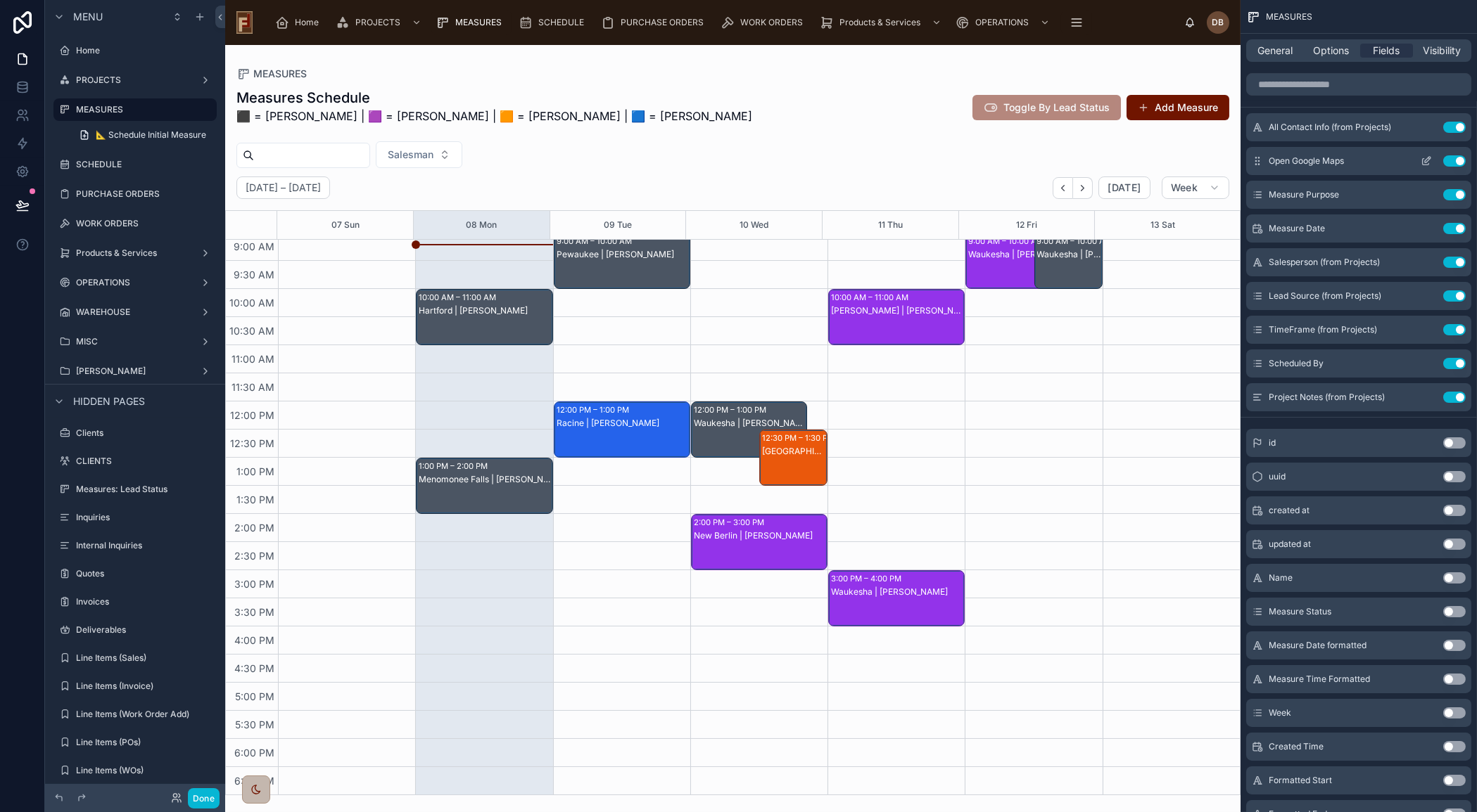
click at [1428, 157] on icon "scrollable content" at bounding box center [1429, 158] width 2 height 2
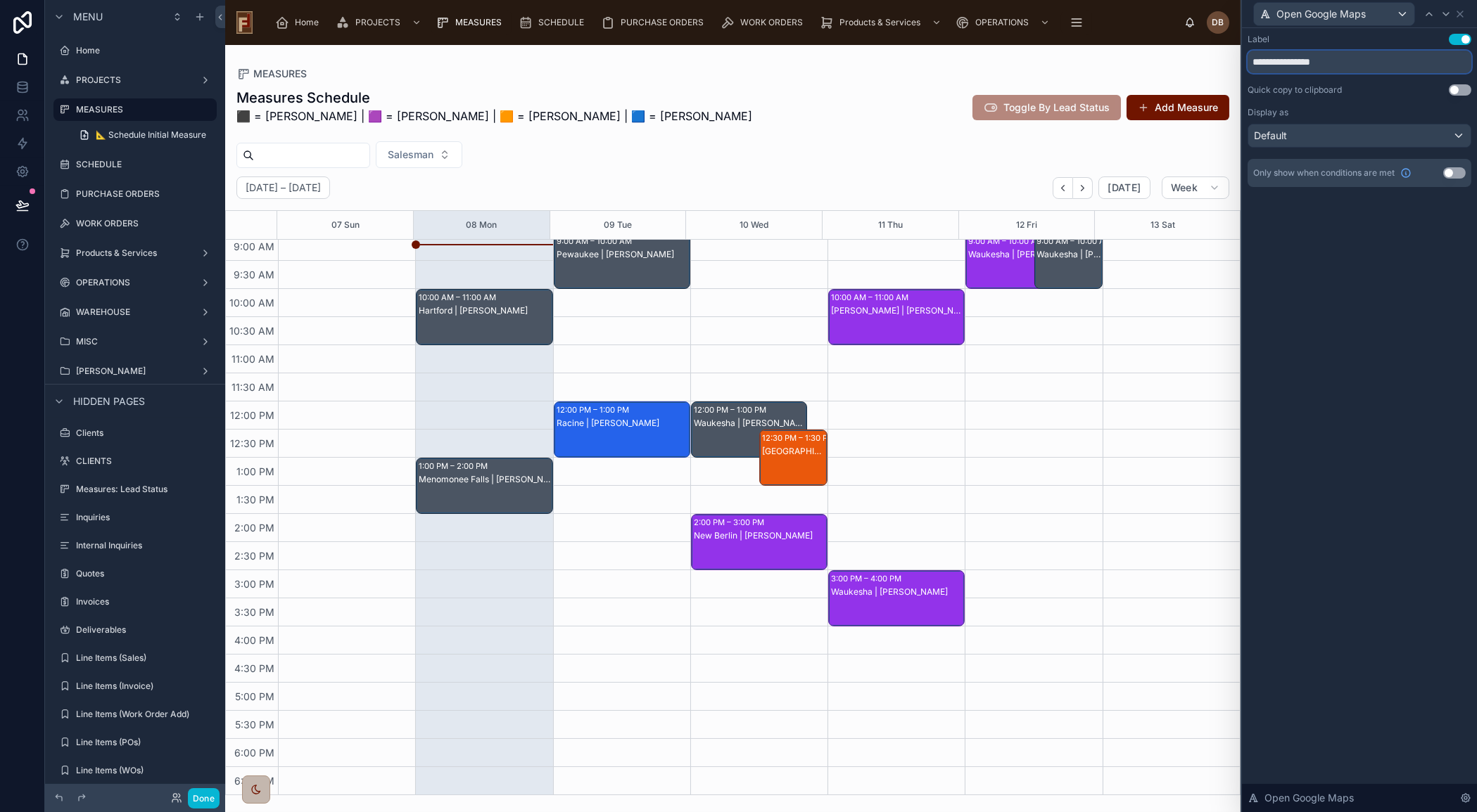
drag, startPoint x: 1283, startPoint y: 62, endPoint x: 1250, endPoint y: 62, distance: 33.0
click at [1250, 62] on input "**********" at bounding box center [1359, 62] width 224 height 23
type input "**********"
click at [1357, 133] on div "Default" at bounding box center [1360, 136] width 223 height 23
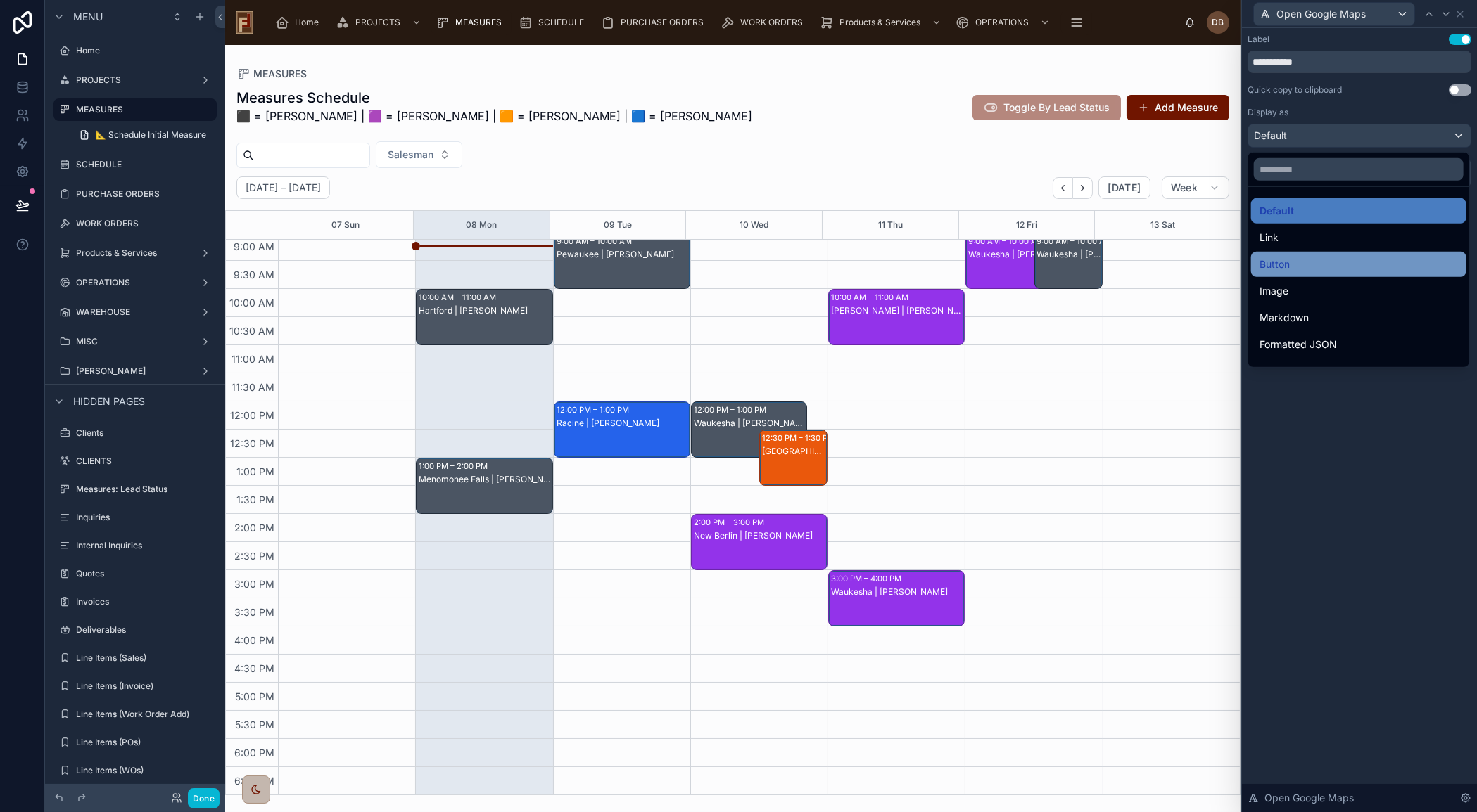
click at [1358, 260] on div "Button" at bounding box center [1359, 263] width 198 height 17
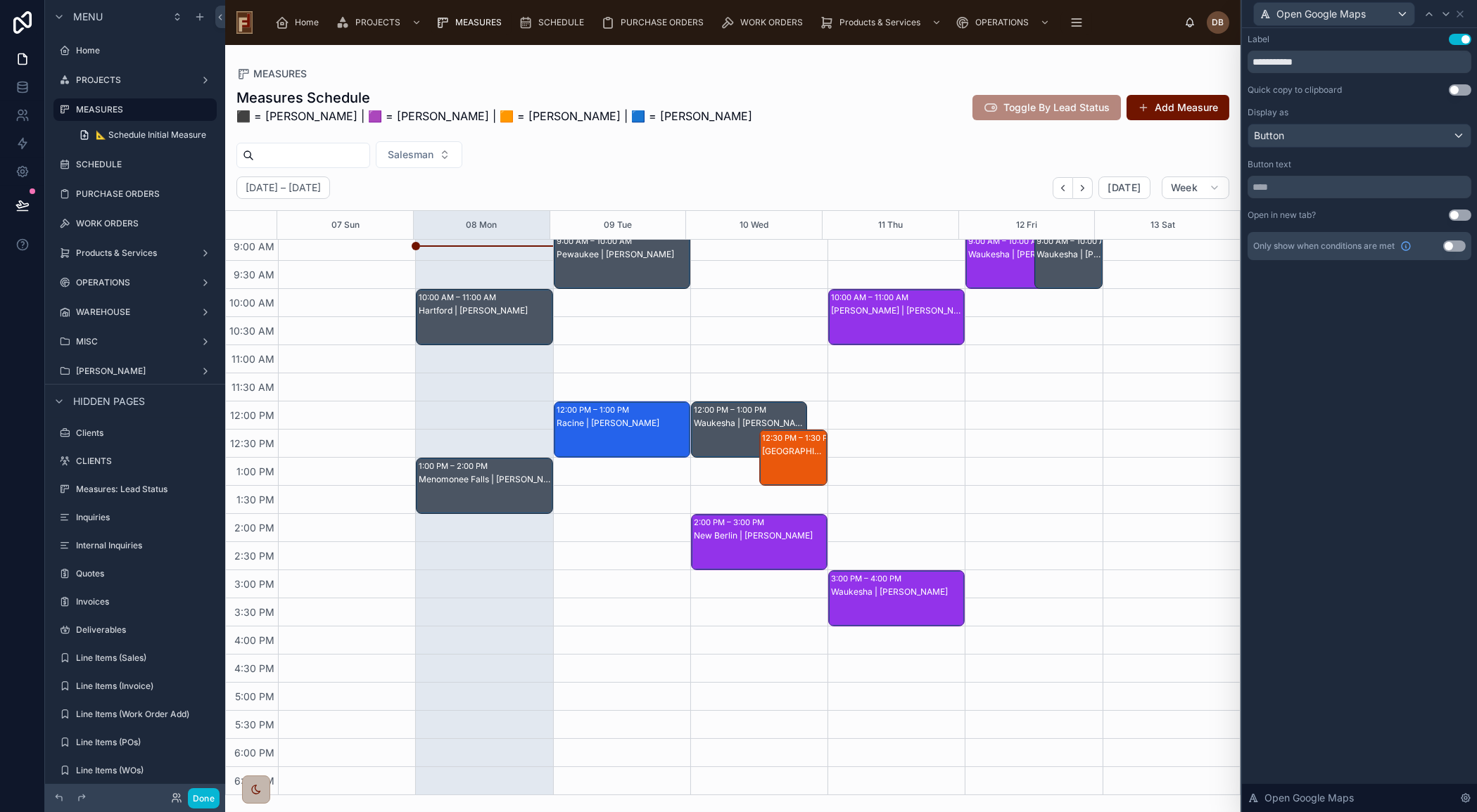
click at [1459, 210] on button "Use setting" at bounding box center [1460, 215] width 23 height 11
click at [485, 316] on div "Hartford | [PERSON_NAME]" at bounding box center [485, 330] width 132 height 53
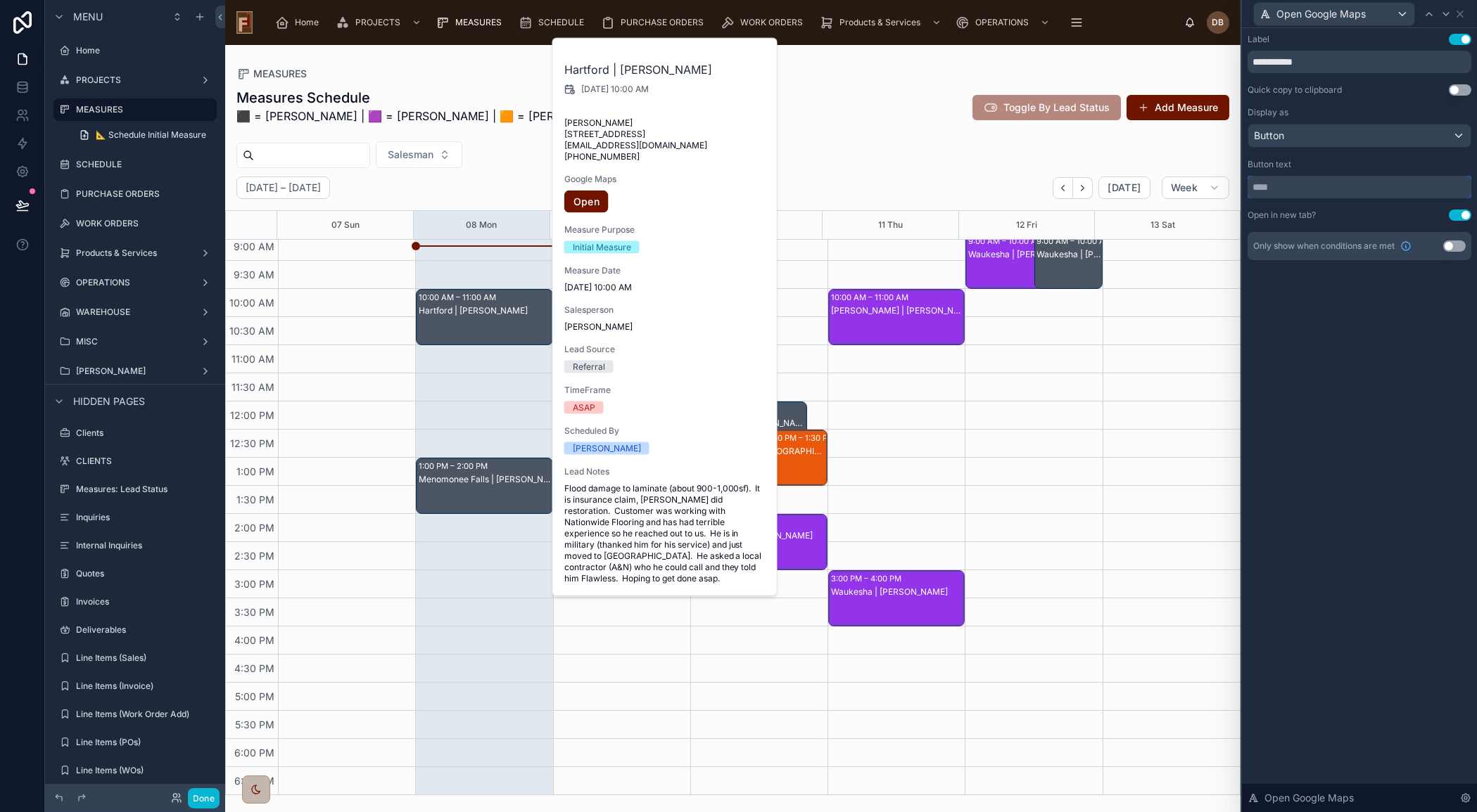
click at [1321, 188] on input "text" at bounding box center [1359, 187] width 224 height 23
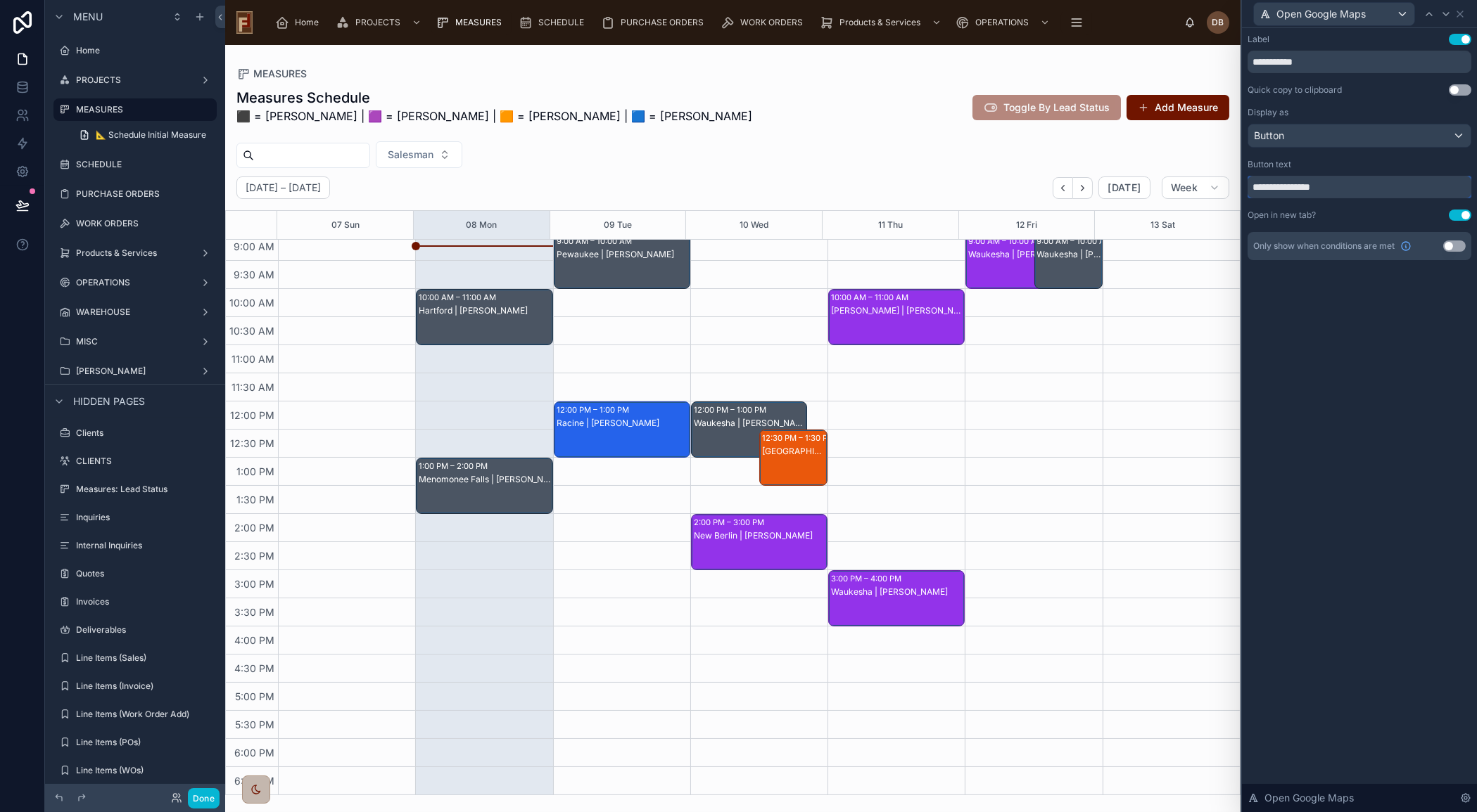
type input "**********"
click at [1464, 35] on button "Use setting" at bounding box center [1460, 39] width 23 height 11
click at [478, 337] on div "Hartford | [PERSON_NAME]" at bounding box center [485, 330] width 132 height 53
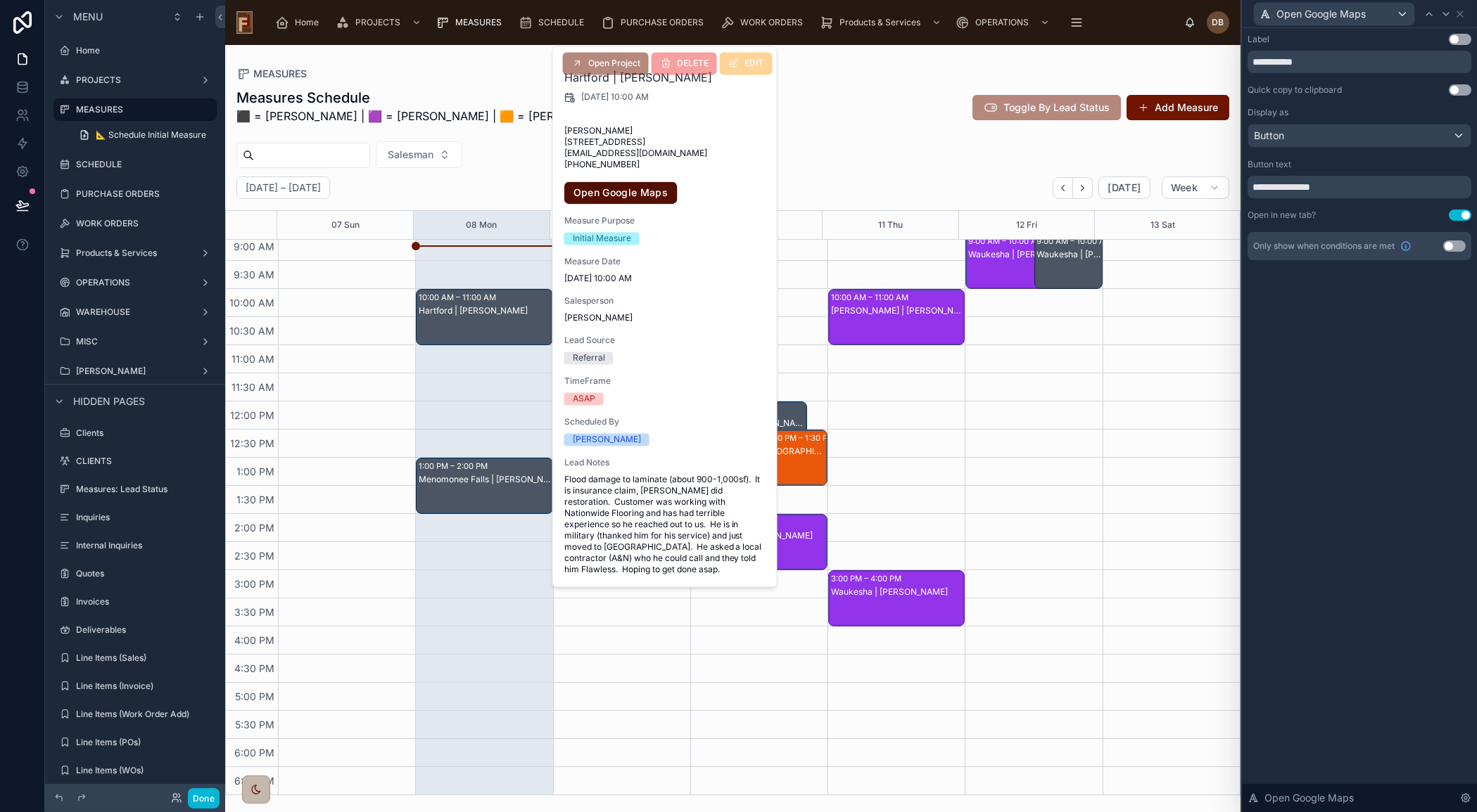
click at [625, 204] on link "Open Google Maps" at bounding box center [621, 193] width 113 height 23
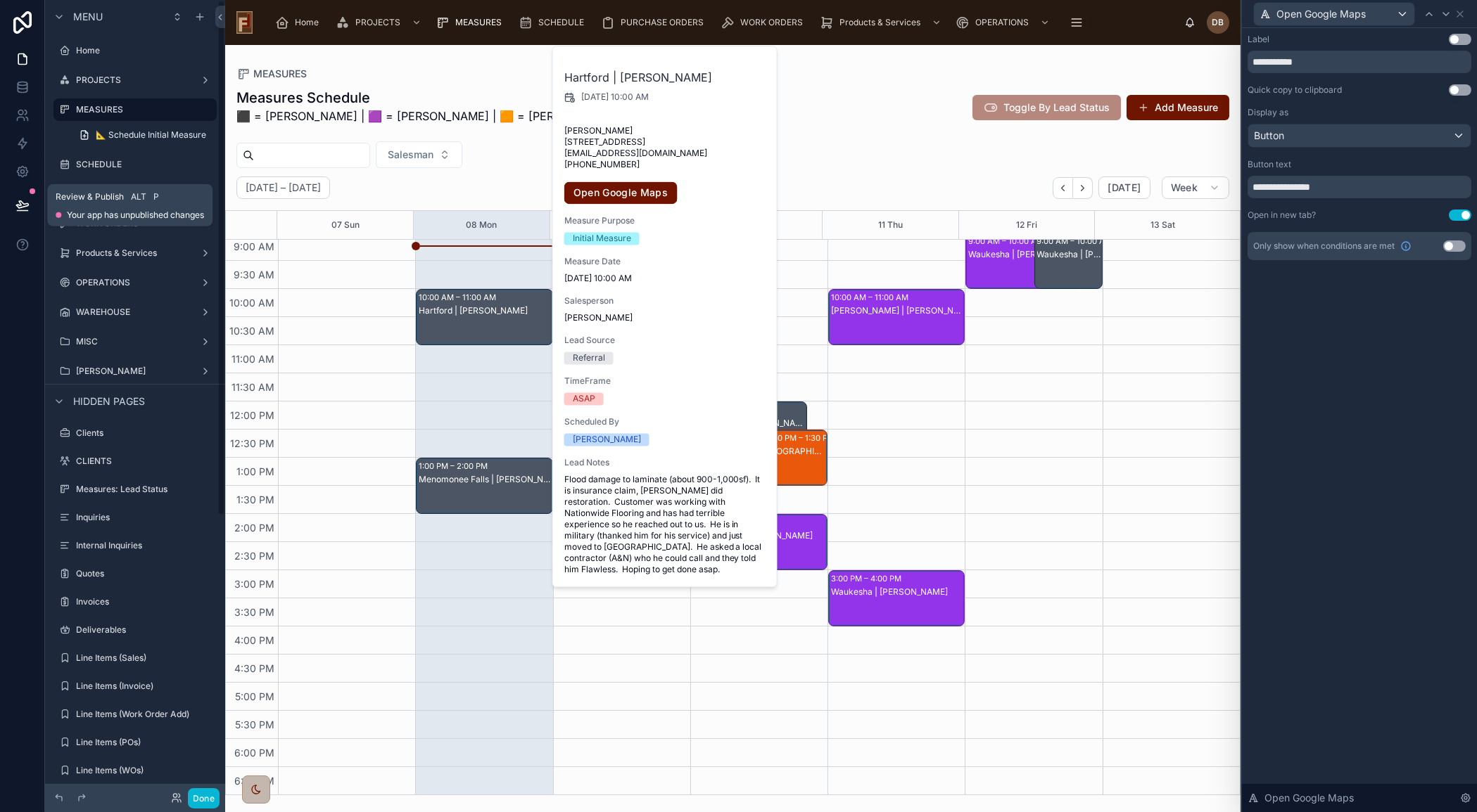
click at [20, 203] on icon at bounding box center [23, 204] width 12 height 7
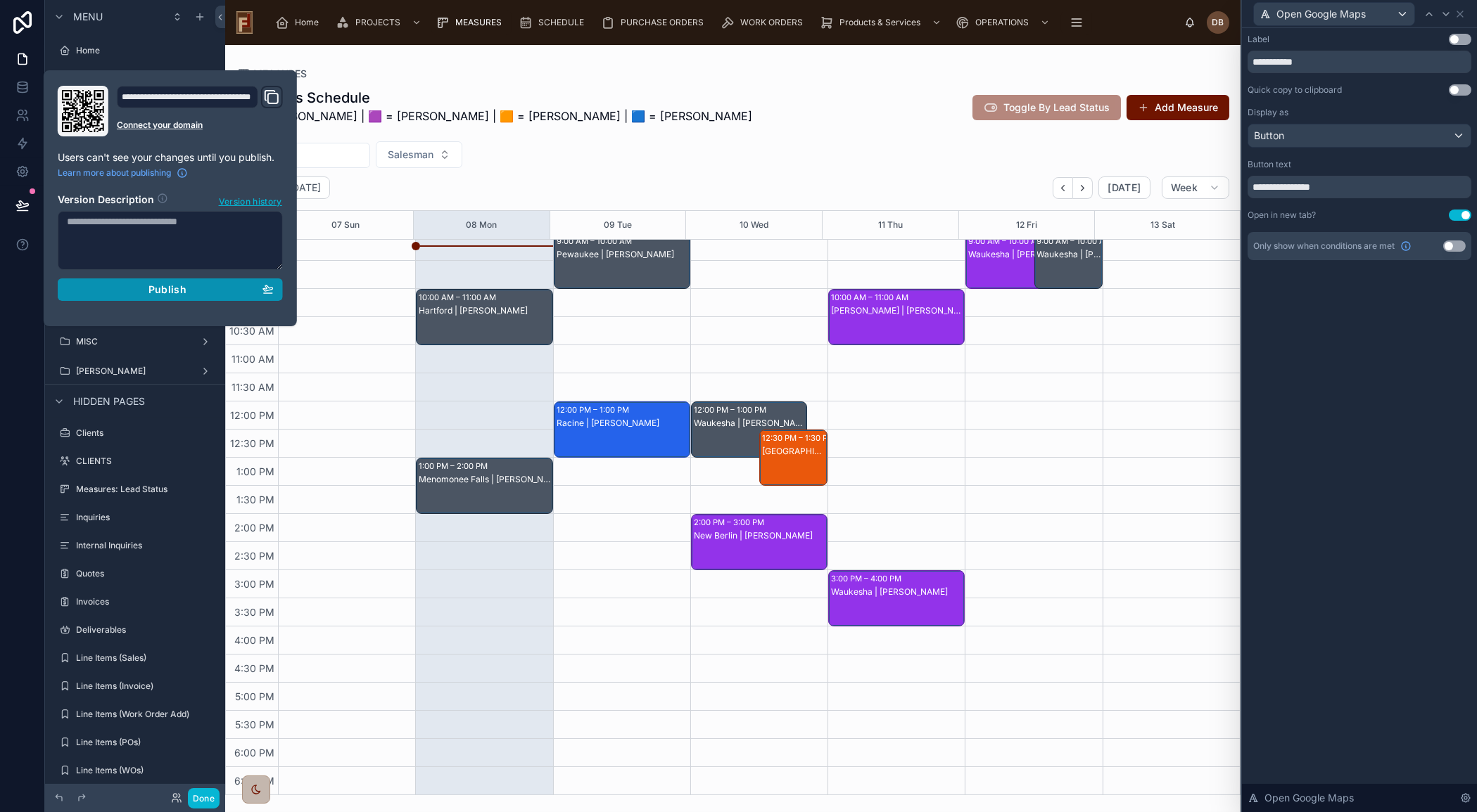
click at [141, 285] on div "Publish" at bounding box center [170, 290] width 207 height 13
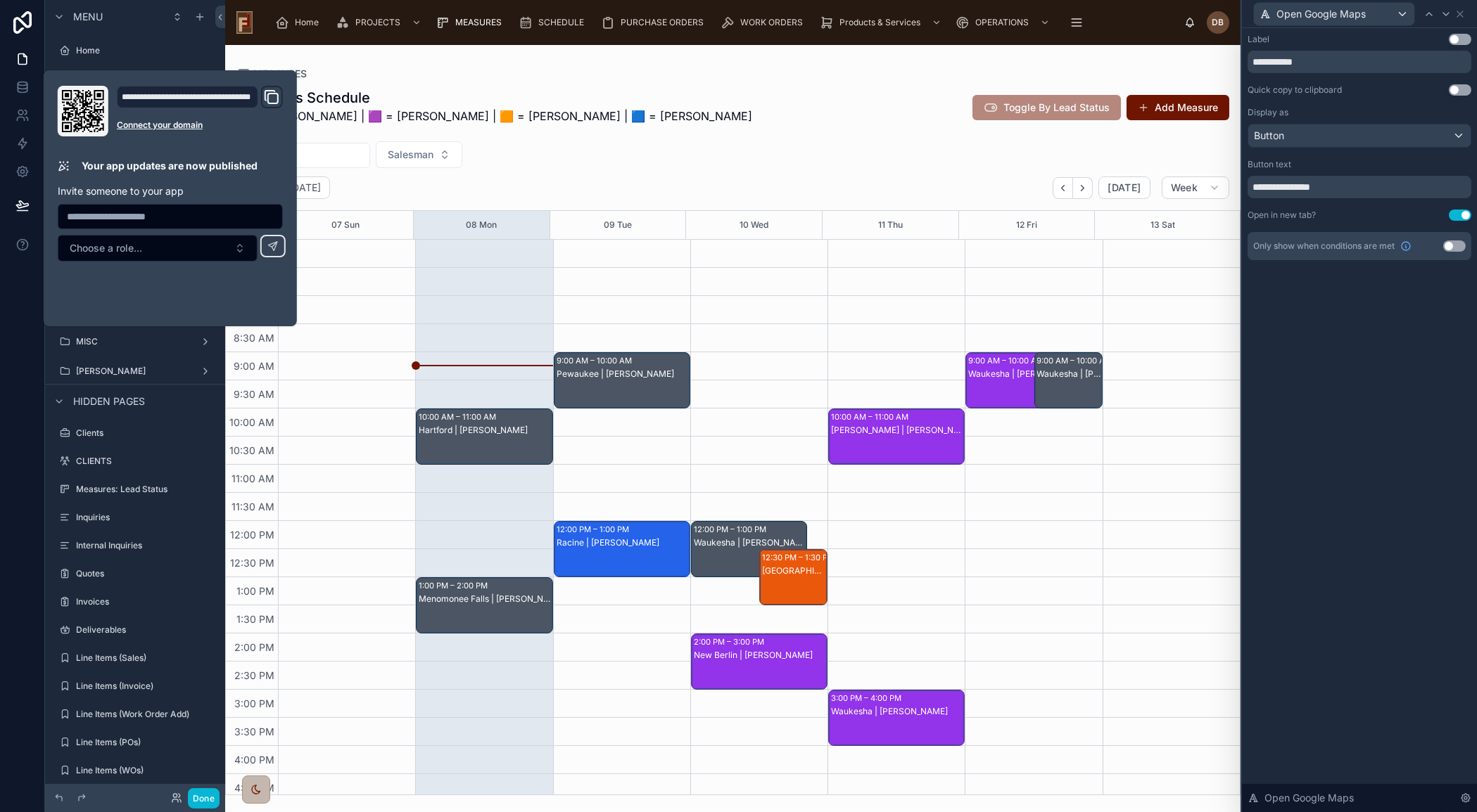
scroll to position [120, 0]
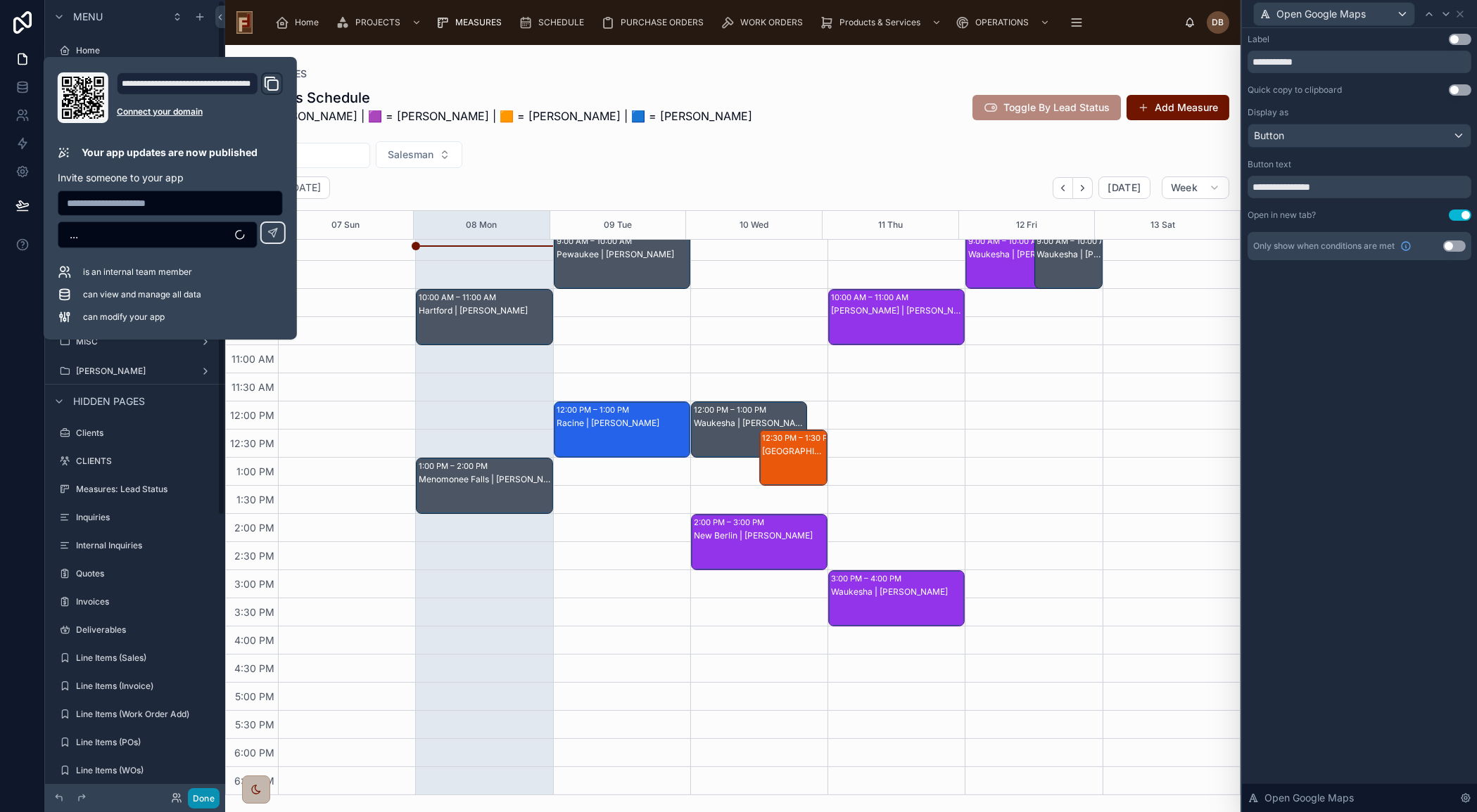
click at [205, 790] on button "Done" at bounding box center [204, 798] width 31 height 20
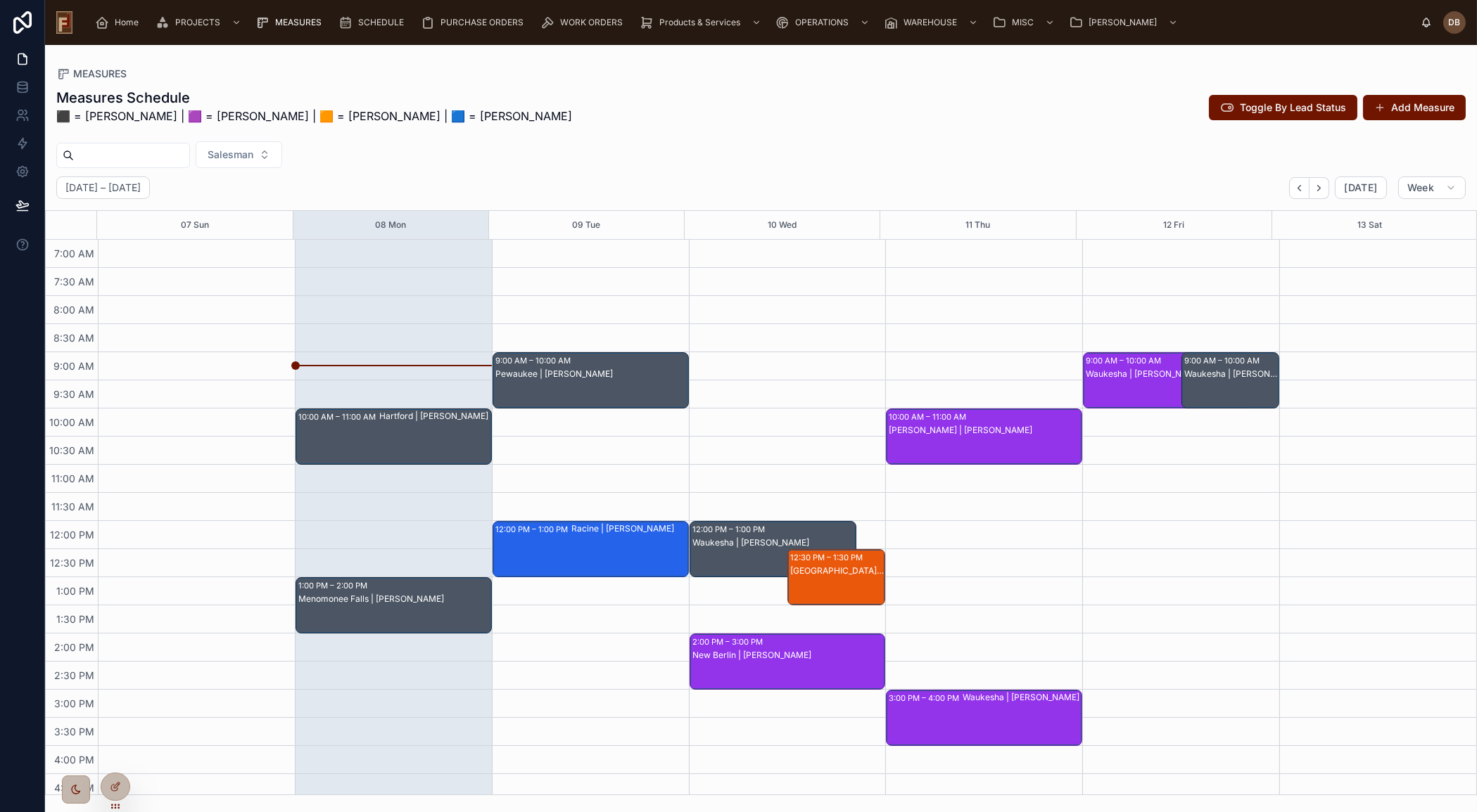
click at [418, 426] on div "Hartford | [PERSON_NAME]" at bounding box center [435, 436] width 111 height 53
click at [392, 442] on div "Hartford | [PERSON_NAME]" at bounding box center [435, 436] width 111 height 53
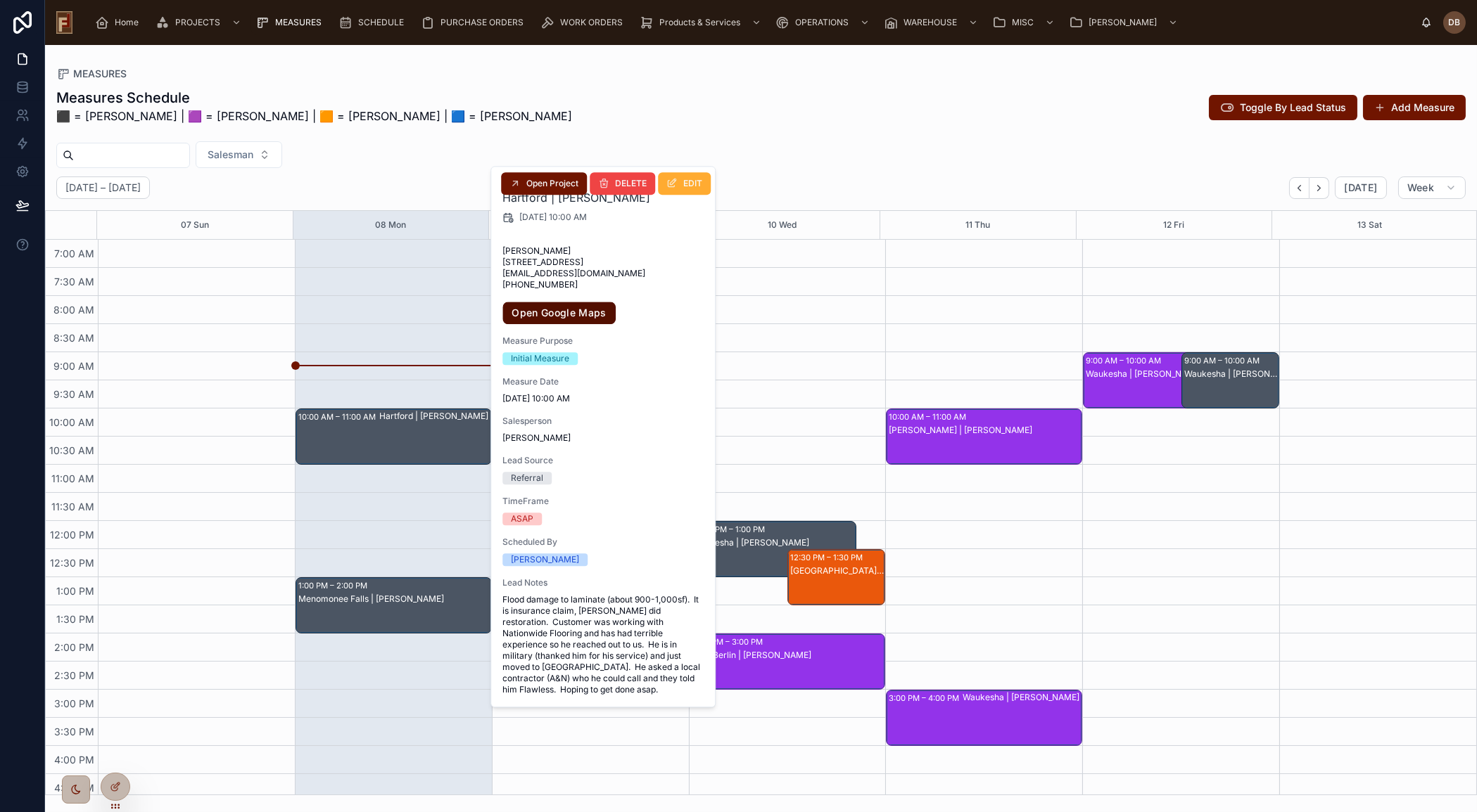
click at [573, 322] on link "Open Google Maps" at bounding box center [559, 313] width 113 height 23
